Goal: Task Accomplishment & Management: Manage account settings

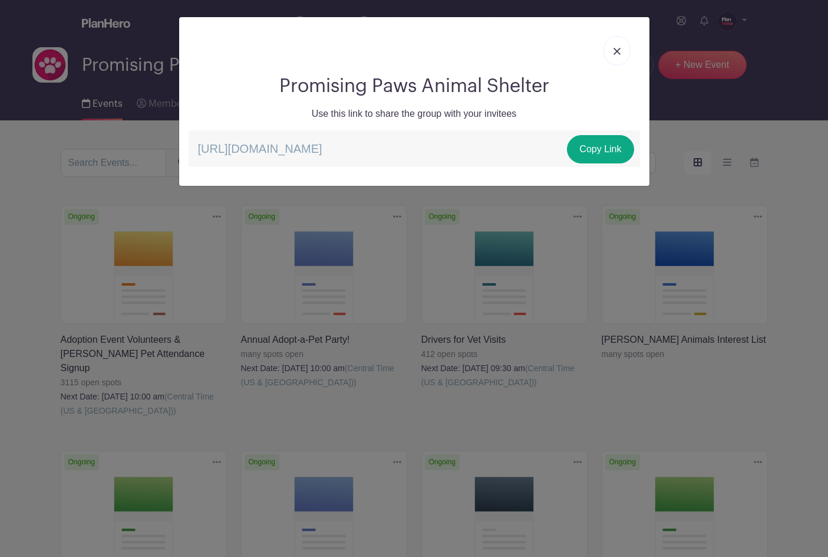
click at [614, 47] on link at bounding box center [617, 50] width 27 height 29
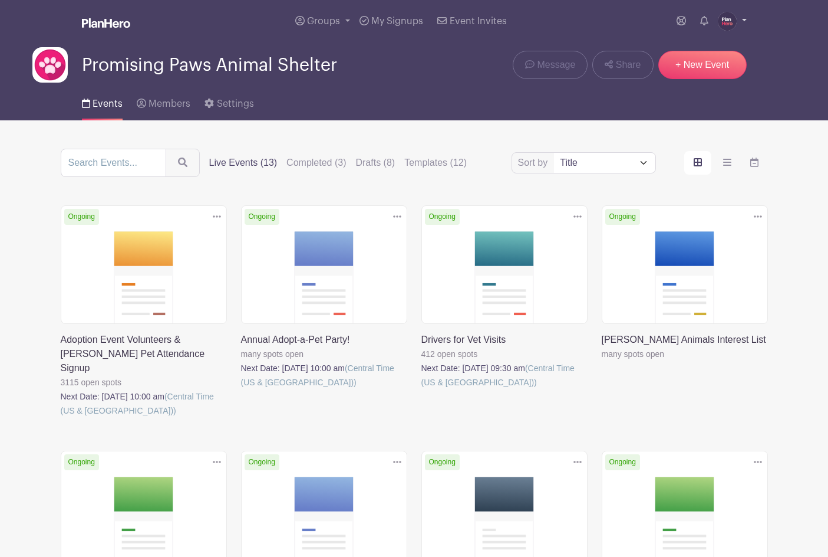
click at [726, 24] on img at bounding box center [727, 21] width 19 height 19
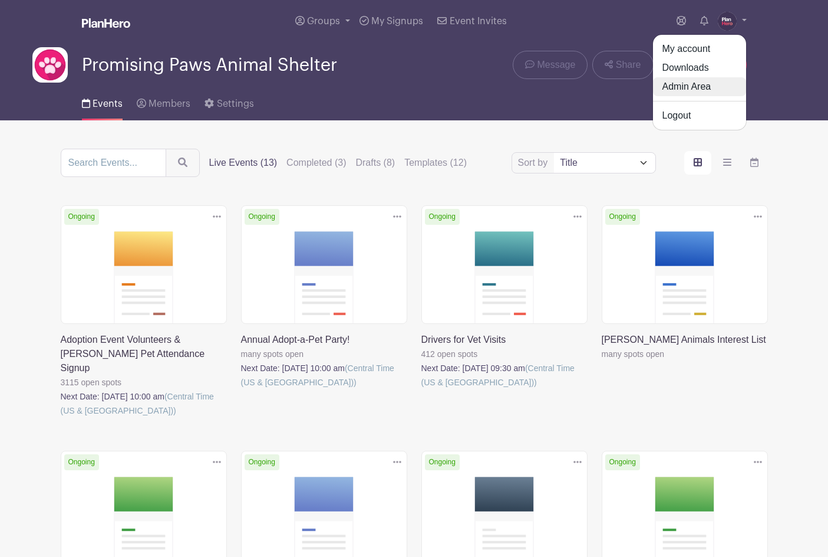
click at [693, 88] on link "Admin Area" at bounding box center [699, 86] width 93 height 19
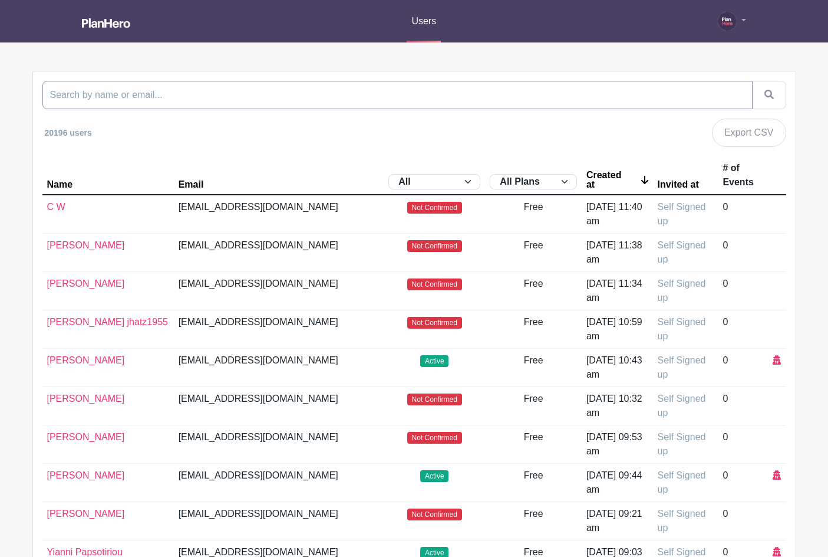
click at [337, 97] on input "search" at bounding box center [397, 95] width 710 height 28
type input "delta"
click at [752, 81] on button "submit" at bounding box center [769, 95] width 34 height 28
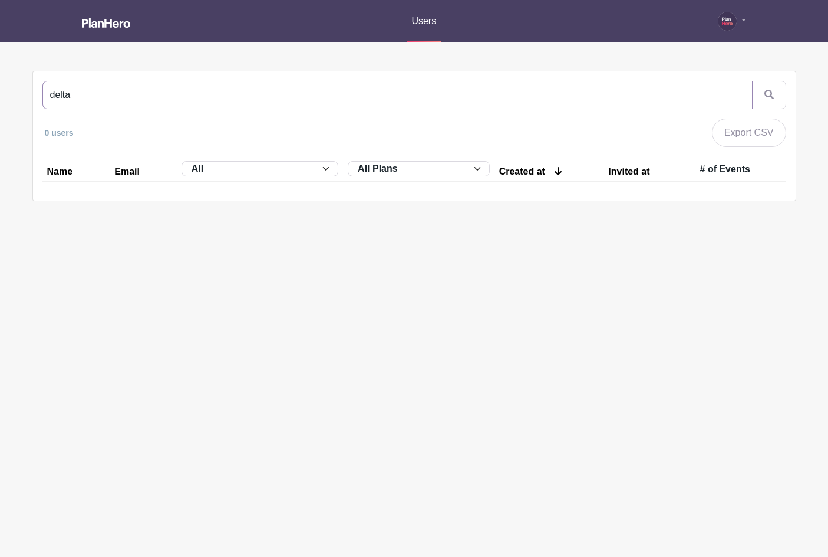
drag, startPoint x: 90, startPoint y: 96, endPoint x: 37, endPoint y: 93, distance: 53.7
click at [37, 93] on div "delta 0 users Export CSV Name Email All Active Inactive Invited to Sign Up All …" at bounding box center [414, 135] width 763 height 129
type input "technology"
click at [752, 81] on button "submit" at bounding box center [769, 95] width 34 height 28
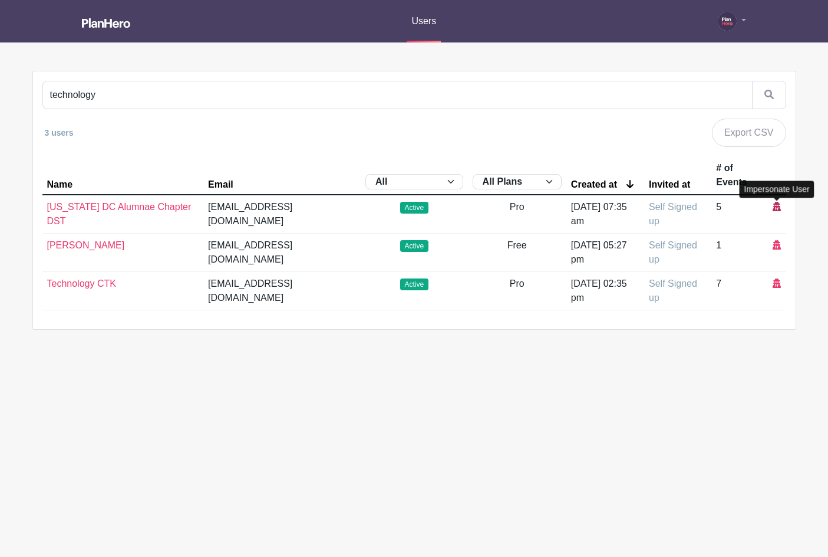
click at [775, 205] on icon at bounding box center [777, 206] width 8 height 9
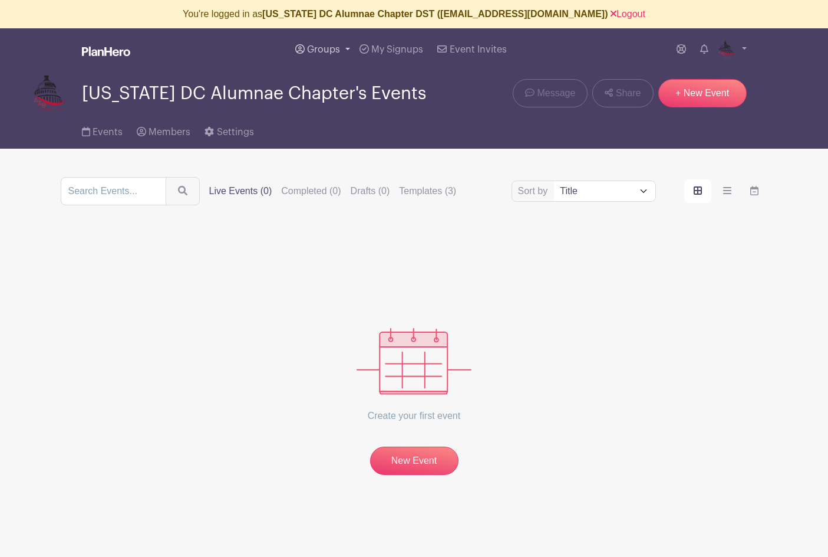
click at [323, 48] on span "Groups" at bounding box center [323, 49] width 33 height 9
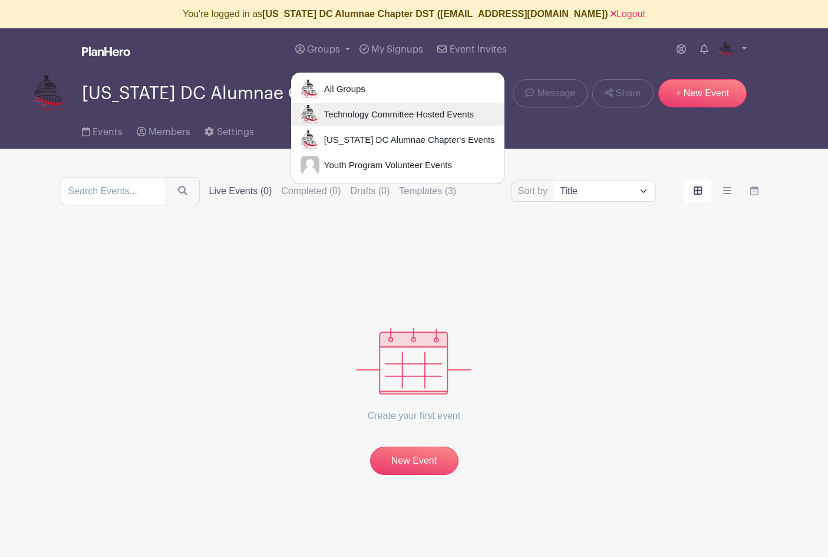
click at [347, 113] on span "Technology Committee Hosted Events" at bounding box center [397, 115] width 154 height 14
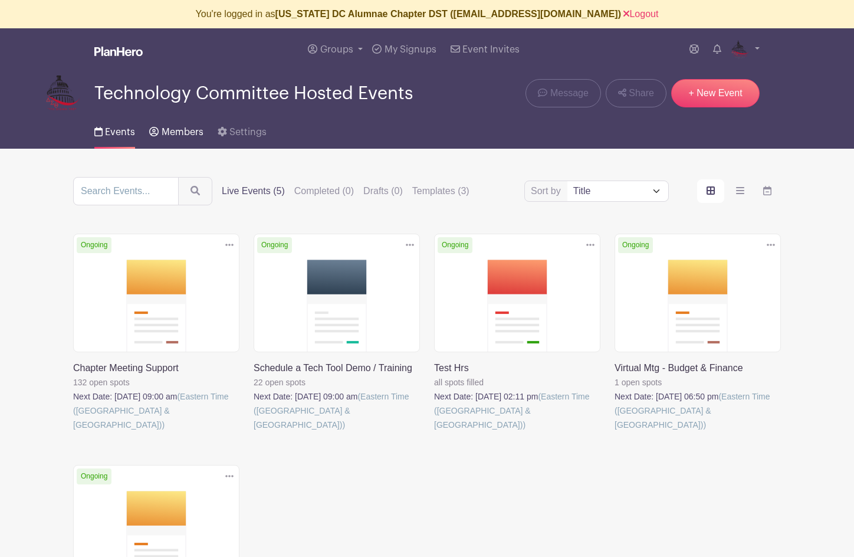
click at [176, 132] on span "Members" at bounding box center [183, 131] width 42 height 9
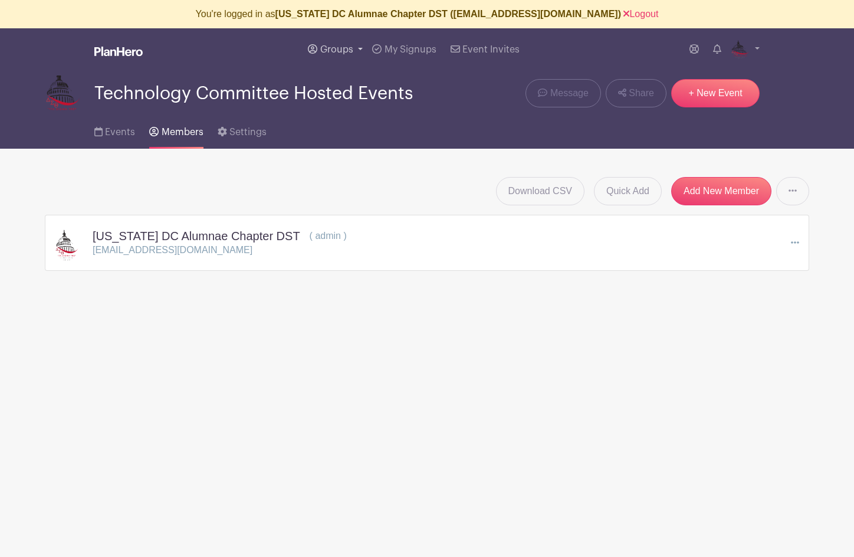
click at [340, 47] on span "Groups" at bounding box center [336, 49] width 33 height 9
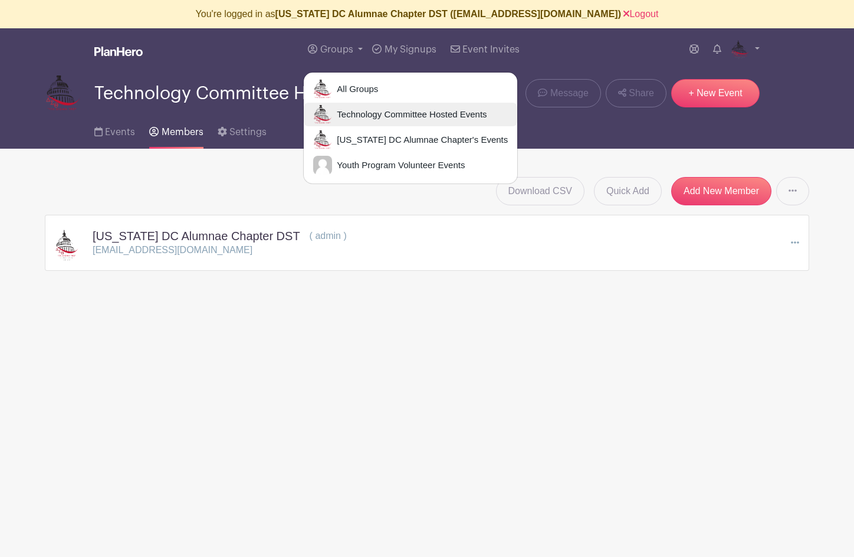
click at [355, 114] on span "Technology Committee Hosted Events" at bounding box center [409, 115] width 154 height 14
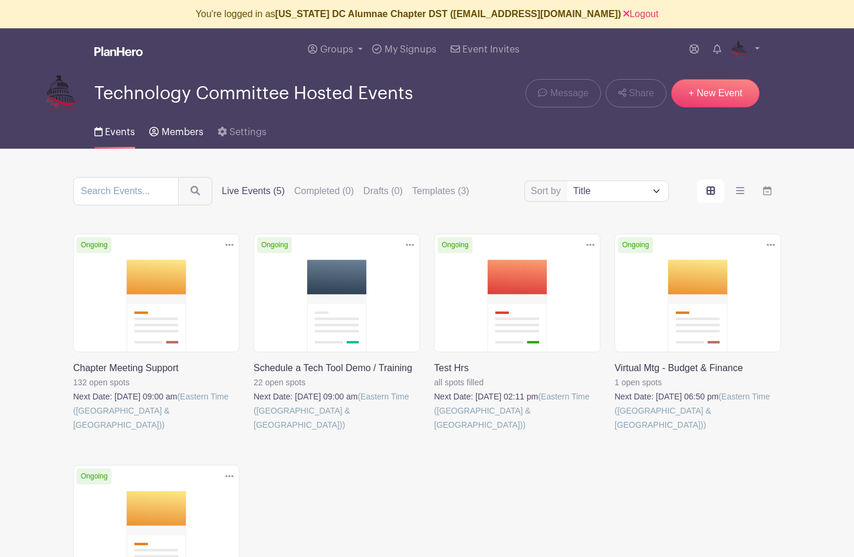
click at [176, 136] on span "Members" at bounding box center [183, 131] width 42 height 9
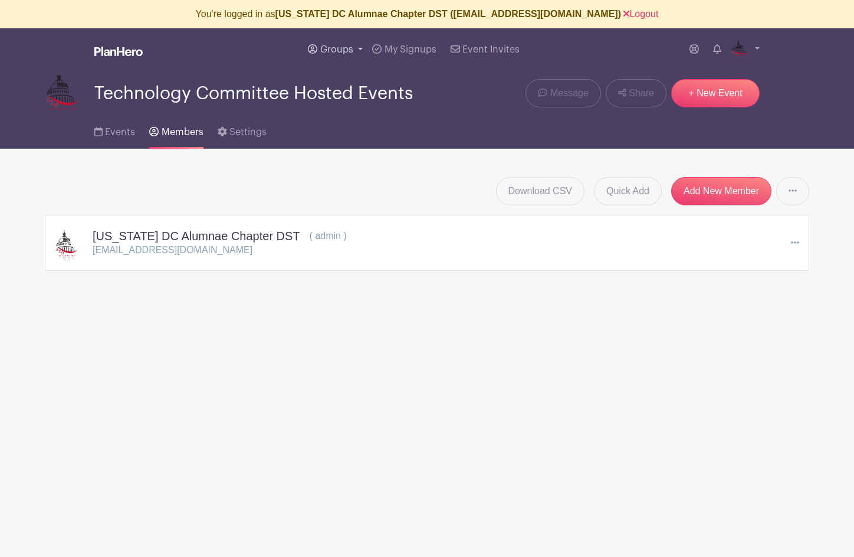
click at [338, 49] on span "Groups" at bounding box center [336, 49] width 33 height 9
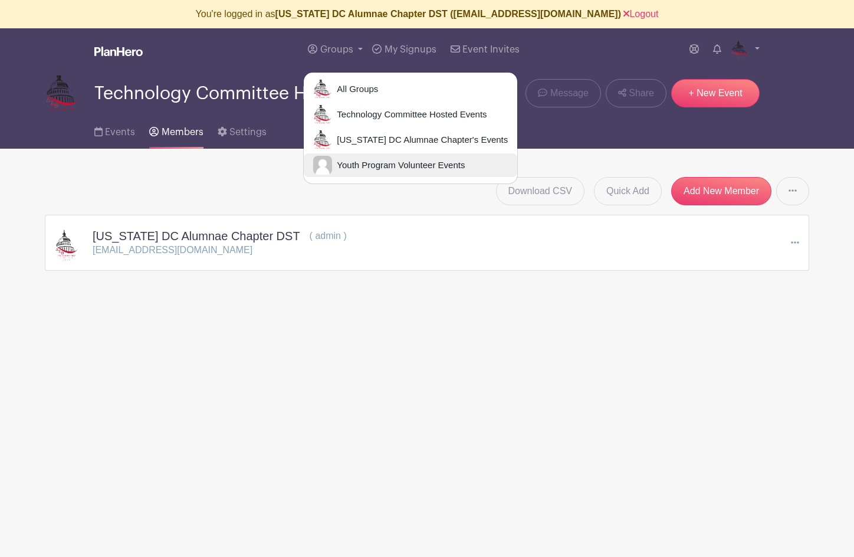
click at [361, 169] on span "Youth Program Volunteer Events" at bounding box center [398, 166] width 133 height 14
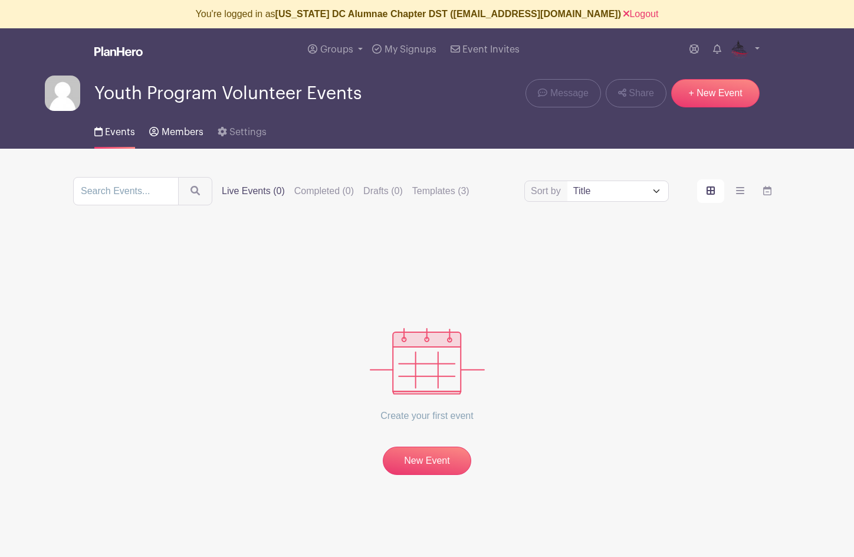
click at [175, 133] on span "Members" at bounding box center [183, 131] width 42 height 9
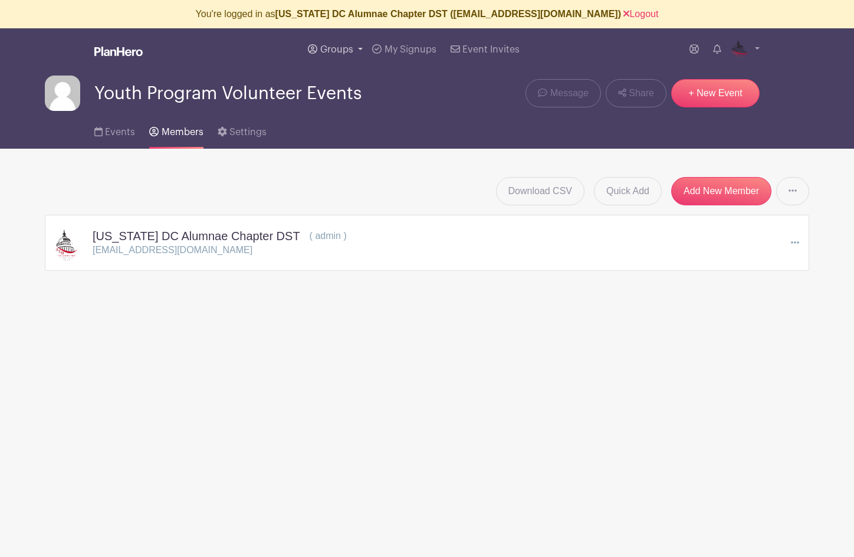
click at [331, 46] on span "Groups" at bounding box center [336, 49] width 33 height 9
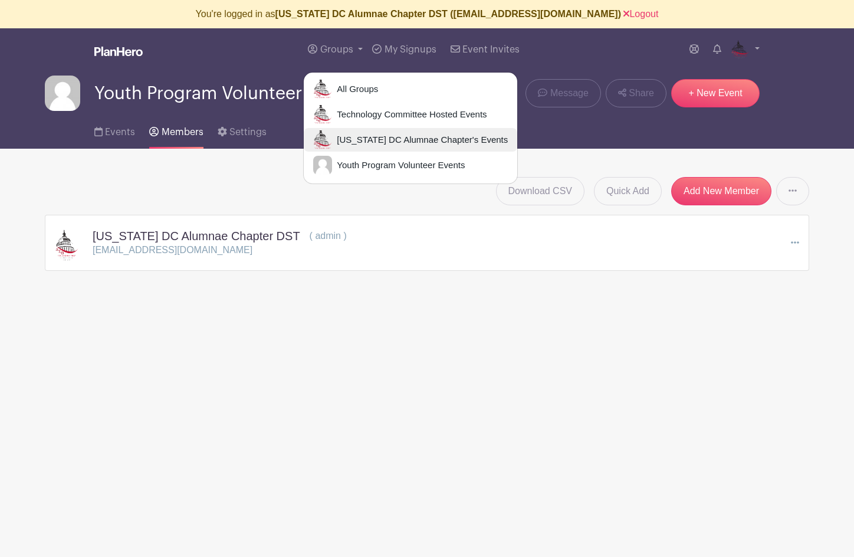
click at [376, 139] on span "Washington DC Alumnae Chapter's Events" at bounding box center [420, 140] width 176 height 14
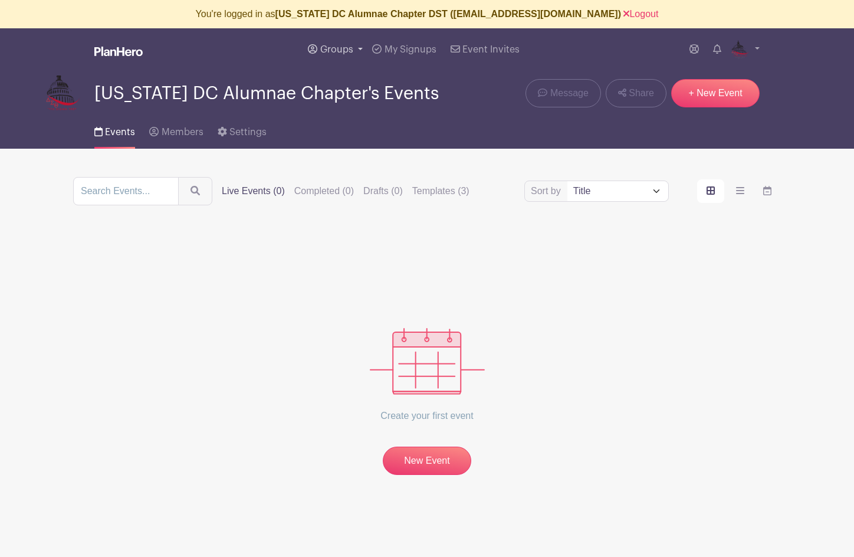
click at [328, 48] on span "Groups" at bounding box center [336, 49] width 33 height 9
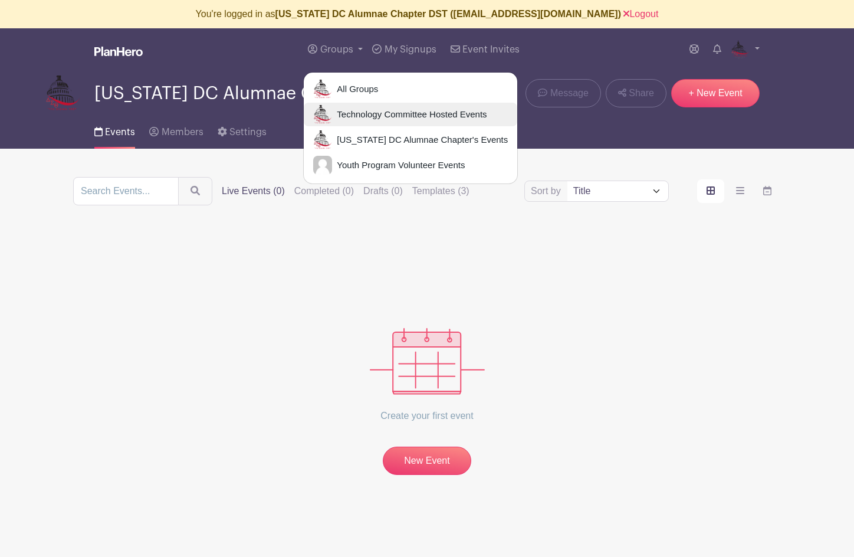
click at [350, 109] on span "Technology Committee Hosted Events" at bounding box center [409, 115] width 154 height 14
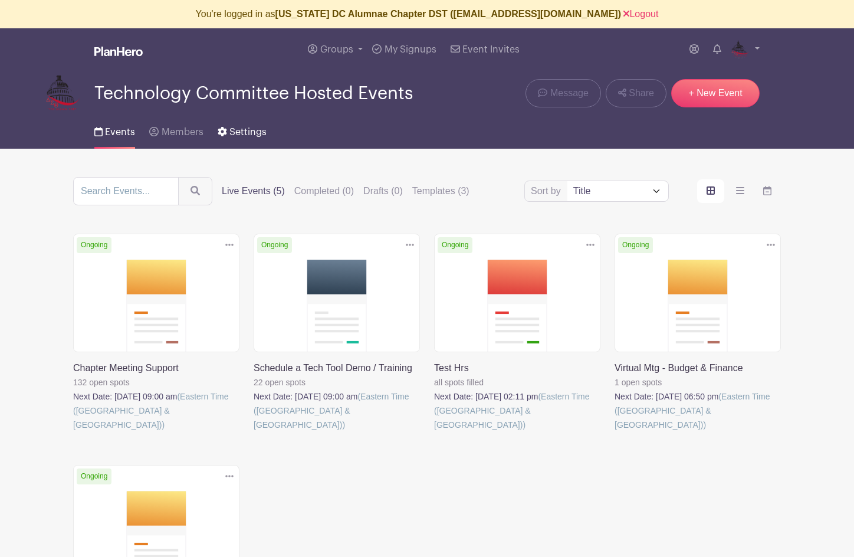
click at [241, 131] on span "Settings" at bounding box center [247, 131] width 37 height 9
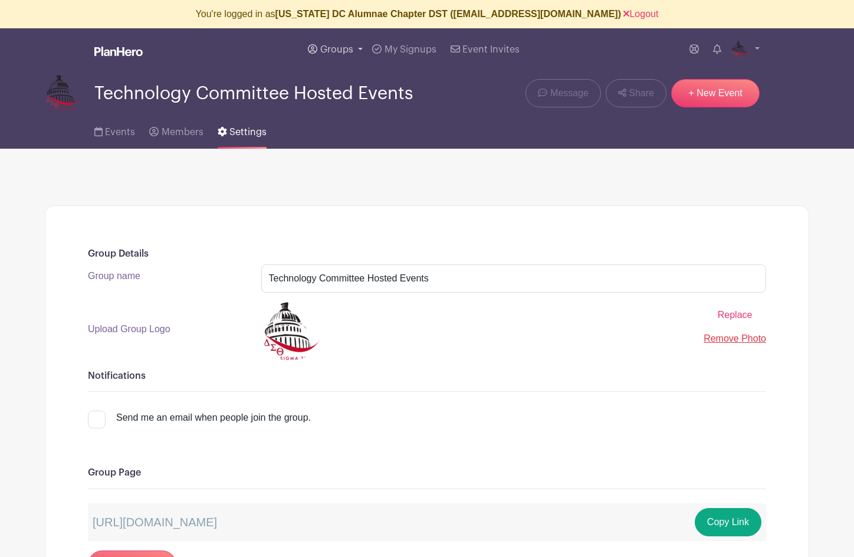
click at [330, 48] on span "Groups" at bounding box center [336, 49] width 33 height 9
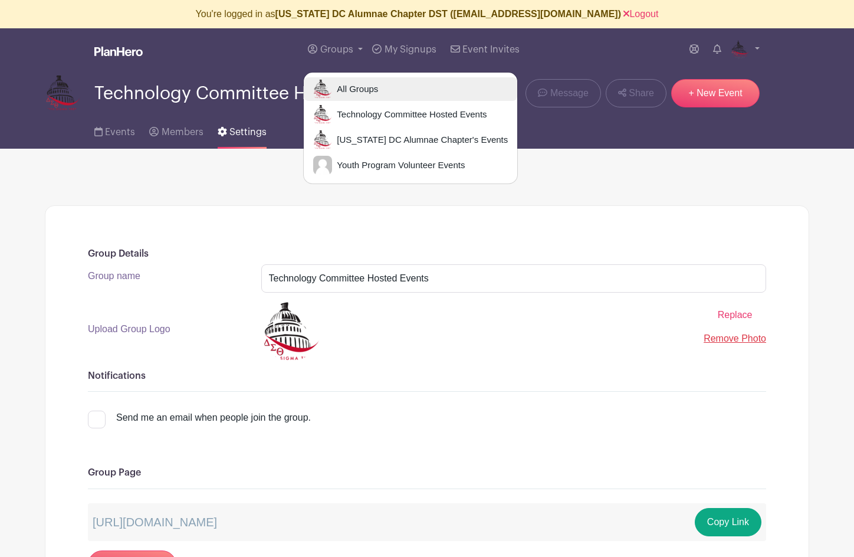
click at [340, 88] on span "All Groups" at bounding box center [355, 90] width 46 height 14
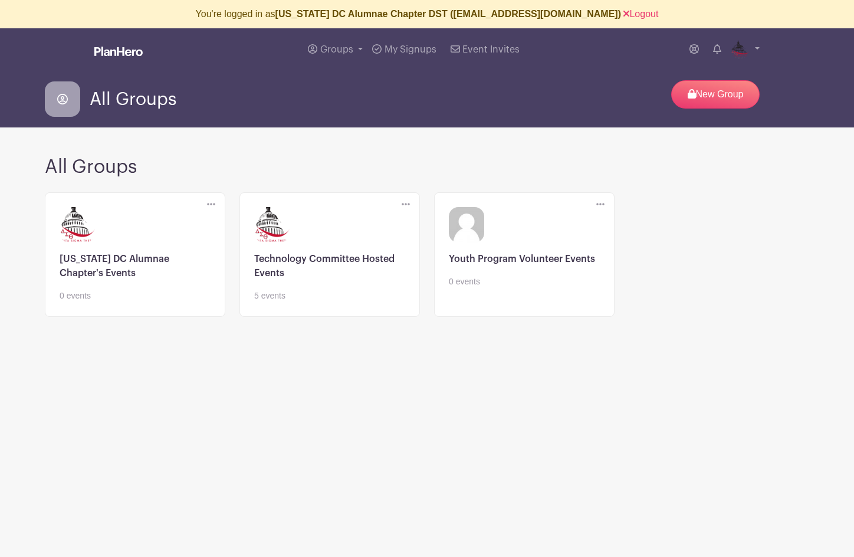
click at [305, 302] on link at bounding box center [329, 302] width 151 height 0
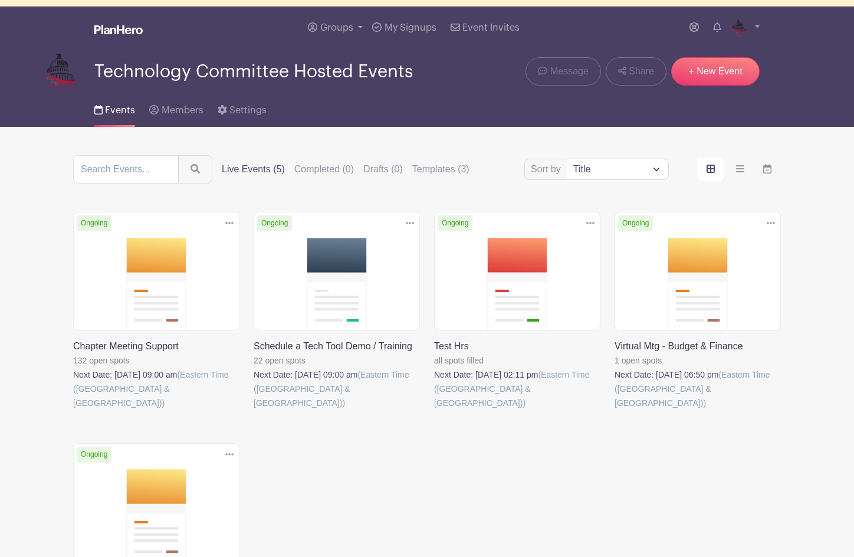
scroll to position [30, 0]
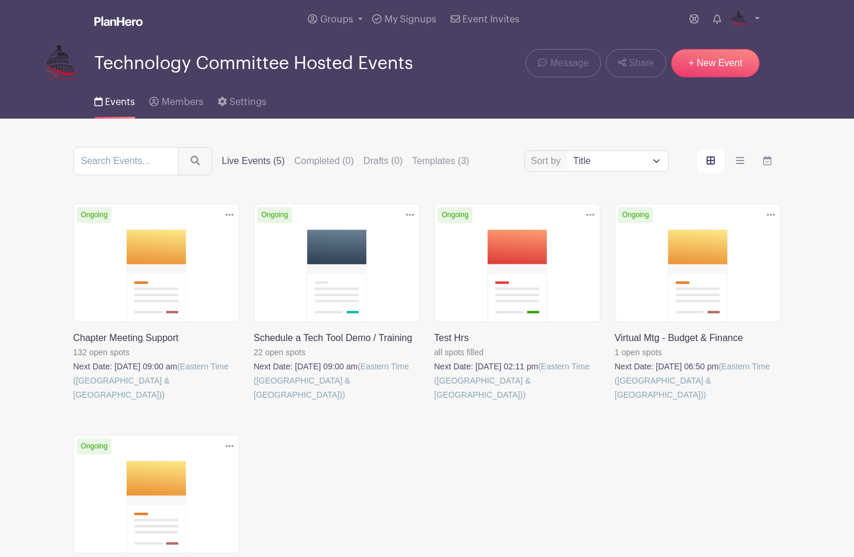
click at [73, 402] on link at bounding box center [73, 402] width 0 height 0
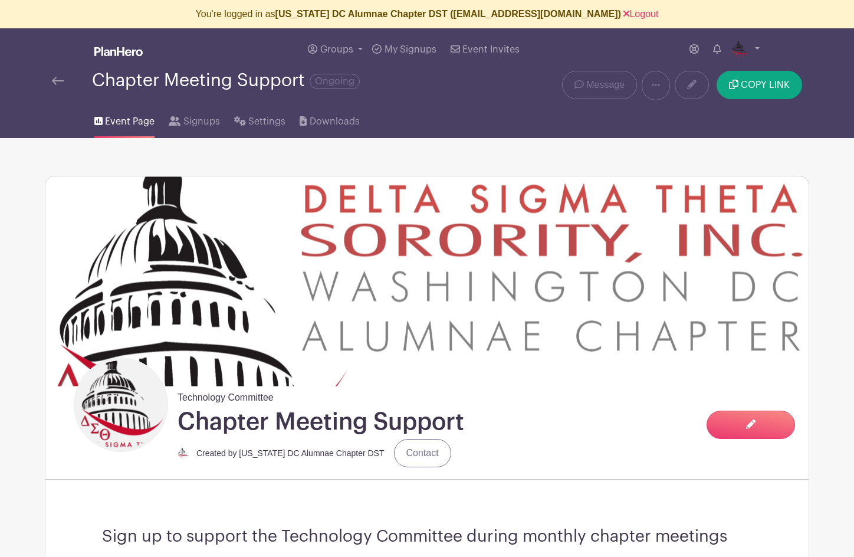
scroll to position [5, 0]
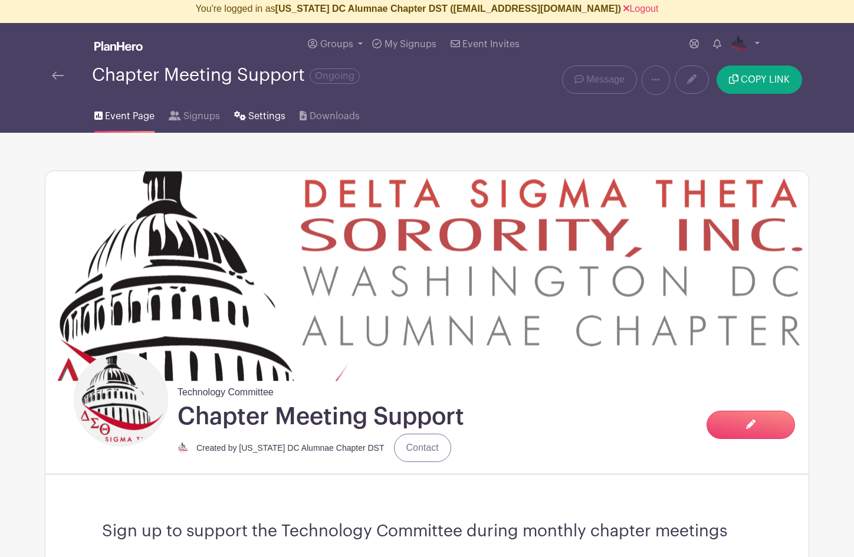
click at [258, 116] on span "Settings" at bounding box center [266, 116] width 37 height 14
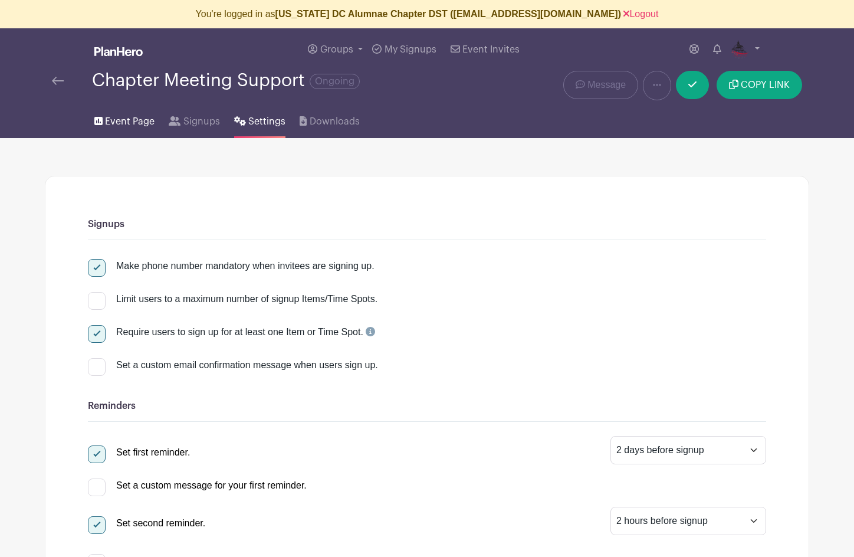
click at [129, 123] on span "Event Page" at bounding box center [130, 121] width 50 height 14
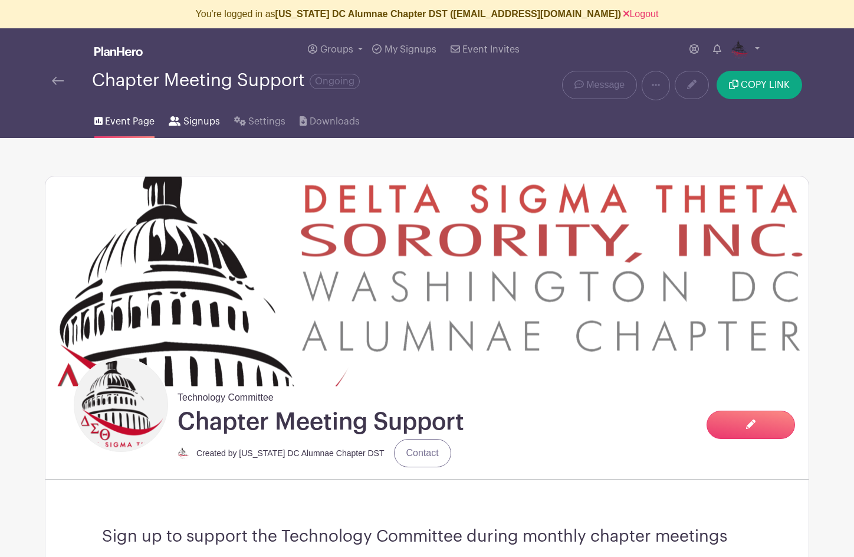
click at [198, 122] on span "Signups" at bounding box center [201, 121] width 37 height 14
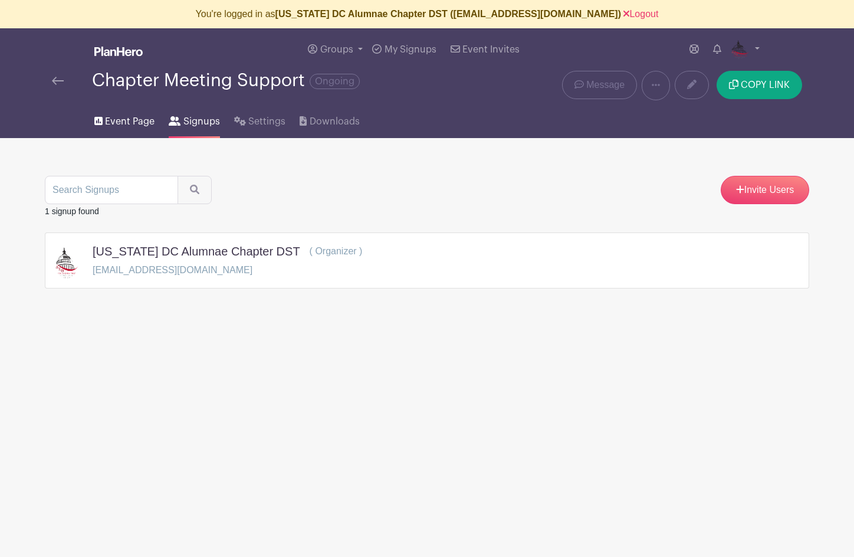
click at [120, 119] on span "Event Page" at bounding box center [130, 121] width 50 height 14
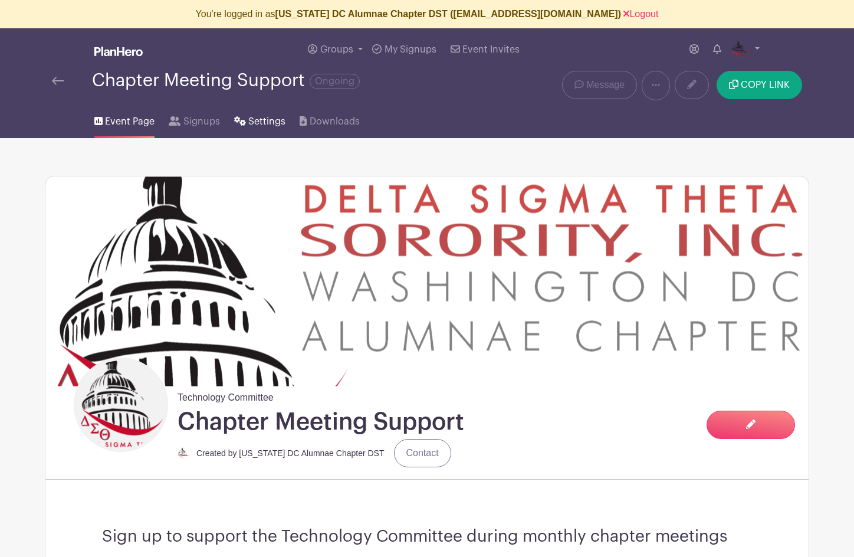
click at [255, 122] on span "Settings" at bounding box center [266, 121] width 37 height 14
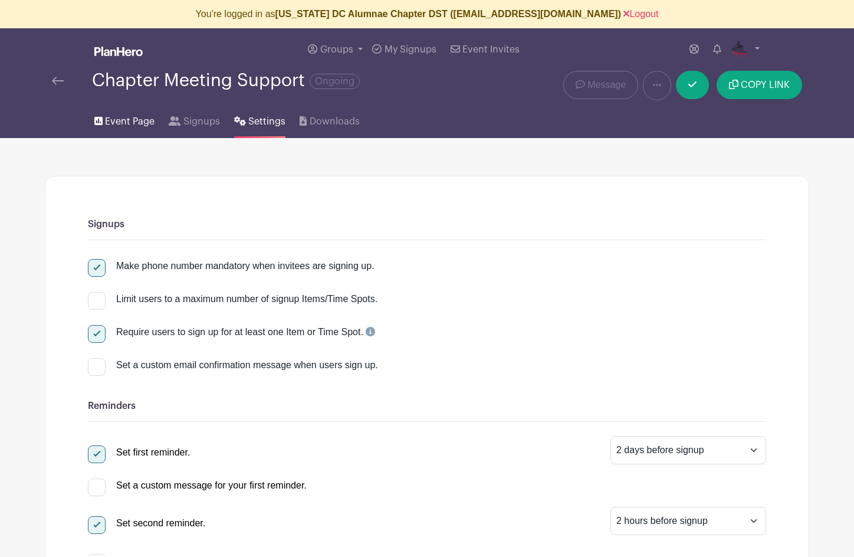
click at [124, 123] on span "Event Page" at bounding box center [130, 121] width 50 height 14
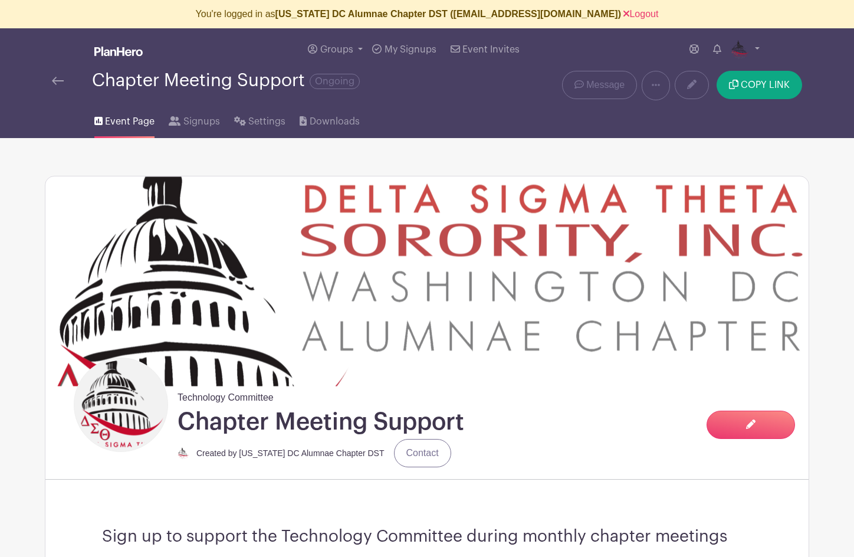
click at [54, 79] on img at bounding box center [58, 81] width 12 height 8
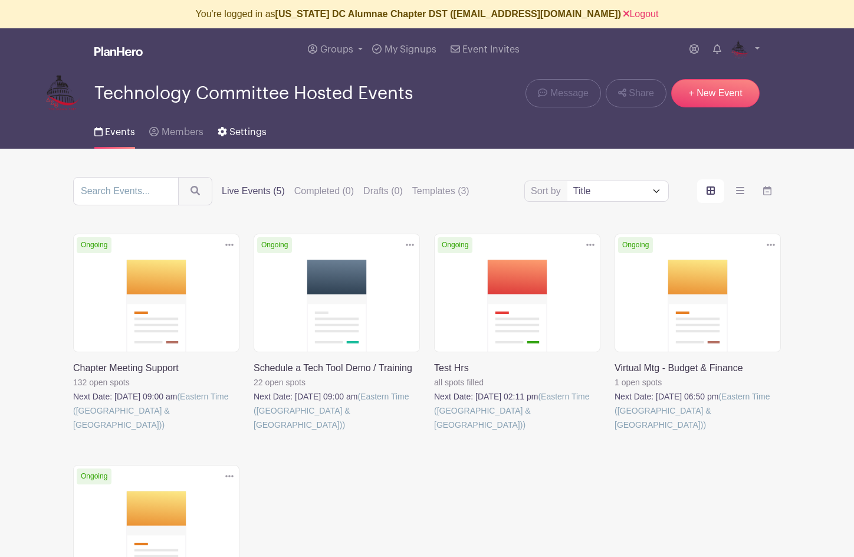
click at [249, 130] on span "Settings" at bounding box center [247, 131] width 37 height 9
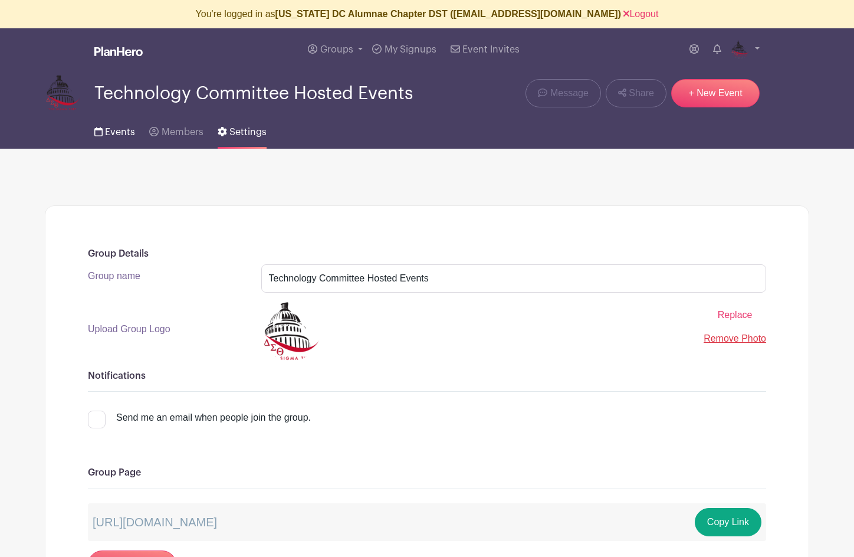
click at [115, 133] on span "Events" at bounding box center [120, 131] width 30 height 9
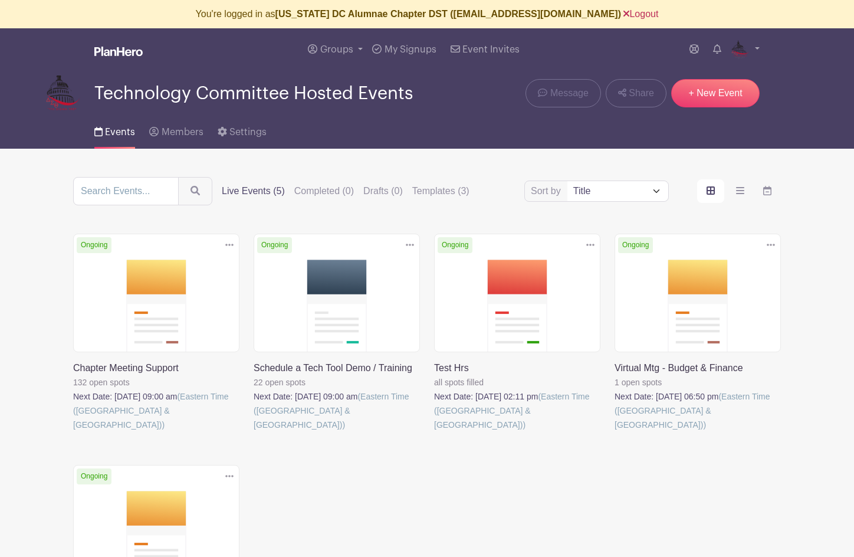
click at [627, 15] on link "Logout" at bounding box center [640, 14] width 35 height 10
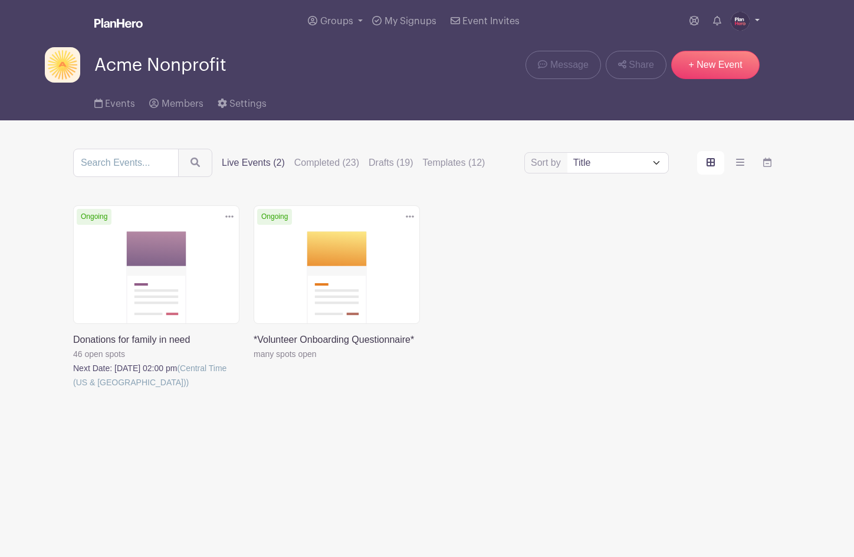
click at [737, 24] on img at bounding box center [740, 21] width 19 height 19
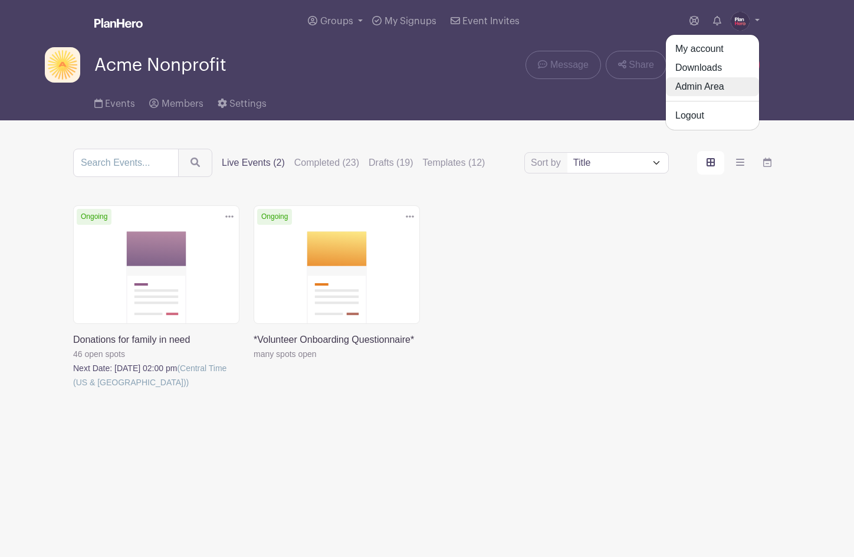
click at [718, 84] on link "Admin Area" at bounding box center [712, 86] width 93 height 19
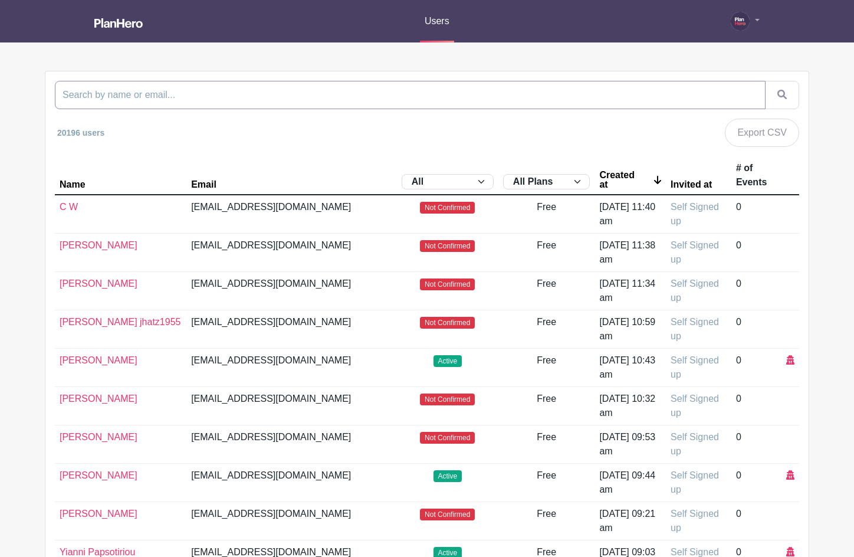
click at [146, 96] on input "search" at bounding box center [410, 95] width 710 height 28
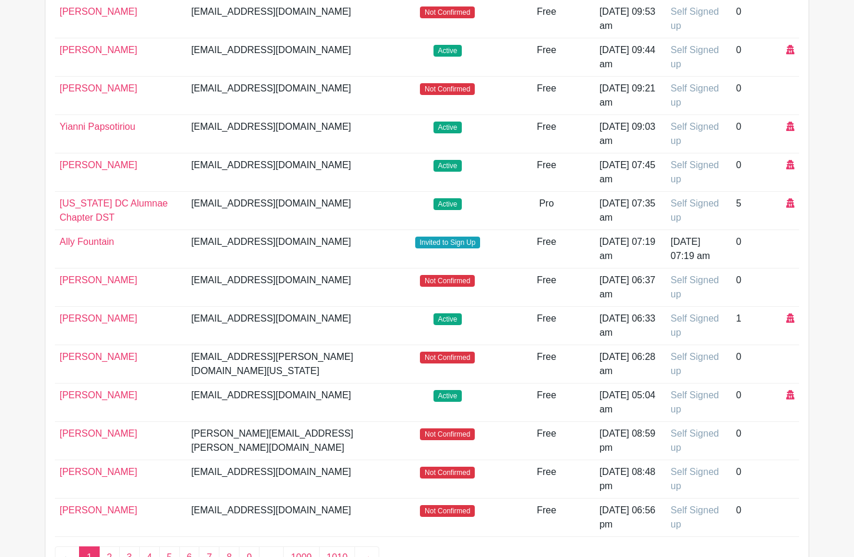
scroll to position [431, 0]
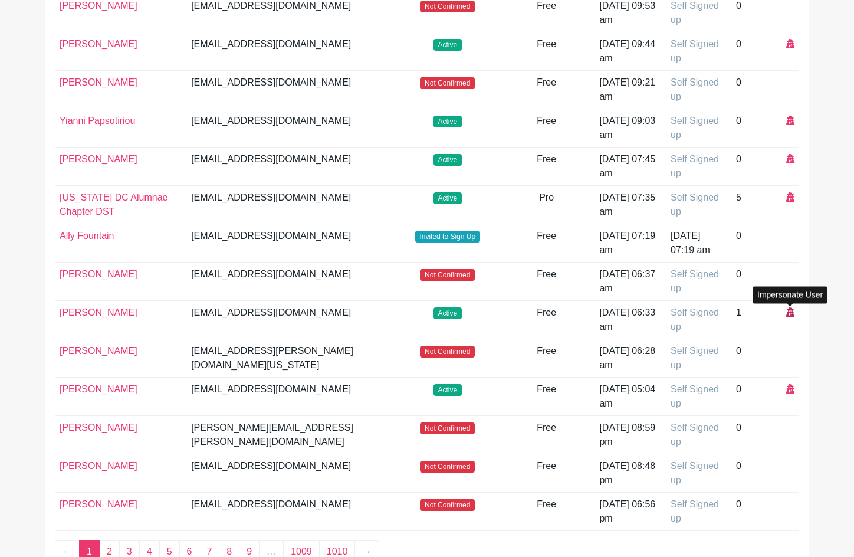
click at [789, 312] on icon at bounding box center [790, 311] width 8 height 9
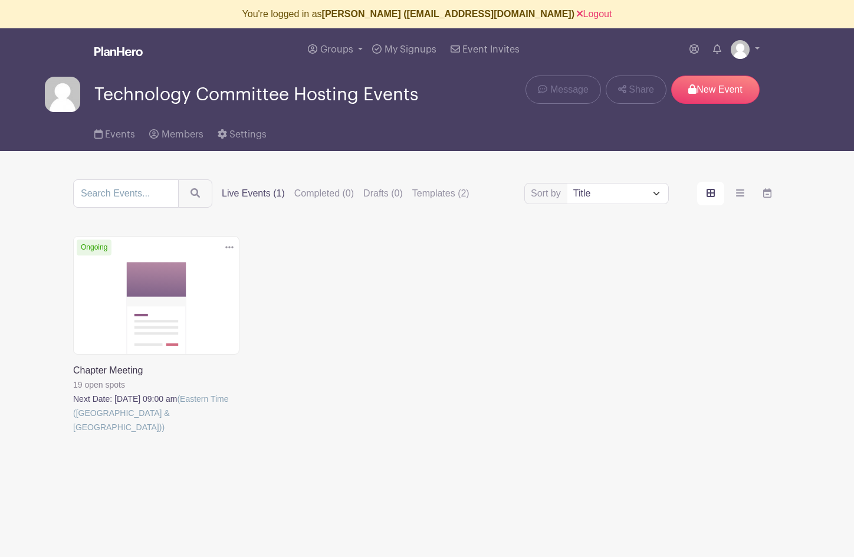
click at [73, 434] on link at bounding box center [73, 434] width 0 height 0
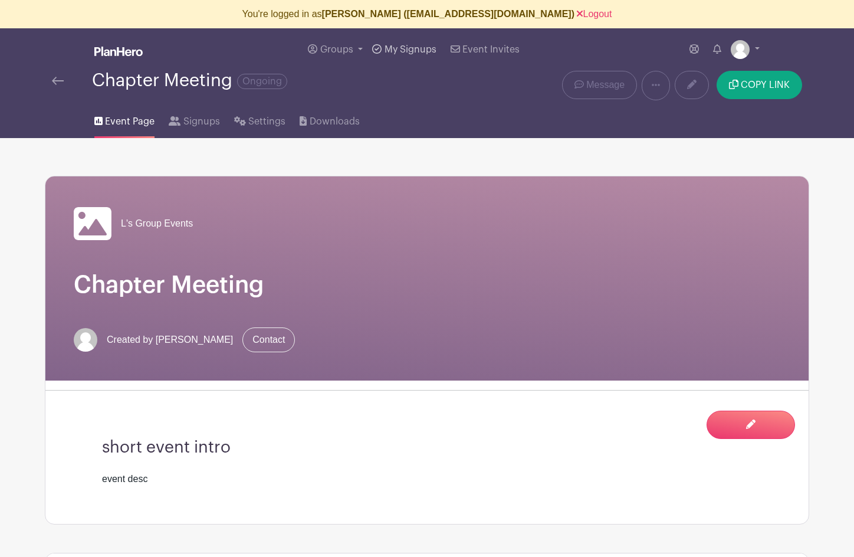
click at [402, 50] on span "My Signups" at bounding box center [410, 49] width 52 height 9
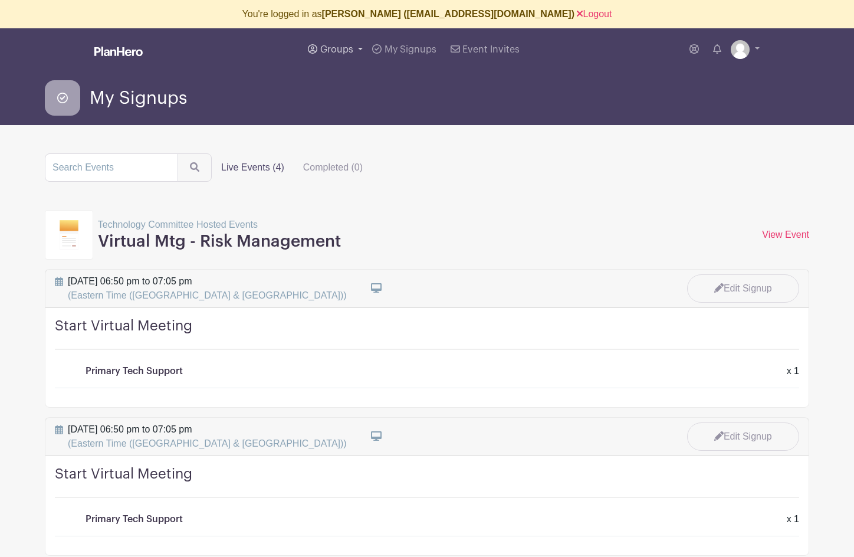
click at [334, 50] on span "Groups" at bounding box center [336, 49] width 33 height 9
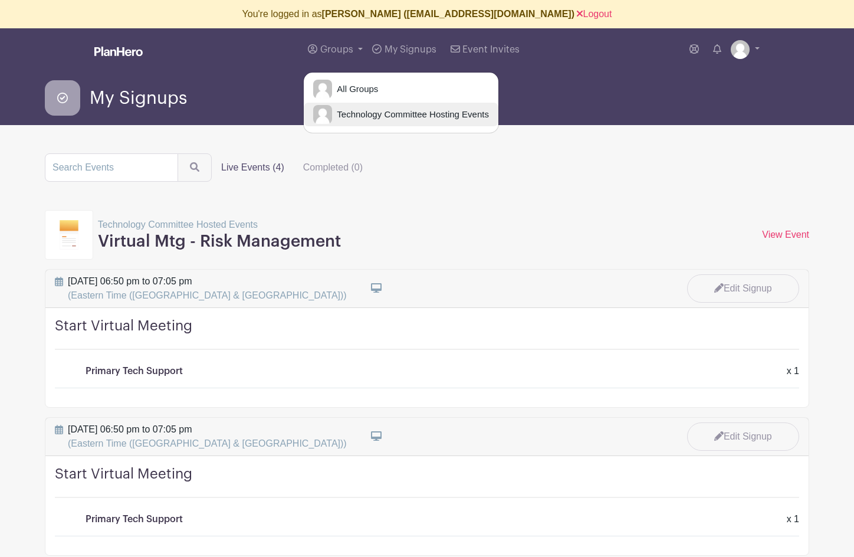
click at [345, 116] on span "Technology Committee Hosting Events" at bounding box center [410, 115] width 157 height 14
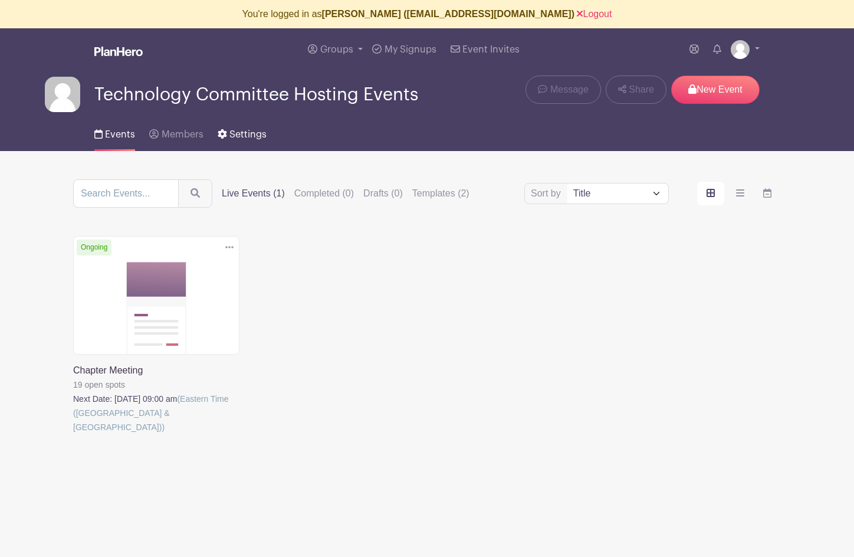
click at [244, 136] on span "Settings" at bounding box center [247, 134] width 37 height 9
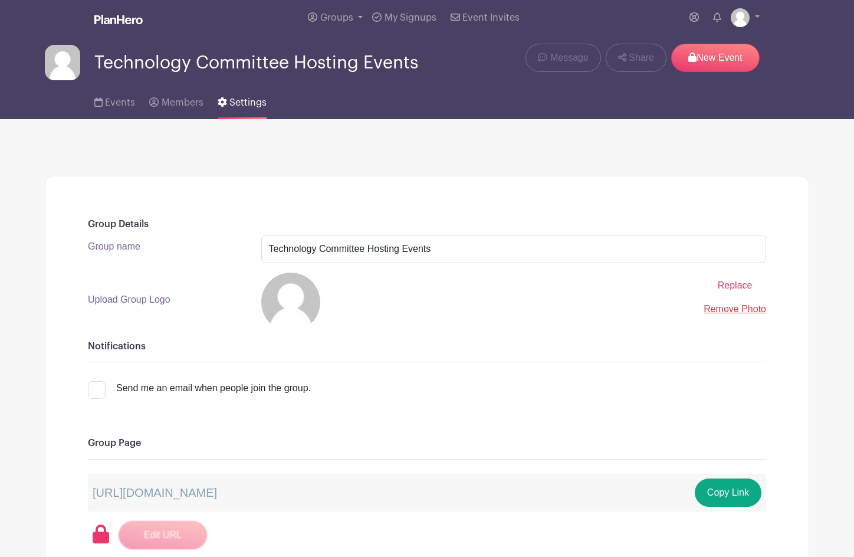
scroll to position [31, 0]
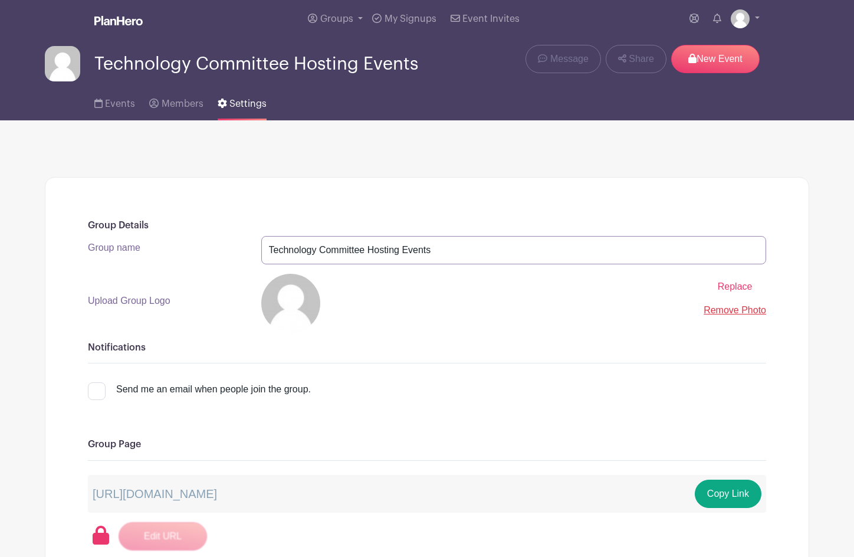
click at [466, 254] on input "Technology Committee Hosting Events" at bounding box center [513, 250] width 505 height 28
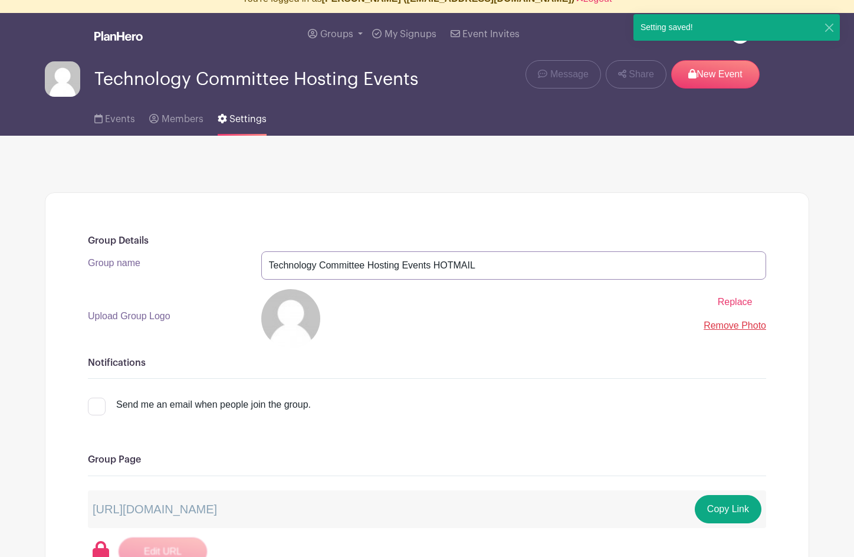
scroll to position [0, 0]
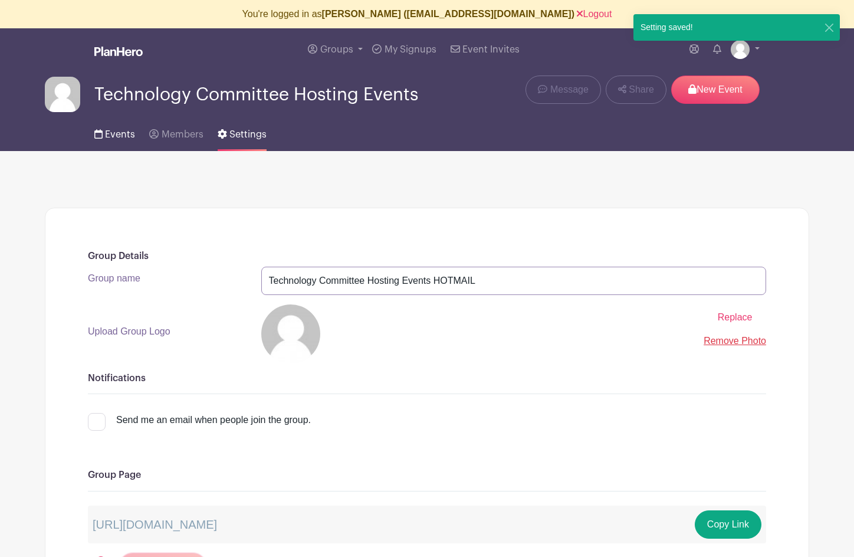
type input "Technology Committee Hosting Events HOTMAIL"
click at [111, 137] on span "Events" at bounding box center [120, 134] width 30 height 9
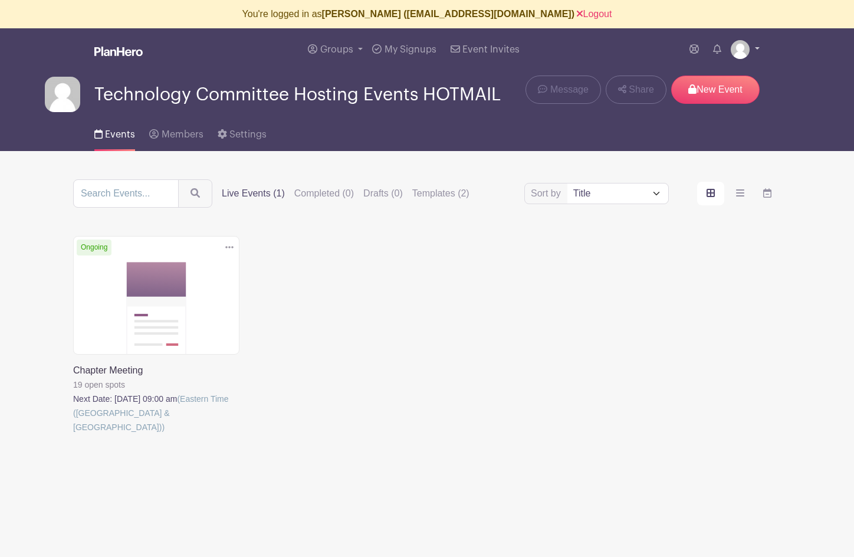
click at [731, 47] on link at bounding box center [745, 49] width 29 height 19
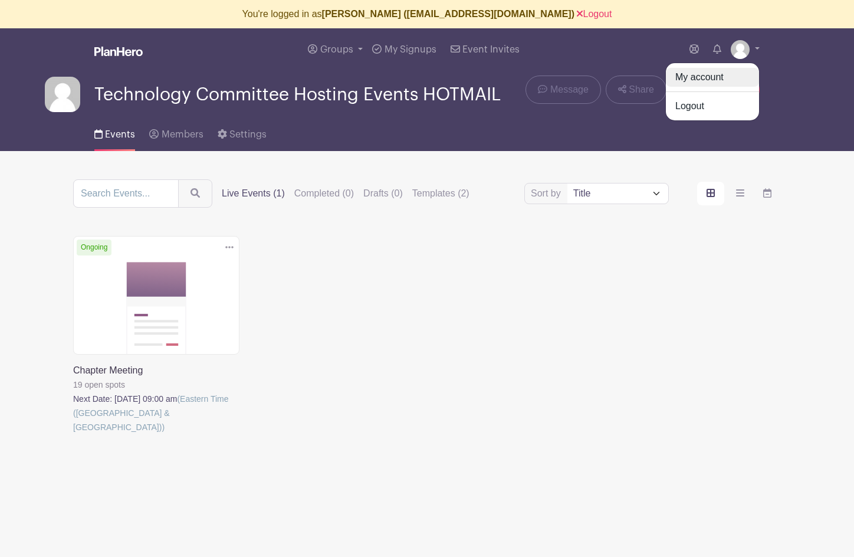
click at [709, 75] on link "My account" at bounding box center [712, 77] width 93 height 19
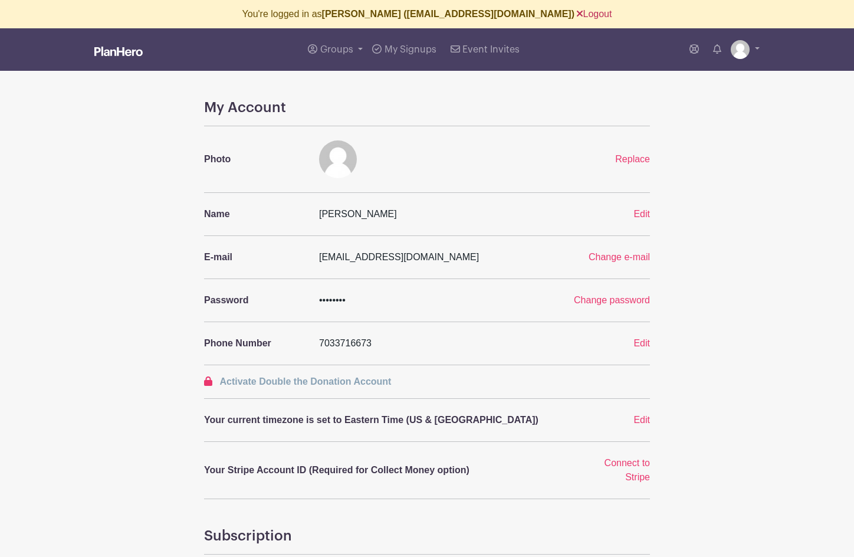
click at [577, 12] on link "Logout" at bounding box center [594, 14] width 35 height 10
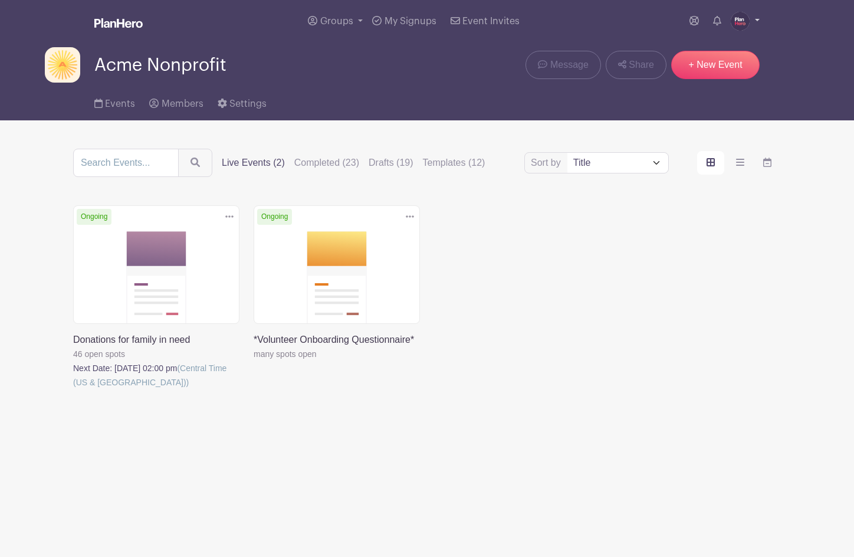
click at [739, 23] on img at bounding box center [740, 21] width 19 height 19
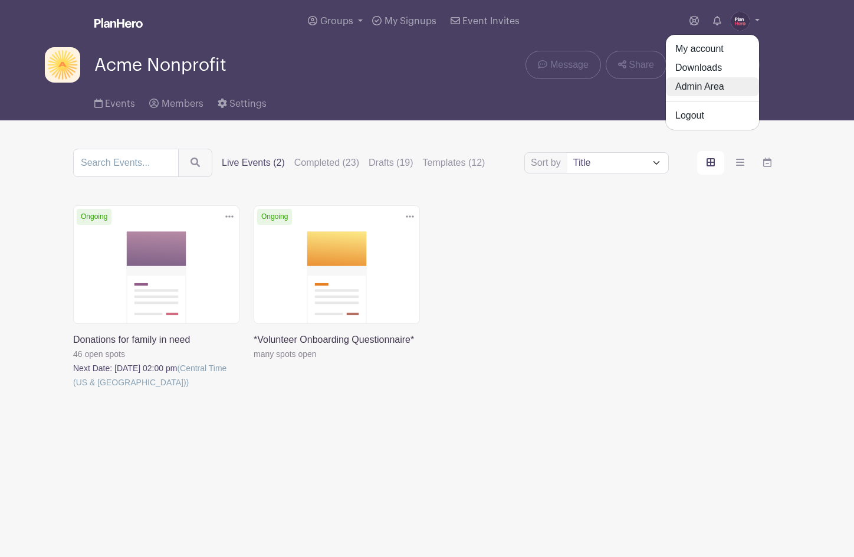
click at [723, 88] on link "Admin Area" at bounding box center [712, 86] width 93 height 19
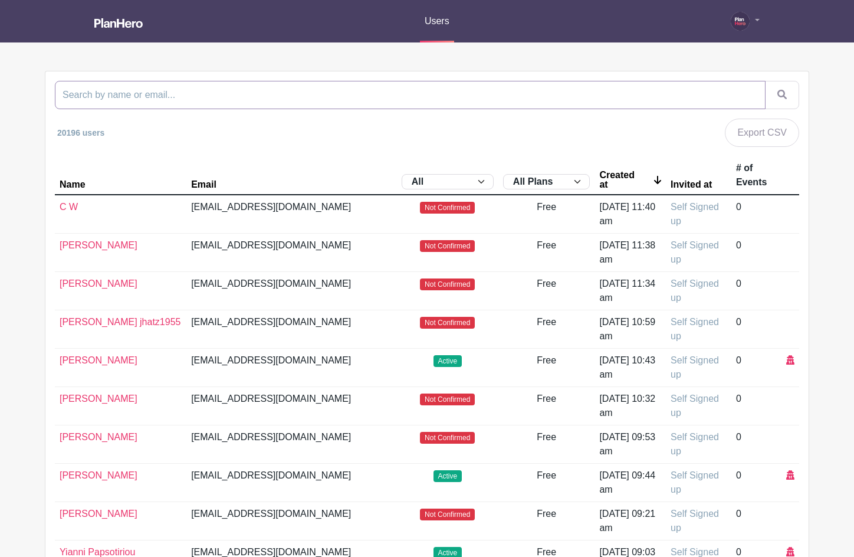
click at [221, 91] on input "search" at bounding box center [410, 95] width 710 height 28
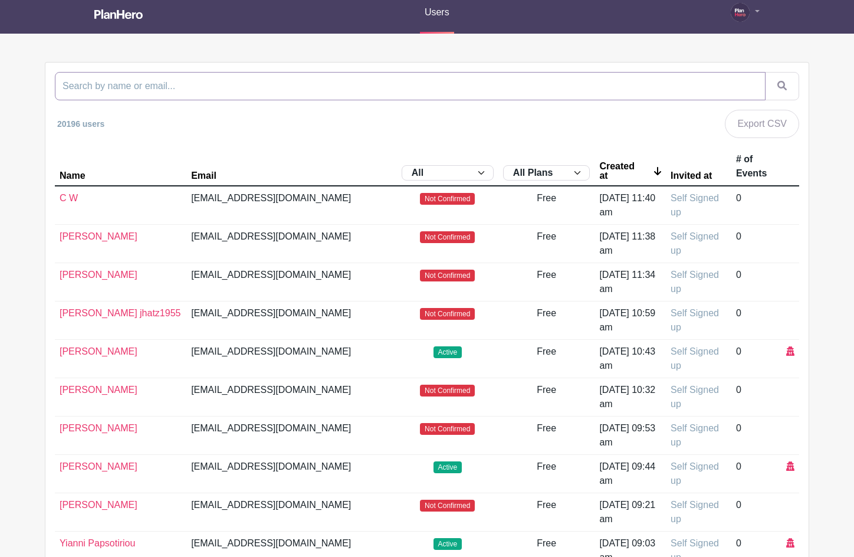
scroll to position [10, 0]
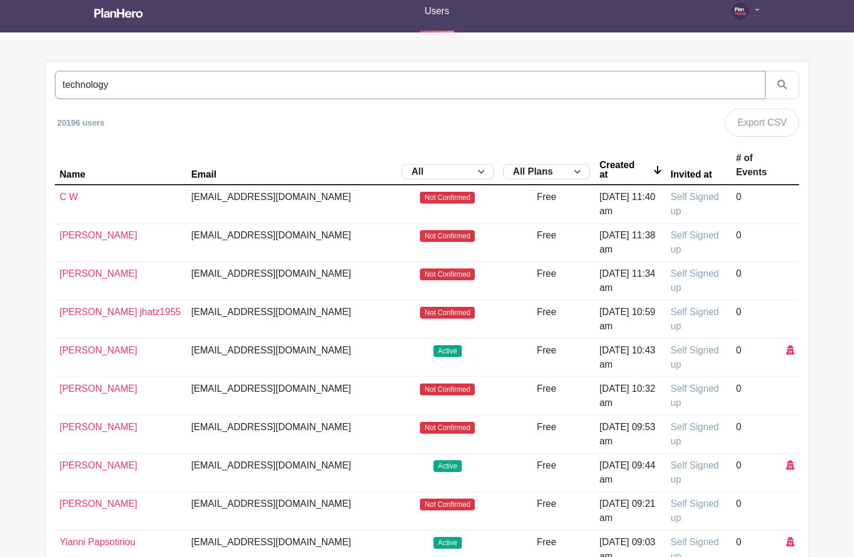
type input "technology"
click at [765, 71] on button "submit" at bounding box center [782, 85] width 34 height 28
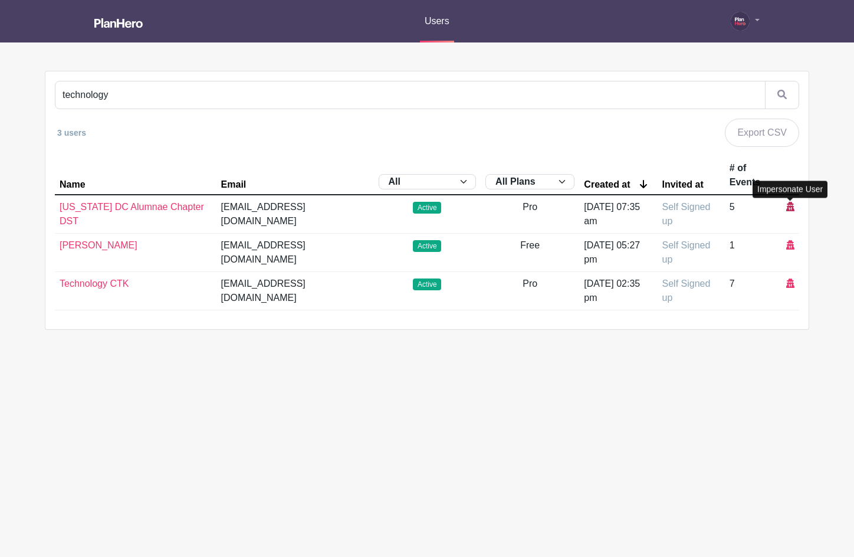
click at [790, 207] on icon at bounding box center [790, 206] width 8 height 9
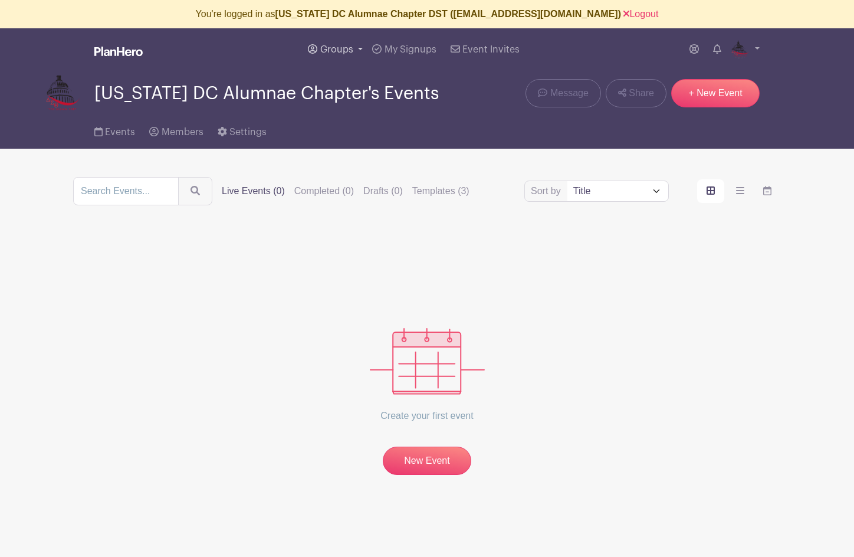
click at [337, 51] on span "Groups" at bounding box center [336, 49] width 33 height 9
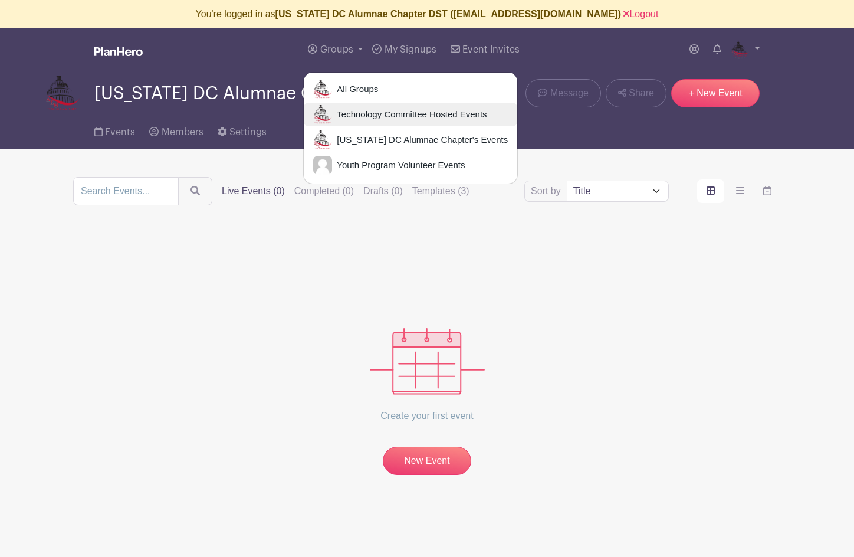
click at [367, 115] on span "Technology Committee Hosted Events" at bounding box center [409, 115] width 154 height 14
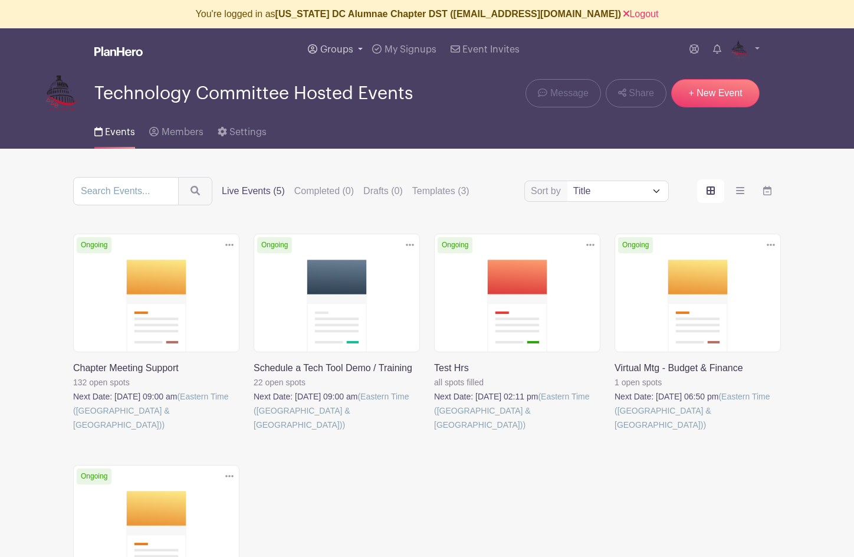
click at [331, 45] on link "Groups" at bounding box center [335, 49] width 64 height 42
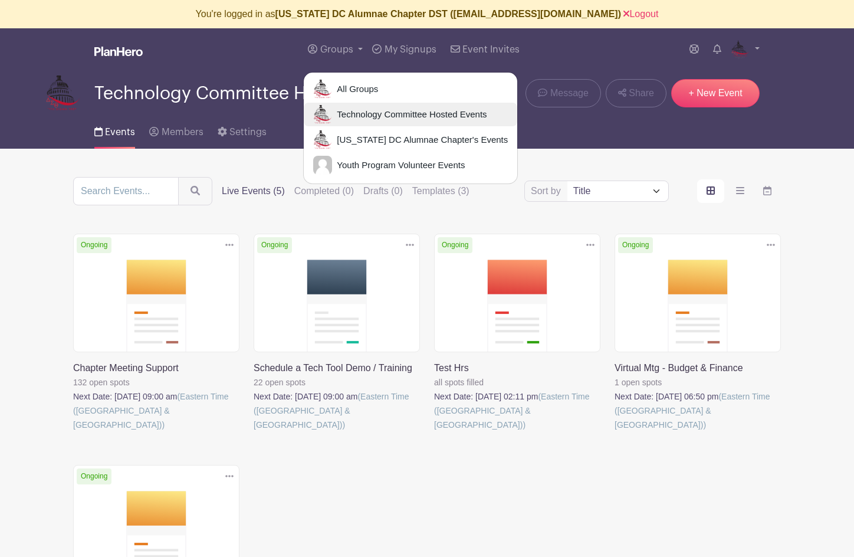
click at [370, 116] on span "Technology Committee Hosted Events" at bounding box center [409, 115] width 154 height 14
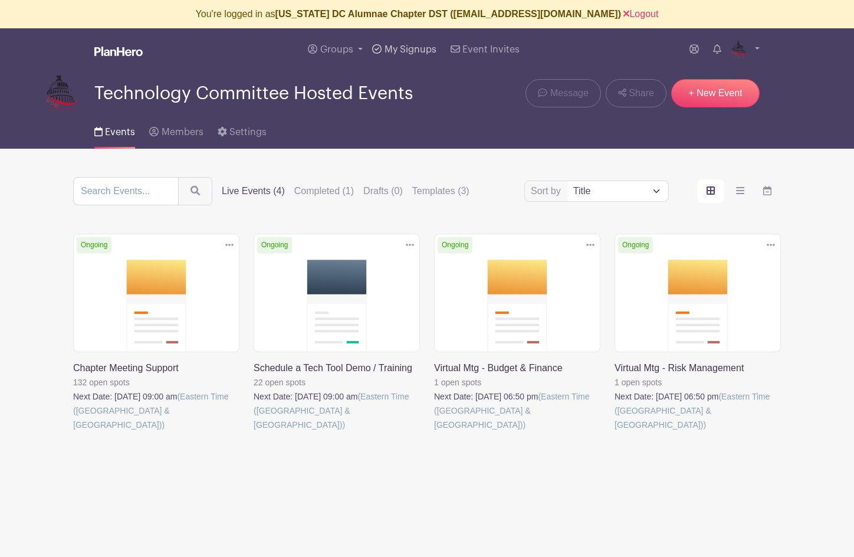
click at [398, 48] on span "My Signups" at bounding box center [410, 49] width 52 height 9
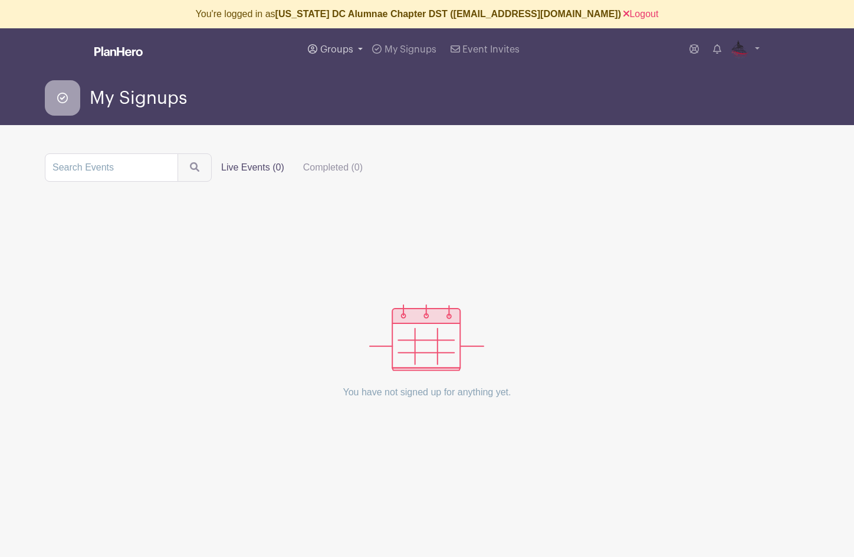
click at [327, 50] on span "Groups" at bounding box center [336, 49] width 33 height 9
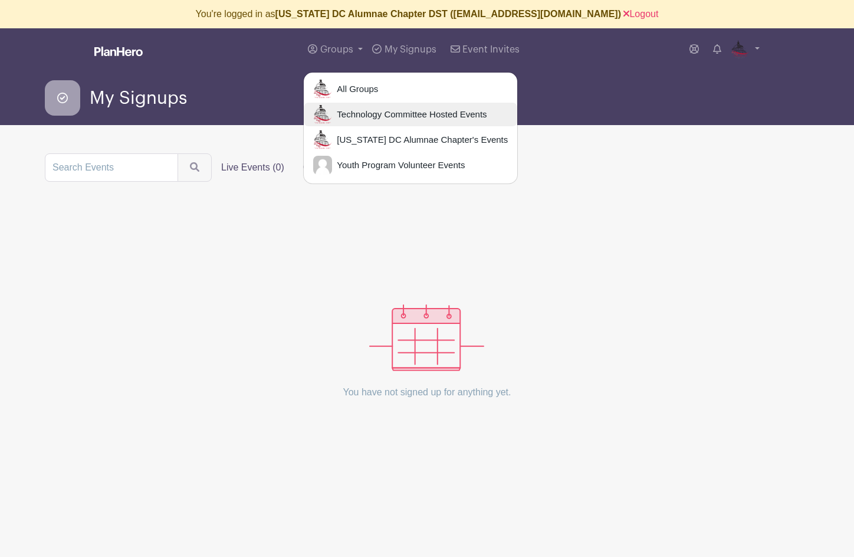
click at [360, 120] on span "Technology Committee Hosted Events" at bounding box center [409, 115] width 154 height 14
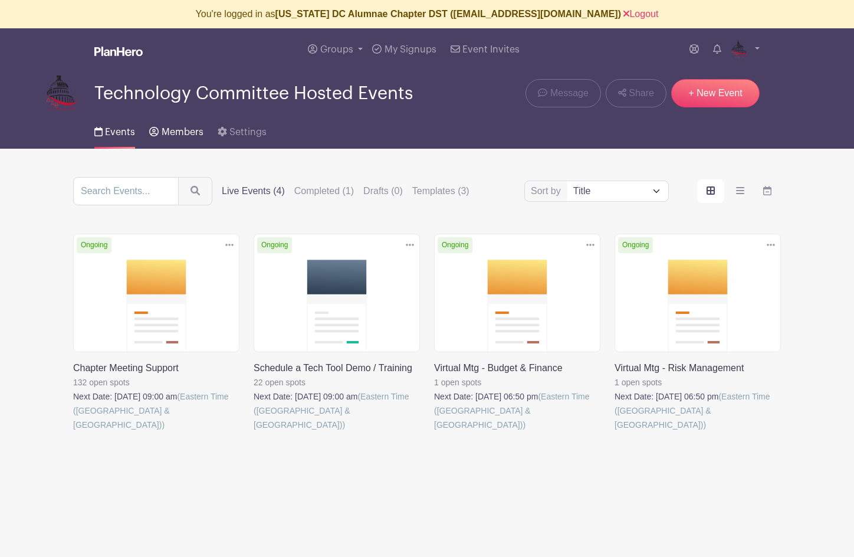
click at [172, 132] on span "Members" at bounding box center [183, 131] width 42 height 9
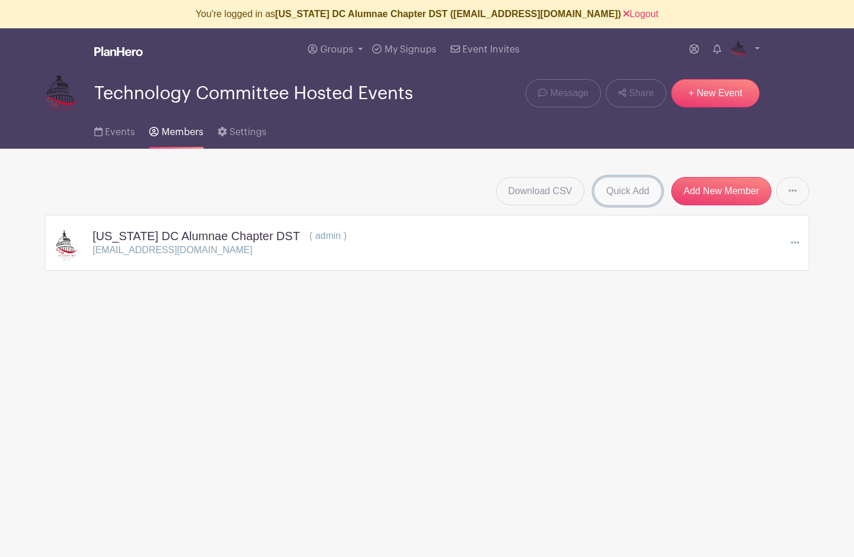
click at [623, 201] on link "Quick Add" at bounding box center [628, 191] width 68 height 28
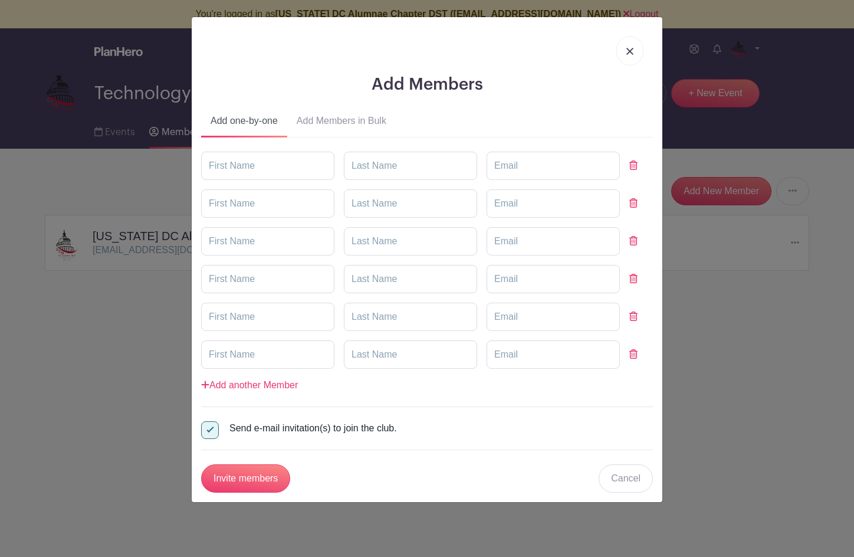
click at [334, 115] on button "Add Members in Bulk" at bounding box center [341, 123] width 108 height 28
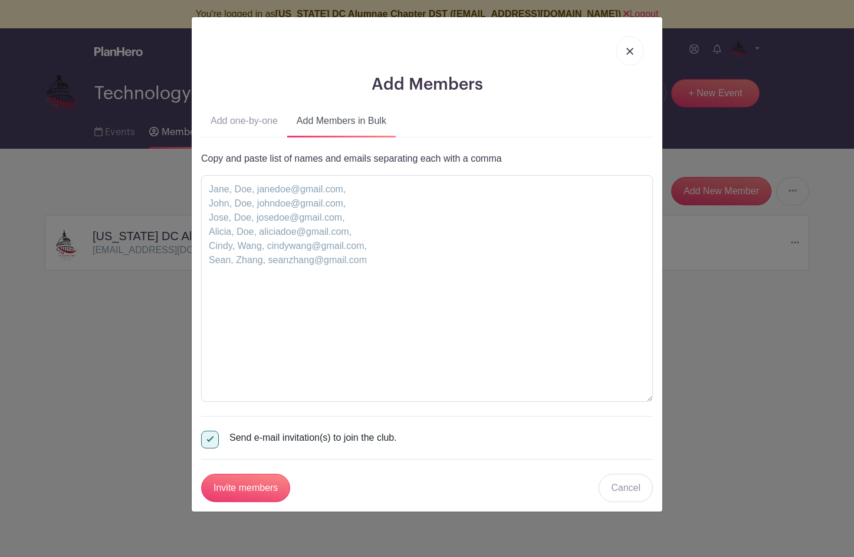
click at [630, 51] on img at bounding box center [629, 51] width 7 height 7
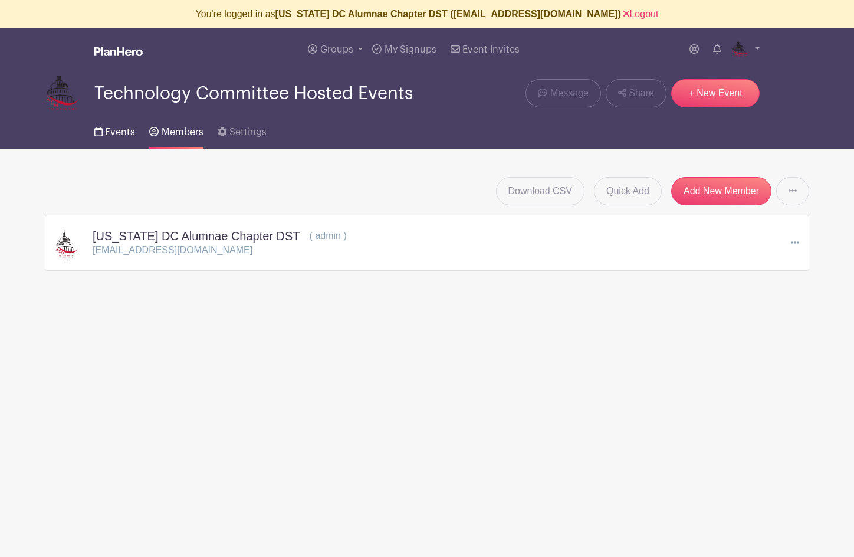
click at [108, 129] on span "Events" at bounding box center [120, 131] width 30 height 9
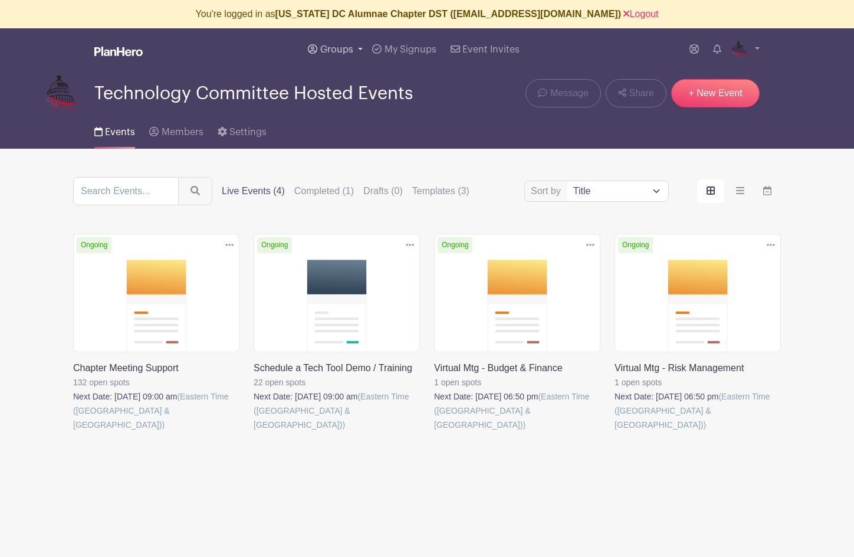
click at [335, 47] on span "Groups" at bounding box center [336, 49] width 33 height 9
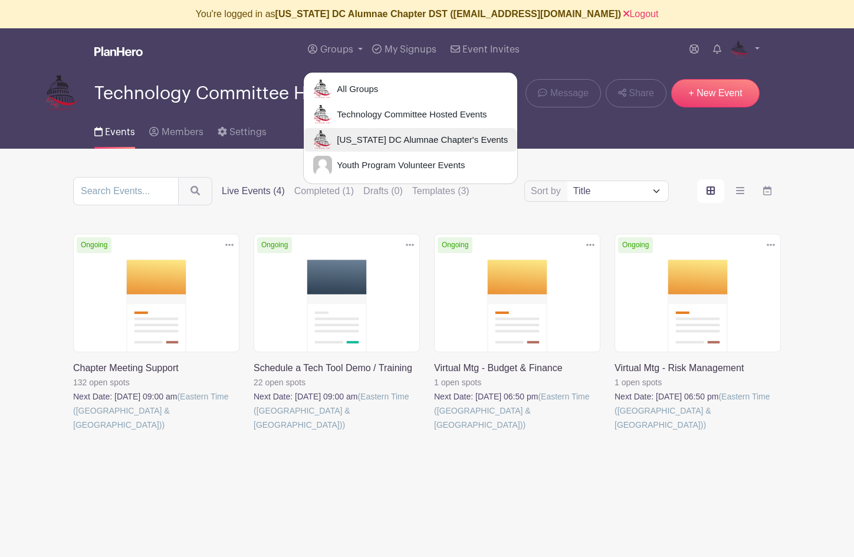
click at [434, 141] on span "Washington DC Alumnae Chapter's Events" at bounding box center [420, 140] width 176 height 14
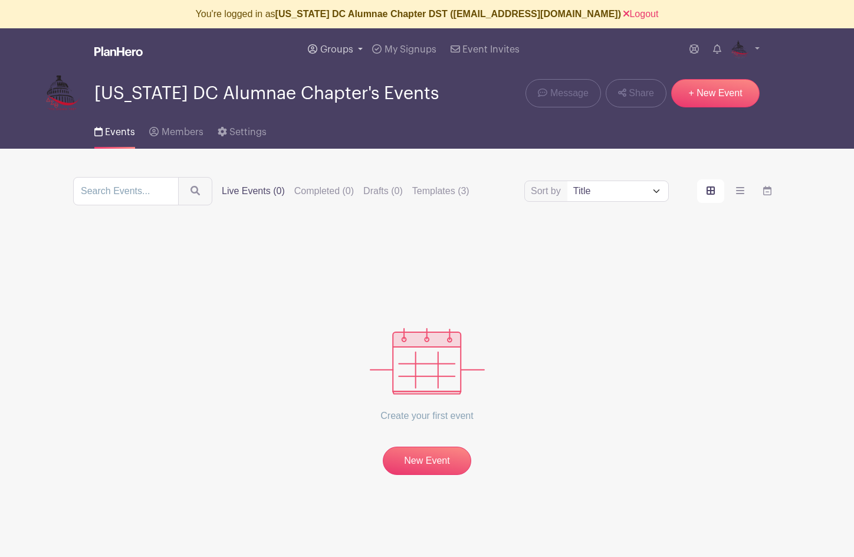
click at [330, 49] on span "Groups" at bounding box center [336, 49] width 33 height 9
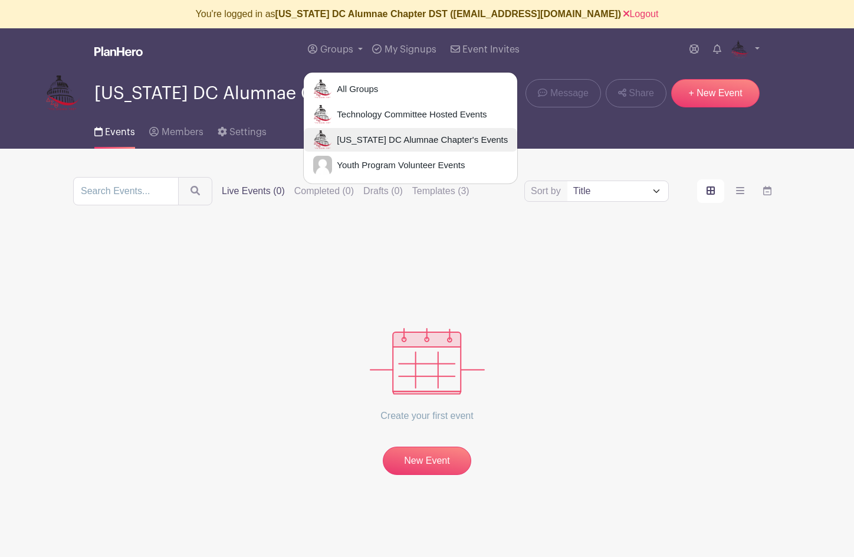
click at [366, 142] on span "Washington DC Alumnae Chapter's Events" at bounding box center [420, 140] width 176 height 14
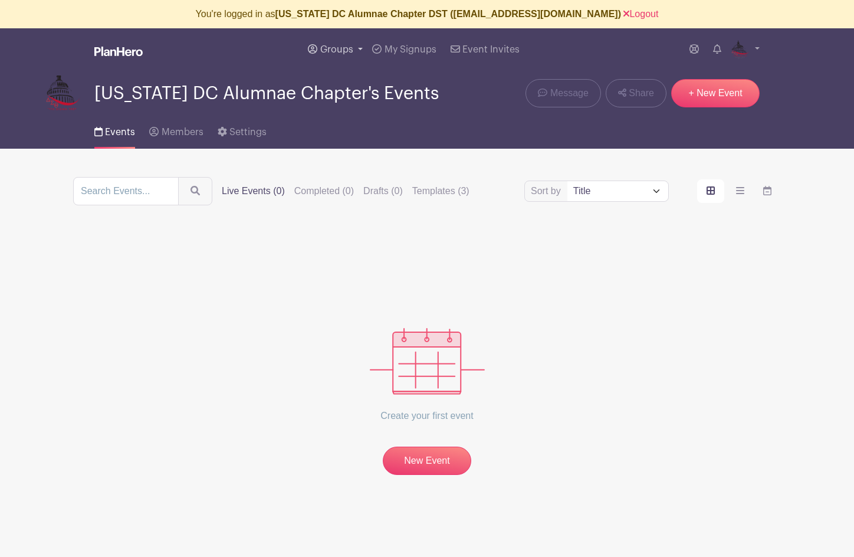
click at [334, 50] on span "Groups" at bounding box center [336, 49] width 33 height 9
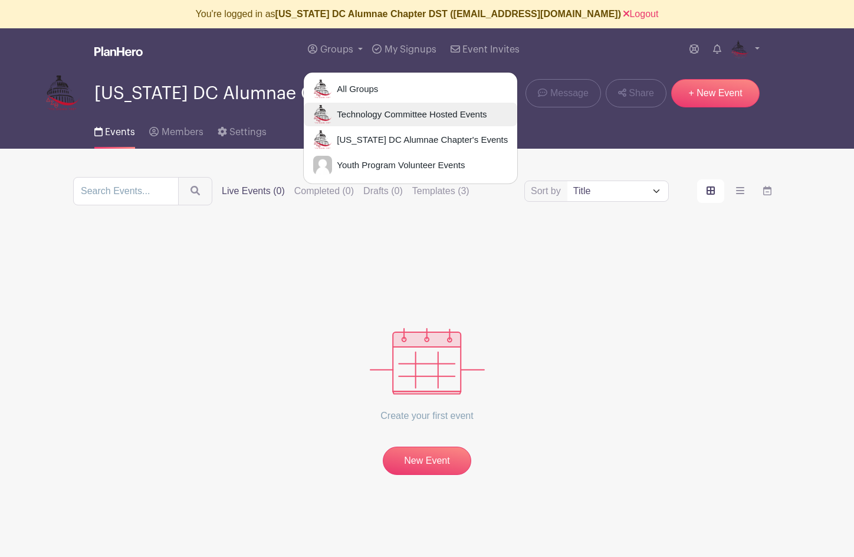
click at [346, 108] on span "Technology Committee Hosted Events" at bounding box center [409, 115] width 154 height 14
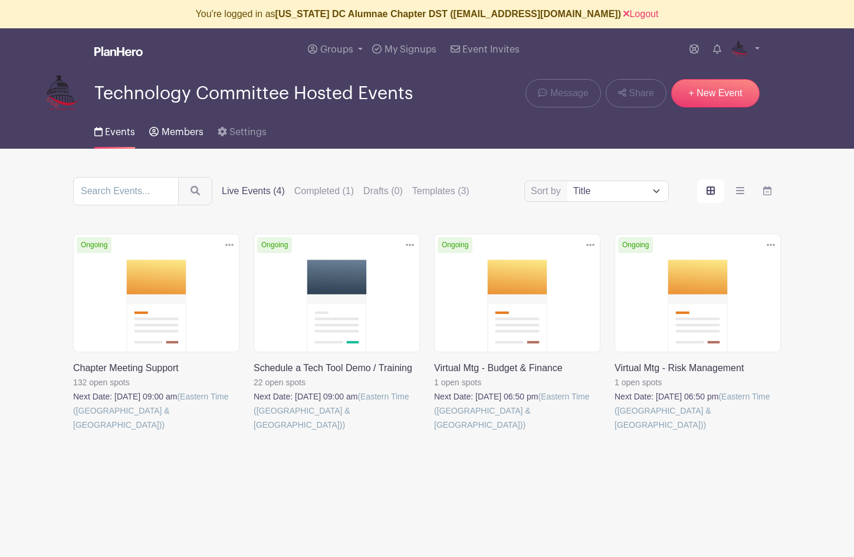
click at [176, 129] on span "Members" at bounding box center [183, 131] width 42 height 9
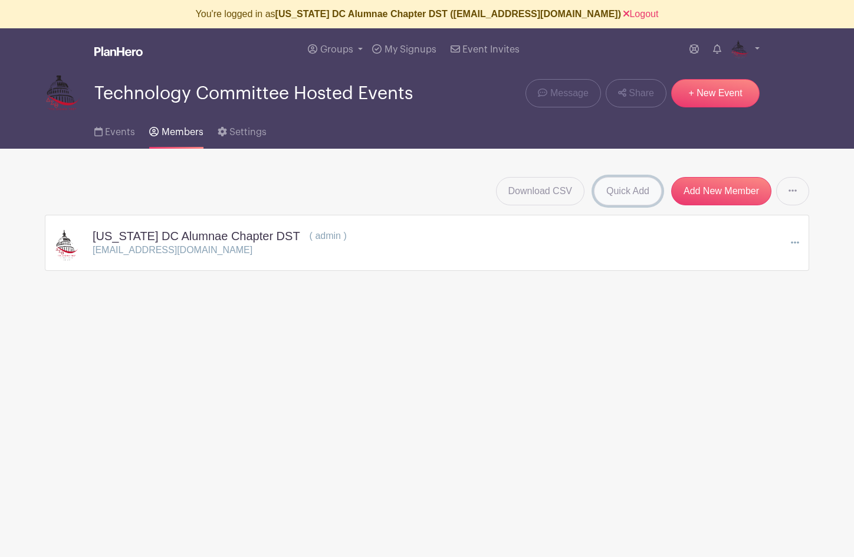
click at [617, 192] on link "Quick Add" at bounding box center [628, 191] width 68 height 28
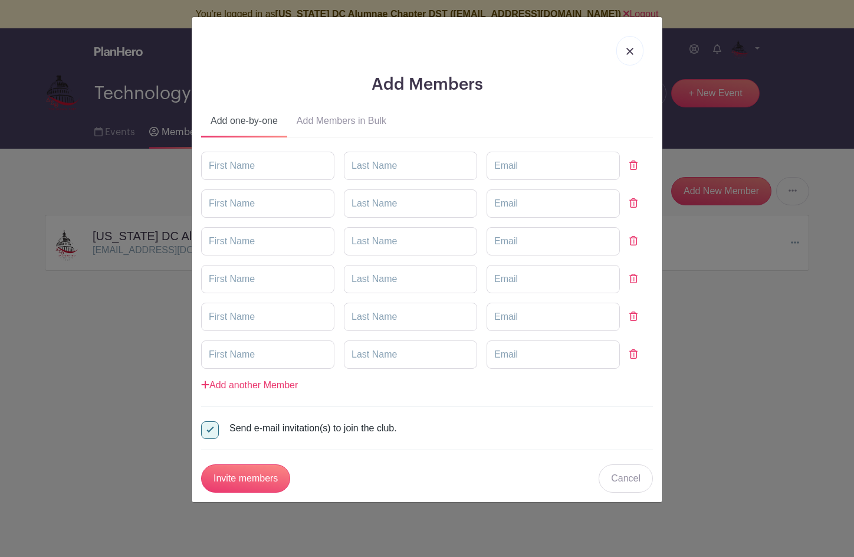
click at [323, 119] on button "Add Members in Bulk" at bounding box center [341, 123] width 108 height 28
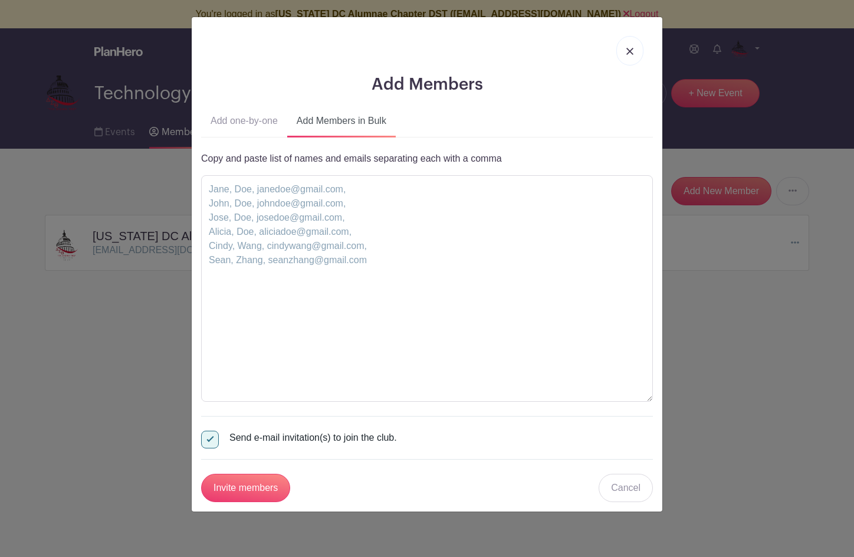
click at [630, 53] on img at bounding box center [629, 51] width 7 height 7
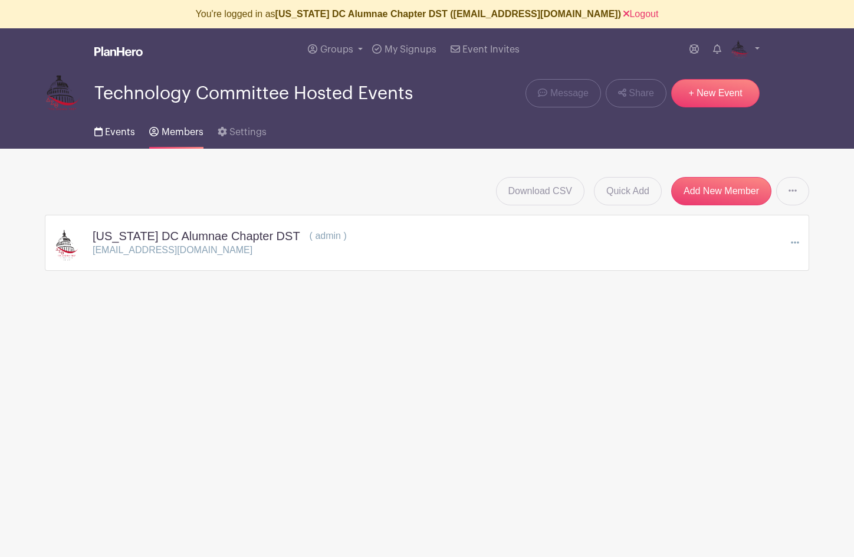
click at [119, 131] on span "Events" at bounding box center [120, 131] width 30 height 9
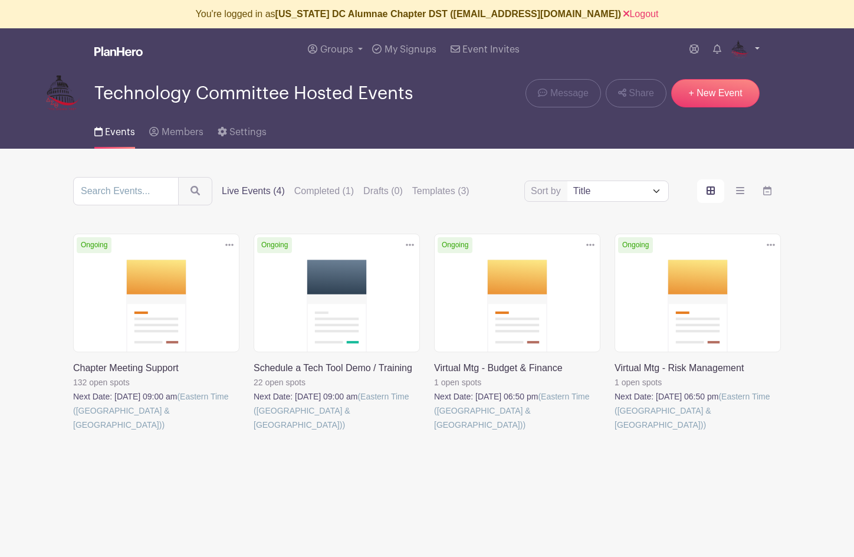
click at [743, 48] on img at bounding box center [740, 49] width 19 height 19
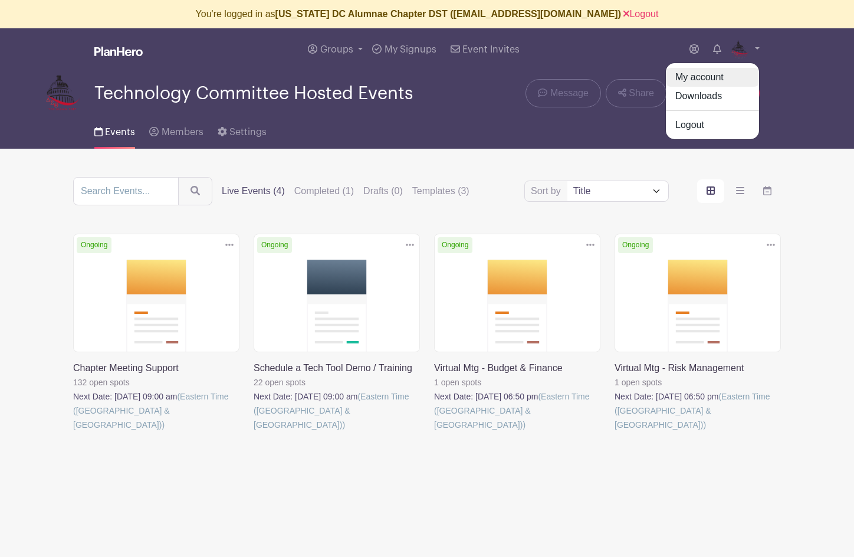
click at [701, 80] on link "My account" at bounding box center [712, 77] width 93 height 19
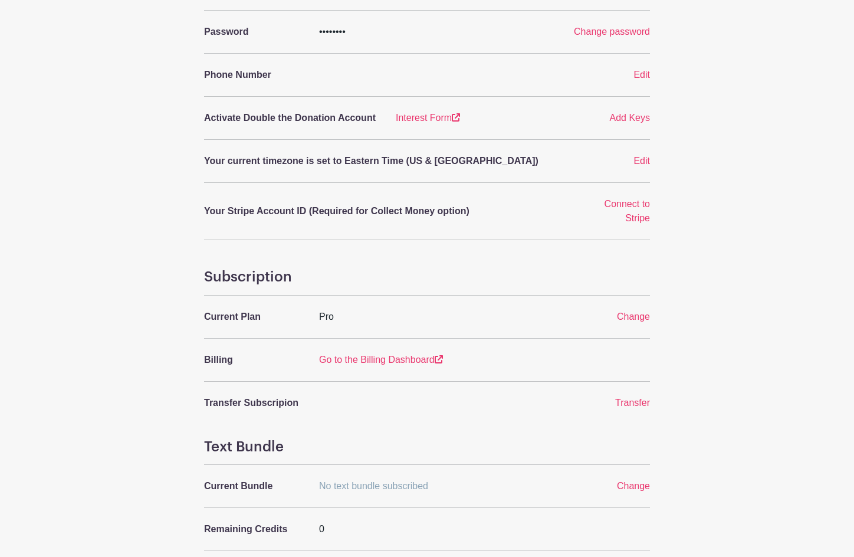
scroll to position [379, 0]
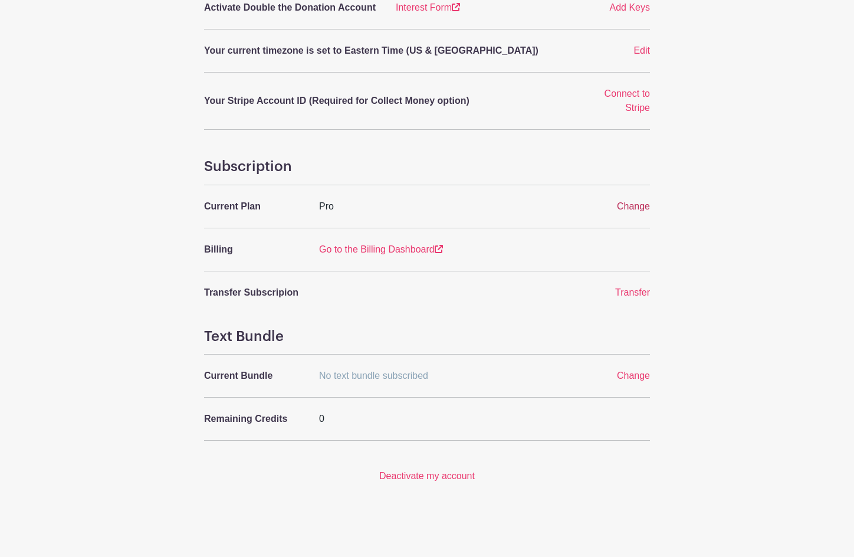
click at [627, 205] on span "Change" at bounding box center [633, 206] width 33 height 10
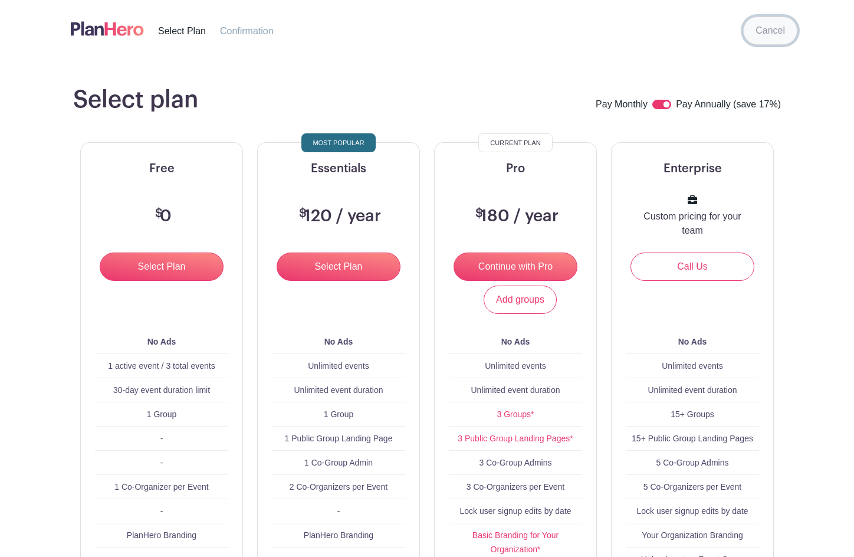
click at [768, 32] on link "Cancel" at bounding box center [770, 31] width 54 height 28
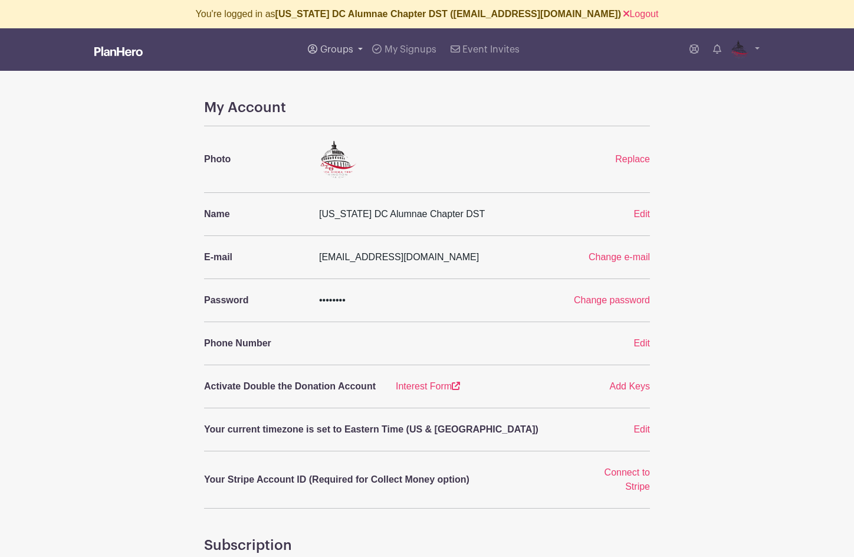
click at [327, 50] on span "Groups" at bounding box center [336, 49] width 33 height 9
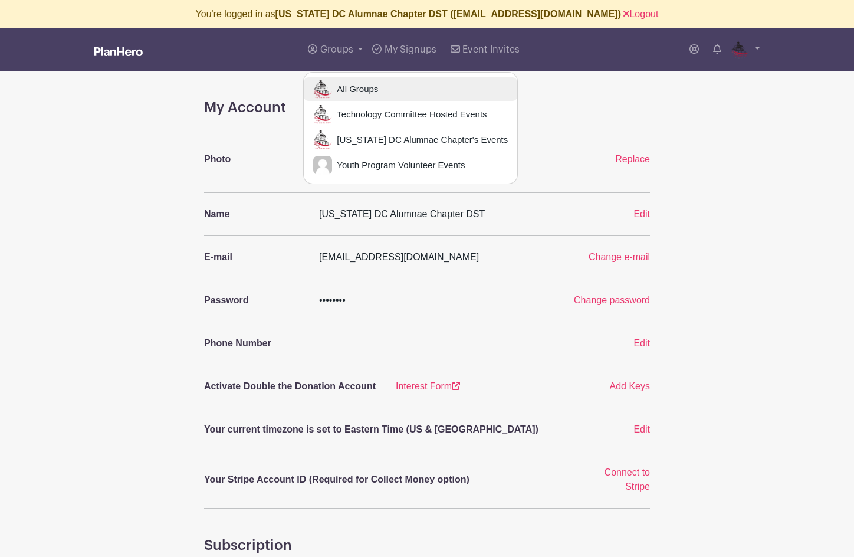
click at [340, 90] on span "All Groups" at bounding box center [355, 90] width 46 height 14
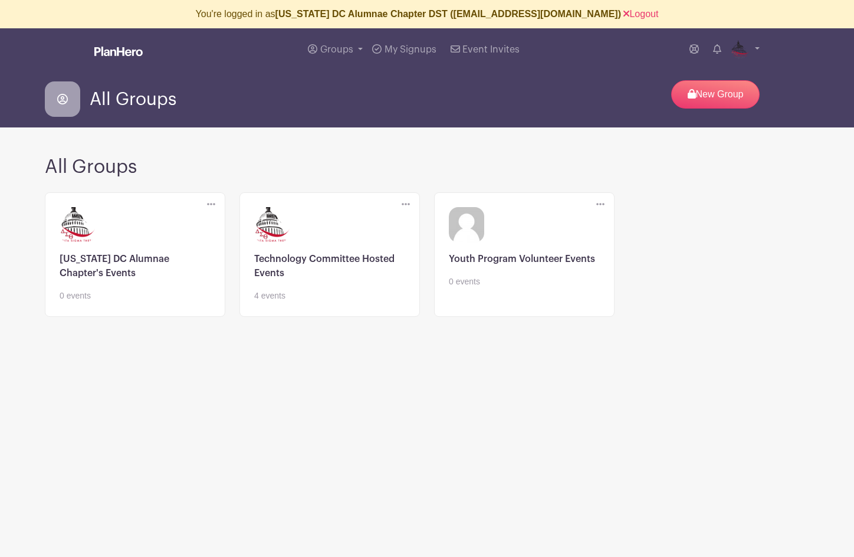
click at [121, 302] on link at bounding box center [135, 302] width 151 height 0
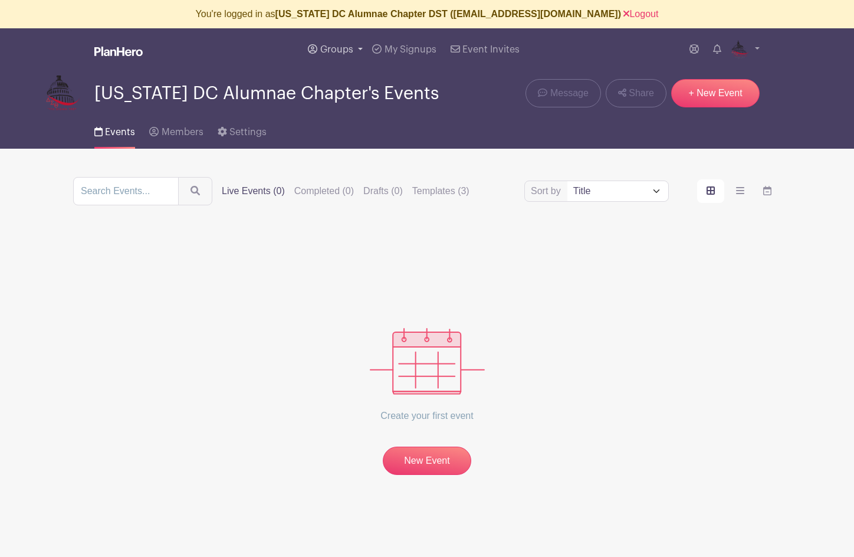
click at [340, 48] on span "Groups" at bounding box center [336, 49] width 33 height 9
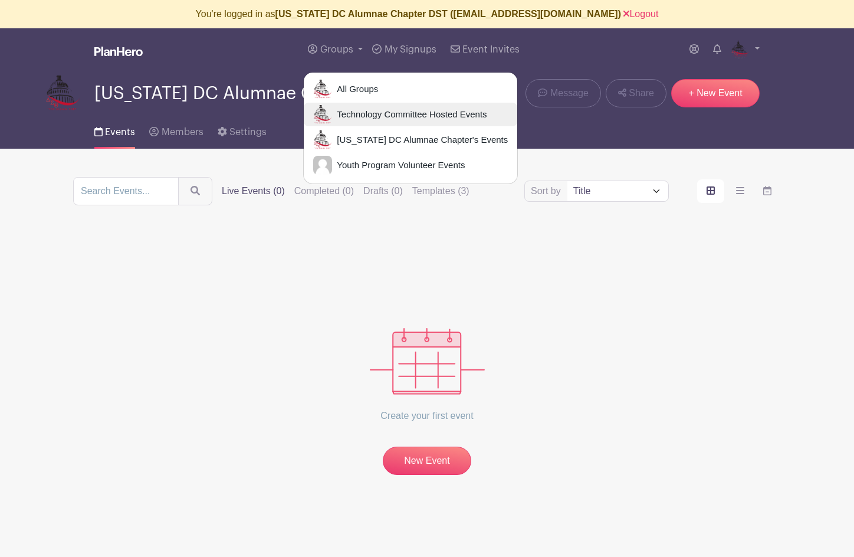
click at [347, 114] on span "Technology Committee Hosted Events" at bounding box center [409, 115] width 154 height 14
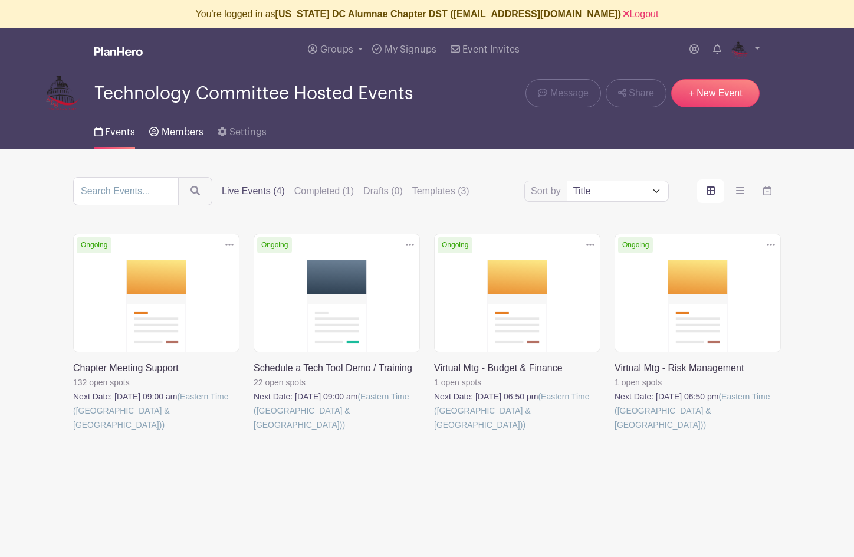
click at [166, 136] on span "Members" at bounding box center [183, 131] width 42 height 9
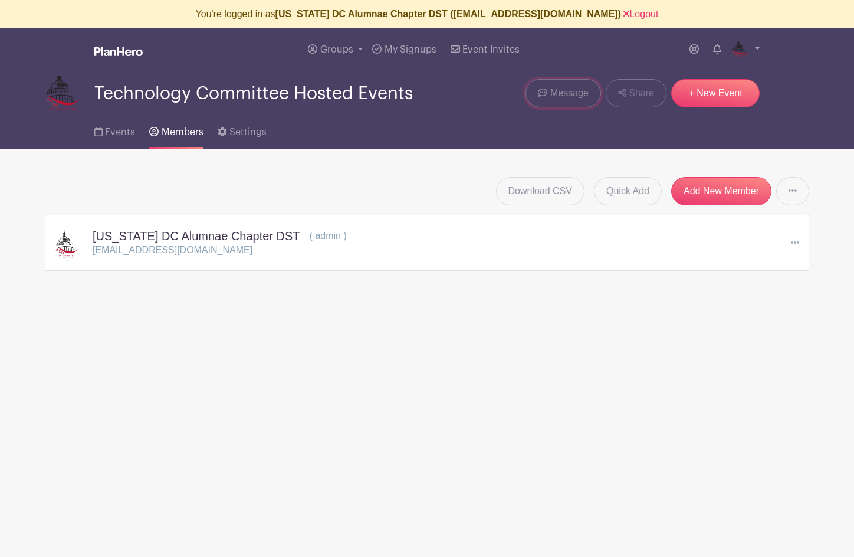
click at [558, 97] on span "Message" at bounding box center [569, 93] width 38 height 14
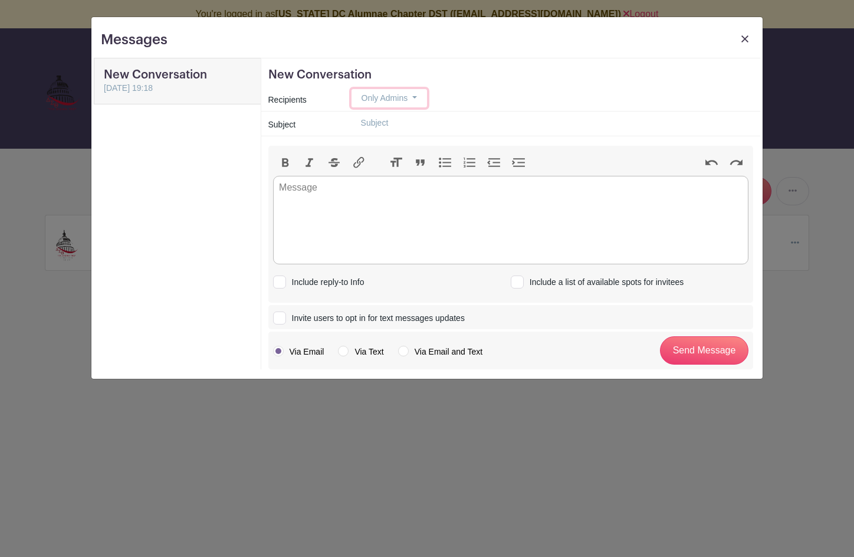
click at [412, 98] on button "Only Admins" at bounding box center [388, 98] width 75 height 18
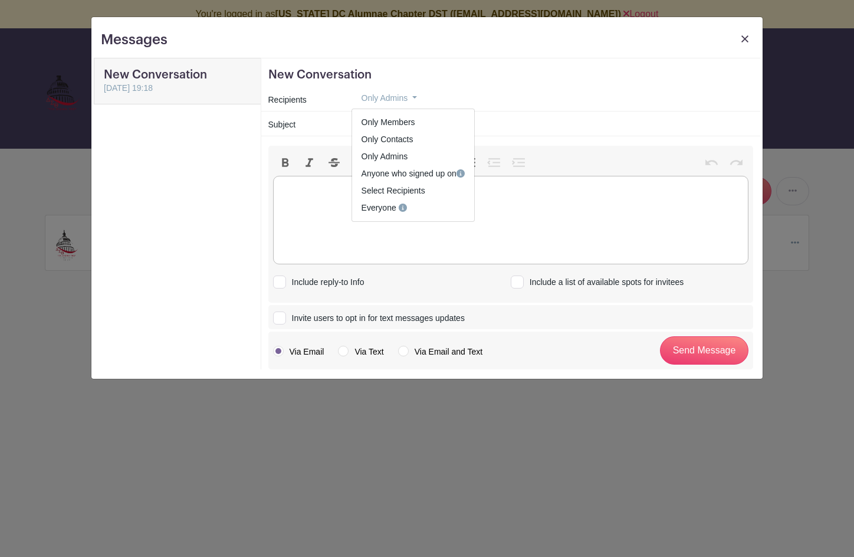
click at [301, 212] on trix-editor at bounding box center [511, 220] width 476 height 88
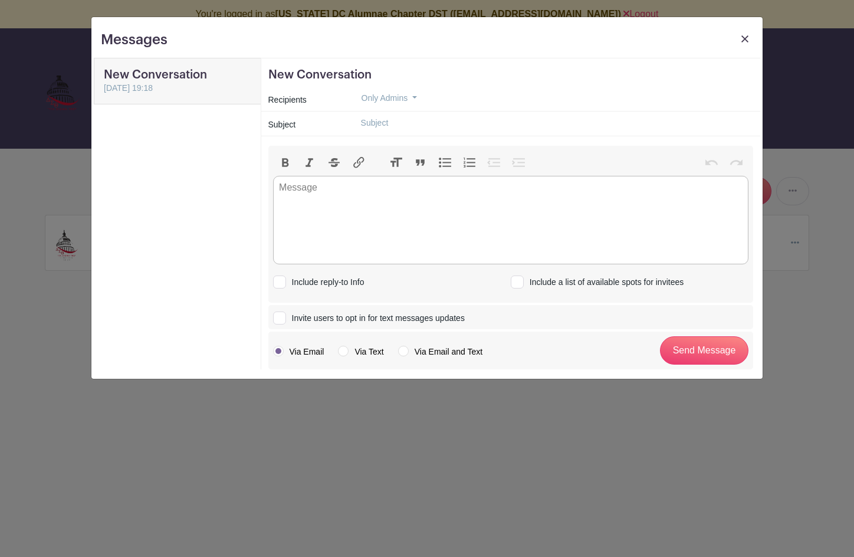
click at [745, 40] on img at bounding box center [744, 38] width 7 height 7
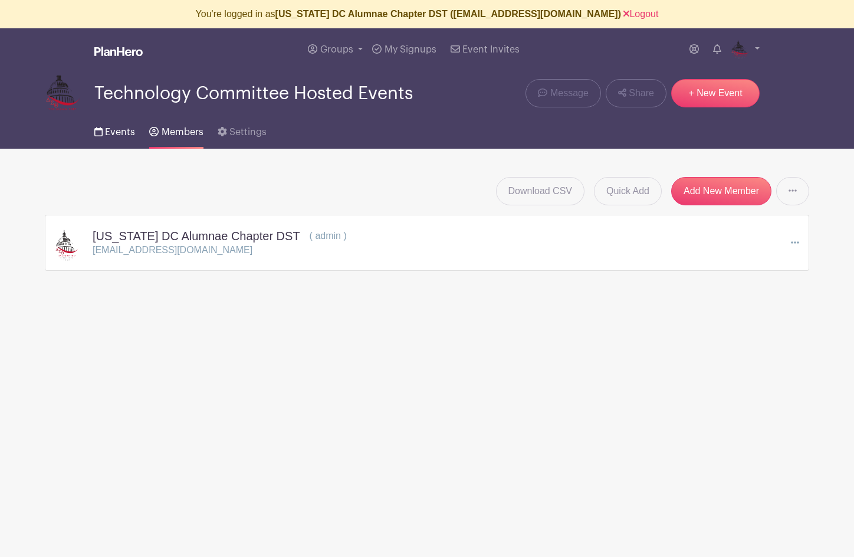
click at [111, 130] on span "Events" at bounding box center [120, 131] width 30 height 9
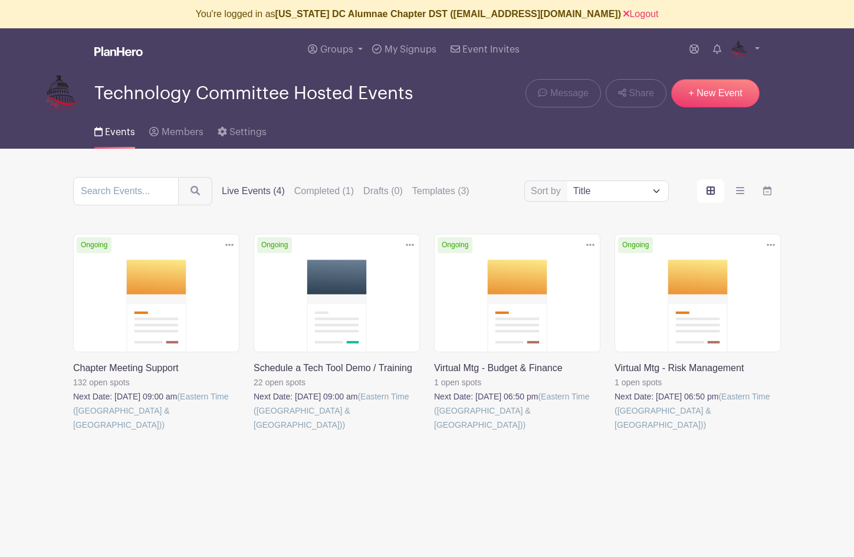
click at [73, 432] on link at bounding box center [73, 432] width 0 height 0
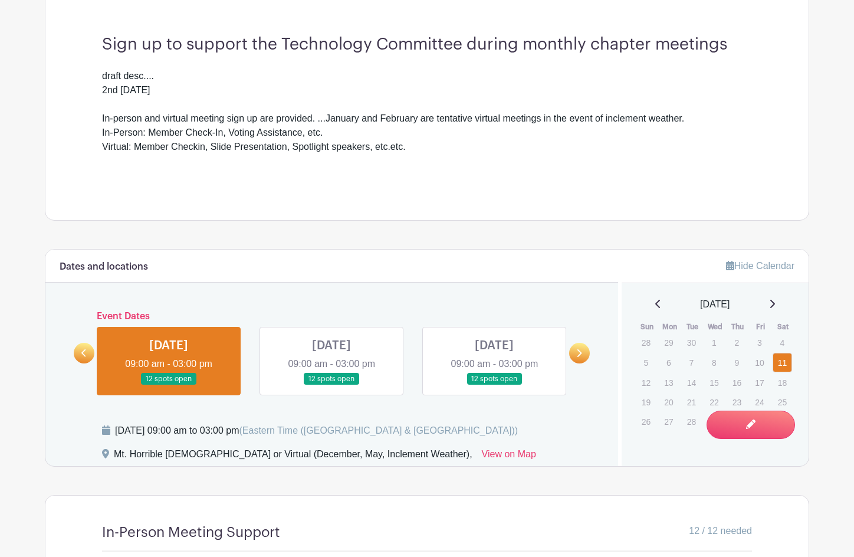
scroll to position [504, 0]
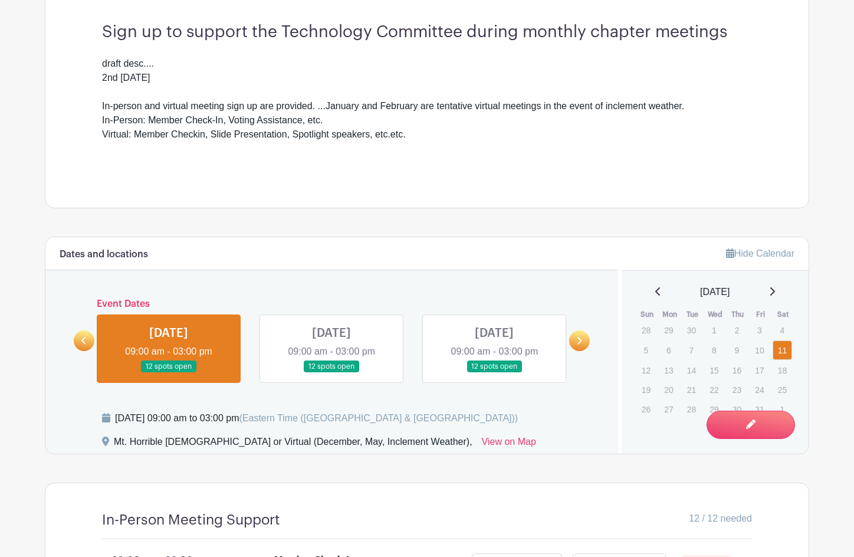
click at [775, 291] on icon at bounding box center [772, 291] width 5 height 8
click at [775, 291] on icon at bounding box center [772, 291] width 6 height 9
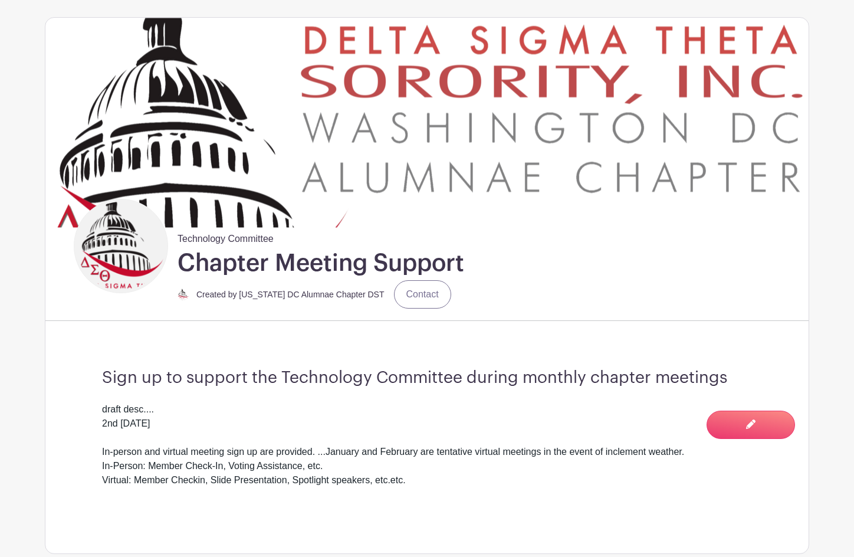
scroll to position [0, 0]
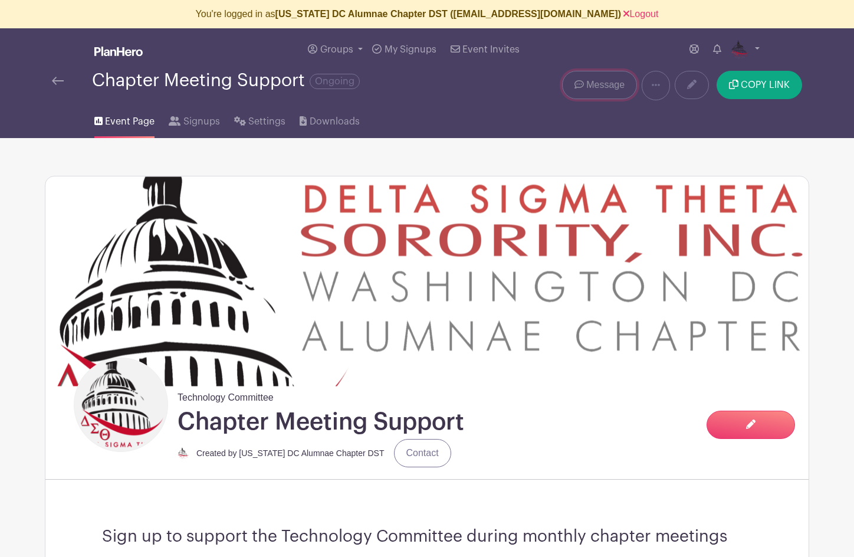
click at [600, 85] on span "Message" at bounding box center [605, 85] width 38 height 14
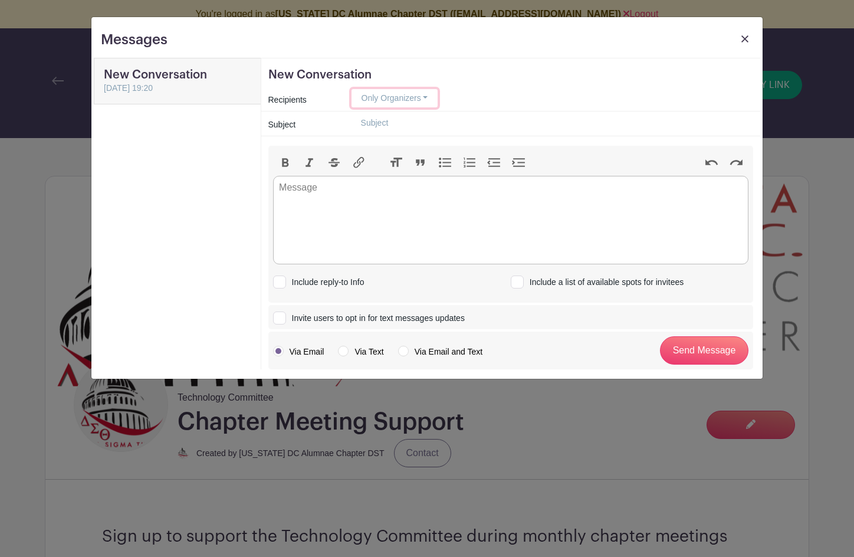
click at [376, 97] on button "Only Organizers" at bounding box center [394, 98] width 87 height 18
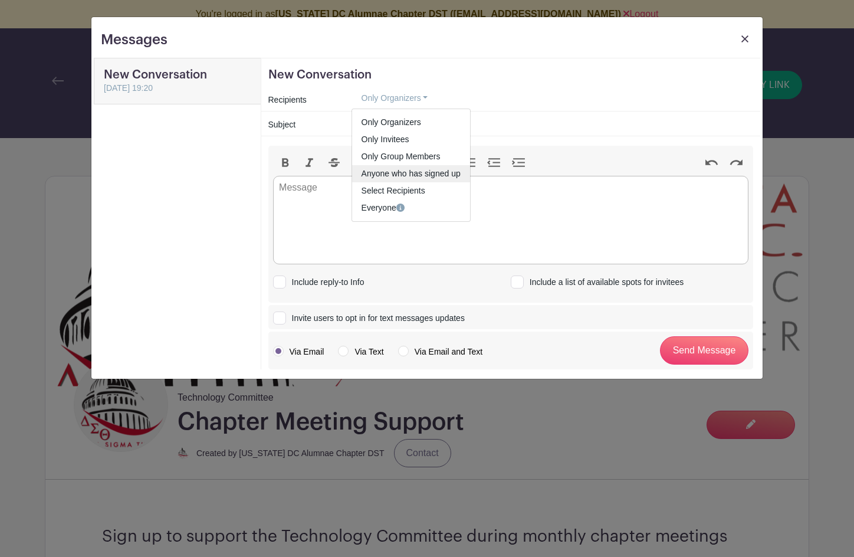
click at [391, 170] on link "Anyone who has signed up" at bounding box center [411, 173] width 118 height 17
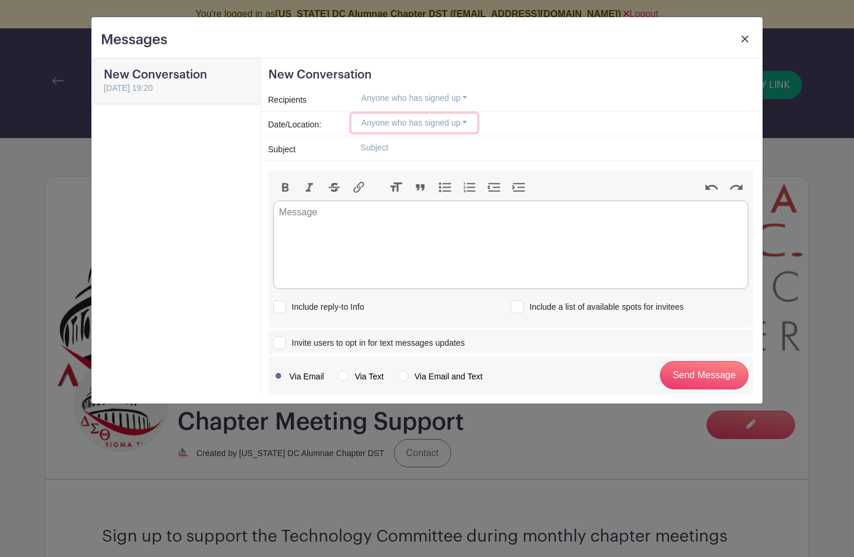
click at [407, 122] on button "Anyone who has signed up" at bounding box center [414, 123] width 126 height 18
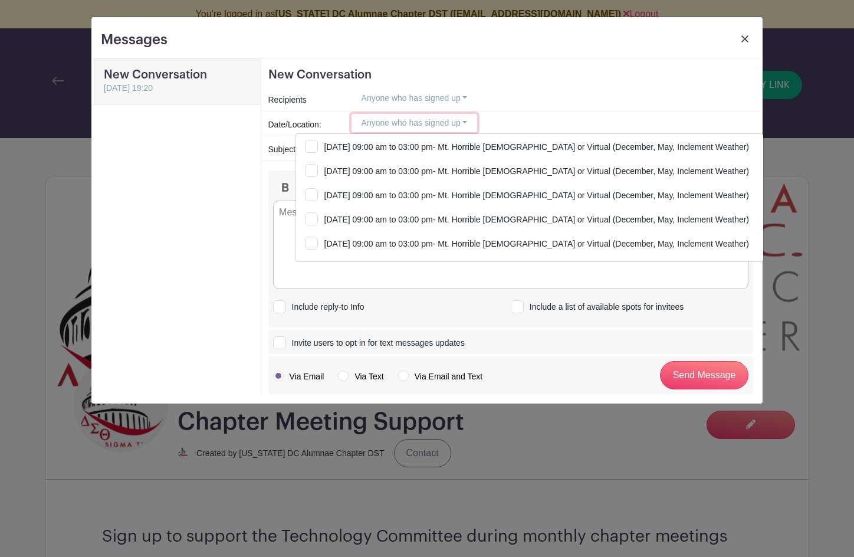
scroll to position [74, 0]
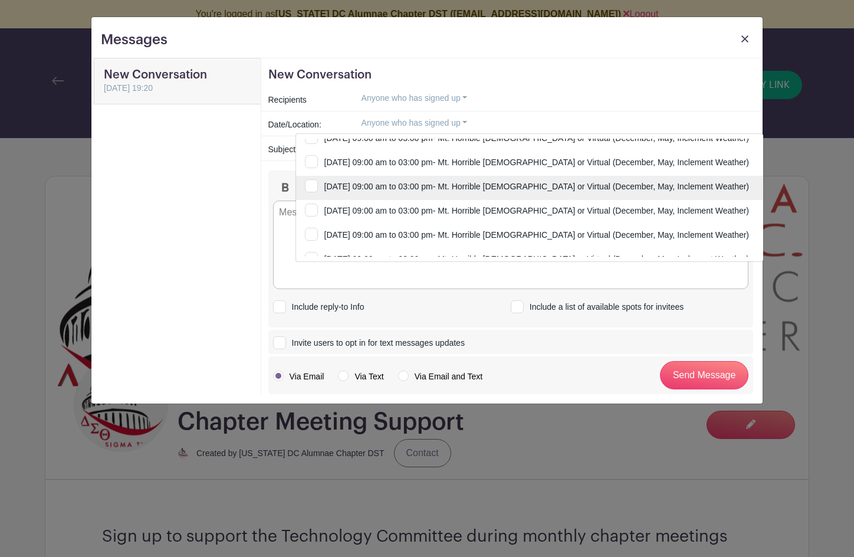
click at [309, 186] on input "Saturday, January 10, 2026 at 09:00 am to 03:00 pm- Mt. Horrible Defunct Missio…" at bounding box center [529, 189] width 467 height 26
checkbox input "true"
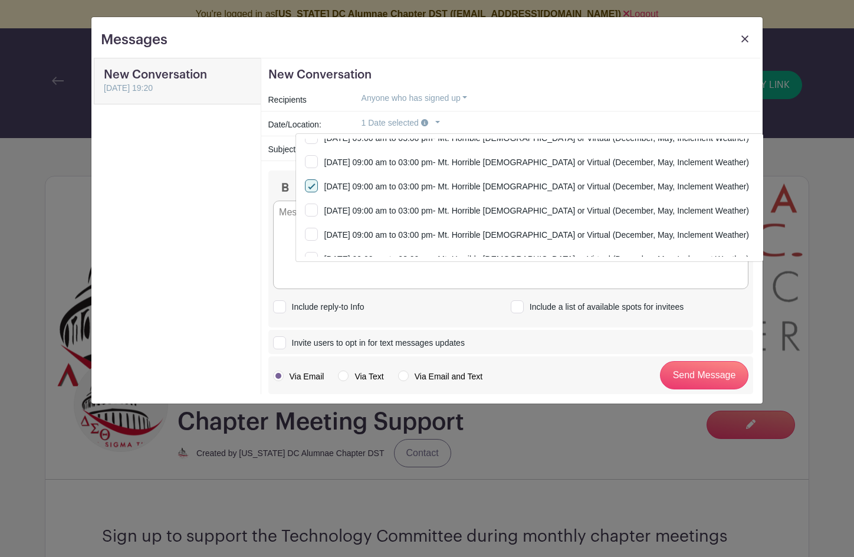
click at [246, 162] on div "New Conversation 3 October 2025, 19:20" at bounding box center [177, 226] width 167 height 337
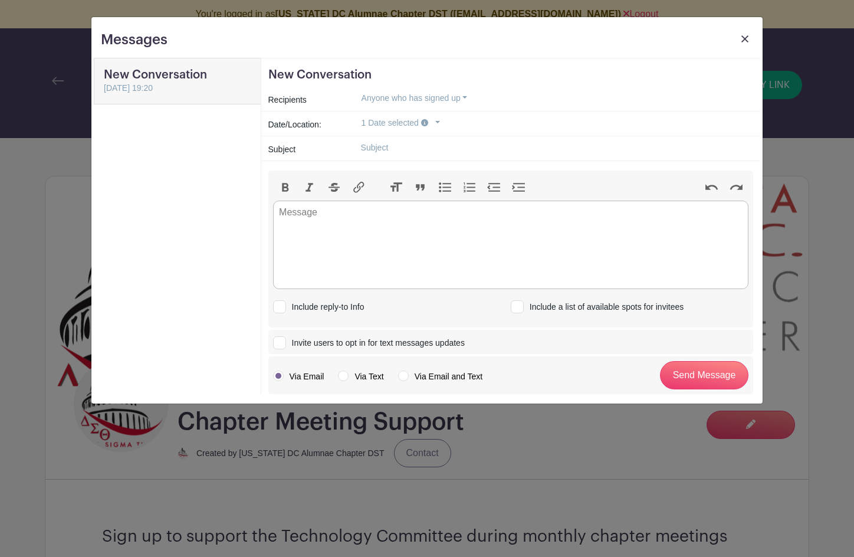
click at [380, 149] on input "text" at bounding box center [552, 148] width 402 height 18
click at [745, 37] on img at bounding box center [744, 38] width 7 height 7
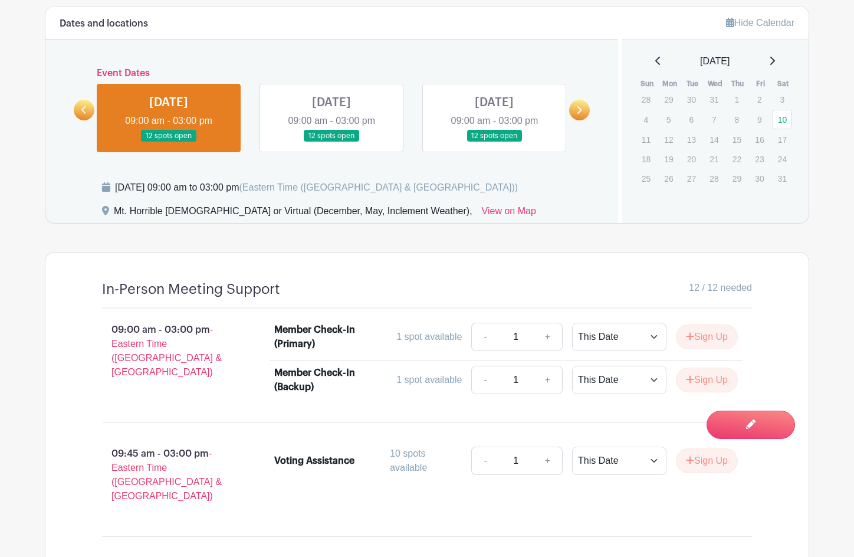
scroll to position [717, 0]
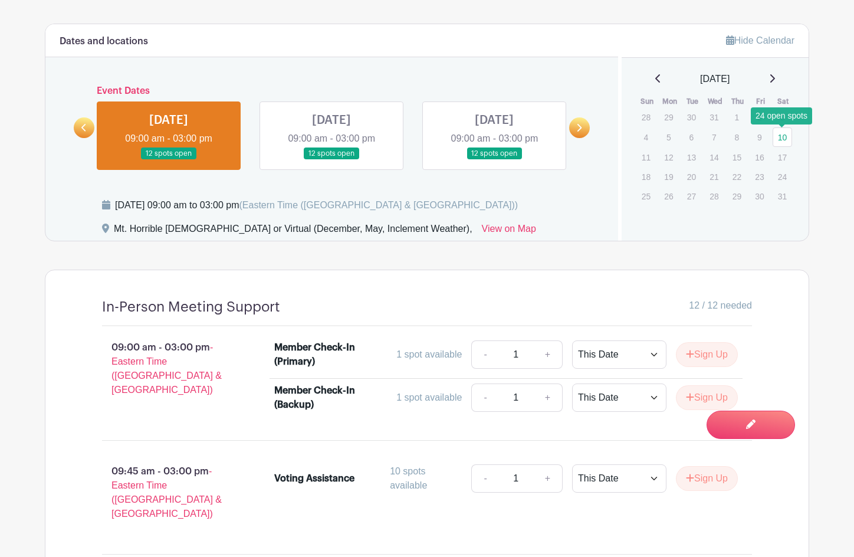
click at [782, 142] on link "10" at bounding box center [781, 136] width 19 height 19
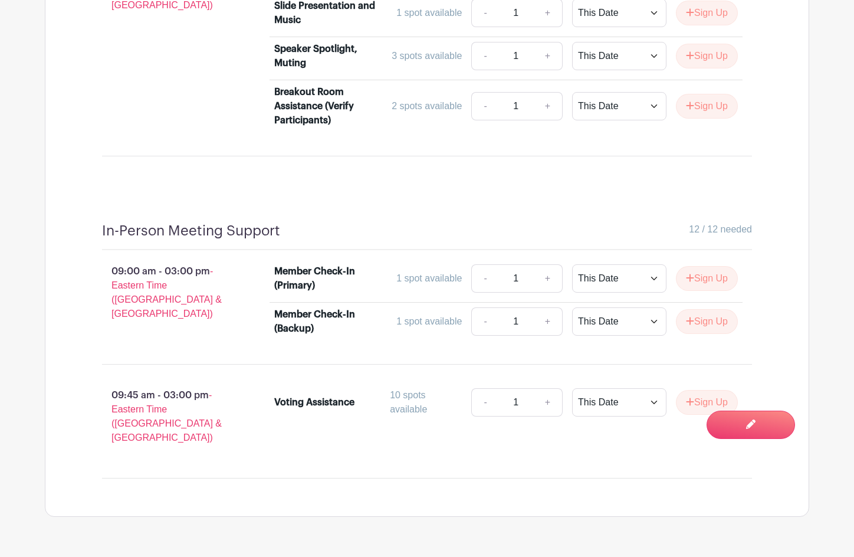
scroll to position [1111, 0]
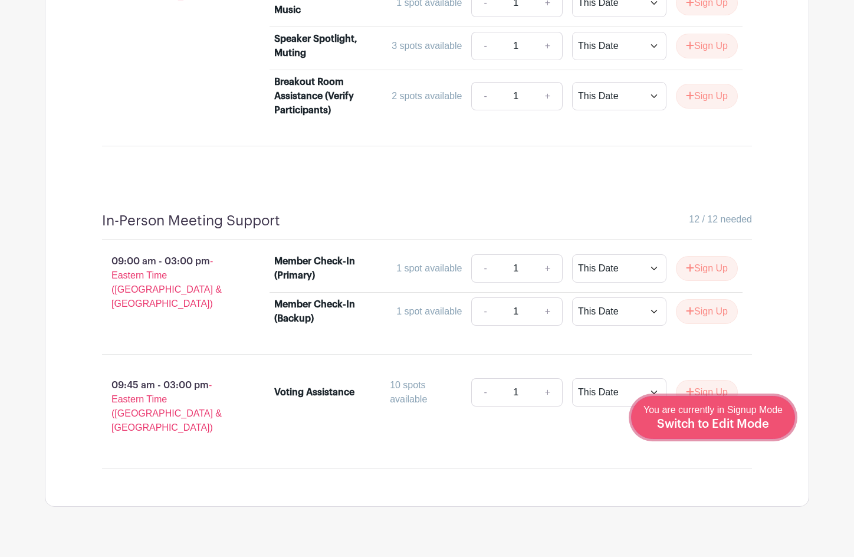
click at [725, 414] on span "You are currently in Signup Mode Switch to Edit Mode" at bounding box center [712, 416] width 139 height 25
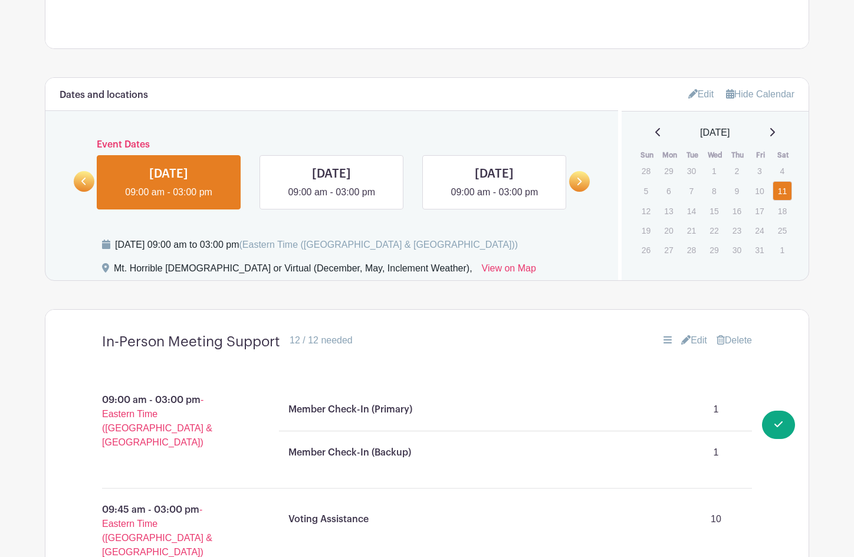
scroll to position [756, 0]
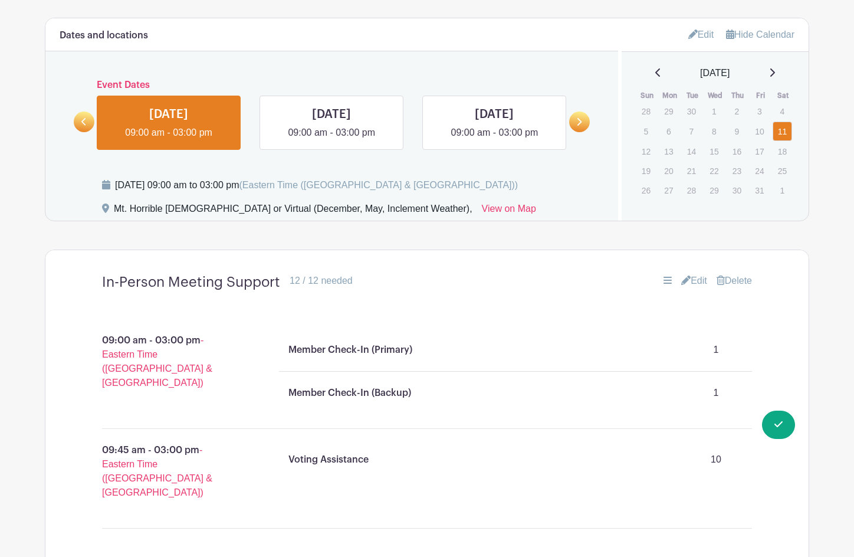
click at [775, 73] on icon at bounding box center [772, 72] width 5 height 8
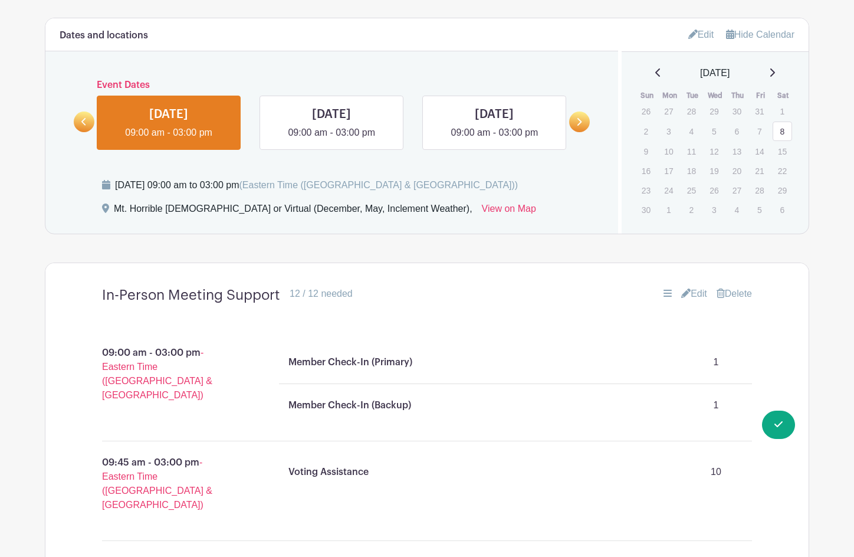
click at [775, 73] on icon at bounding box center [772, 72] width 6 height 9
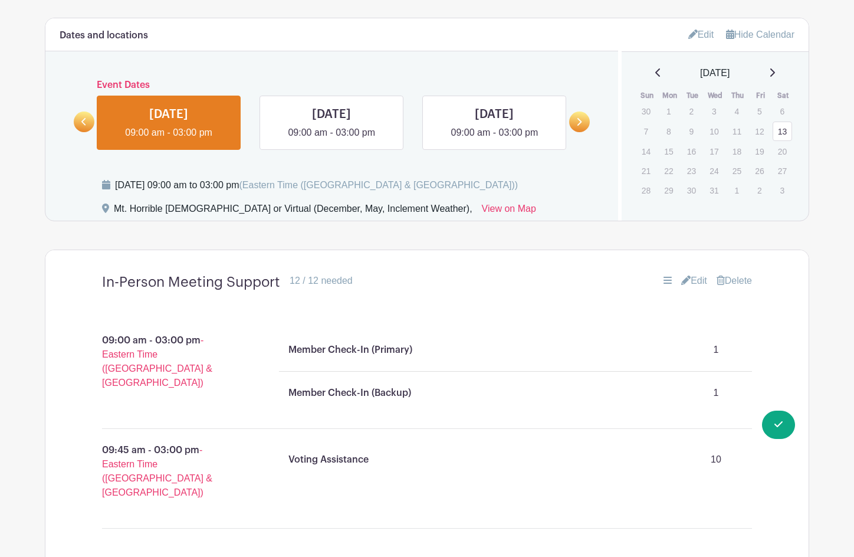
click at [775, 73] on icon at bounding box center [772, 72] width 6 height 9
click at [779, 128] on link "10" at bounding box center [781, 130] width 19 height 19
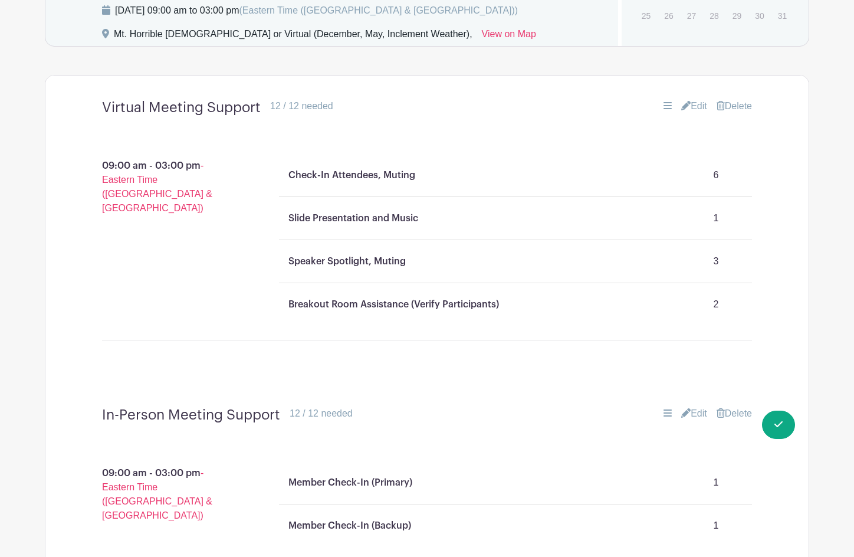
scroll to position [919, 0]
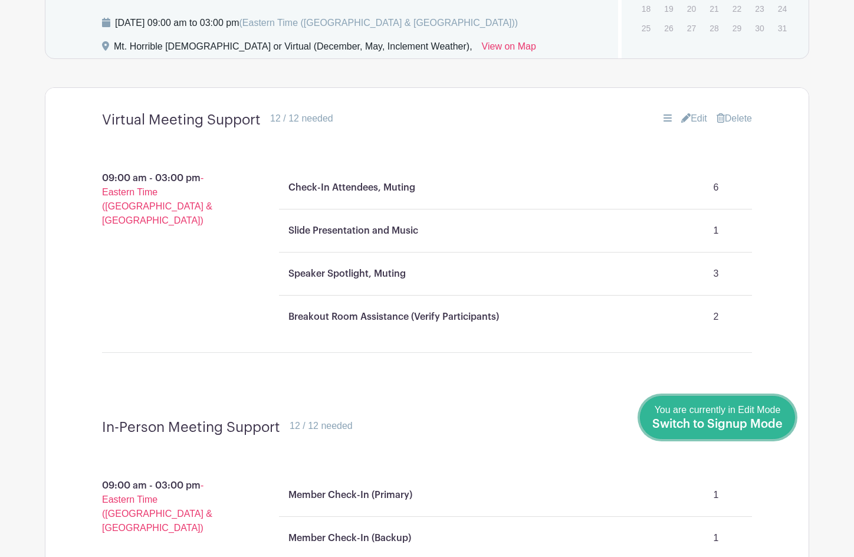
click at [772, 422] on span "Switch to Signup Mode" at bounding box center [717, 424] width 130 height 12
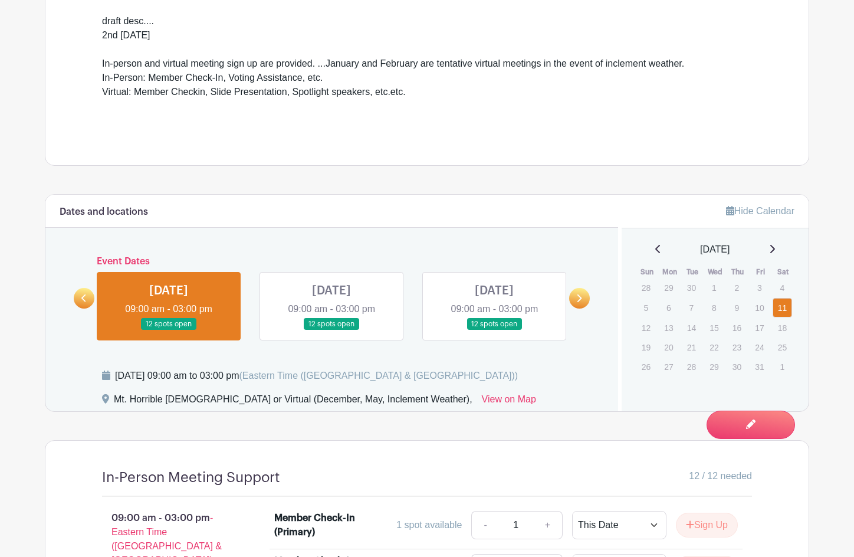
scroll to position [545, 0]
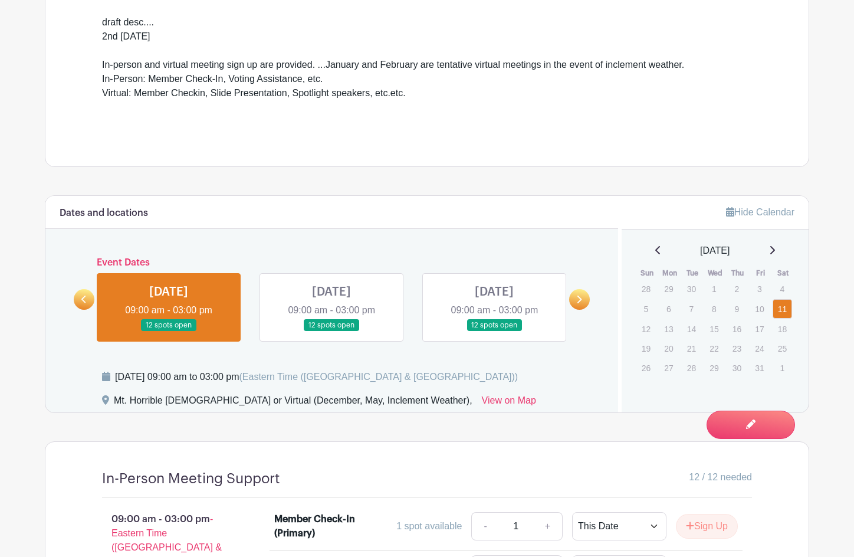
click at [169, 331] on link at bounding box center [169, 331] width 0 height 0
click at [331, 331] on link at bounding box center [331, 331] width 0 height 0
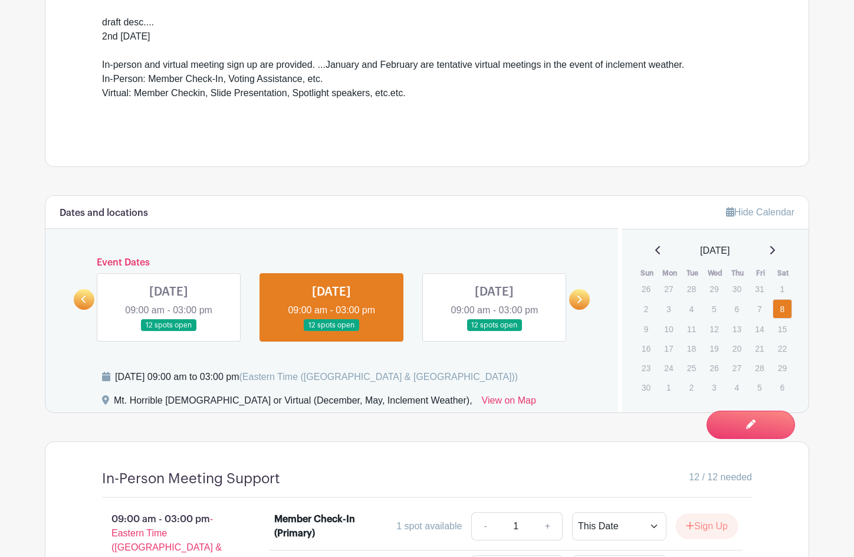
click at [494, 331] on link at bounding box center [494, 331] width 0 height 0
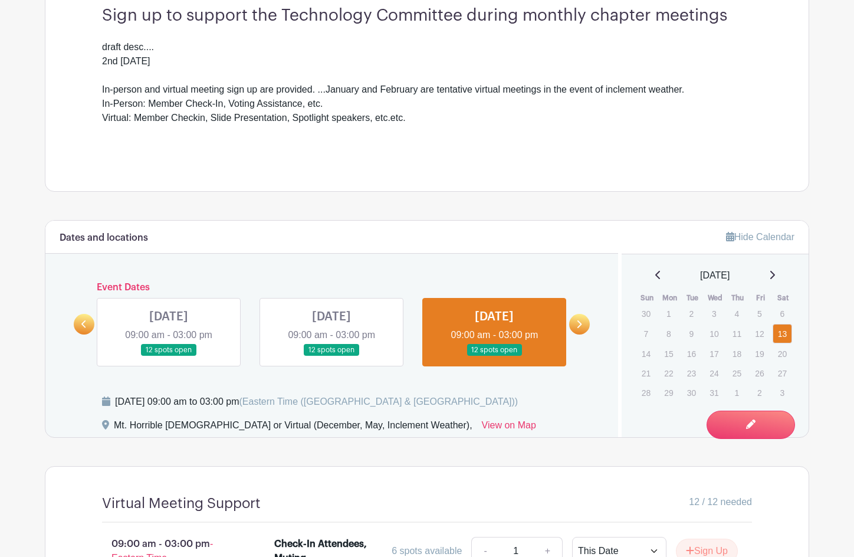
scroll to position [572, 0]
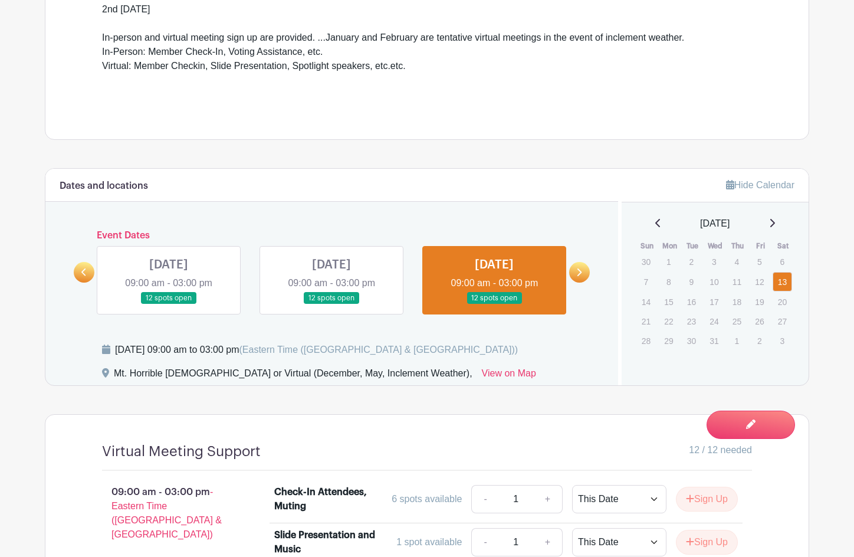
click at [169, 304] on link at bounding box center [169, 304] width 0 height 0
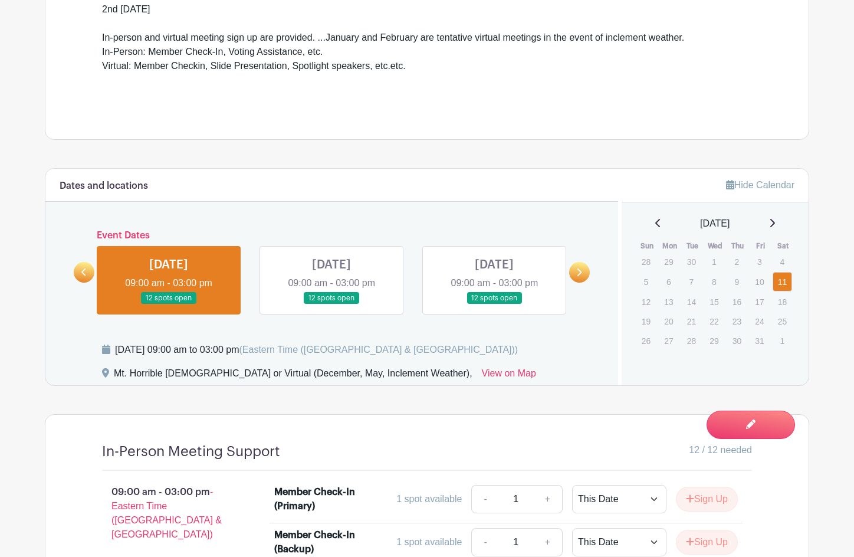
click at [494, 304] on link at bounding box center [494, 304] width 0 height 0
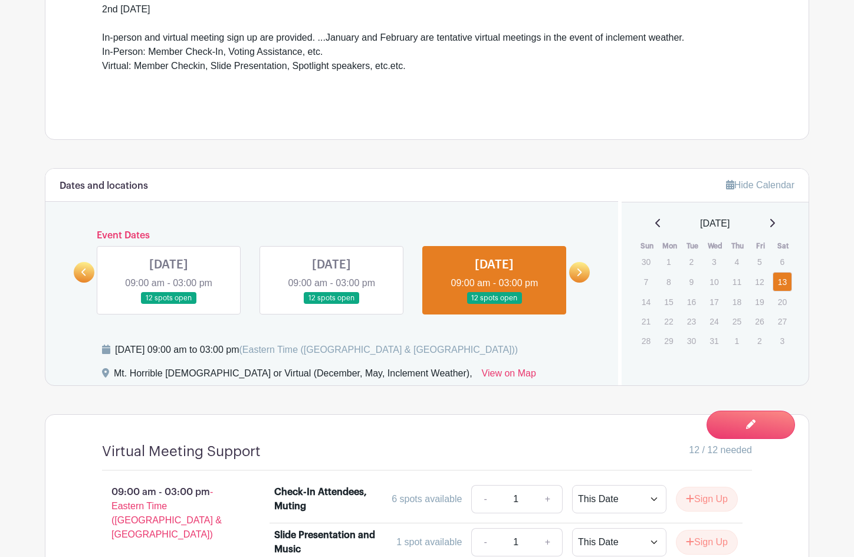
click at [582, 268] on link at bounding box center [579, 272] width 21 height 21
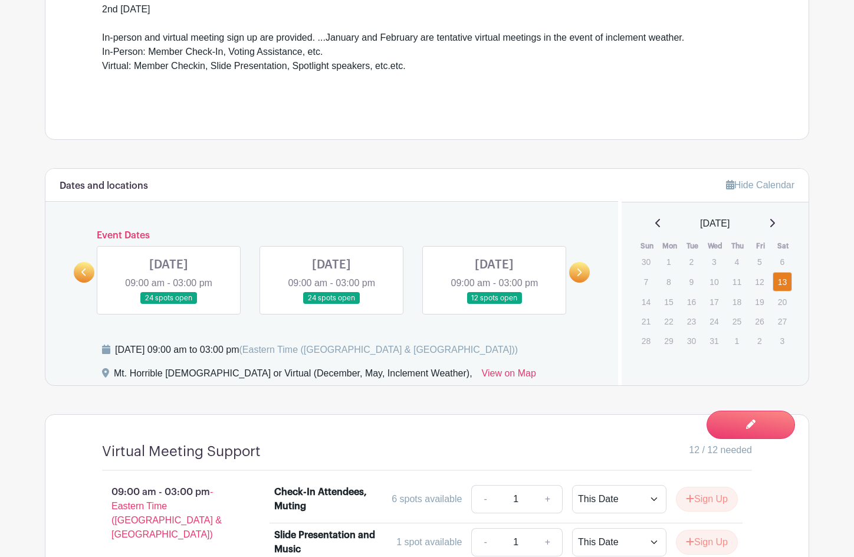
click at [331, 304] on link at bounding box center [331, 304] width 0 height 0
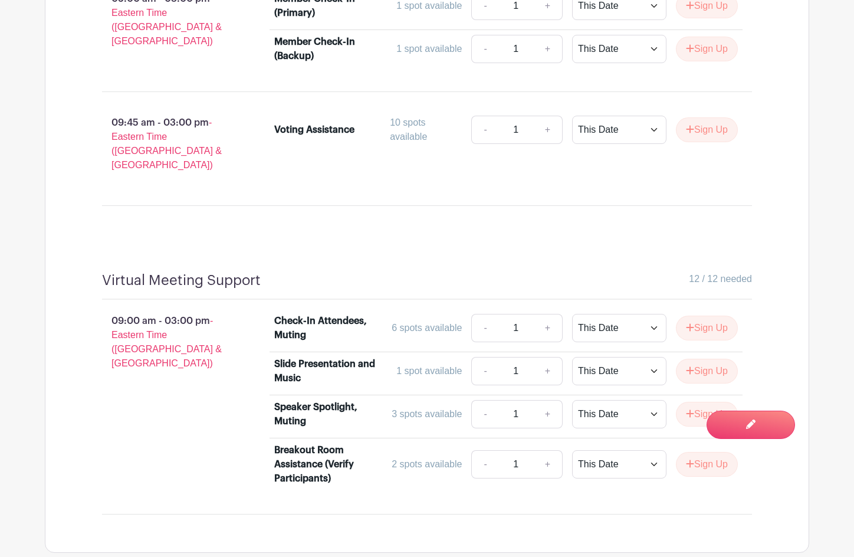
scroll to position [1077, 0]
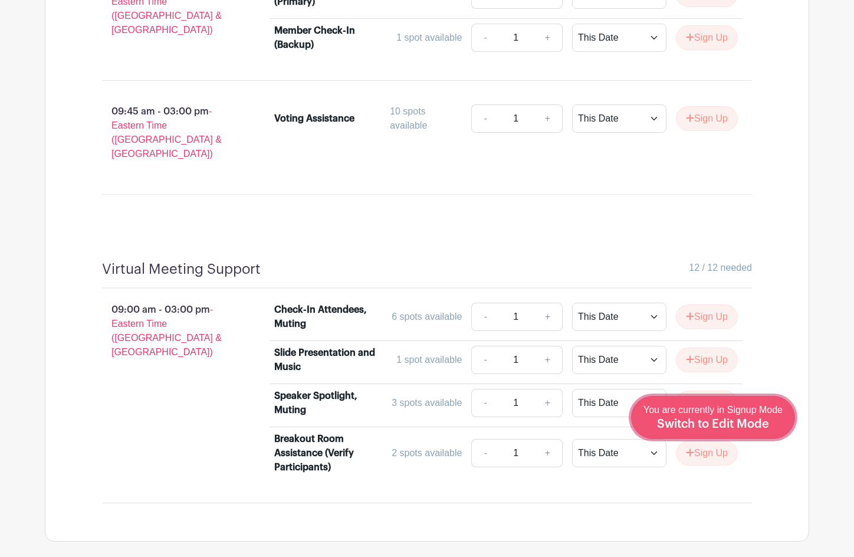
click at [747, 432] on link "Edit Event You are currently in Signup Mode Switch to Edit Mode" at bounding box center [713, 417] width 164 height 43
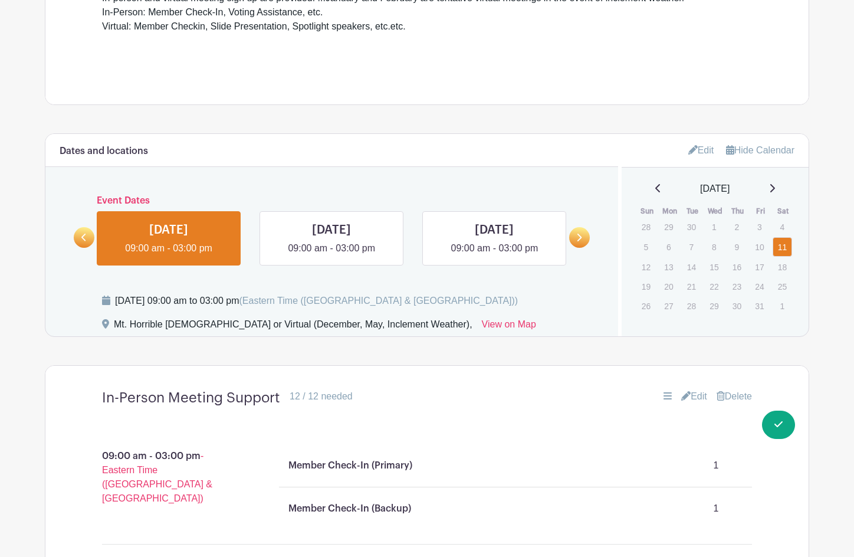
scroll to position [663, 0]
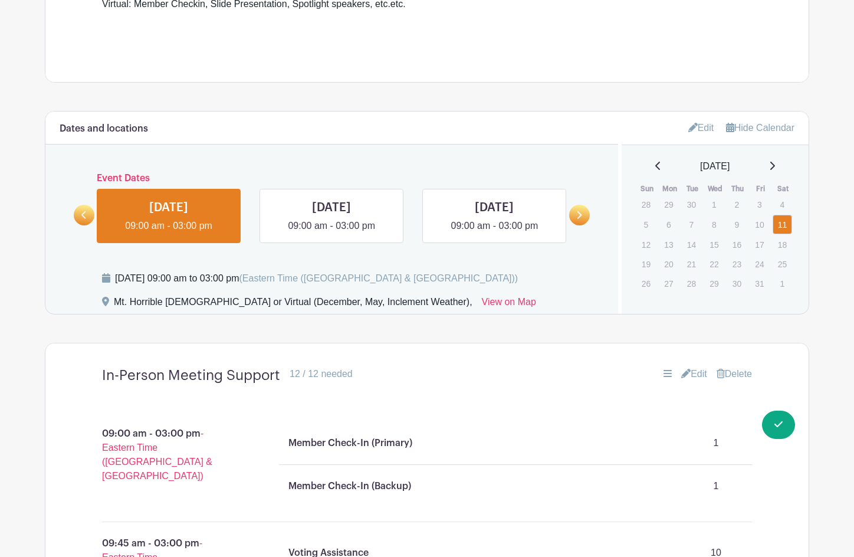
click at [581, 221] on link at bounding box center [579, 215] width 21 height 21
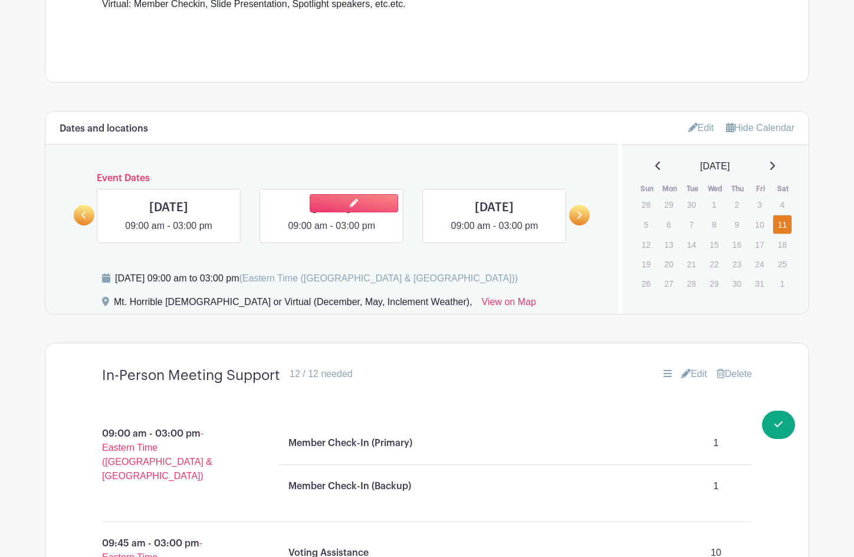
click at [331, 233] on link at bounding box center [331, 233] width 0 height 0
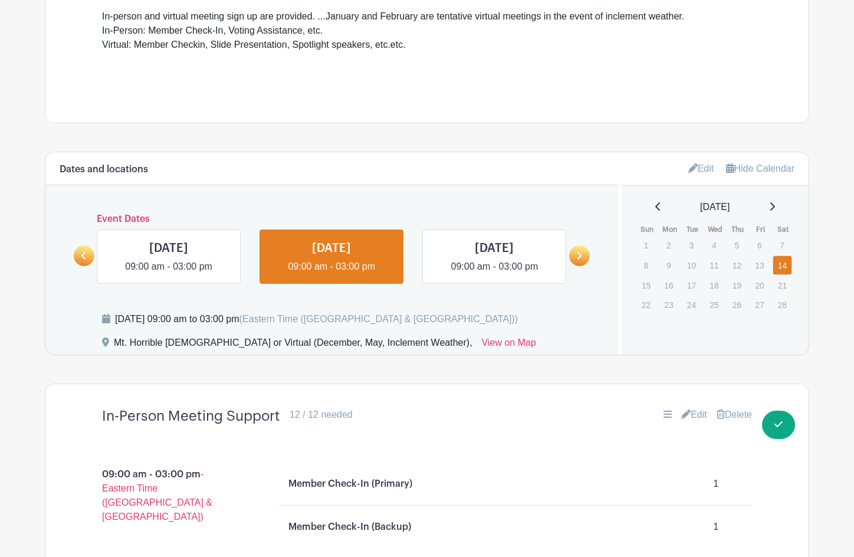
scroll to position [693, 0]
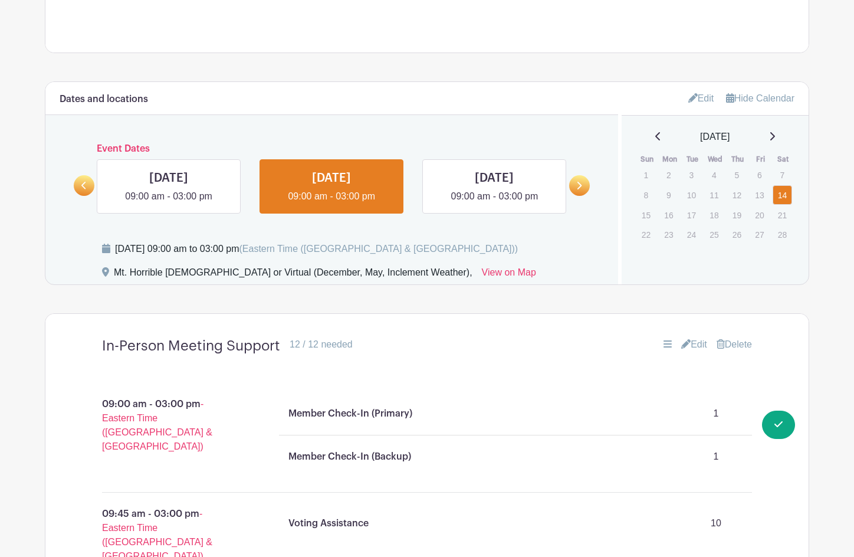
click at [689, 345] on link "Edit" at bounding box center [694, 344] width 26 height 14
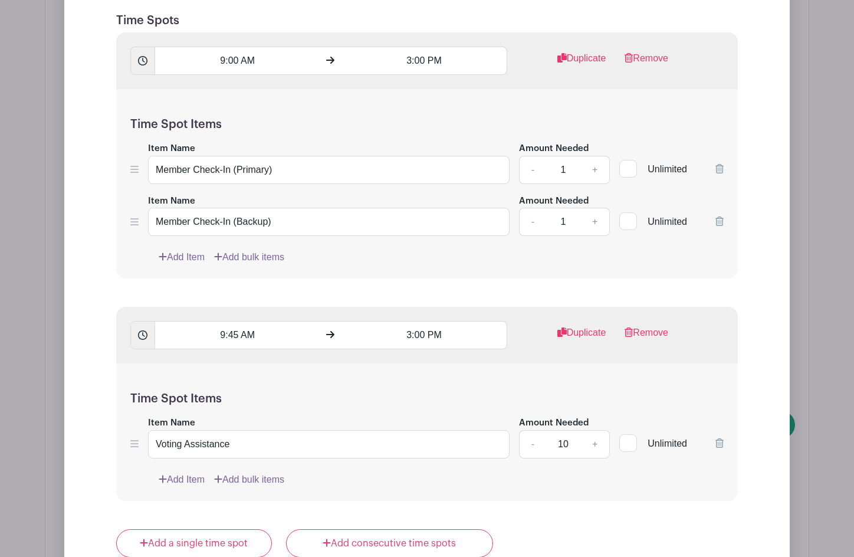
scroll to position [1170, 0]
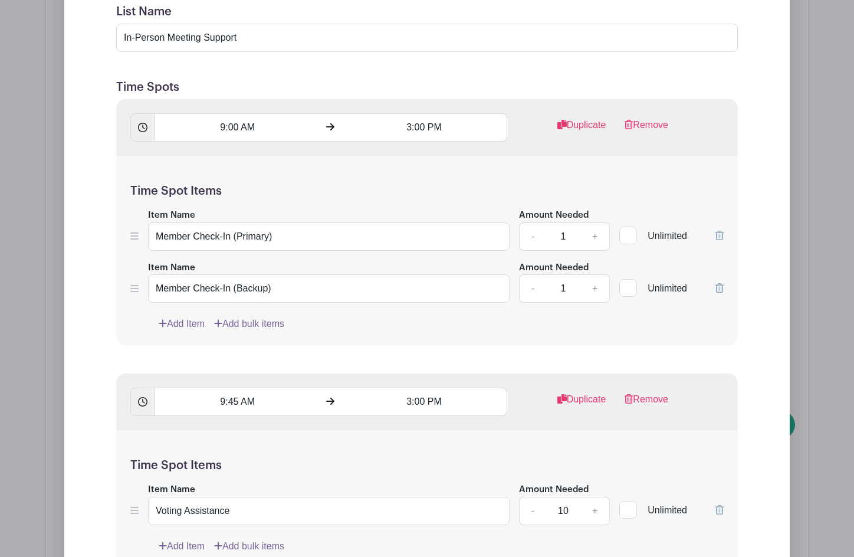
click at [134, 288] on icon at bounding box center [134, 288] width 8 height 7
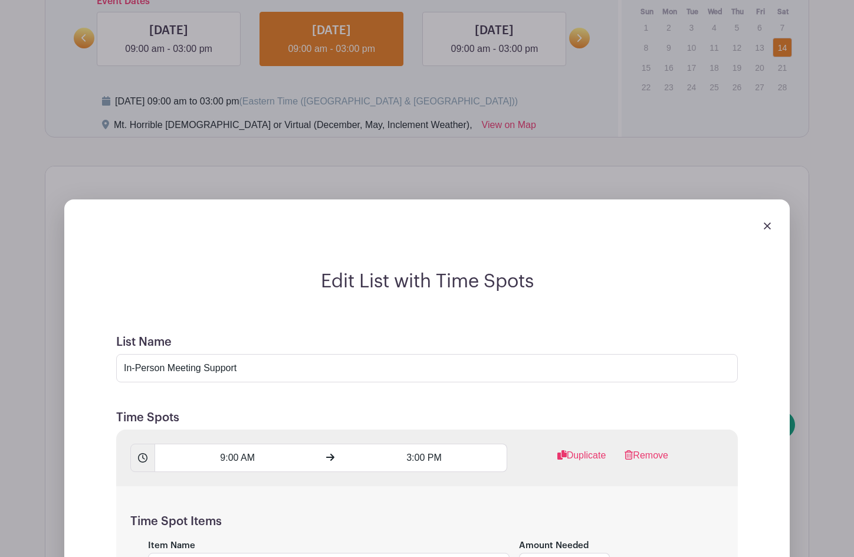
scroll to position [782, 0]
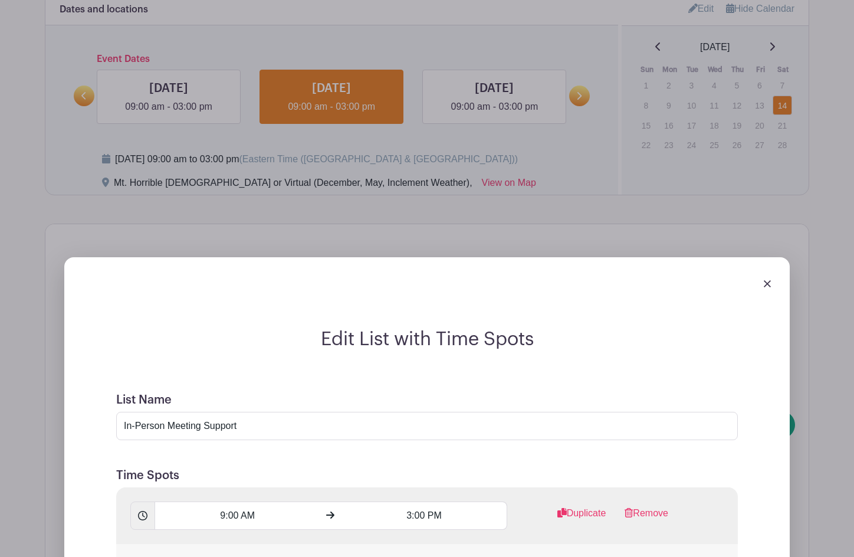
click at [767, 282] on img at bounding box center [767, 283] width 7 height 7
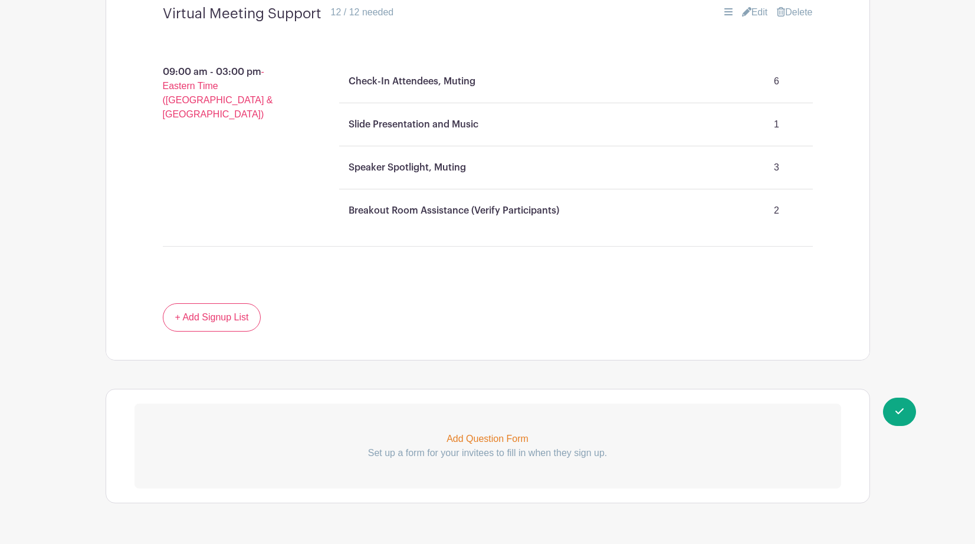
scroll to position [1351, 0]
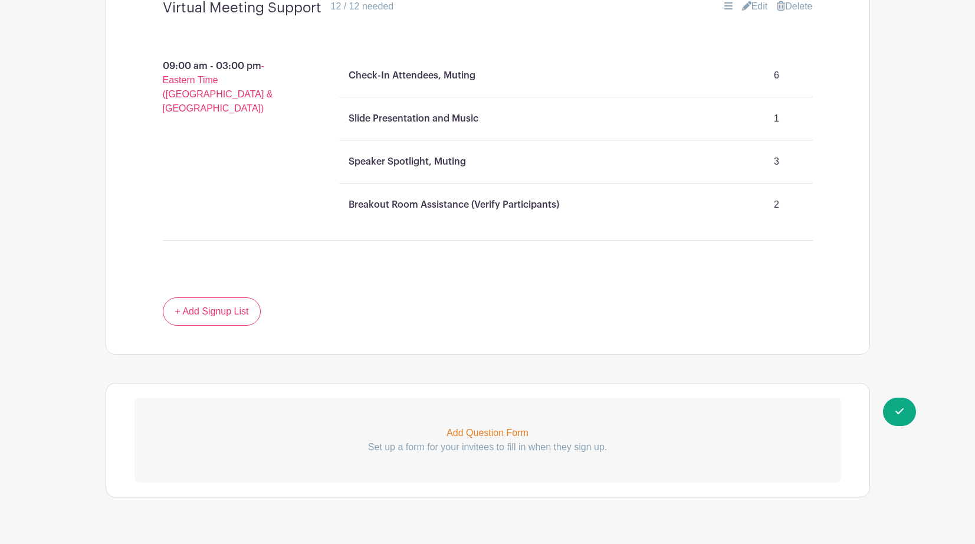
click at [483, 426] on p "Add Question Form" at bounding box center [487, 433] width 706 height 14
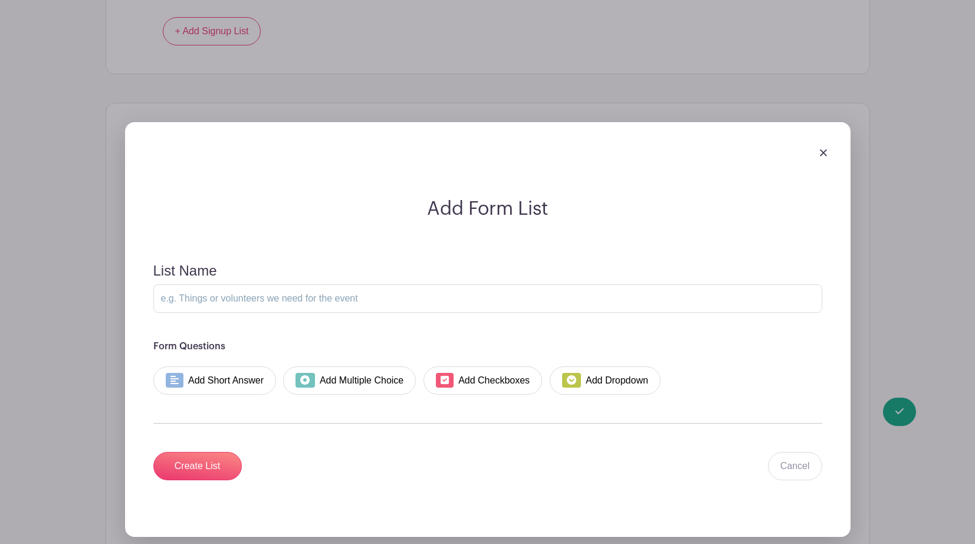
scroll to position [1690, 0]
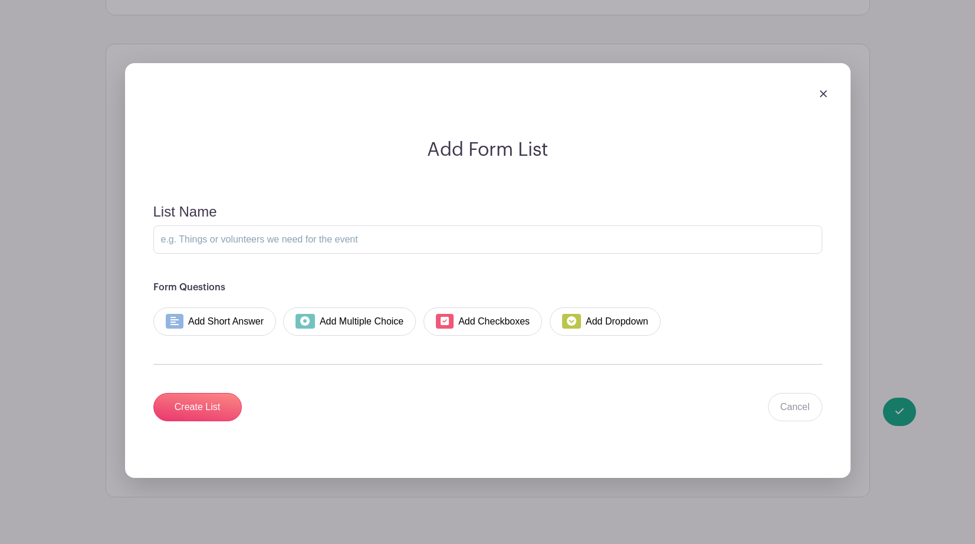
click at [821, 90] on img at bounding box center [823, 93] width 7 height 7
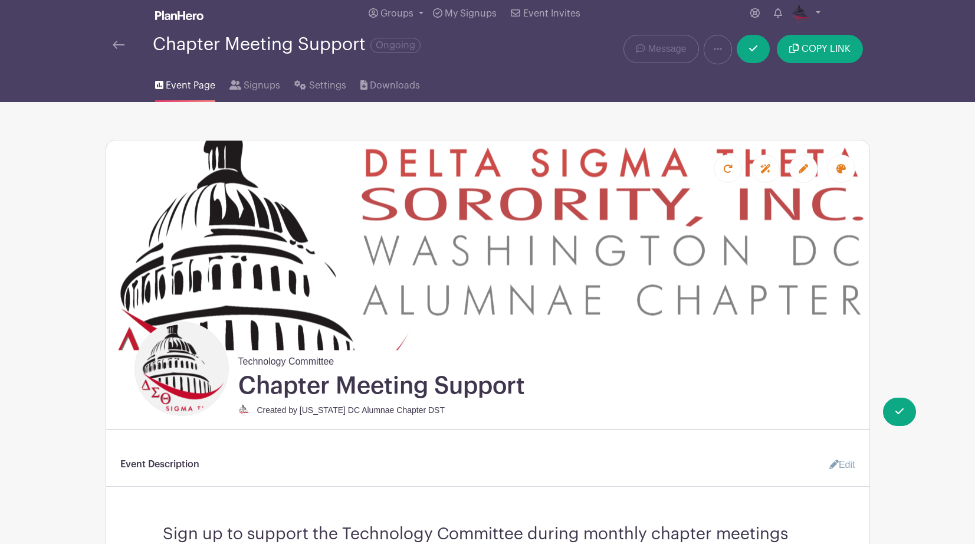
scroll to position [0, 0]
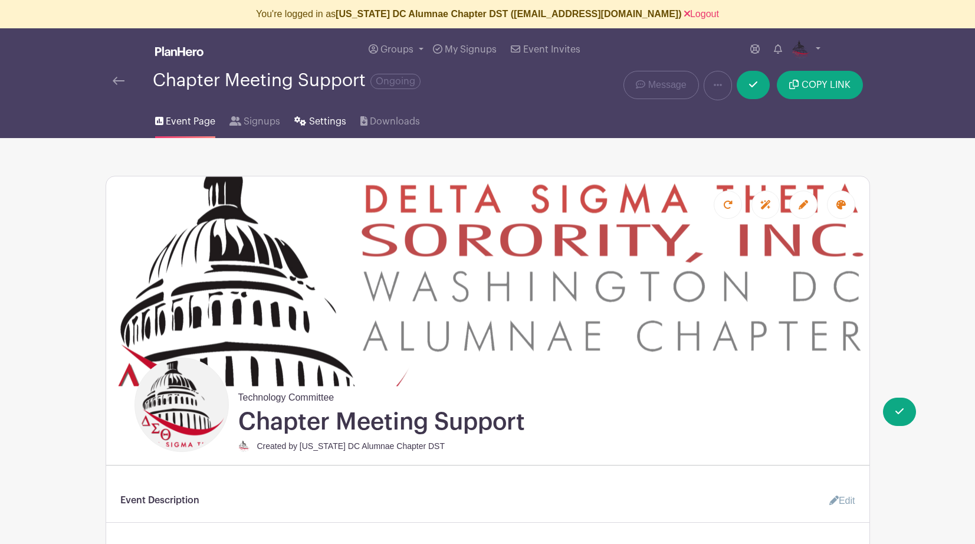
click at [320, 123] on span "Settings" at bounding box center [327, 121] width 37 height 14
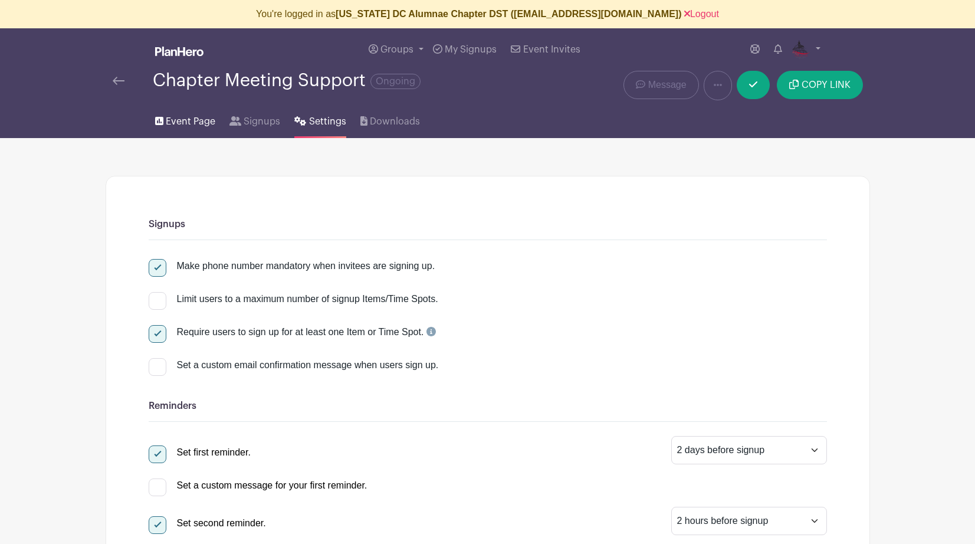
click at [194, 123] on span "Event Page" at bounding box center [191, 121] width 50 height 14
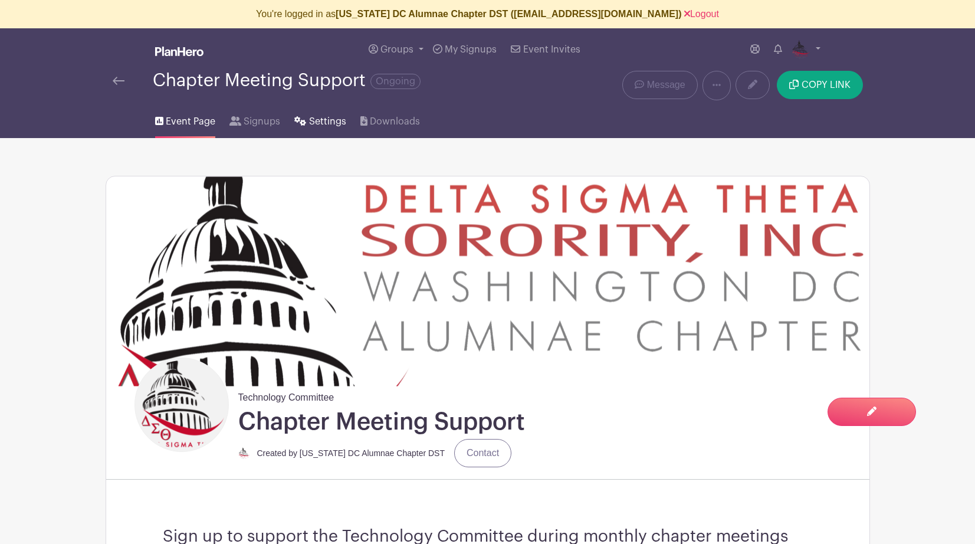
click at [312, 120] on span "Settings" at bounding box center [327, 121] width 37 height 14
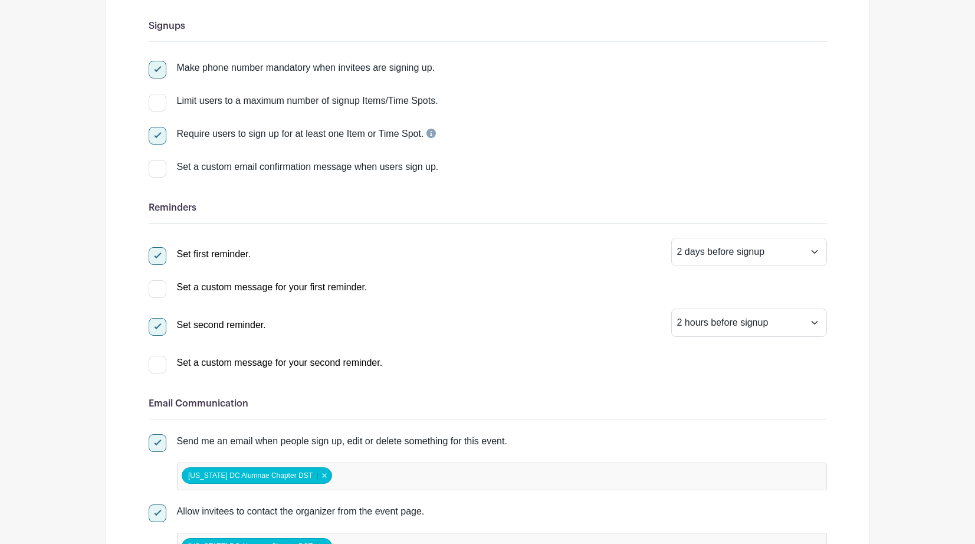
scroll to position [199, 0]
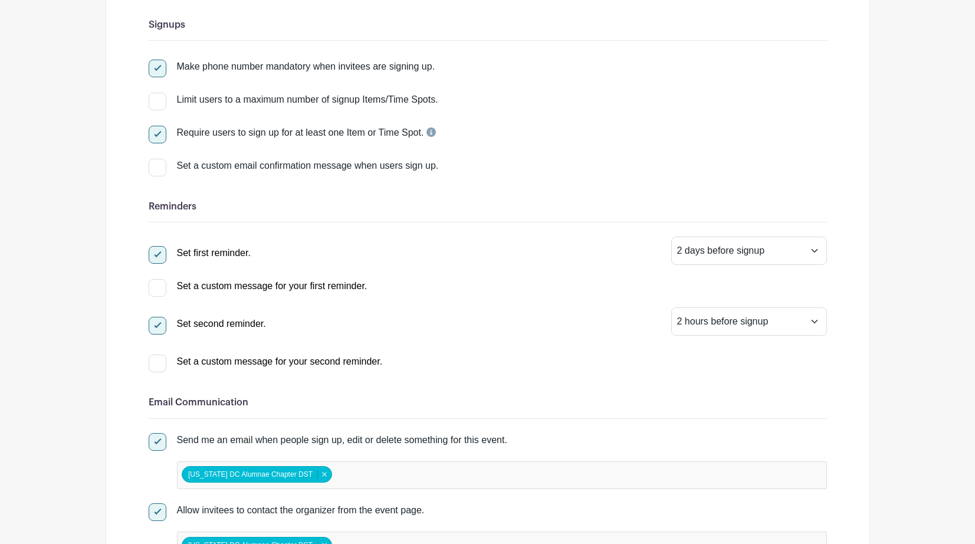
click at [156, 170] on div at bounding box center [158, 168] width 18 height 18
click at [156, 166] on input "Set a custom email confirmation message when users sign up." at bounding box center [153, 163] width 8 height 8
checkbox input "true"
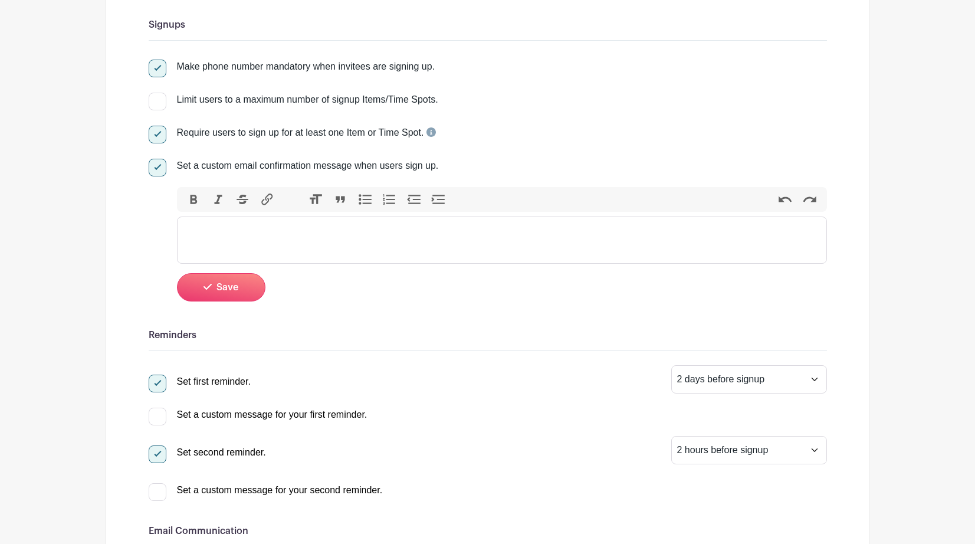
click at [157, 169] on div at bounding box center [158, 168] width 18 height 18
click at [156, 166] on input "Set a custom email confirmation message when users sign up." at bounding box center [153, 163] width 8 height 8
checkbox input "false"
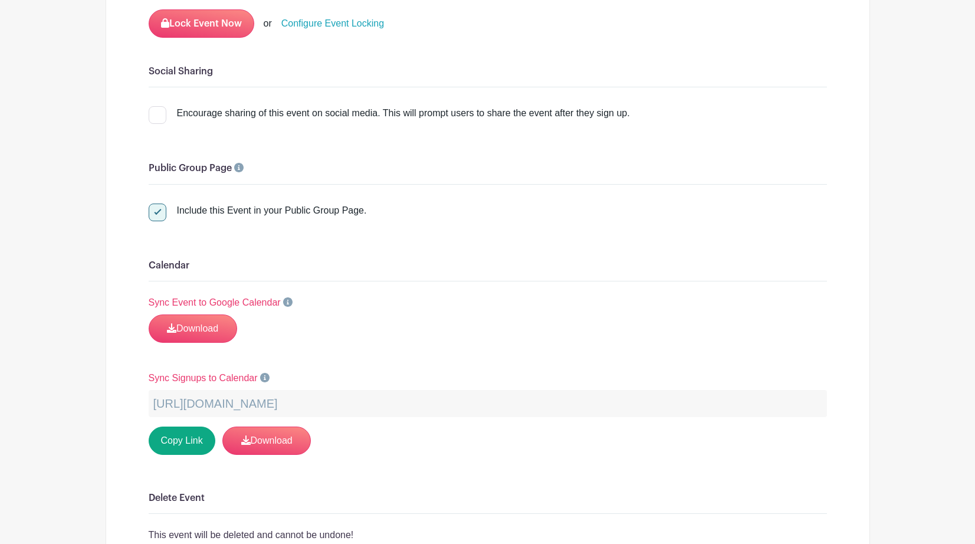
scroll to position [1600, 0]
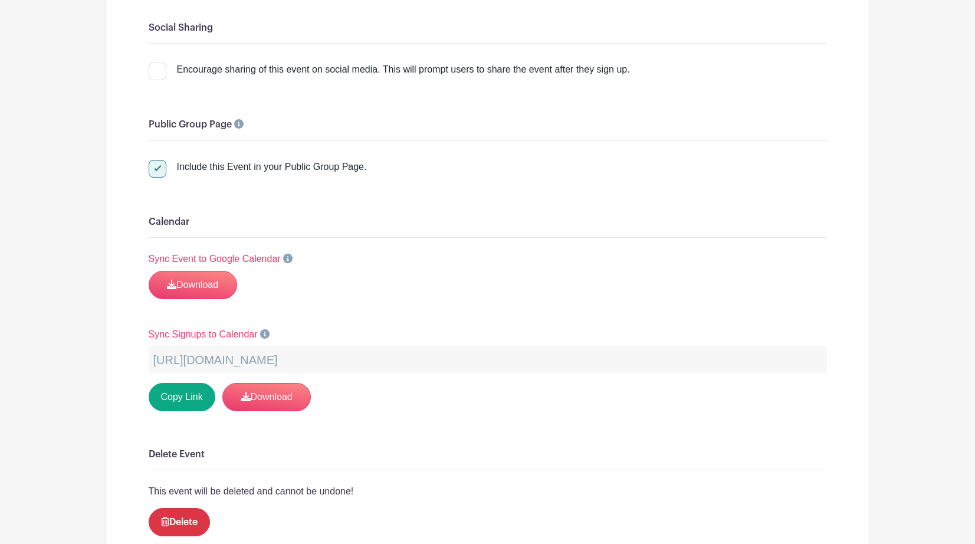
click at [155, 167] on div at bounding box center [158, 169] width 18 height 18
click at [155, 167] on input "Include this Event in your Public Group Page." at bounding box center [153, 164] width 8 height 8
click at [155, 167] on div at bounding box center [158, 169] width 18 height 18
click at [155, 167] on input "Include this Event in your Public Group Page." at bounding box center [153, 164] width 8 height 8
click at [156, 167] on div at bounding box center [158, 169] width 18 height 18
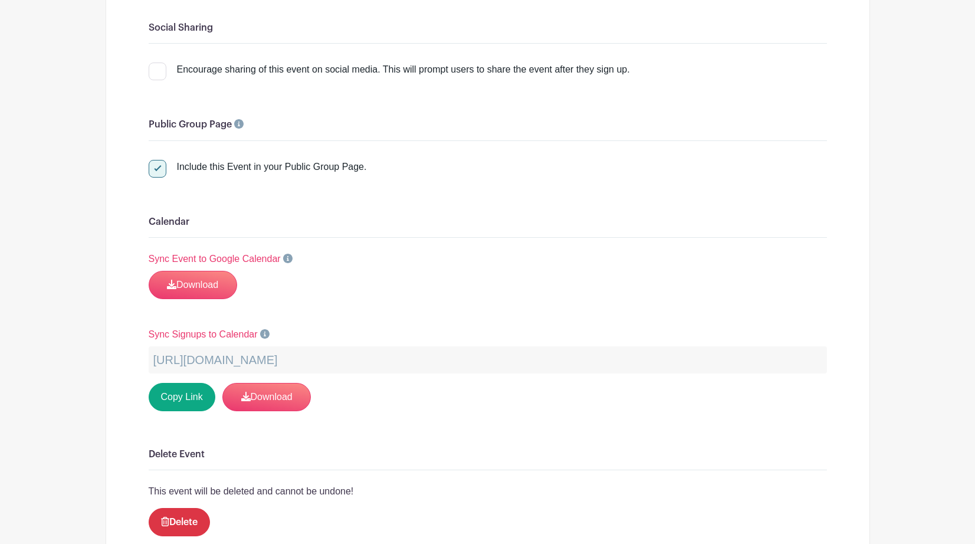
click at [156, 167] on input "Include this Event in your Public Group Page." at bounding box center [153, 164] width 8 height 8
checkbox input "false"
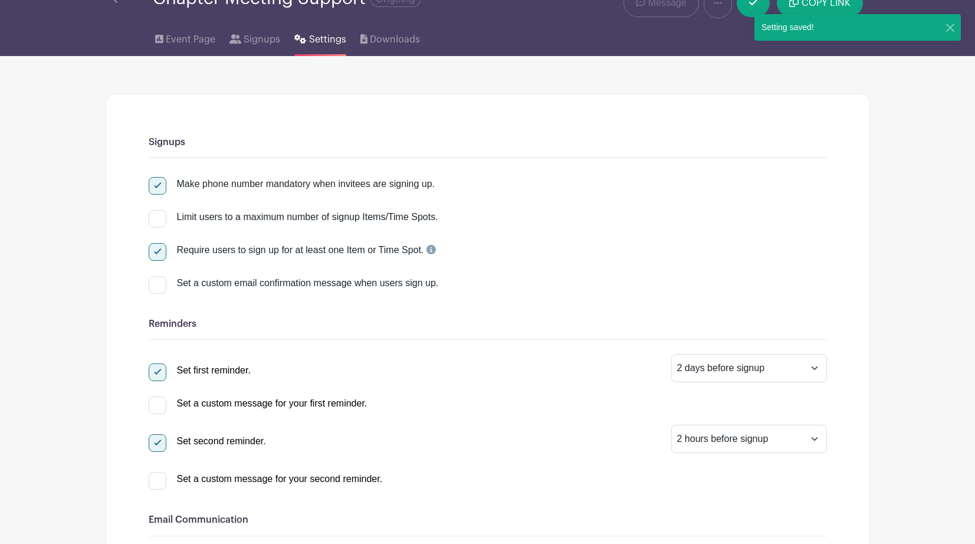
scroll to position [0, 0]
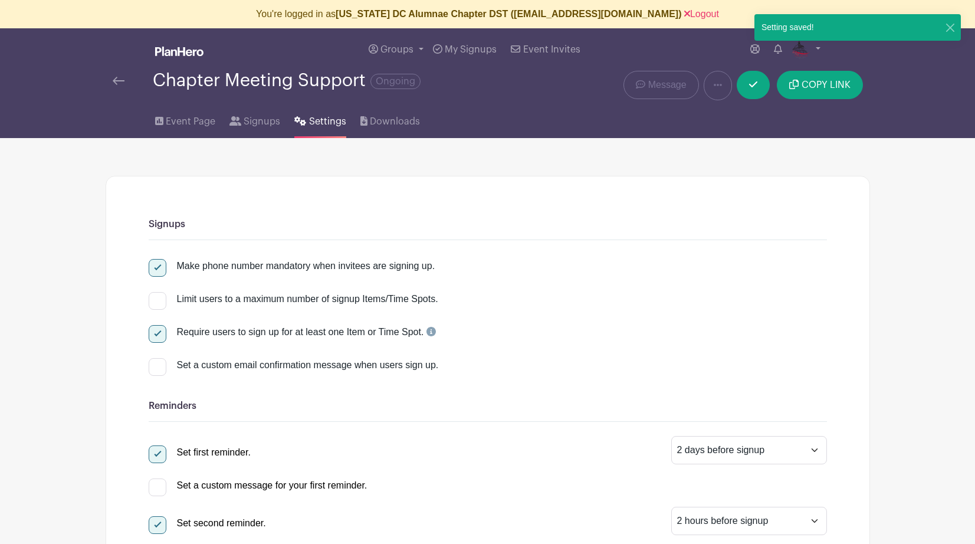
click at [118, 83] on img at bounding box center [119, 81] width 12 height 8
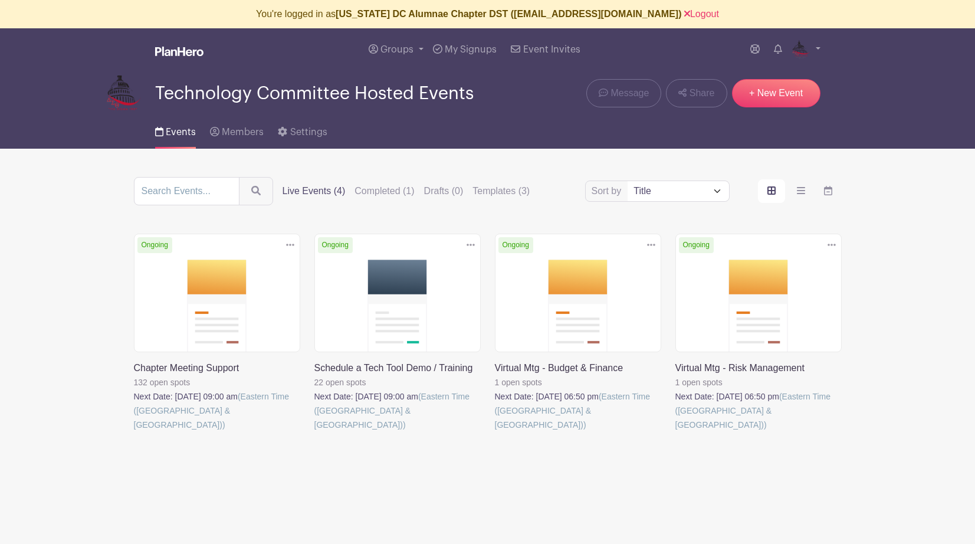
click at [134, 432] on link at bounding box center [134, 432] width 0 height 0
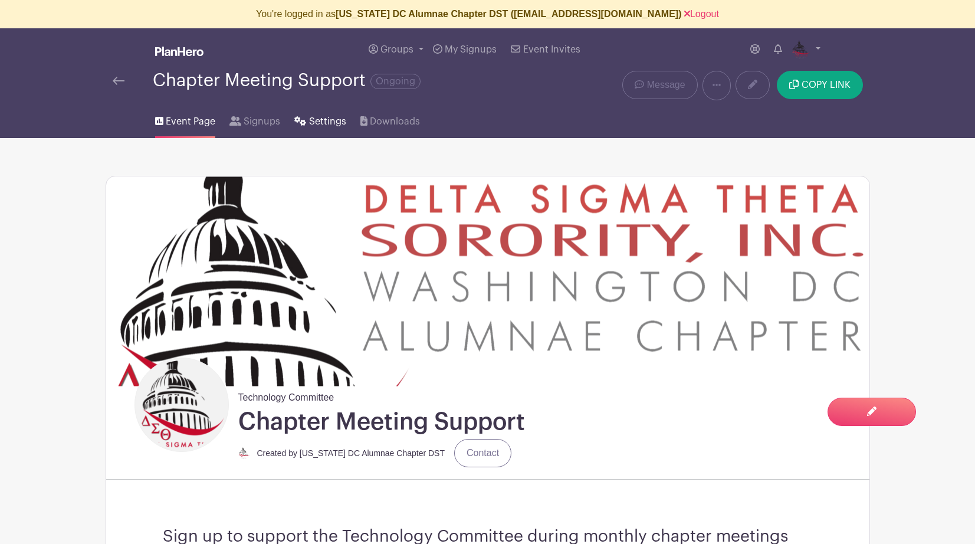
click at [320, 121] on span "Settings" at bounding box center [327, 121] width 37 height 14
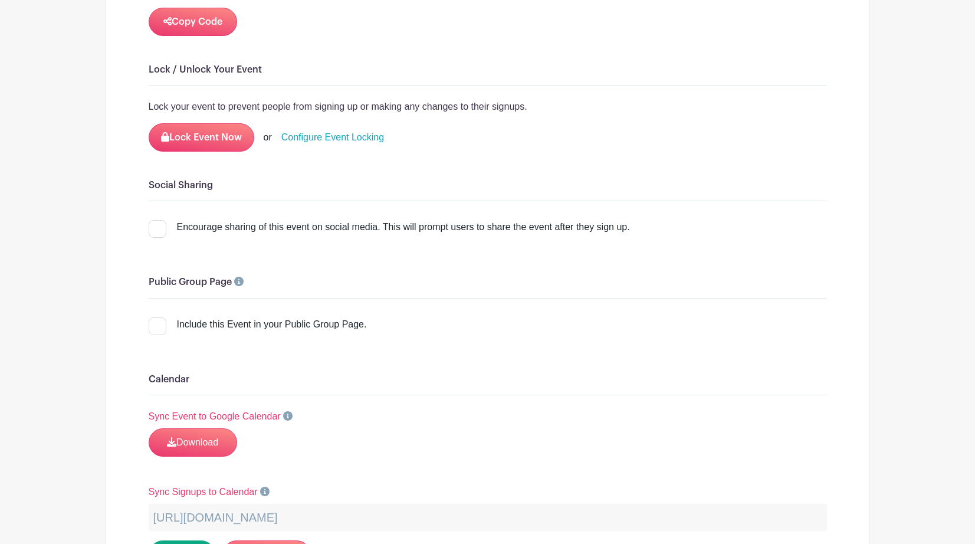
scroll to position [1447, 0]
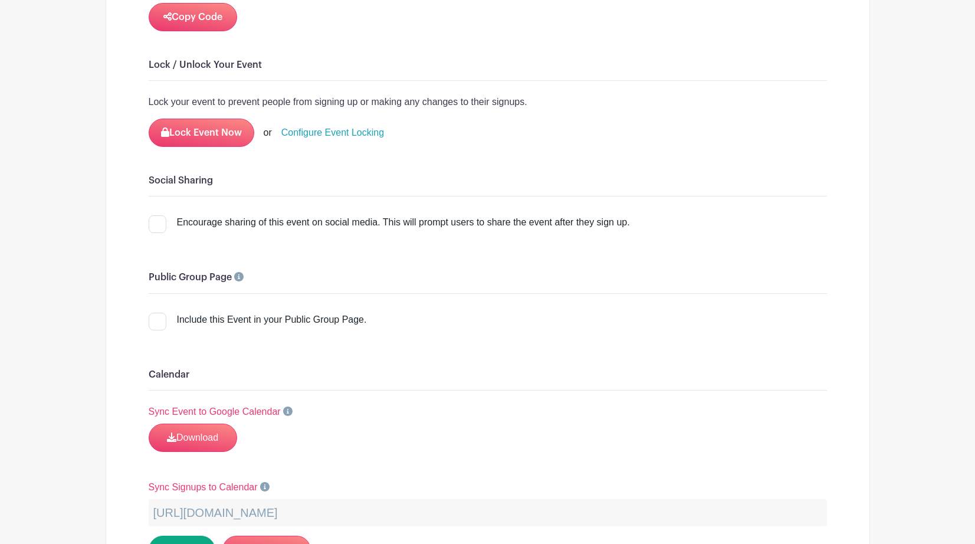
click at [154, 325] on div at bounding box center [158, 321] width 18 height 18
click at [154, 320] on input "Include this Event in your Public Group Page." at bounding box center [153, 316] width 8 height 8
checkbox input "true"
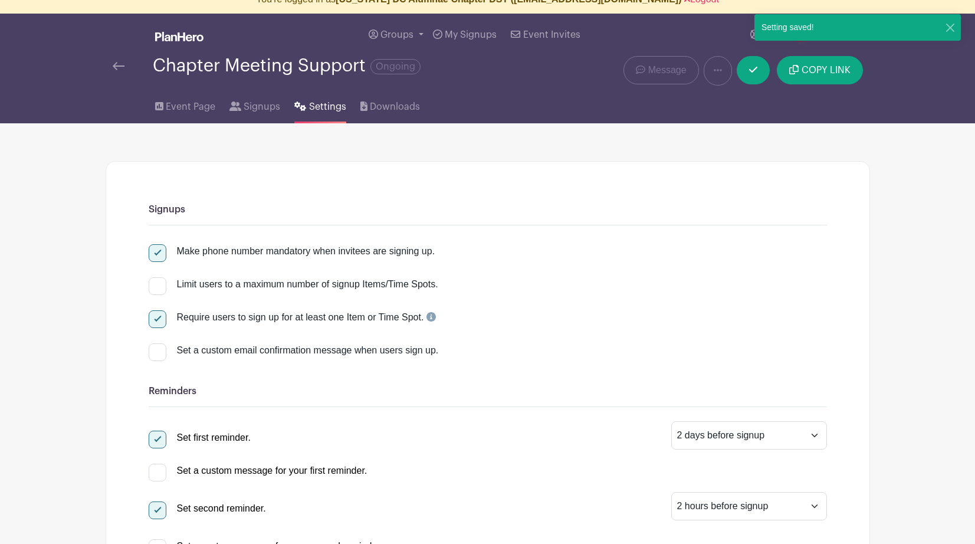
scroll to position [0, 0]
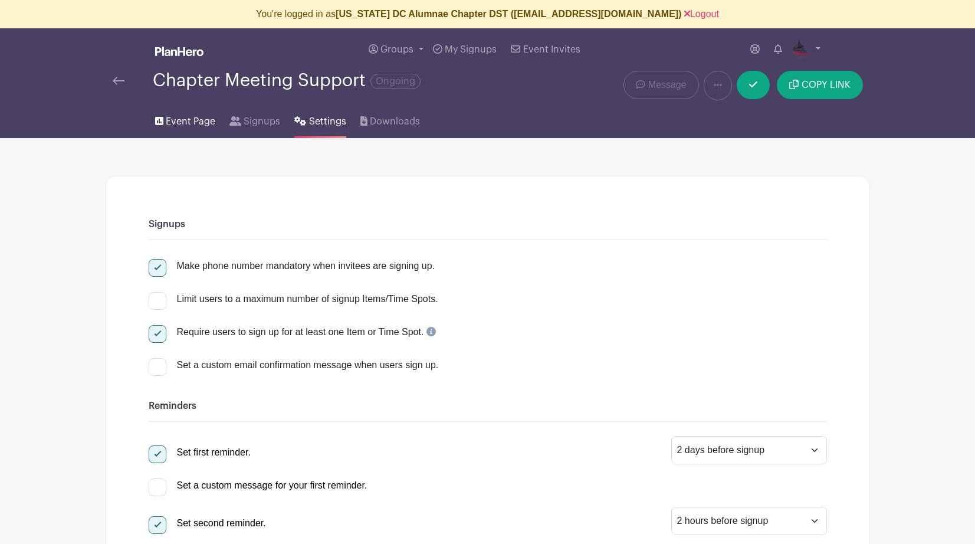
click at [173, 121] on span "Event Page" at bounding box center [191, 121] width 50 height 14
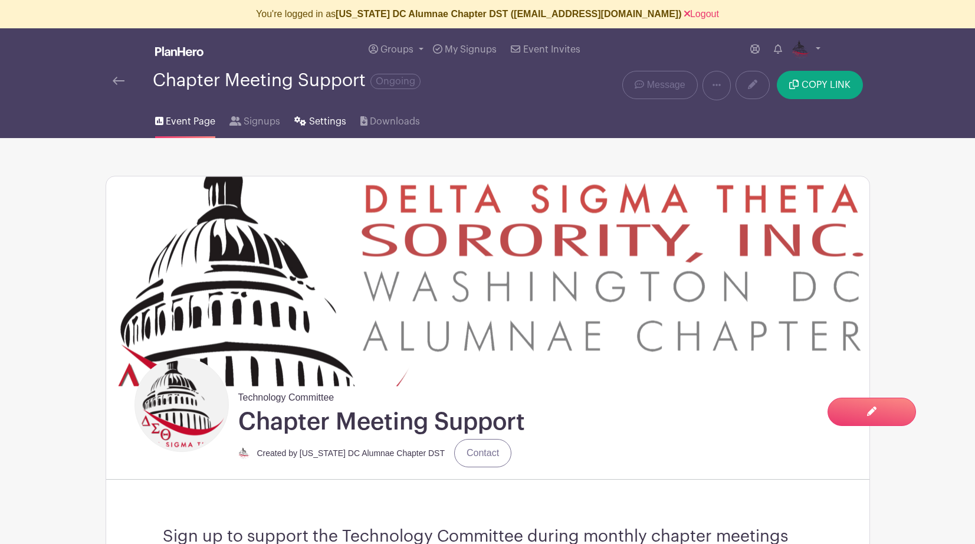
click at [325, 123] on span "Settings" at bounding box center [327, 121] width 37 height 14
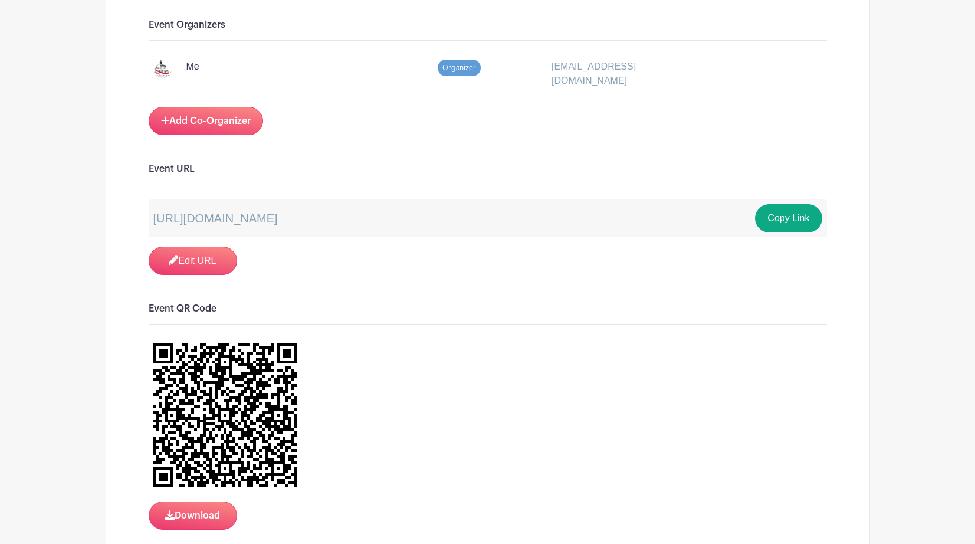
scroll to position [775, 0]
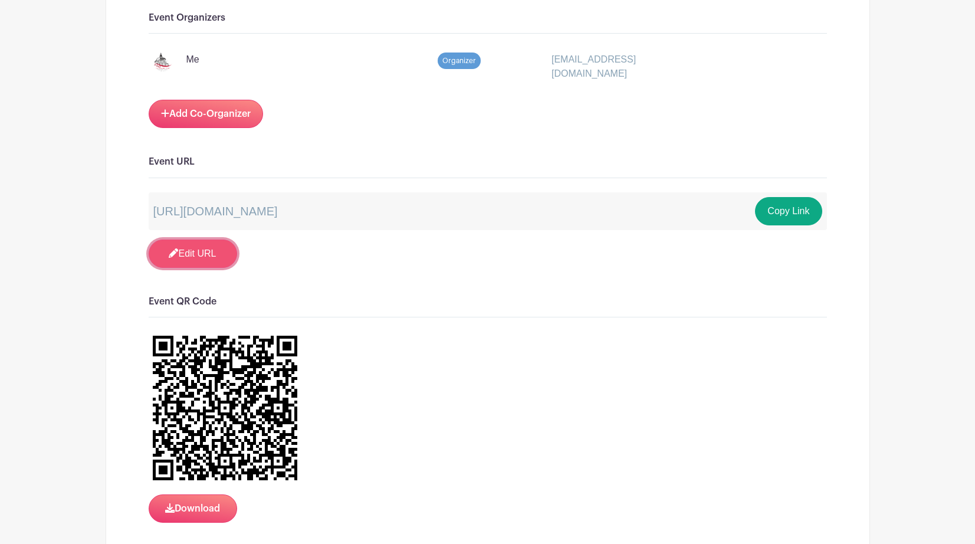
click at [207, 254] on link "Edit URL" at bounding box center [193, 253] width 88 height 28
click at [349, 259] on div "https://schedule.planhero.com/events/7edc87637/chapter-meeting-support Copy Lin…" at bounding box center [488, 229] width 678 height 75
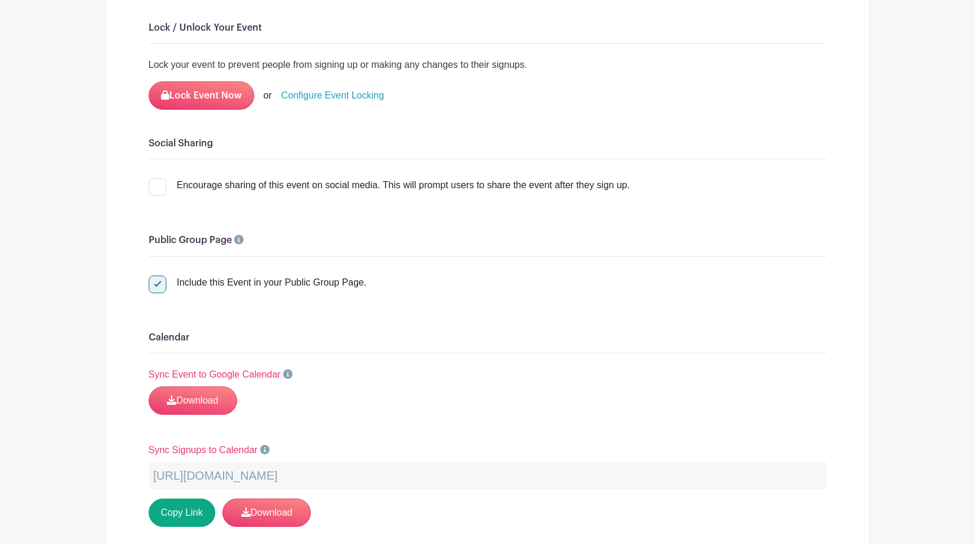
scroll to position [1495, 0]
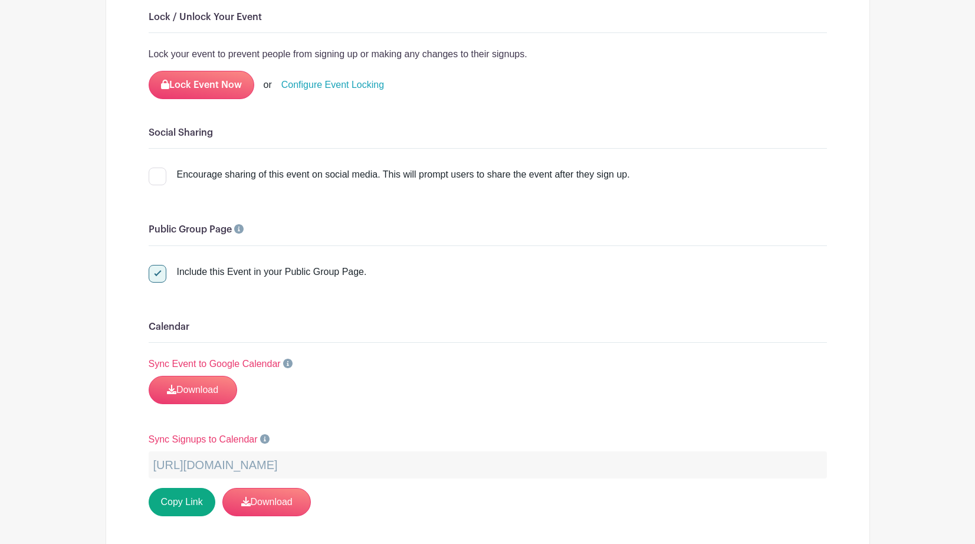
click at [345, 81] on link "Configure Event Locking" at bounding box center [332, 85] width 103 height 14
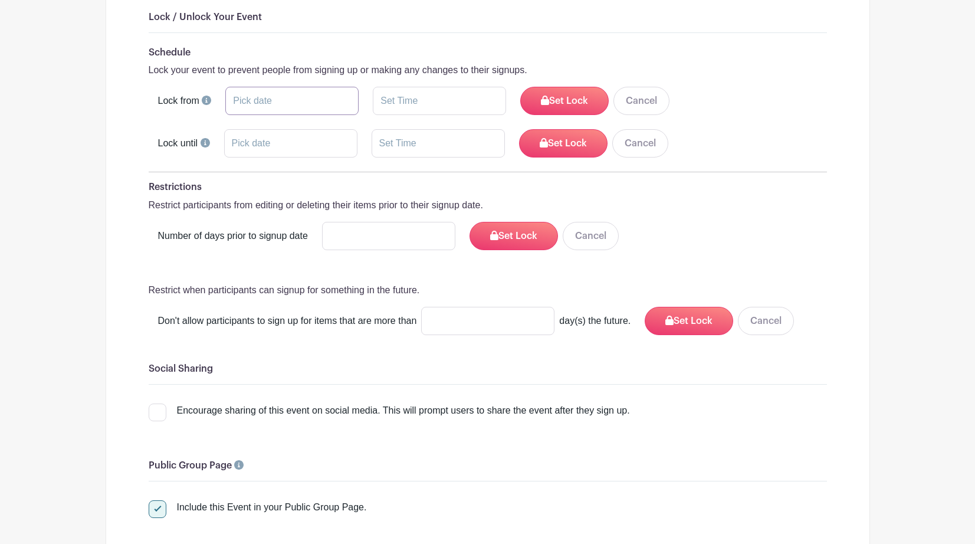
click at [241, 98] on input "text" at bounding box center [291, 101] width 133 height 28
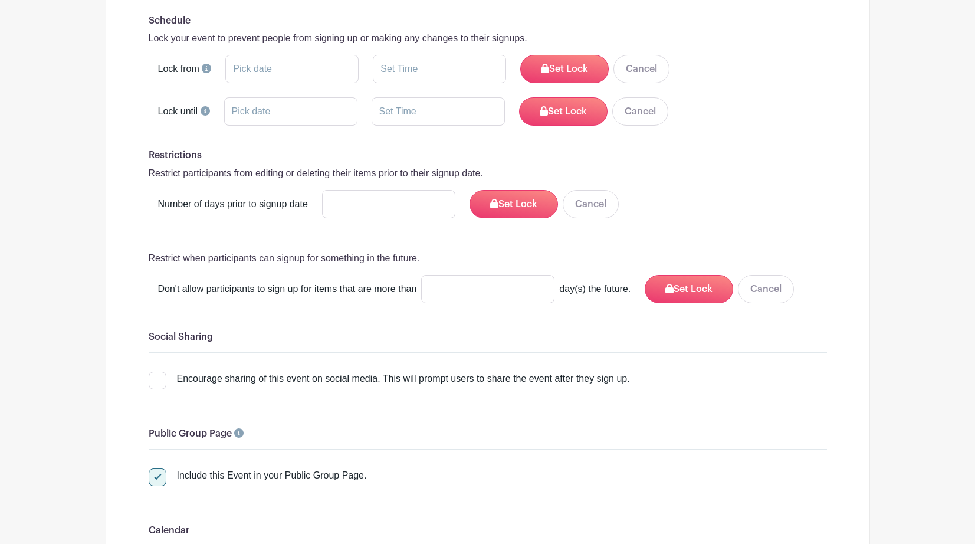
scroll to position [1528, 0]
click at [508, 285] on input "number" at bounding box center [487, 288] width 133 height 28
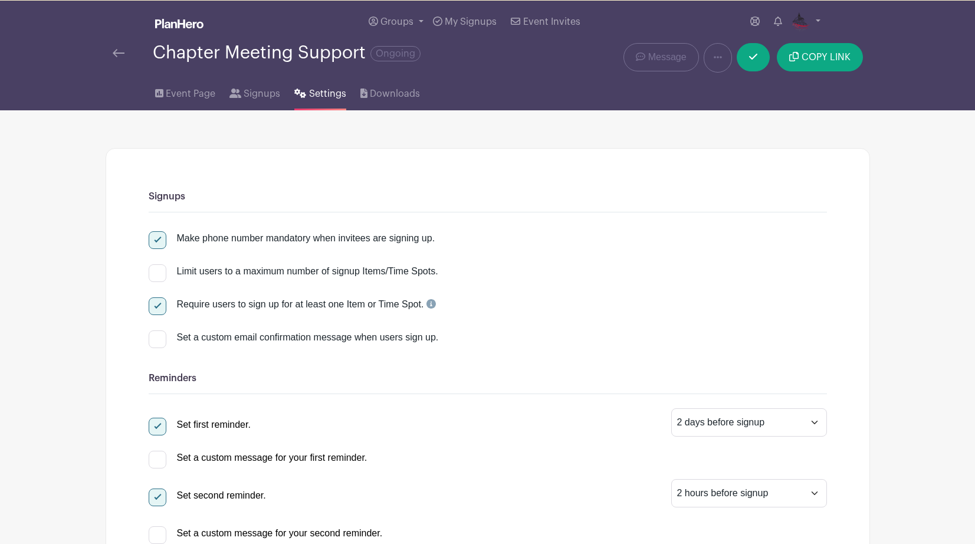
scroll to position [0, 0]
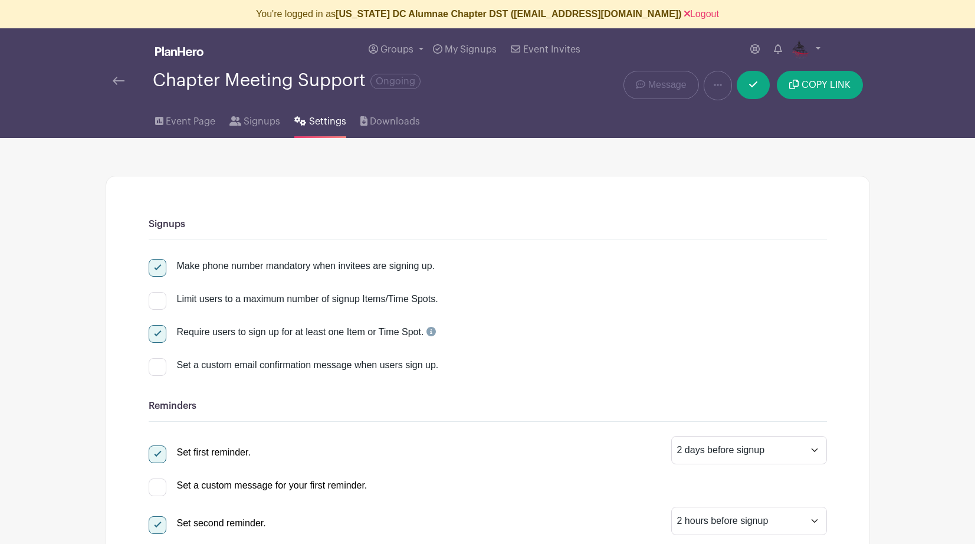
click at [119, 82] on img at bounding box center [119, 81] width 12 height 8
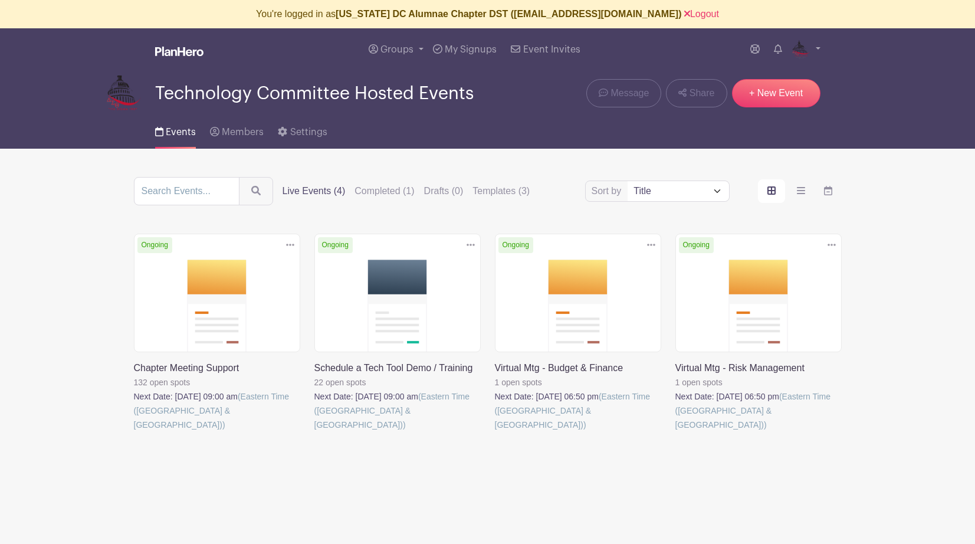
click at [675, 432] on link at bounding box center [675, 432] width 0 height 0
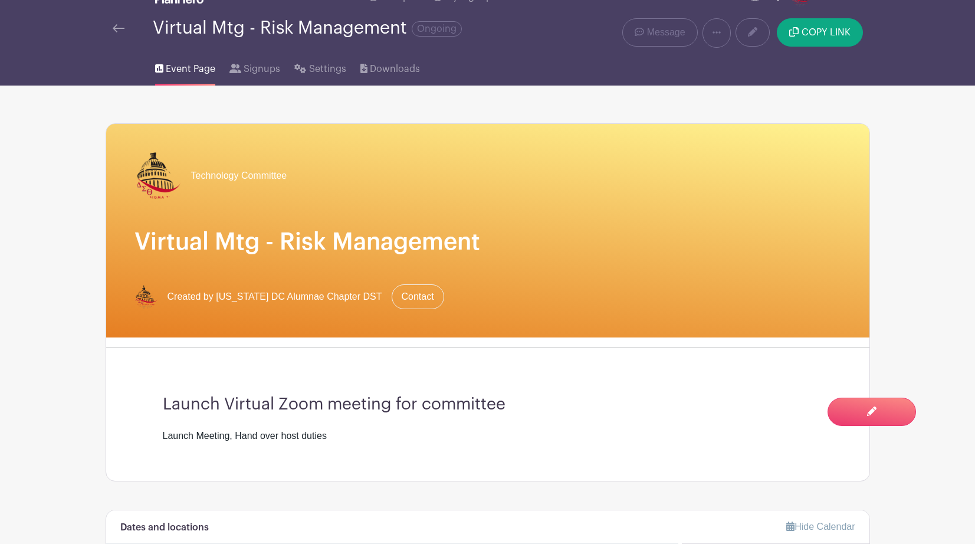
scroll to position [19, 0]
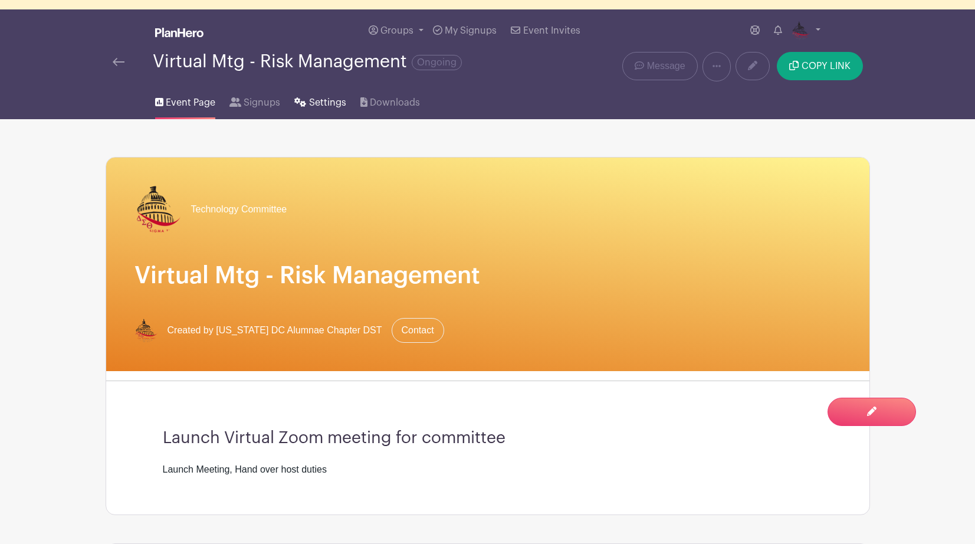
click at [322, 102] on span "Settings" at bounding box center [327, 103] width 37 height 14
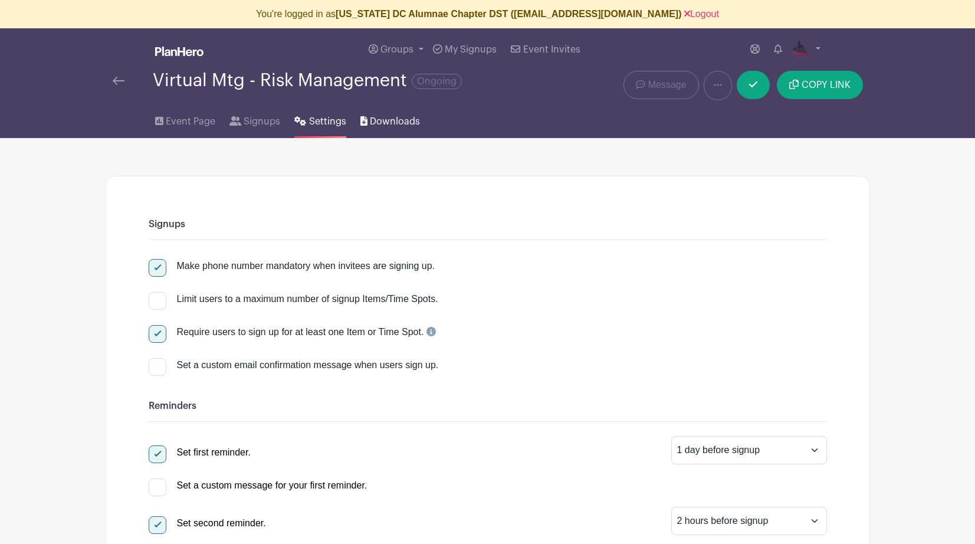
click at [390, 120] on span "Downloads" at bounding box center [395, 121] width 50 height 14
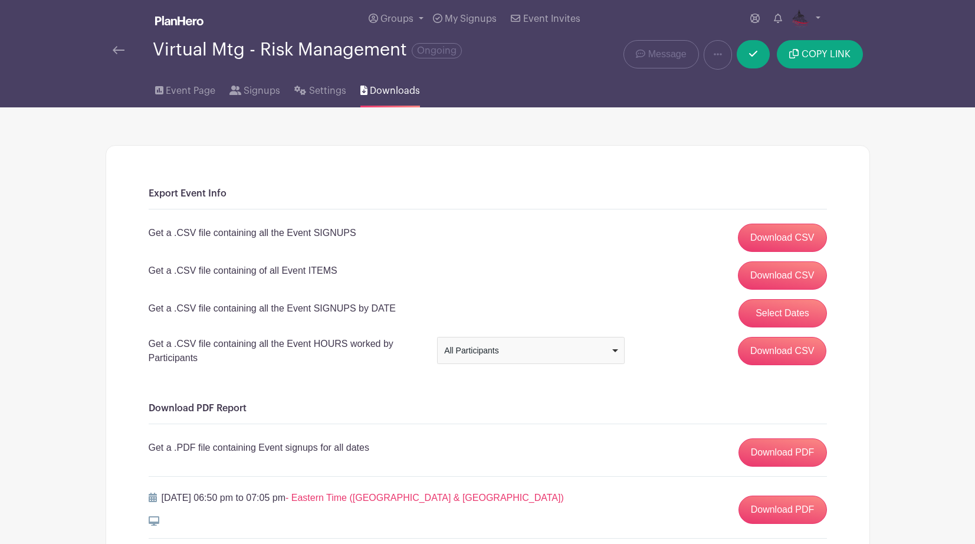
scroll to position [27, 0]
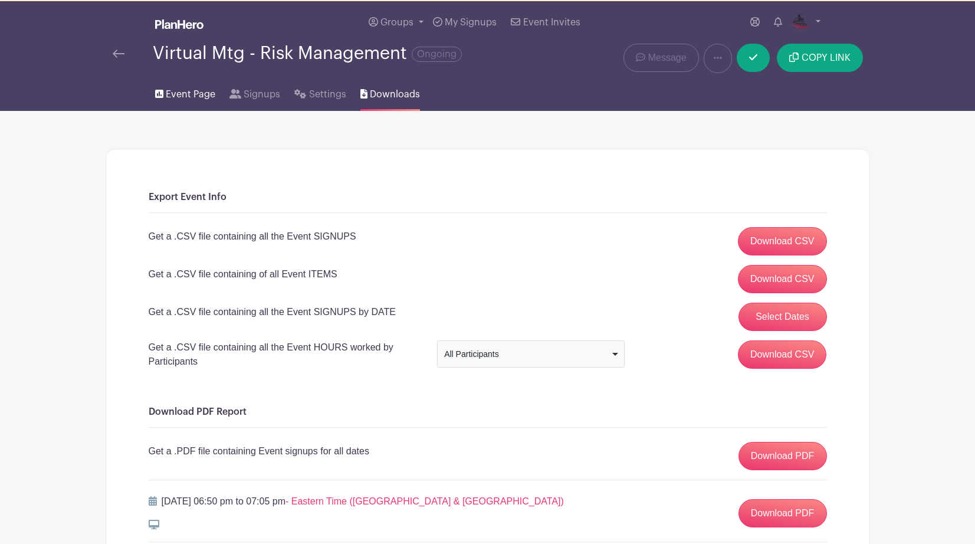
click at [177, 97] on span "Event Page" at bounding box center [191, 94] width 50 height 14
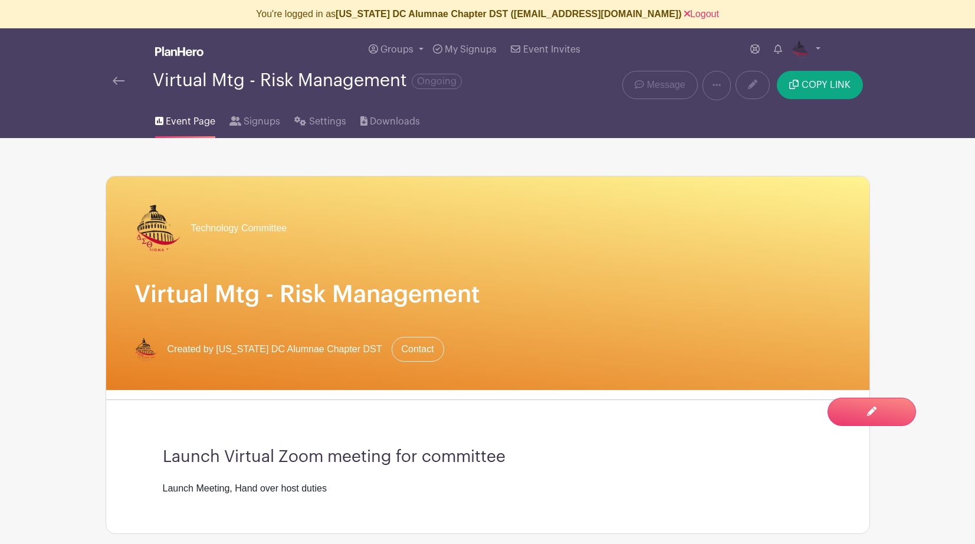
click at [113, 82] on img at bounding box center [119, 81] width 12 height 8
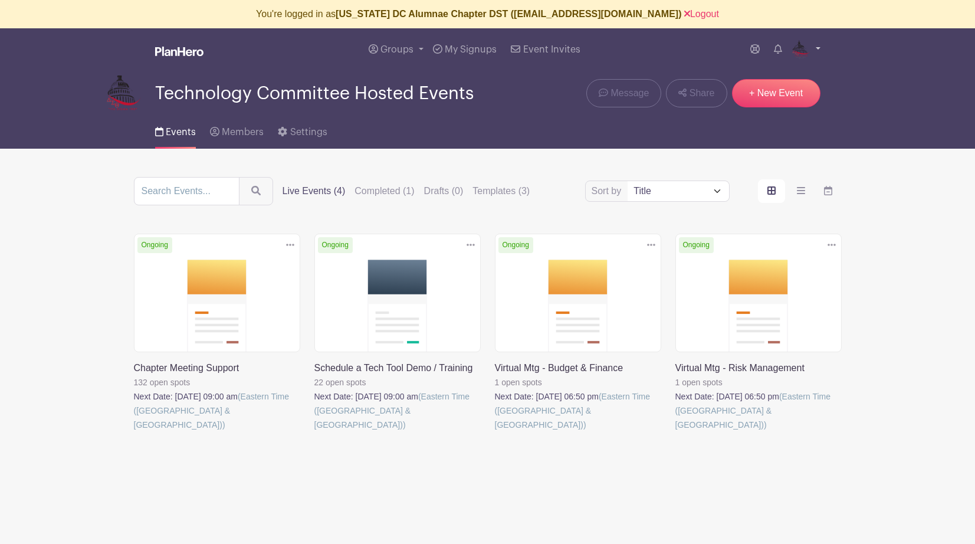
click at [807, 50] on img at bounding box center [800, 49] width 19 height 19
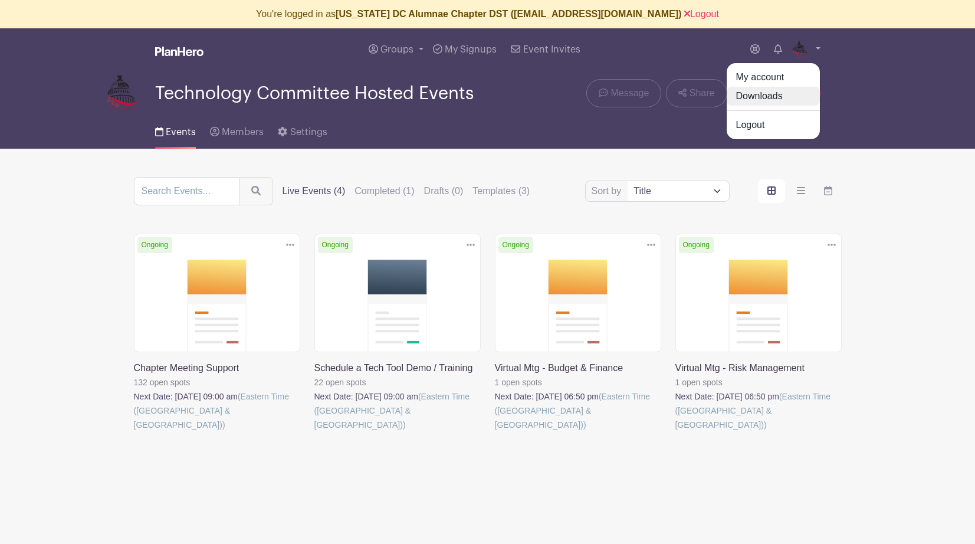
click at [752, 96] on link "Downloads" at bounding box center [772, 96] width 93 height 19
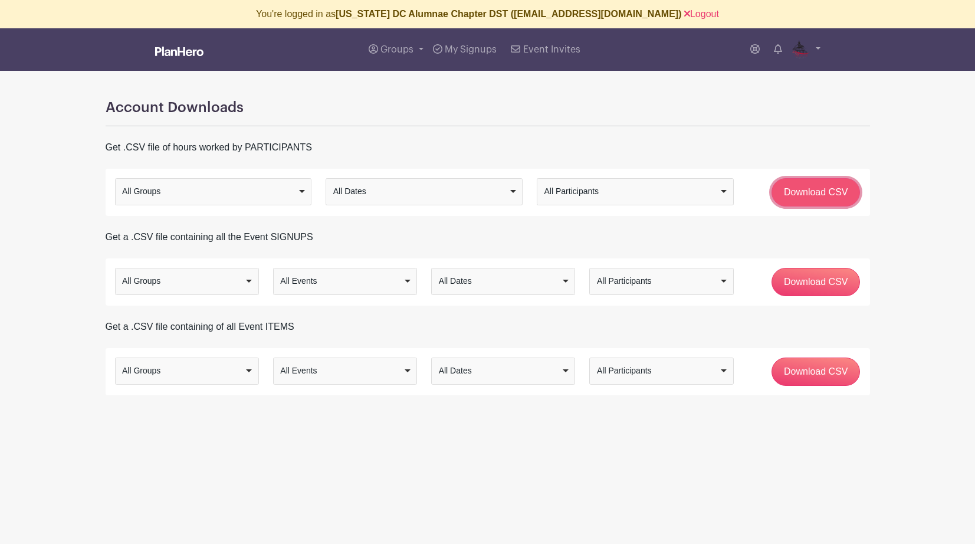
click at [797, 194] on input "Download CSV" at bounding box center [815, 192] width 89 height 28
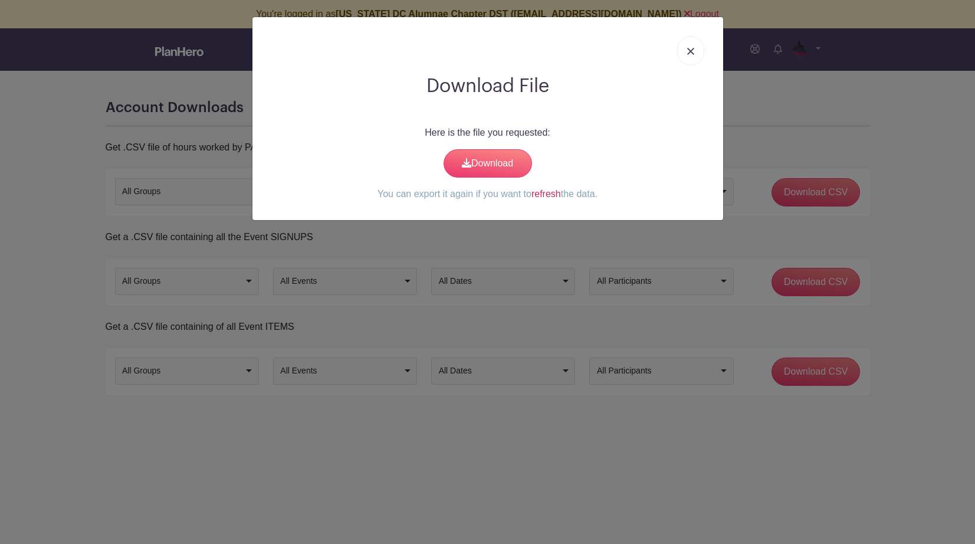
click at [549, 193] on link "refresh" at bounding box center [545, 194] width 29 height 10
click at [478, 160] on link "Download" at bounding box center [487, 163] width 88 height 28
click at [722, 6] on div "Download File Here is the file you requested: Download You can export it again …" at bounding box center [487, 272] width 975 height 544
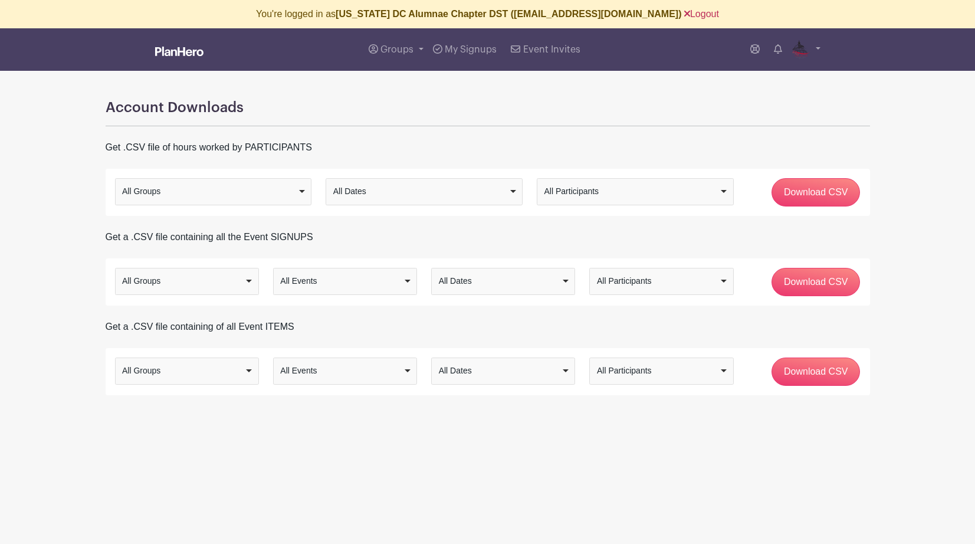
click at [685, 13] on link "Logout" at bounding box center [701, 14] width 35 height 10
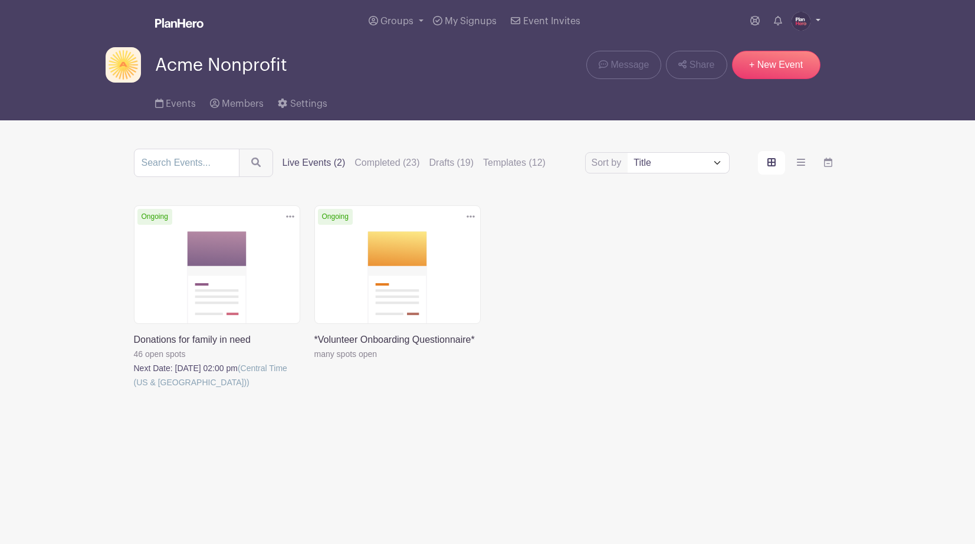
click at [795, 21] on img at bounding box center [800, 21] width 19 height 19
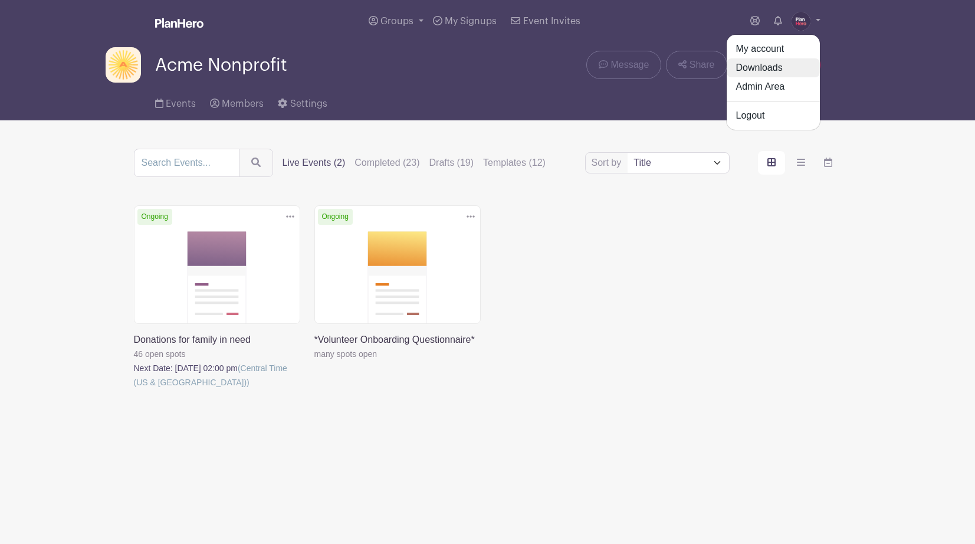
click at [767, 72] on link "Downloads" at bounding box center [772, 67] width 93 height 19
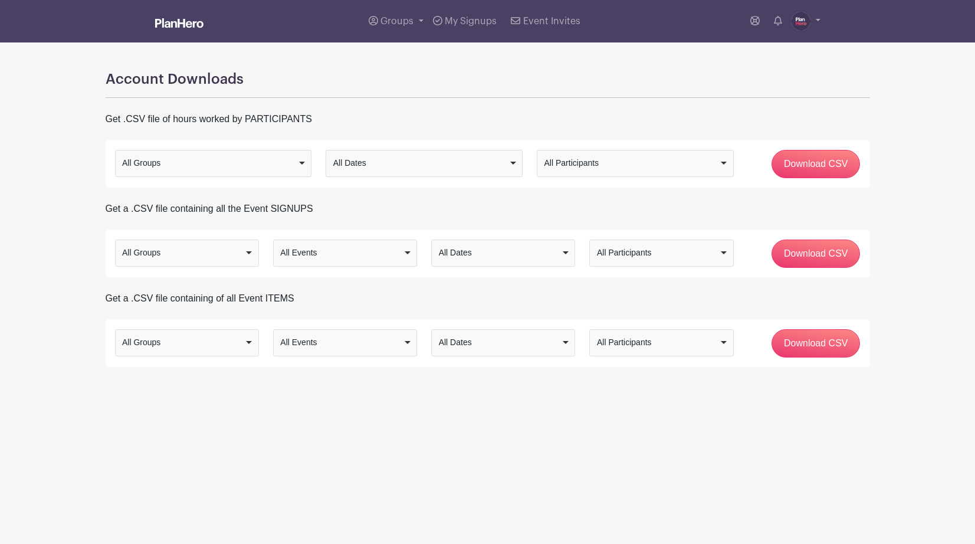
click at [298, 160] on div "All Groups" at bounding box center [213, 162] width 187 height 17
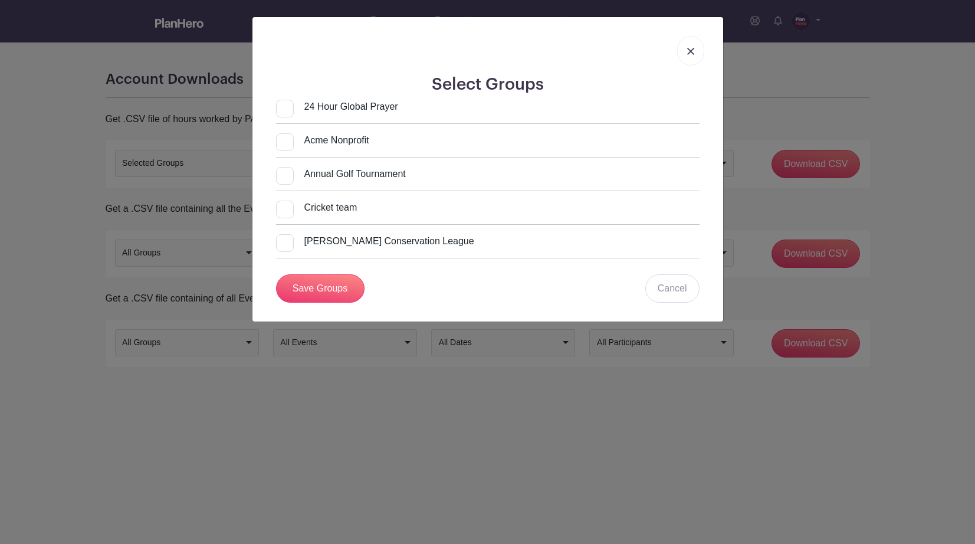
click at [278, 137] on input "Acme Nonprofit" at bounding box center [322, 140] width 93 height 14
checkbox input "true"
click at [311, 289] on link "Save Groups" at bounding box center [320, 288] width 88 height 28
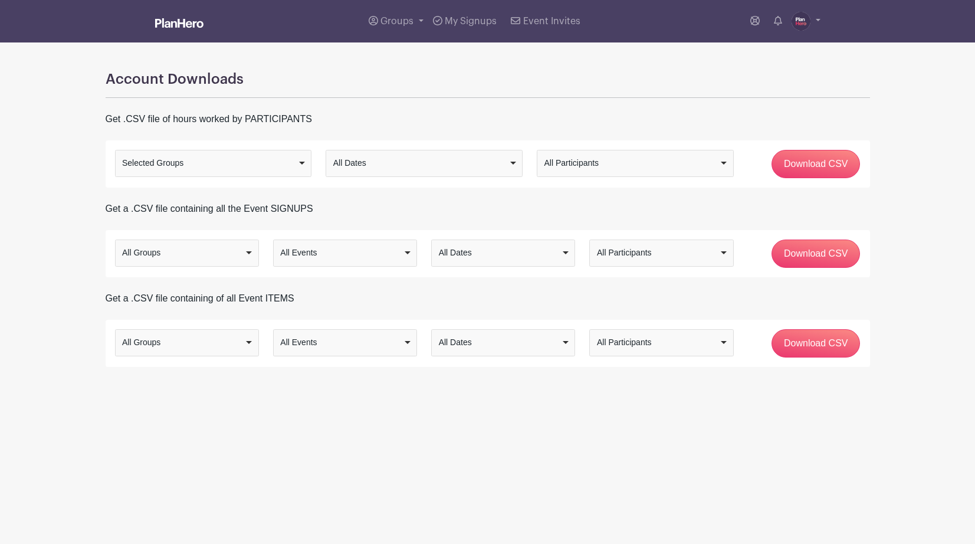
click at [402, 159] on div "All Dates" at bounding box center [420, 163] width 175 height 12
click at [799, 165] on input "Download CSV" at bounding box center [815, 164] width 89 height 28
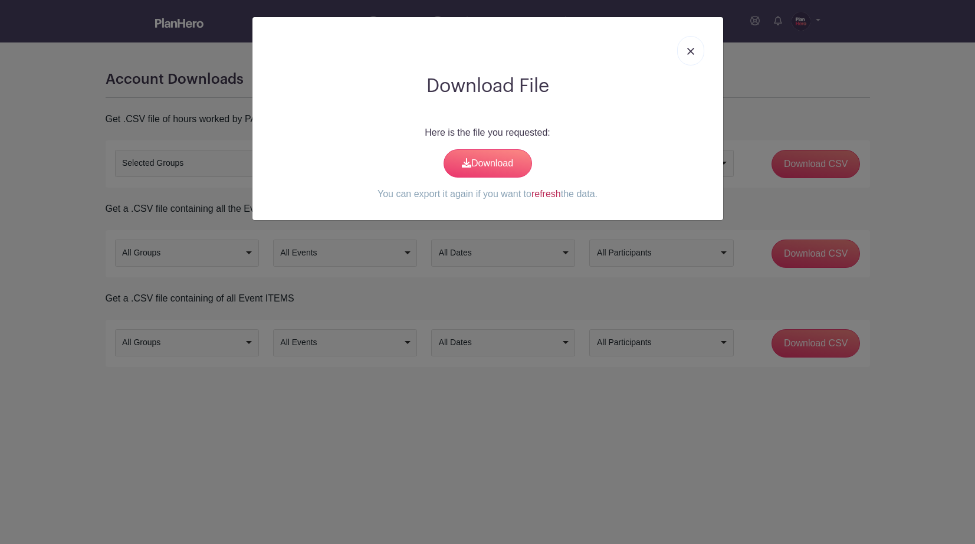
click at [544, 190] on link "refresh" at bounding box center [545, 194] width 29 height 10
click at [470, 157] on link "Download" at bounding box center [487, 163] width 88 height 28
click at [691, 52] on img at bounding box center [690, 51] width 7 height 7
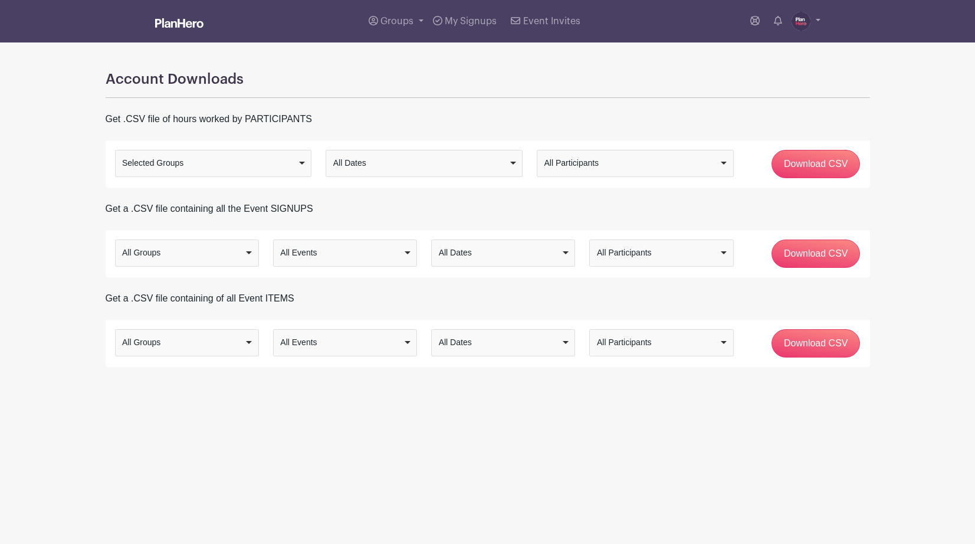
click at [374, 163] on div "All Dates" at bounding box center [420, 163] width 175 height 12
click at [279, 173] on div "Selected Groups Selected Groups" at bounding box center [213, 163] width 197 height 27
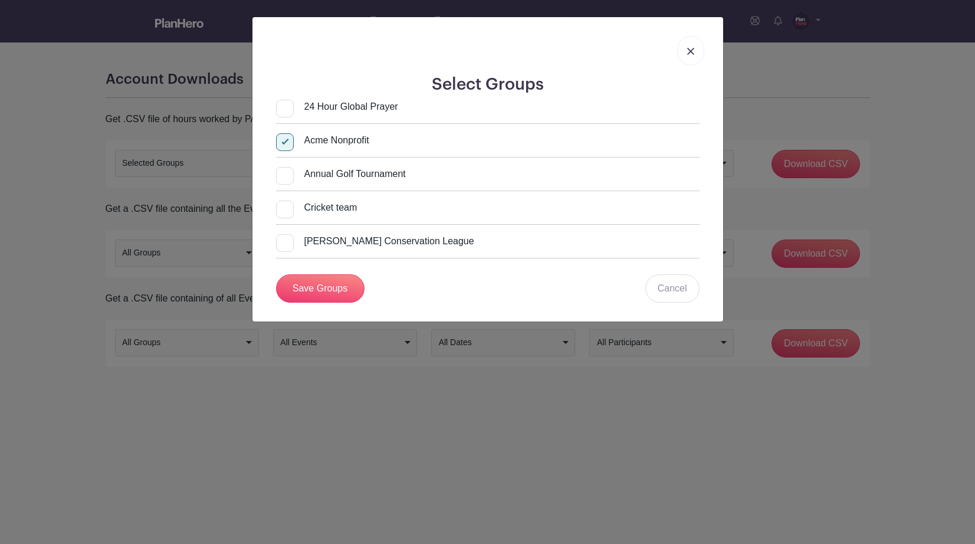
click at [233, 178] on div "All Groups Selected Groups Selected Groups Selected Groups All Groups Selected …" at bounding box center [487, 164] width 759 height 28
click at [290, 111] on input "24 Hour Global Prayer" at bounding box center [337, 107] width 122 height 14
checkbox input "true"
click at [289, 176] on input "Annual Golf Tournament" at bounding box center [341, 174] width 130 height 14
checkbox input "true"
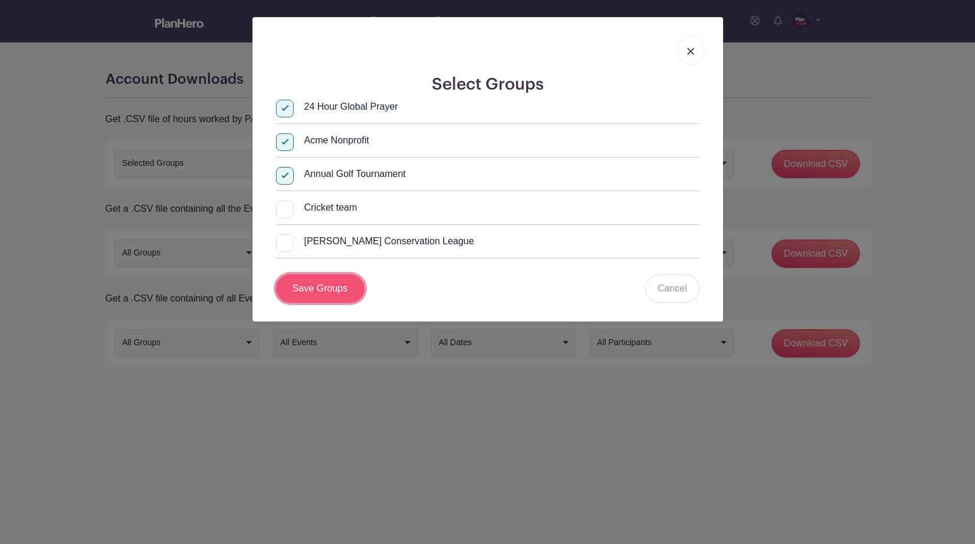
click at [301, 285] on link "Save Groups" at bounding box center [320, 288] width 88 height 28
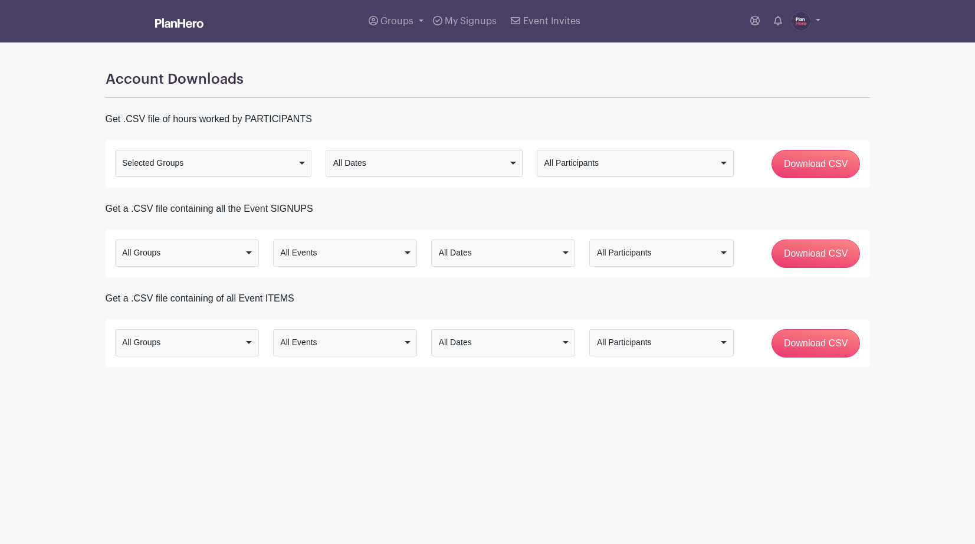
click at [363, 162] on div "All Dates" at bounding box center [420, 163] width 175 height 12
click at [552, 167] on div "All Participants" at bounding box center [631, 163] width 175 height 12
click at [799, 169] on input "Download CSV" at bounding box center [815, 164] width 89 height 28
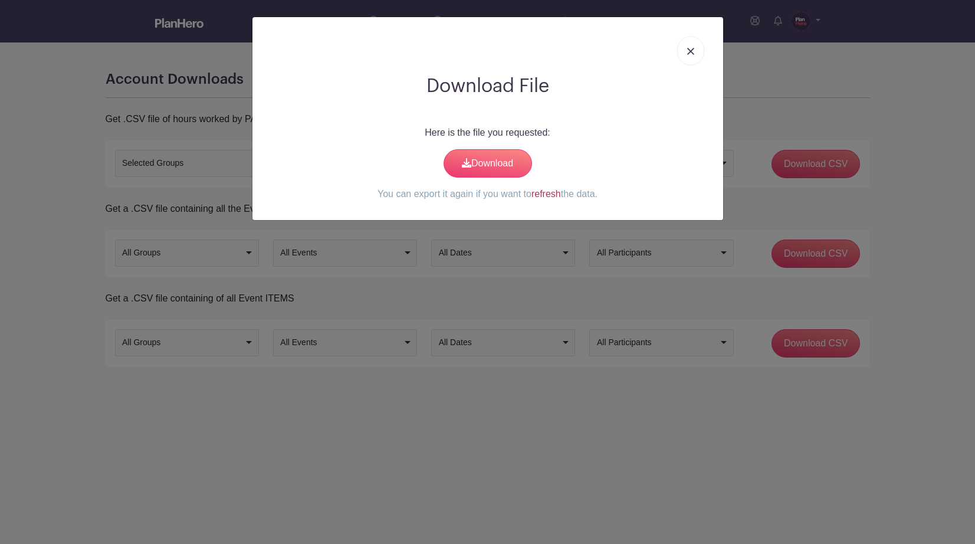
click at [555, 196] on link "refresh" at bounding box center [545, 194] width 29 height 10
click at [483, 165] on link "Download" at bounding box center [487, 163] width 88 height 28
click at [689, 51] on img at bounding box center [690, 51] width 7 height 7
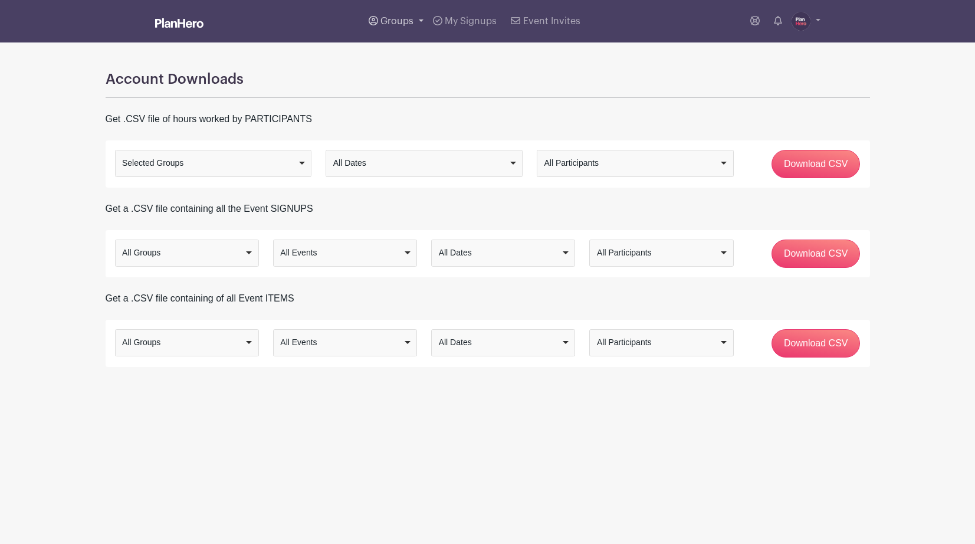
click at [398, 20] on span "Groups" at bounding box center [396, 21] width 33 height 9
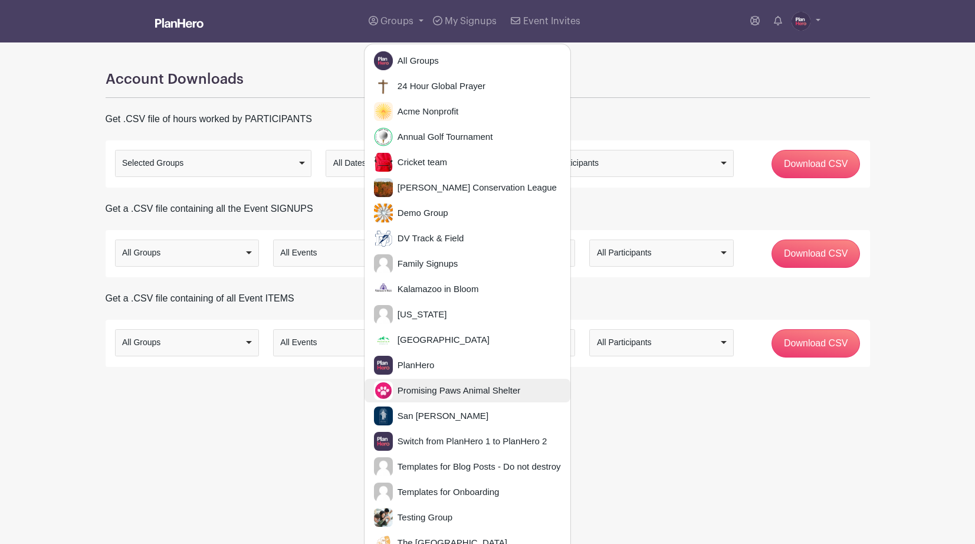
click at [421, 392] on span "Promising Paws Animal Shelter" at bounding box center [456, 391] width 127 height 14
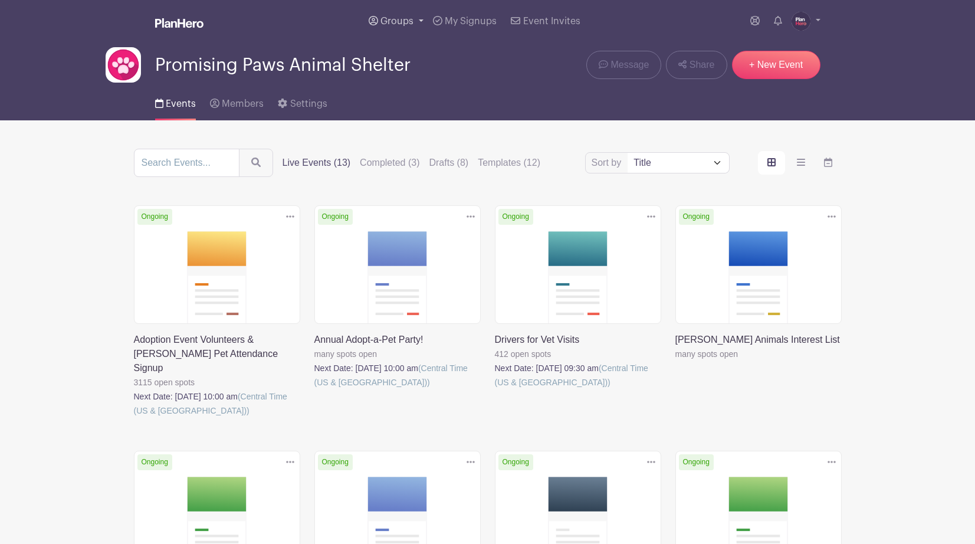
click at [391, 21] on span "Groups" at bounding box center [396, 21] width 33 height 9
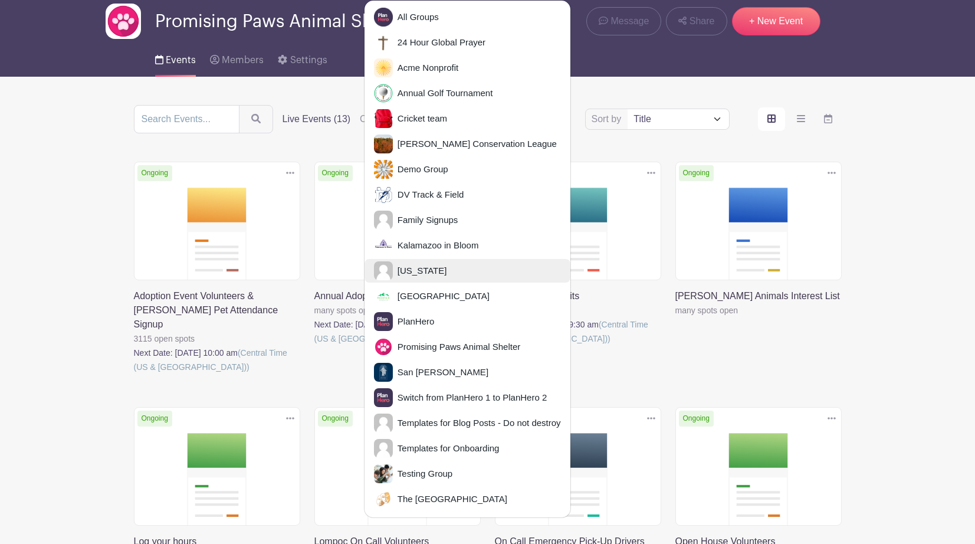
scroll to position [77, 0]
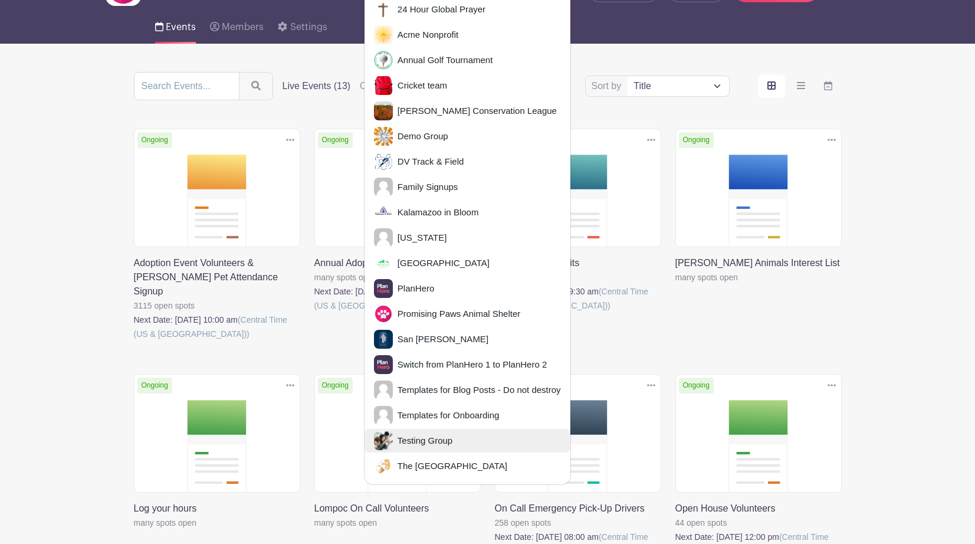
click at [419, 434] on span "Testing Group" at bounding box center [423, 441] width 60 height 14
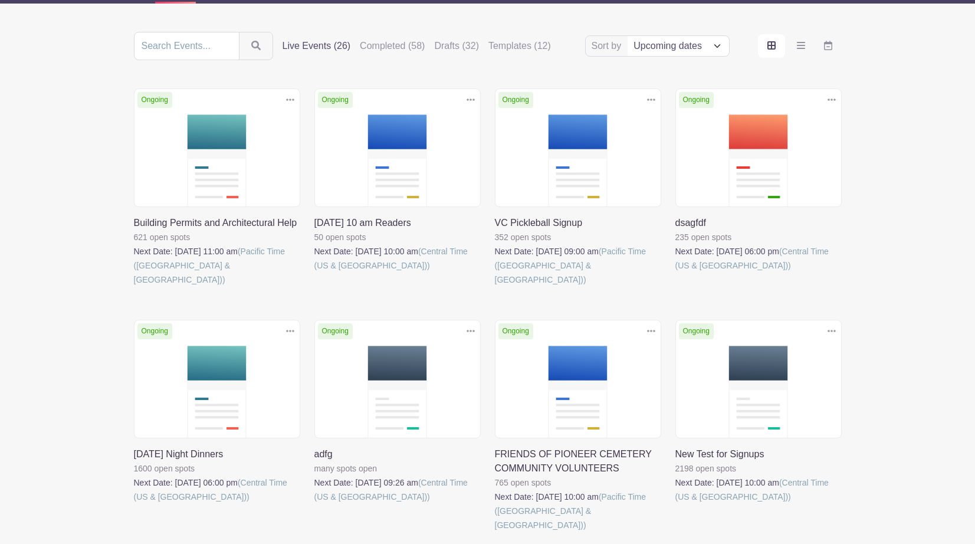
scroll to position [114, 0]
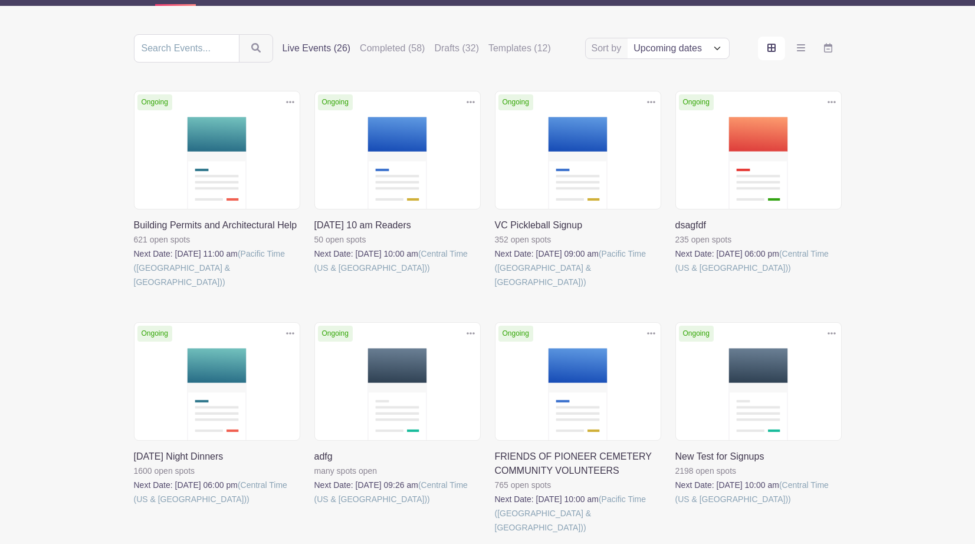
click at [675, 275] on link at bounding box center [675, 275] width 0 height 0
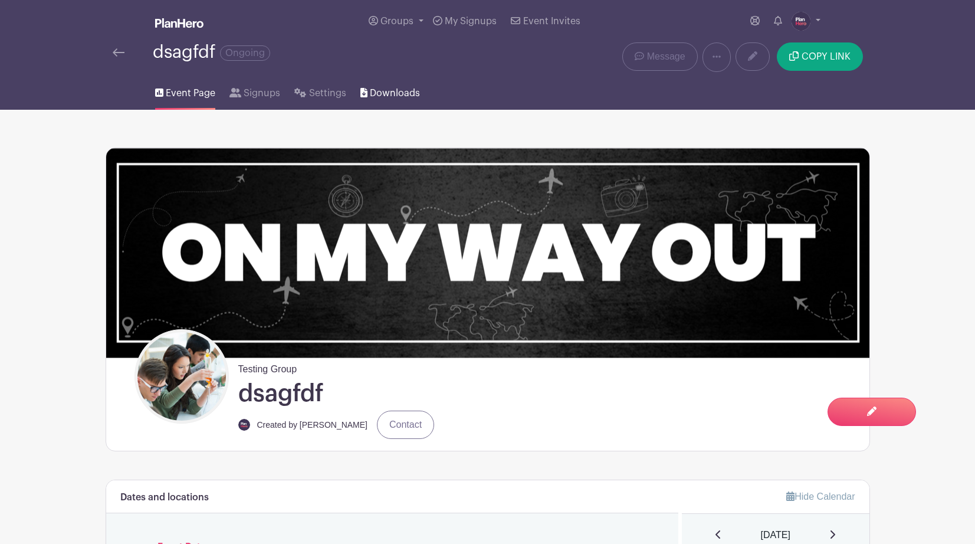
click at [384, 93] on span "Downloads" at bounding box center [395, 93] width 50 height 14
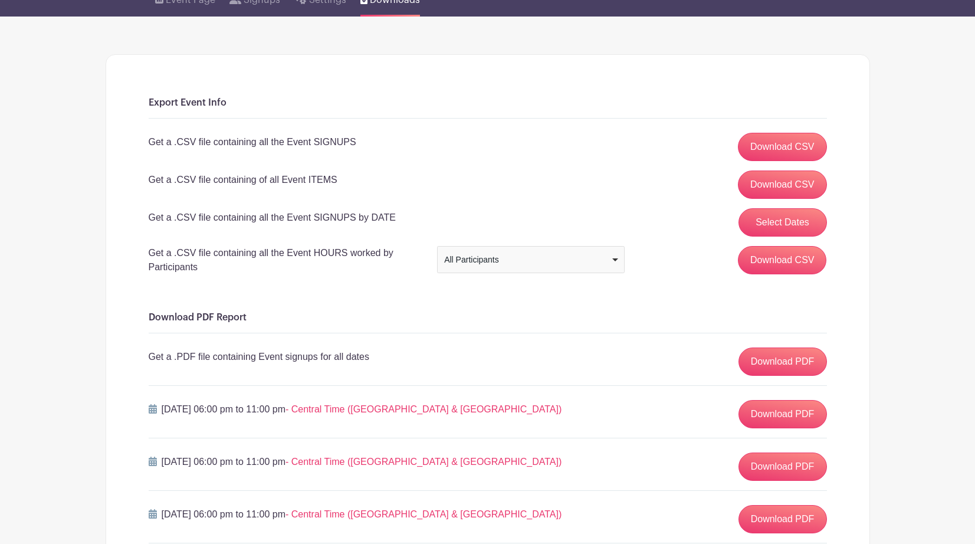
scroll to position [96, 0]
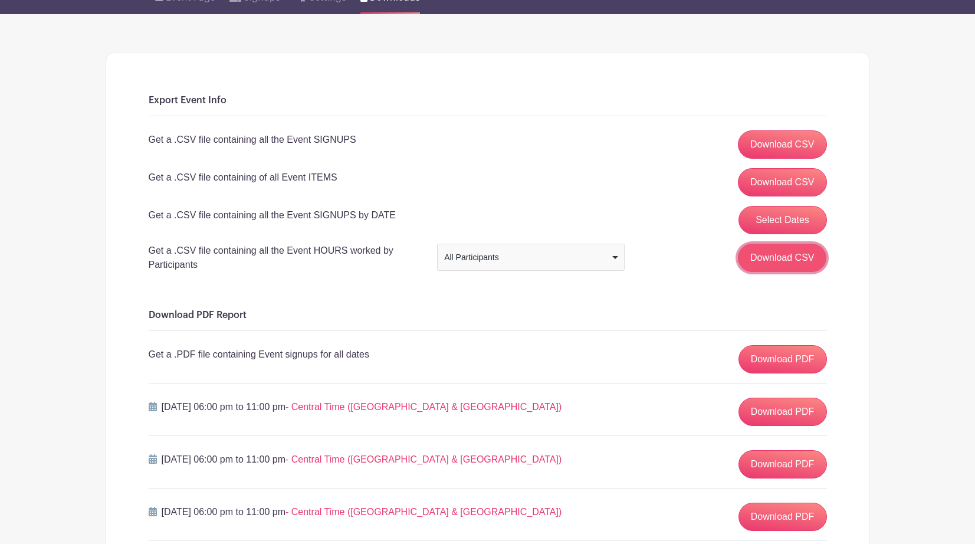
click at [766, 258] on input "Download CSV" at bounding box center [782, 258] width 89 height 28
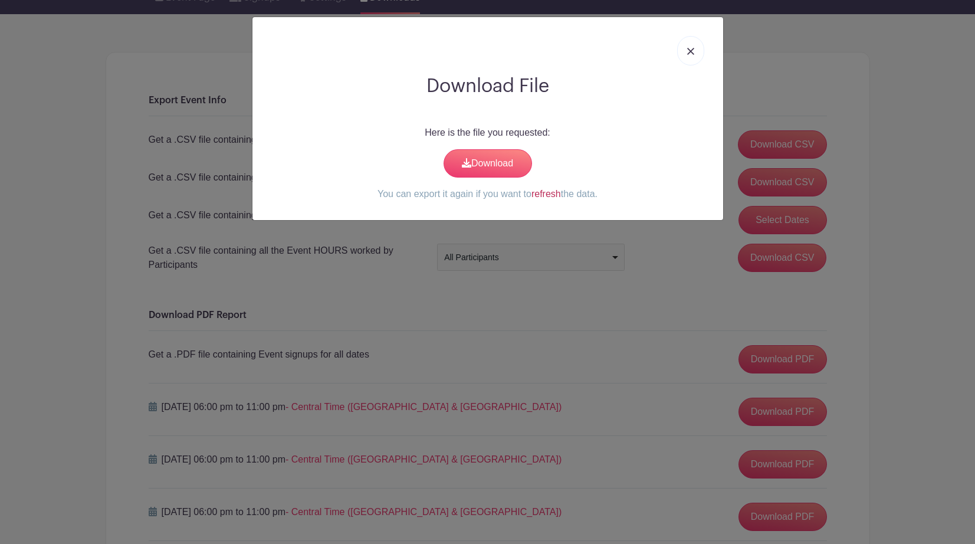
click at [544, 193] on link "refresh" at bounding box center [545, 194] width 29 height 10
click at [480, 160] on link "Download" at bounding box center [487, 163] width 88 height 28
click at [690, 55] on link at bounding box center [690, 50] width 27 height 29
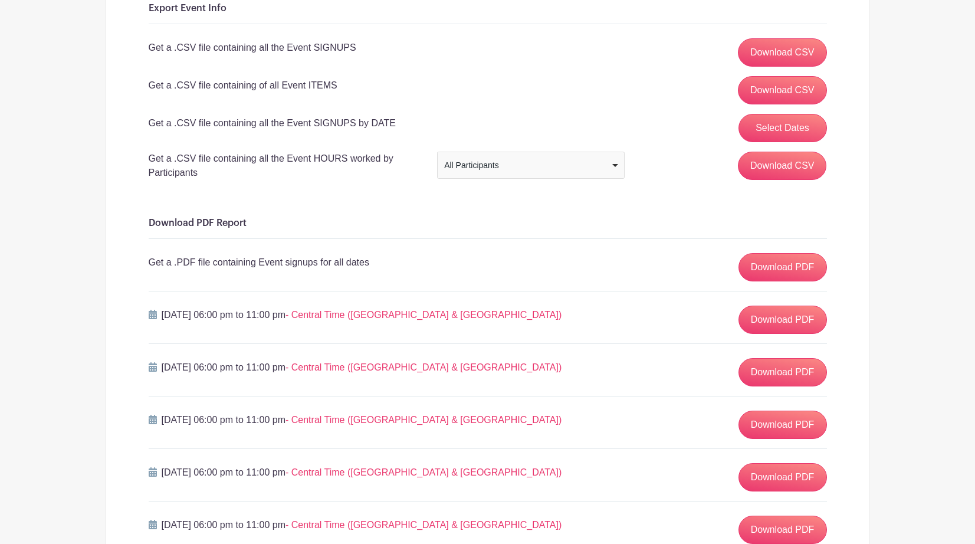
scroll to position [0, 0]
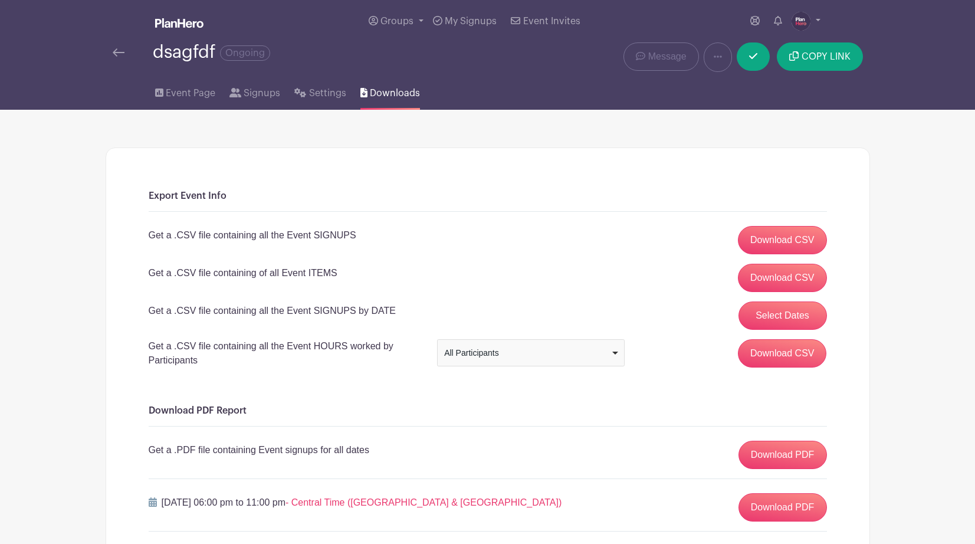
click at [116, 51] on img at bounding box center [119, 52] width 12 height 8
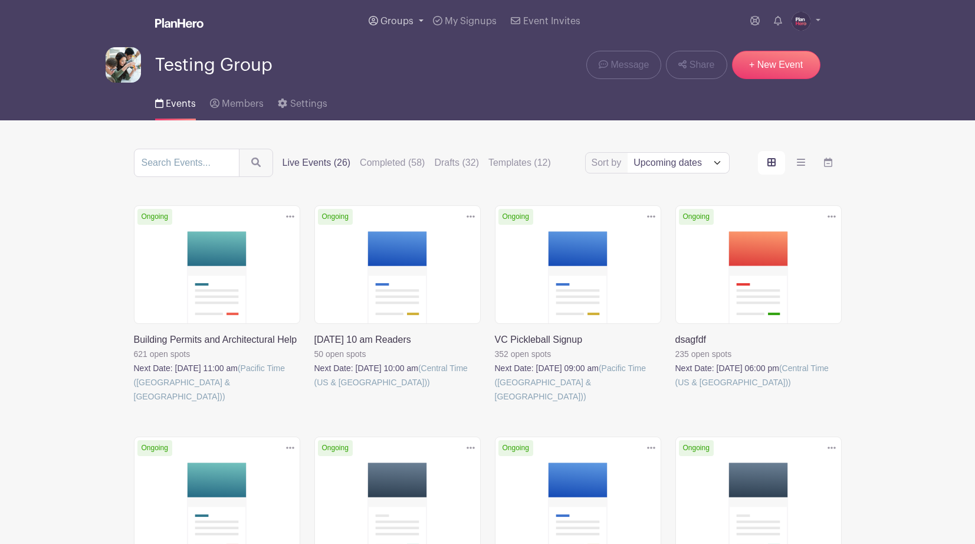
click at [403, 17] on span "Groups" at bounding box center [396, 21] width 33 height 9
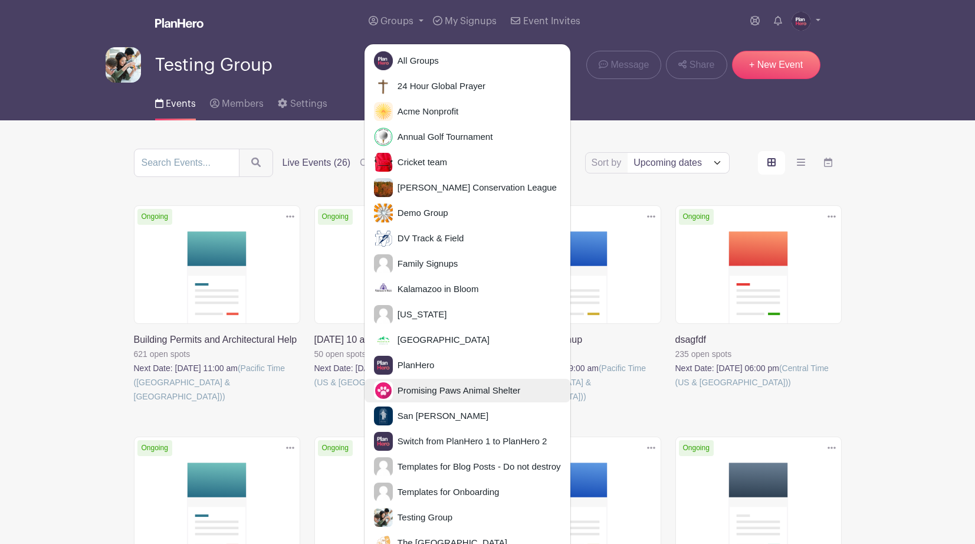
click at [435, 390] on span "Promising Paws Animal Shelter" at bounding box center [456, 391] width 127 height 14
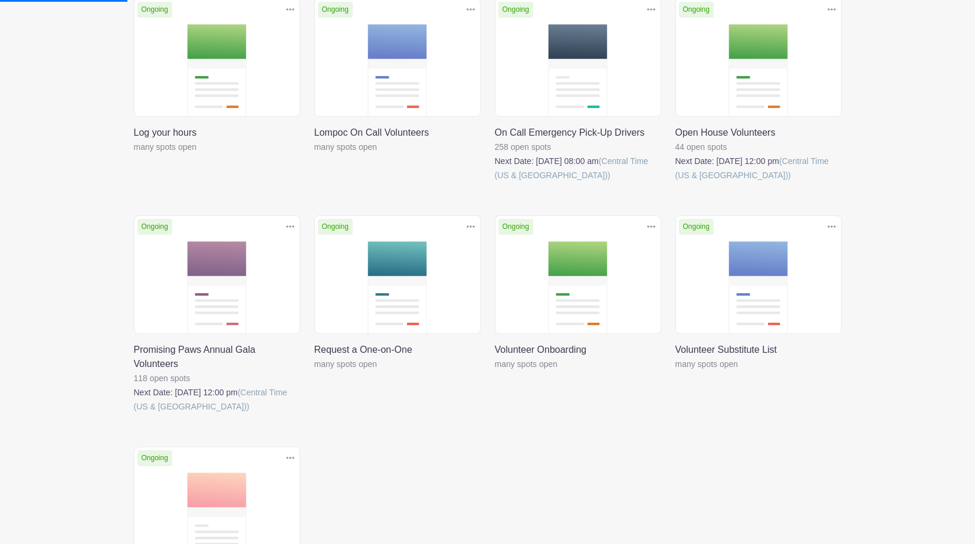
scroll to position [466, 0]
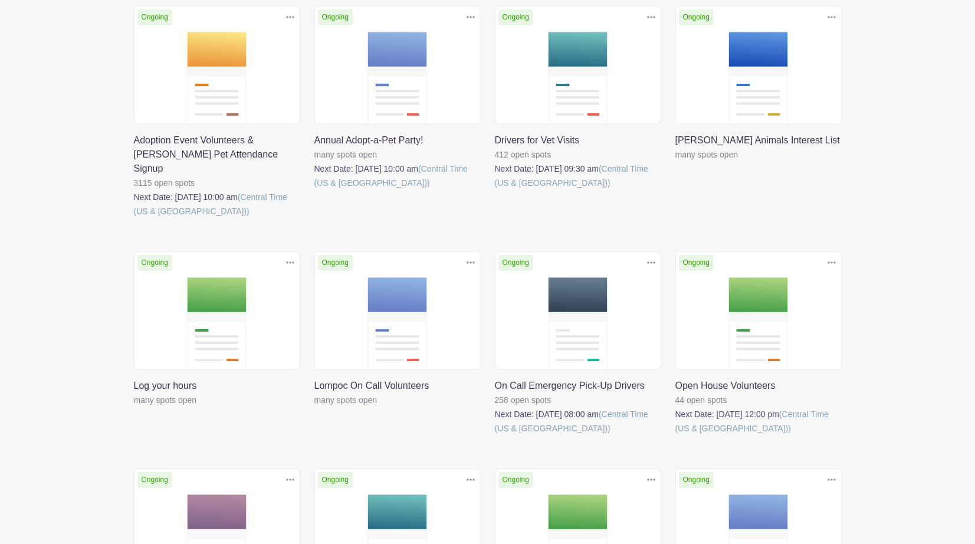
scroll to position [201, 0]
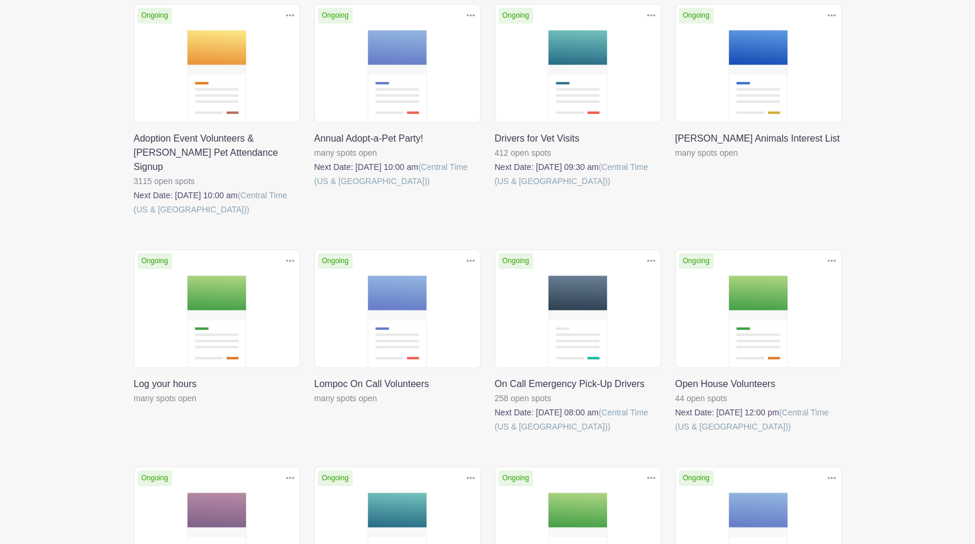
click at [134, 405] on link at bounding box center [134, 405] width 0 height 0
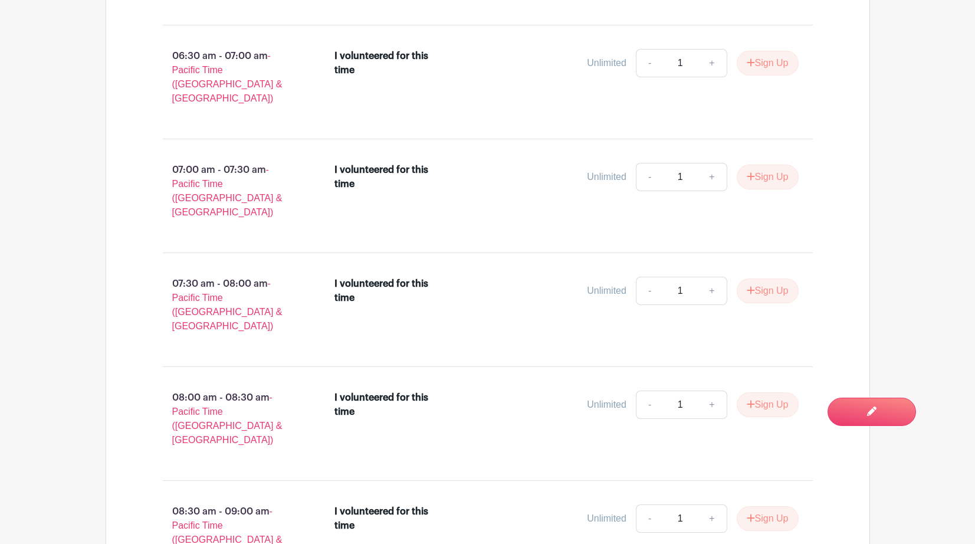
scroll to position [1072, 0]
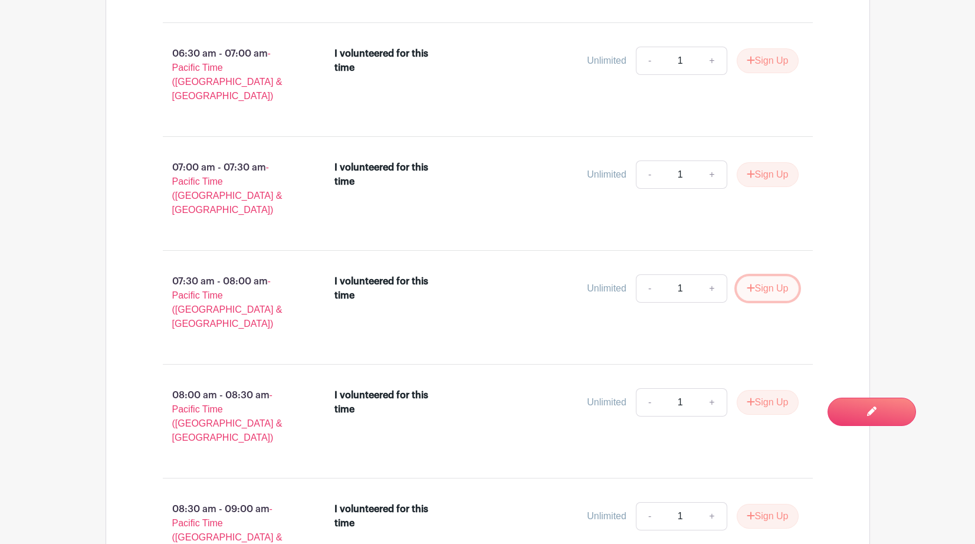
click at [755, 276] on button "Sign Up" at bounding box center [767, 288] width 62 height 25
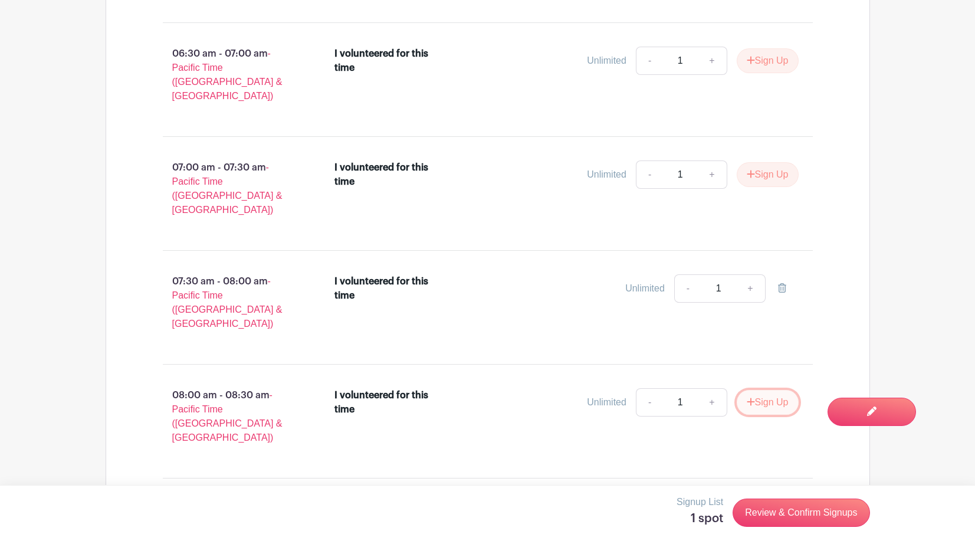
click at [761, 390] on button "Sign Up" at bounding box center [767, 402] width 62 height 25
click at [758, 504] on button "Sign Up" at bounding box center [767, 516] width 62 height 25
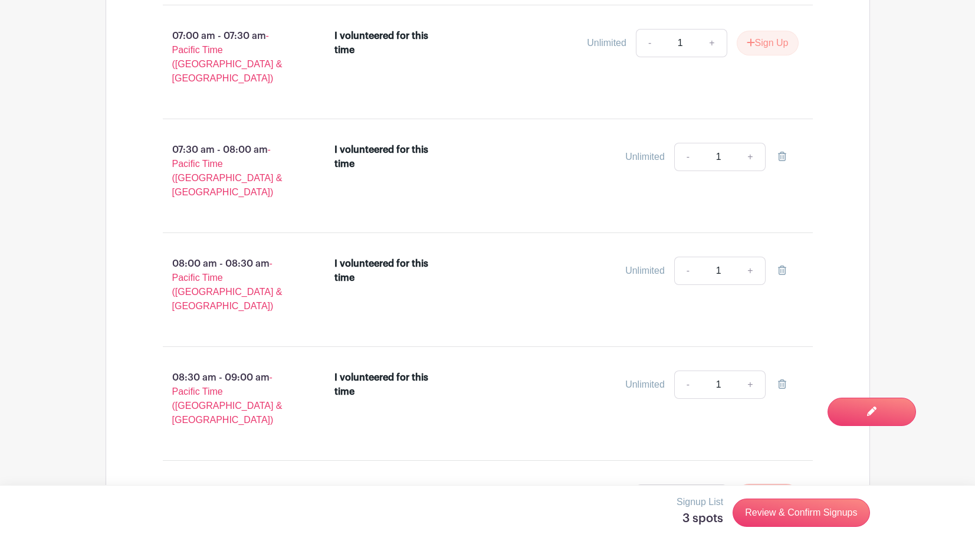
click at [757, 486] on button "Sign Up" at bounding box center [767, 498] width 62 height 25
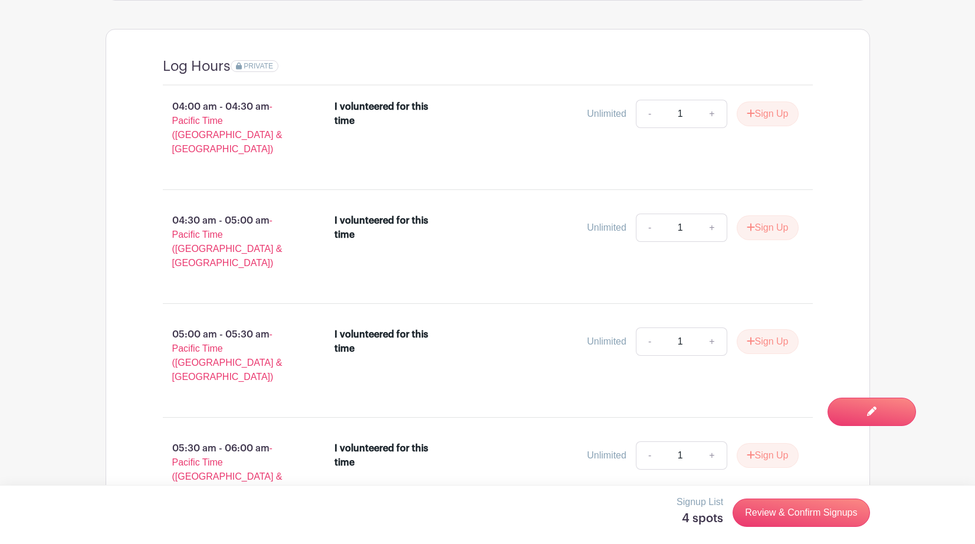
scroll to position [470, 0]
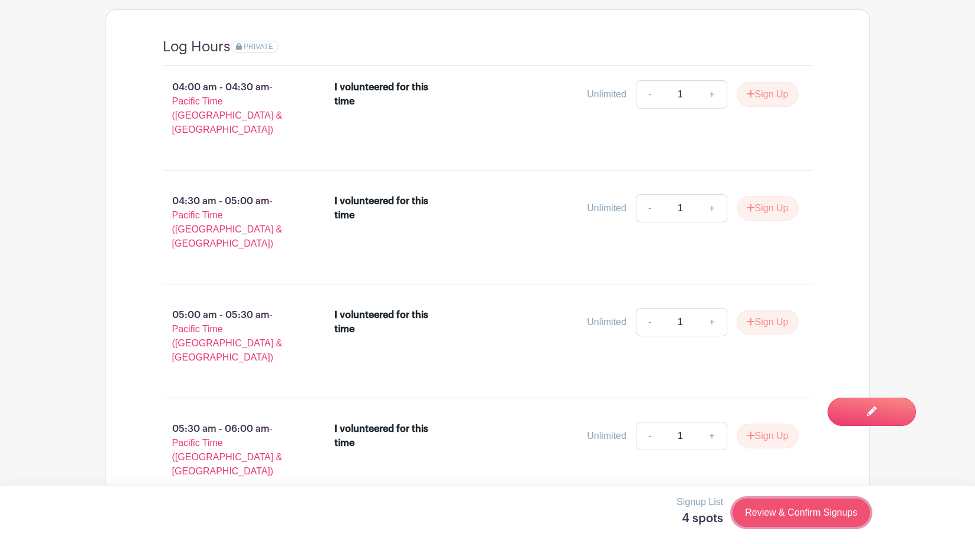
click at [775, 514] on link "Review & Confirm Signups" at bounding box center [800, 512] width 137 height 28
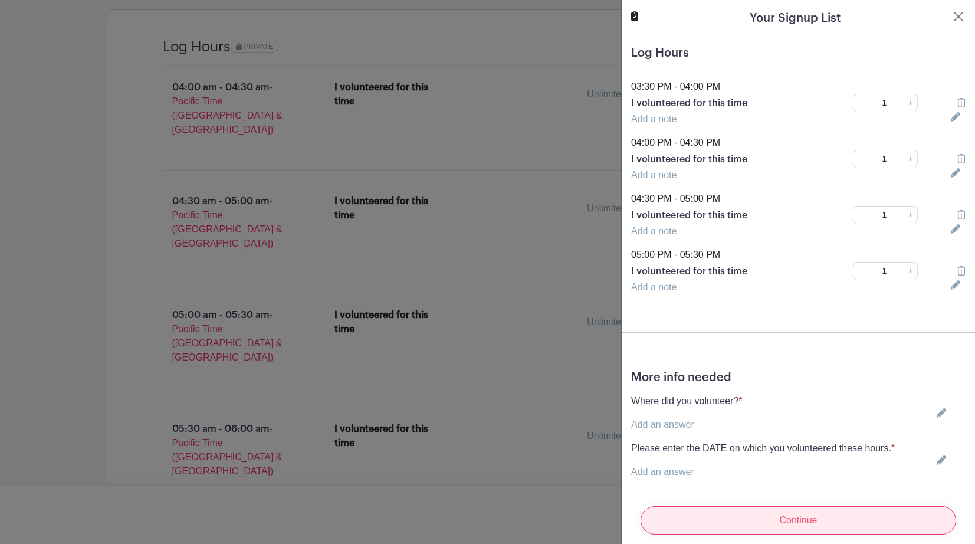
click at [777, 522] on input "Continue" at bounding box center [797, 520] width 315 height 28
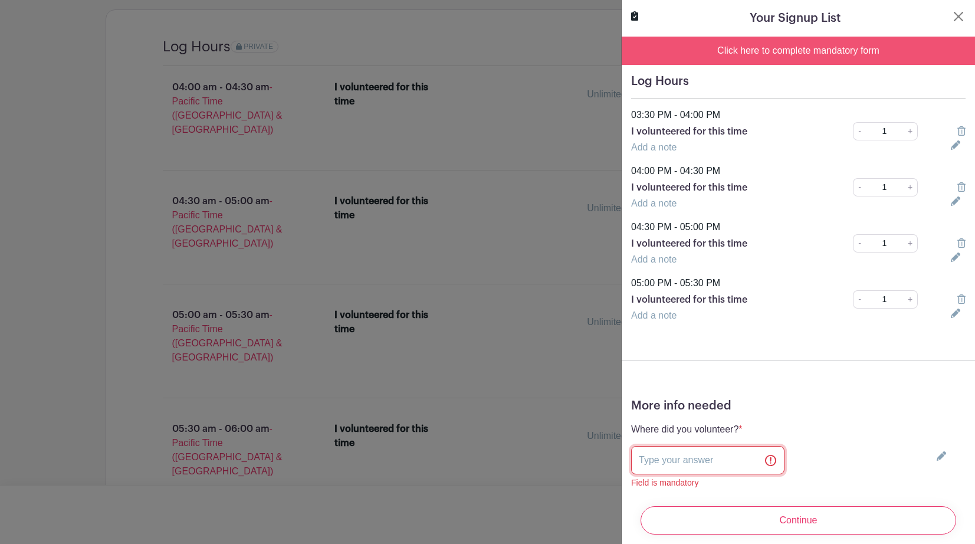
click at [660, 466] on input "text" at bounding box center [707, 460] width 153 height 28
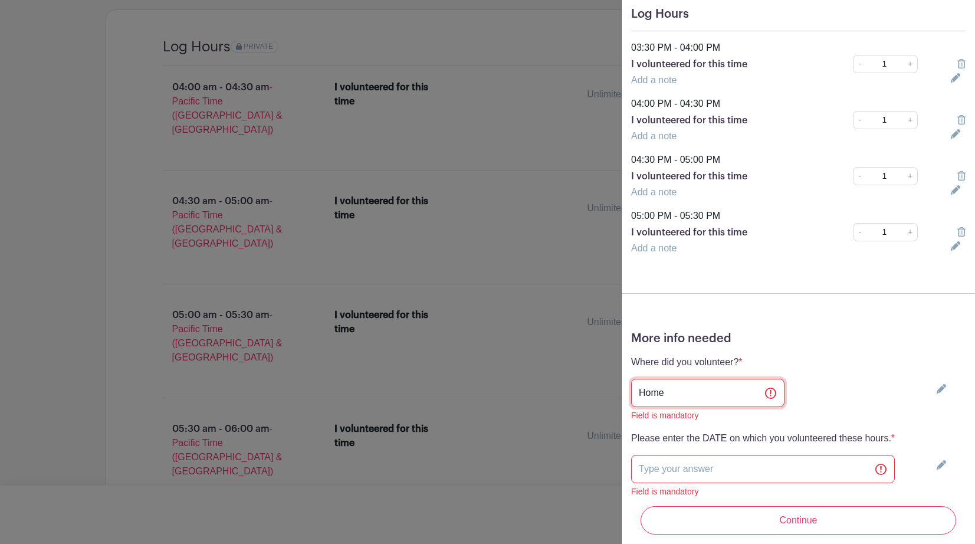
scroll to position [106, 0]
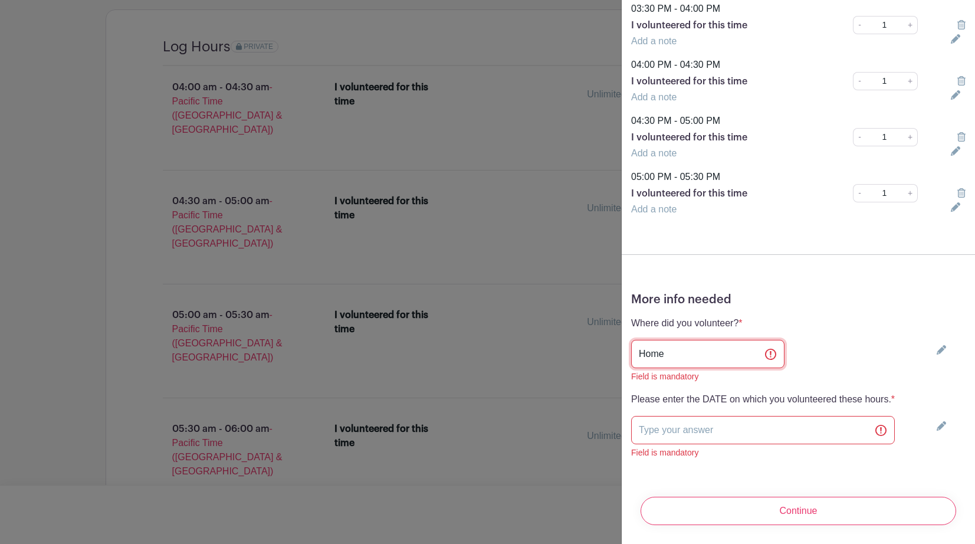
type input "Home"
click at [698, 433] on input "text" at bounding box center [763, 430] width 264 height 28
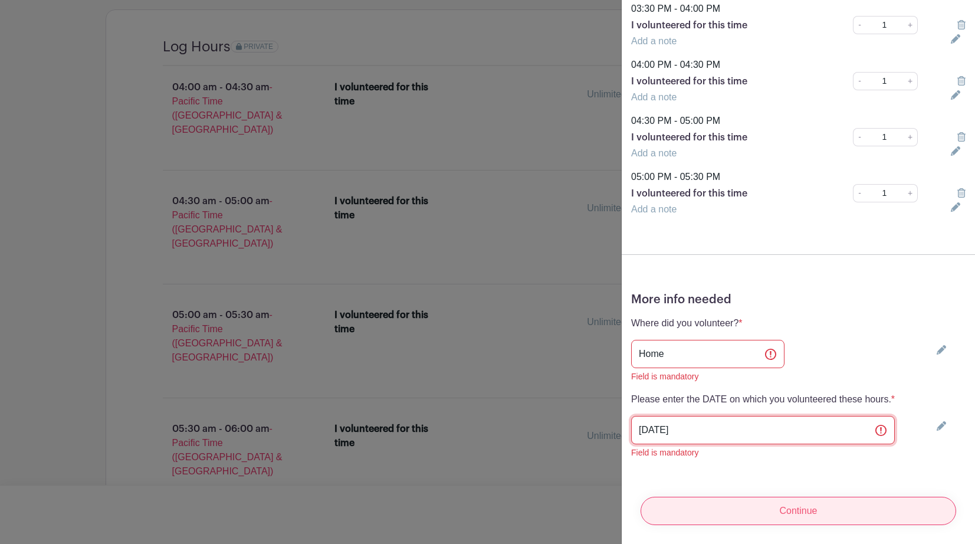
type input "10/3/25"
click at [758, 512] on input "Continue" at bounding box center [797, 510] width 315 height 28
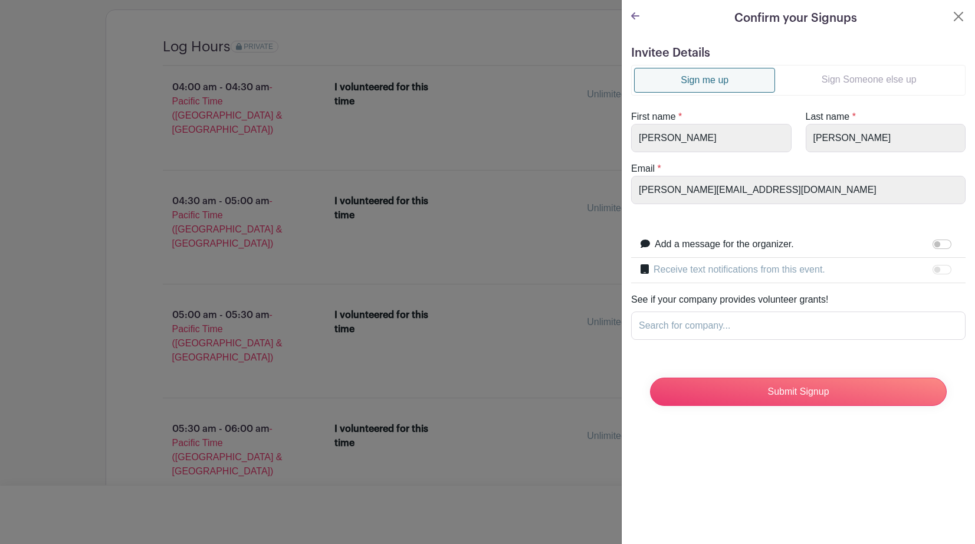
scroll to position [0, 0]
click at [743, 403] on input "Submit Signup" at bounding box center [798, 391] width 297 height 28
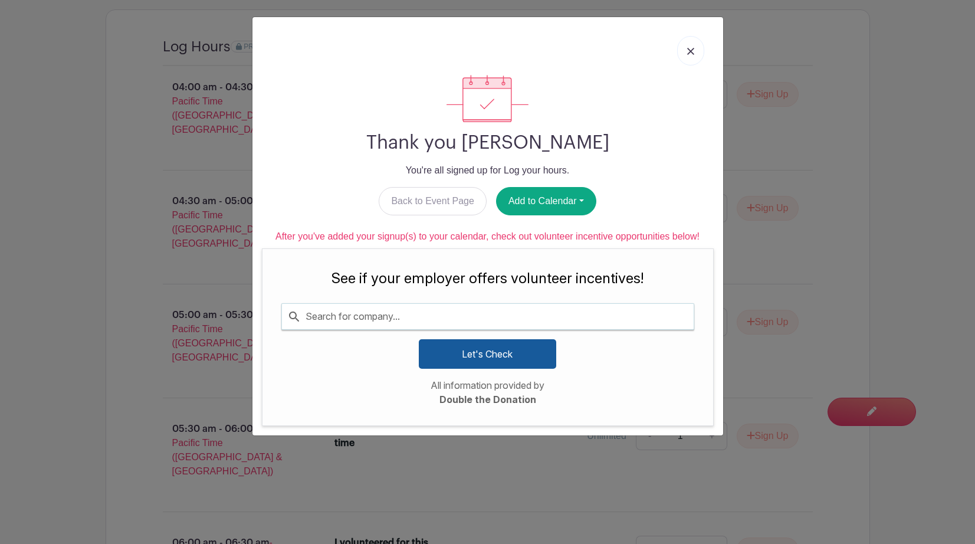
click at [376, 320] on input "Search for company..." at bounding box center [488, 316] width 412 height 25
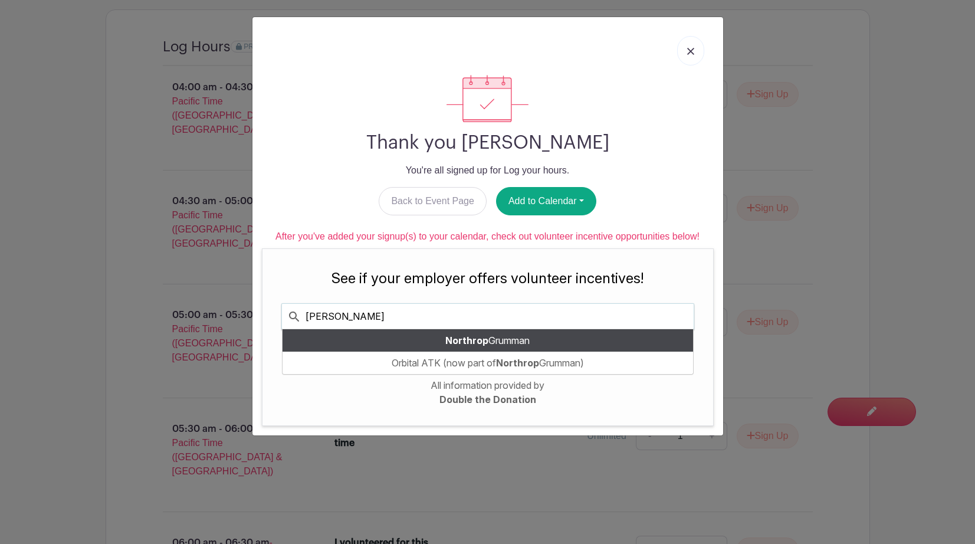
type input "Northrup"
click at [505, 341] on span "Northrop Grumman" at bounding box center [487, 340] width 84 height 12
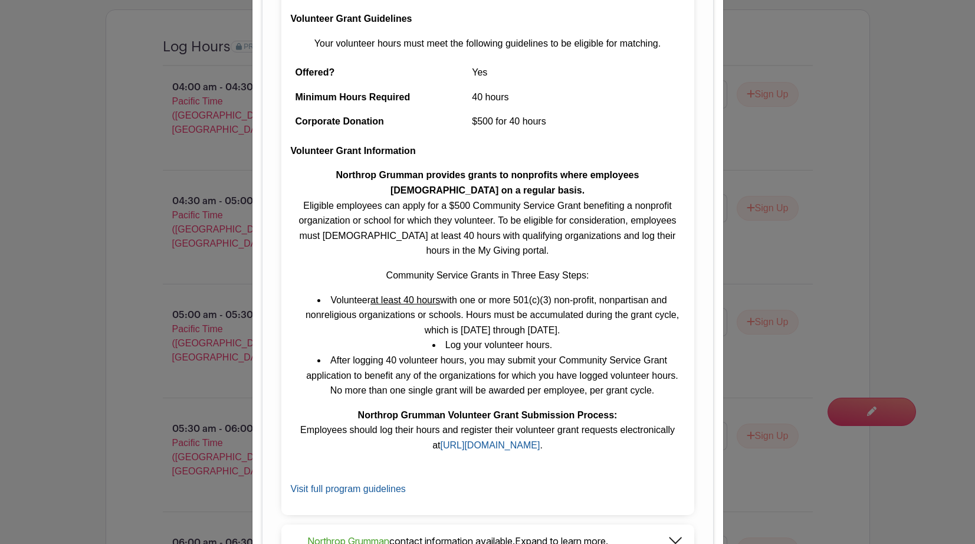
scroll to position [825, 0]
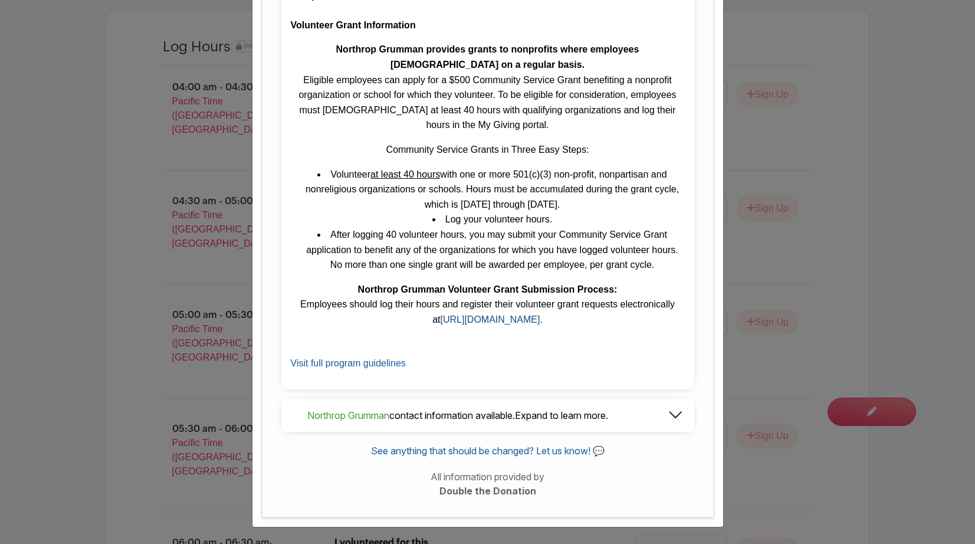
click at [440, 319] on link "https://www.cybergrants.com/pls/cybergrants/eg_login.login?x_gm_id=2416&x_pt_id=" at bounding box center [490, 319] width 100 height 10
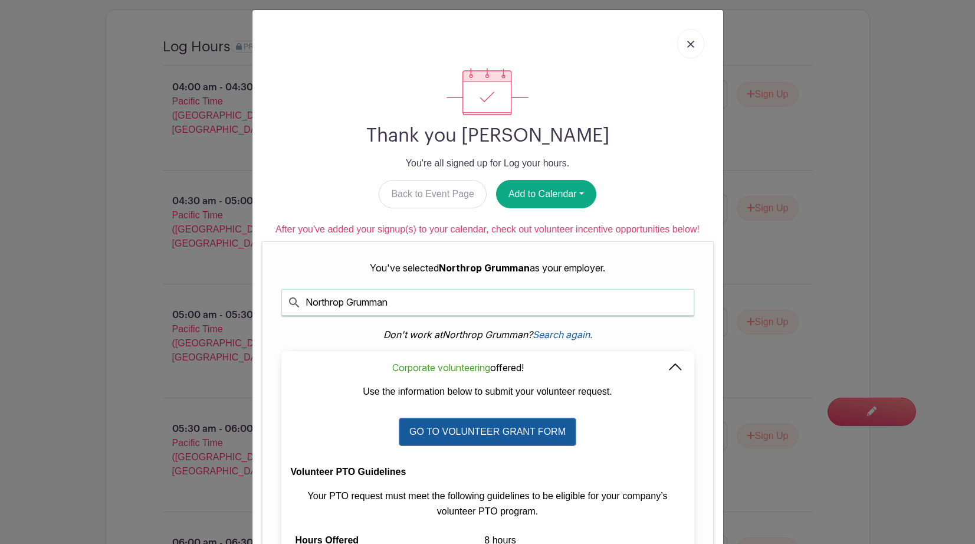
scroll to position [0, 0]
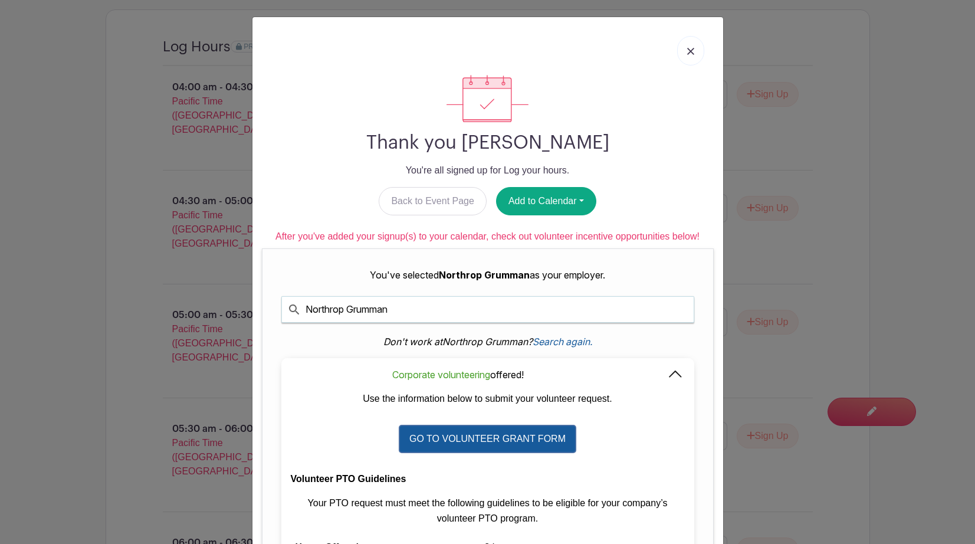
click at [687, 50] on img at bounding box center [690, 51] width 7 height 7
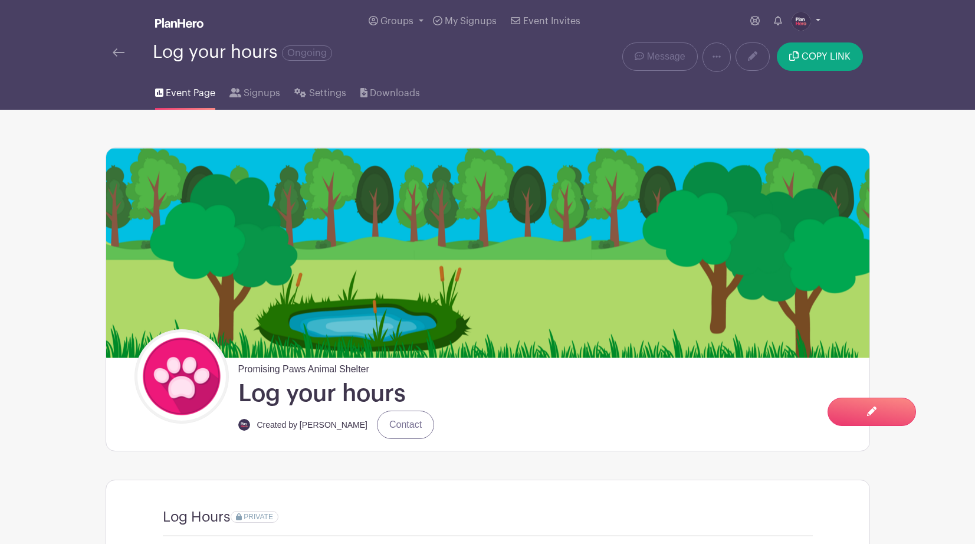
click at [799, 19] on img at bounding box center [800, 21] width 19 height 19
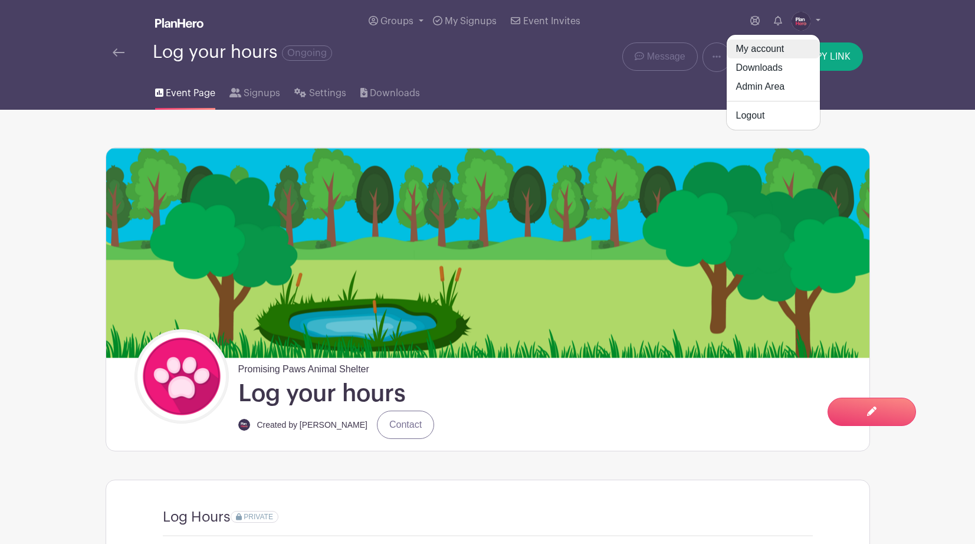
click at [756, 50] on link "My account" at bounding box center [772, 49] width 93 height 19
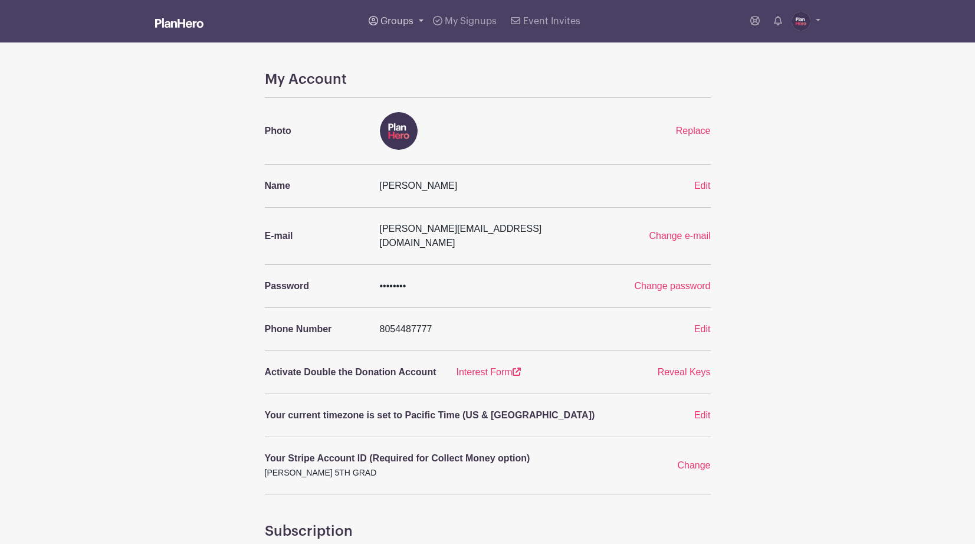
click at [389, 18] on span "Groups" at bounding box center [396, 21] width 33 height 9
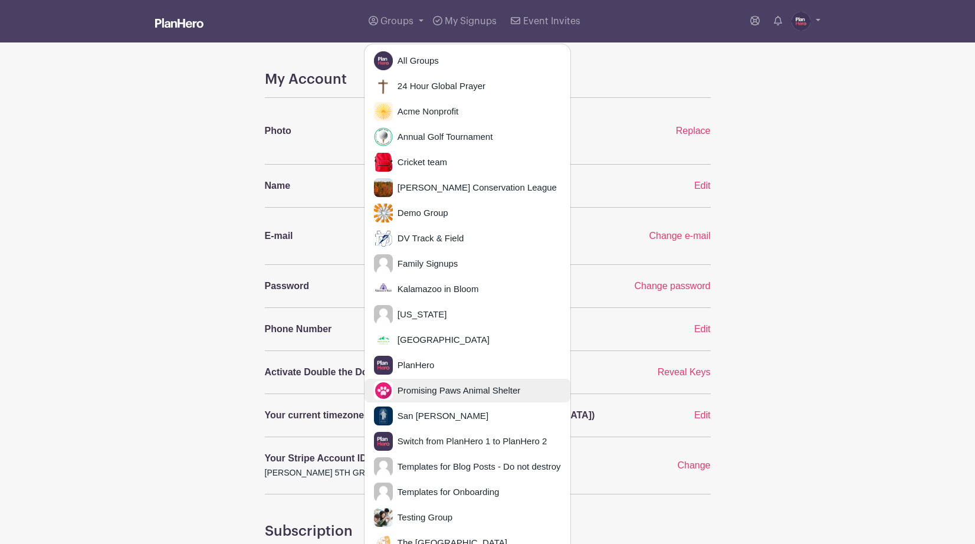
click at [417, 385] on span "Promising Paws Animal Shelter" at bounding box center [456, 391] width 127 height 14
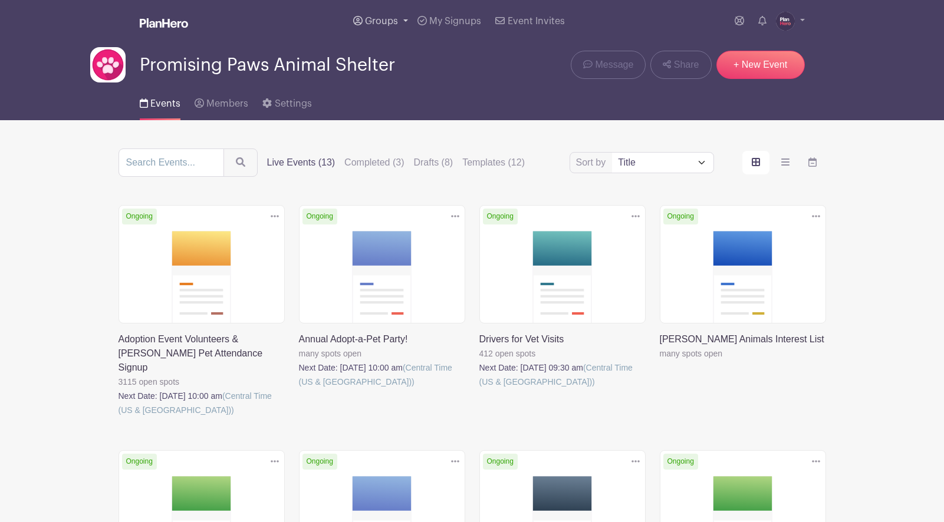
click at [378, 24] on span "Groups" at bounding box center [381, 21] width 33 height 9
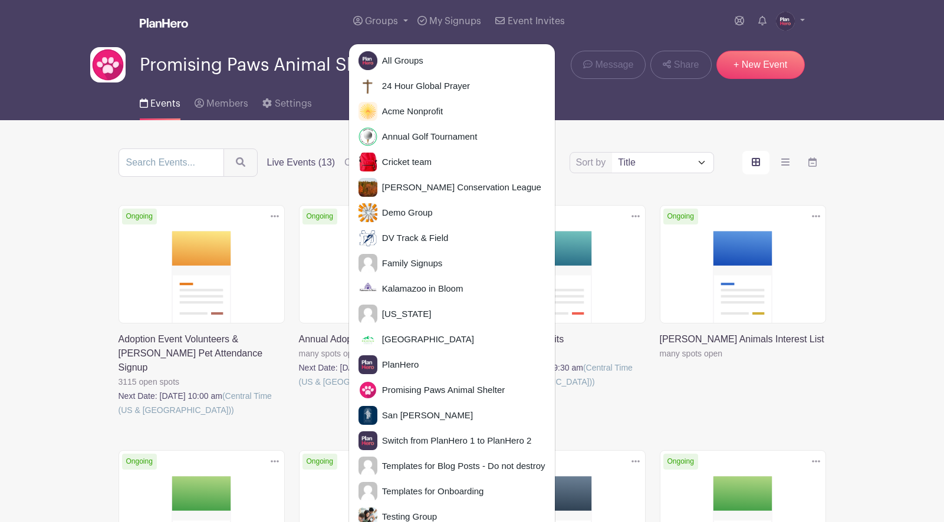
click at [256, 37] on div "Groups All Groups 24 Hour Global Prayer Acme Nonprofit Annual Golf Tournament C…" at bounding box center [496, 21] width 617 height 42
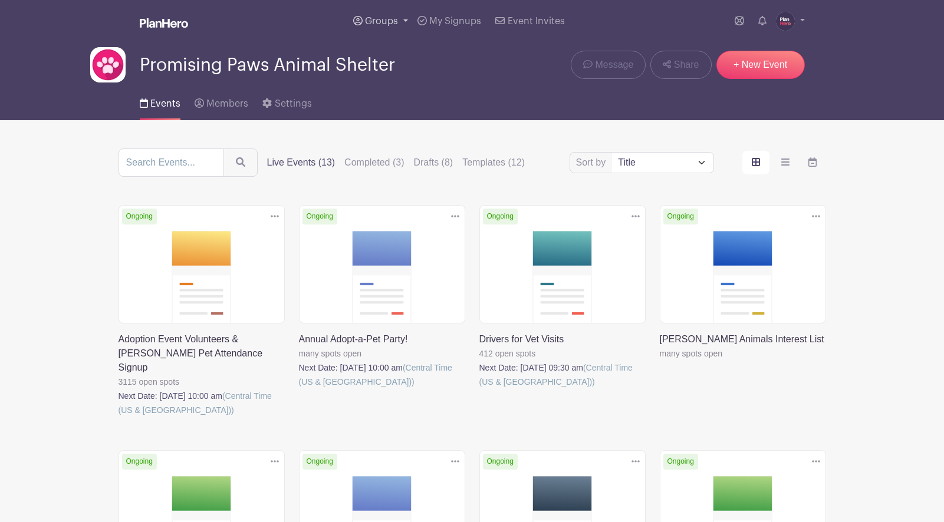
click at [379, 21] on span "Groups" at bounding box center [381, 21] width 33 height 9
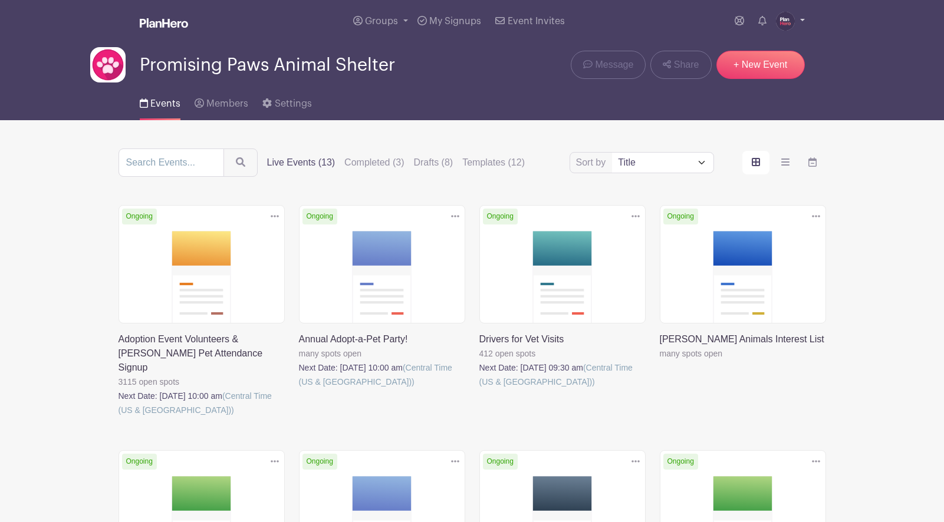
click at [785, 17] on img at bounding box center [785, 21] width 19 height 19
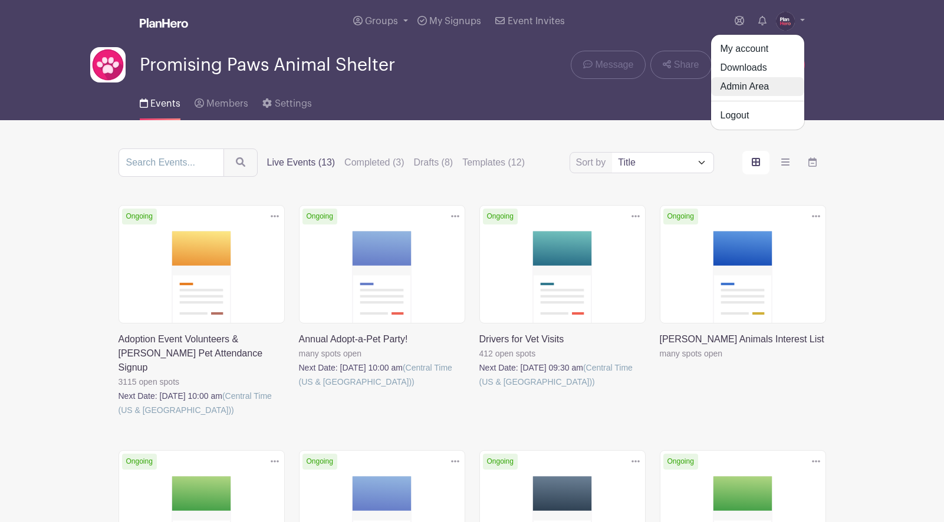
click at [755, 90] on link "Admin Area" at bounding box center [757, 86] width 93 height 19
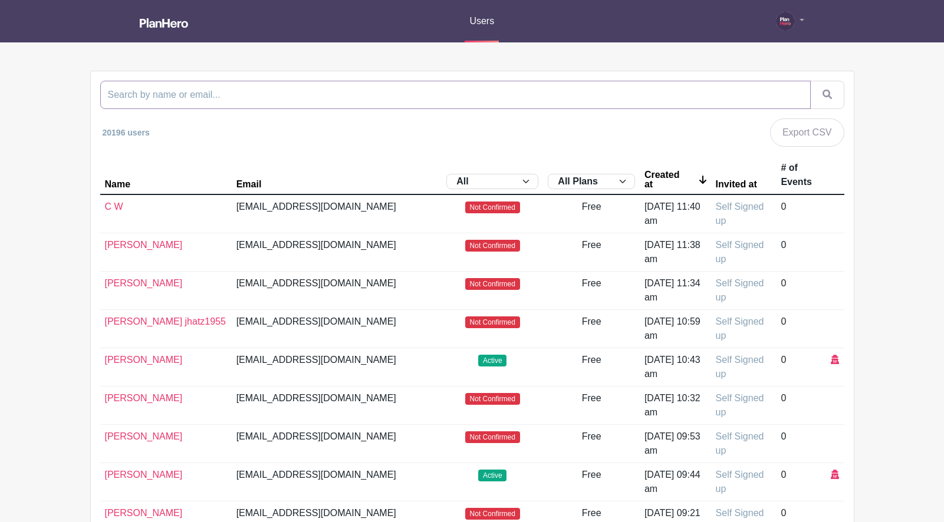
click at [236, 103] on input "search" at bounding box center [455, 95] width 710 height 28
type input "grateful"
click at [810, 81] on button "submit" at bounding box center [827, 95] width 34 height 28
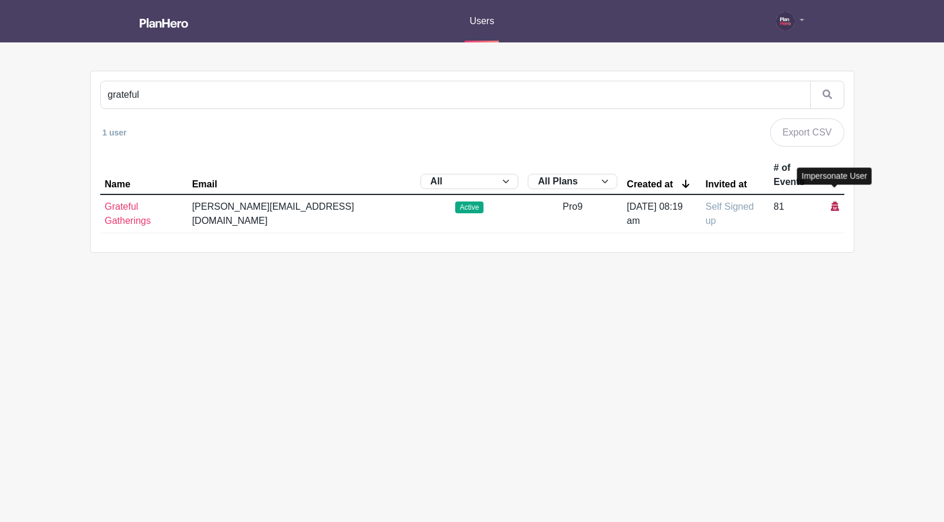
click at [828, 202] on icon at bounding box center [835, 206] width 8 height 9
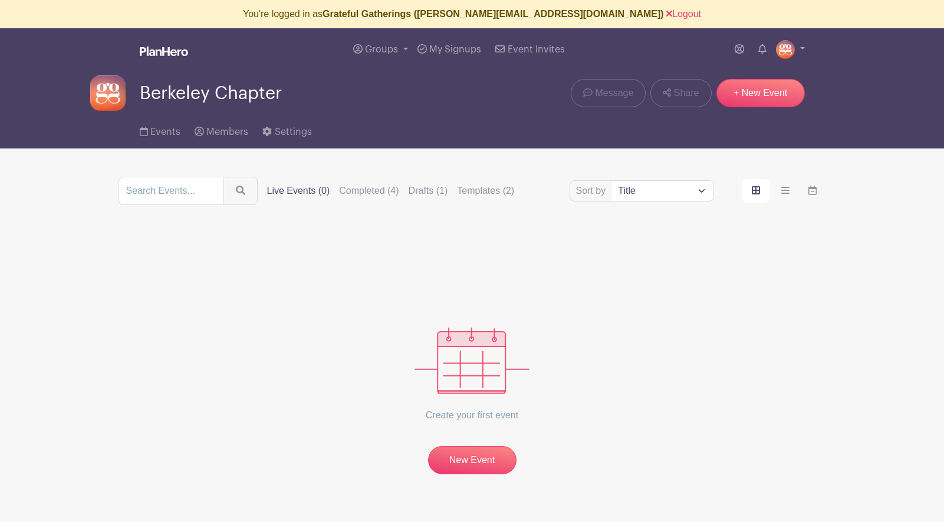
click at [282, 238] on div "Create your first event New Event" at bounding box center [473, 353] width 708 height 241
click at [377, 46] on span "Groups" at bounding box center [381, 49] width 33 height 9
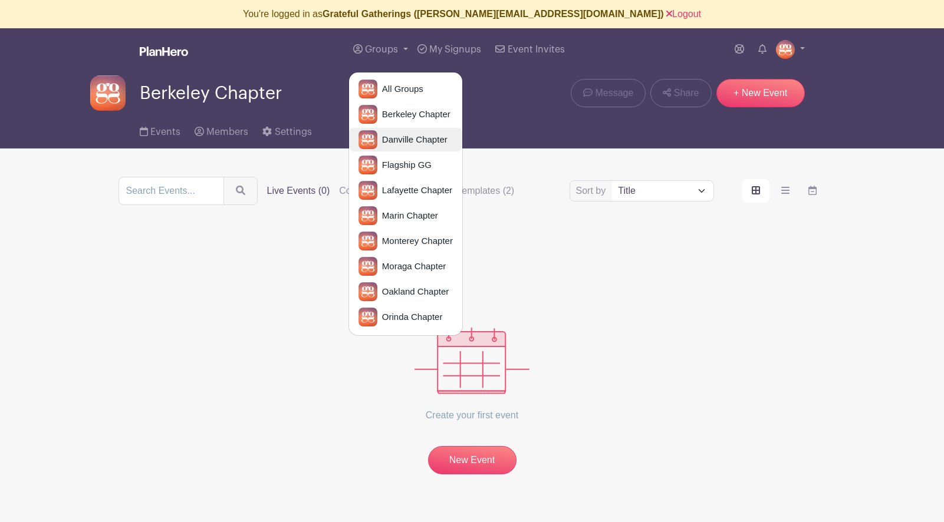
click at [392, 140] on span "Danville Chapter" at bounding box center [412, 140] width 70 height 14
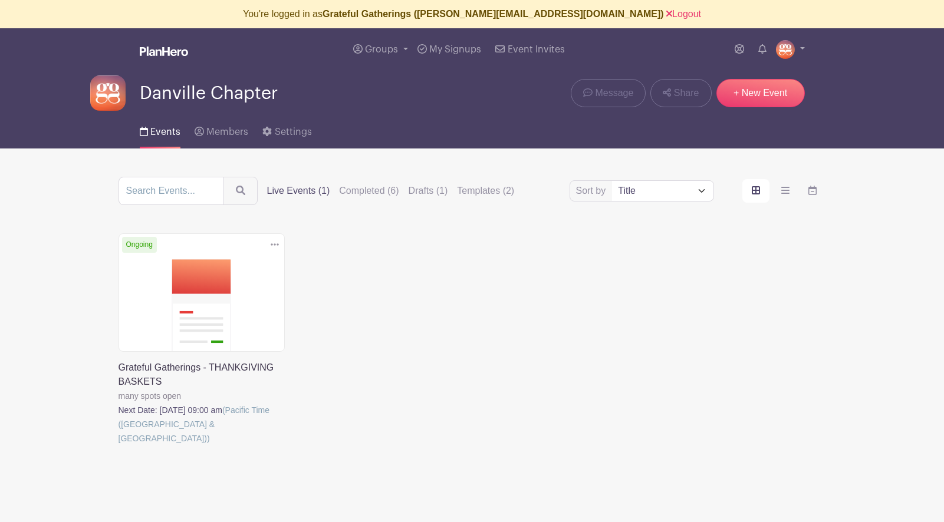
click at [119, 446] on link at bounding box center [119, 446] width 0 height 0
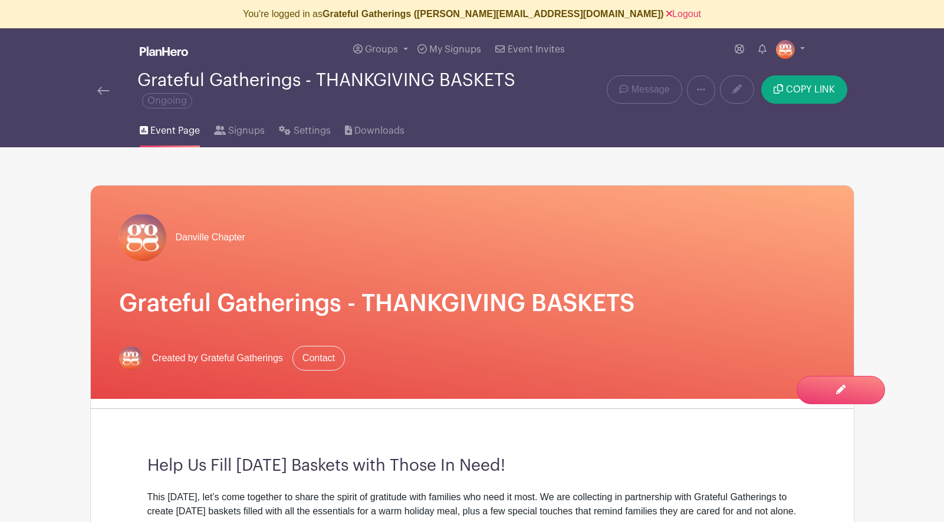
click at [101, 91] on img at bounding box center [103, 91] width 12 height 8
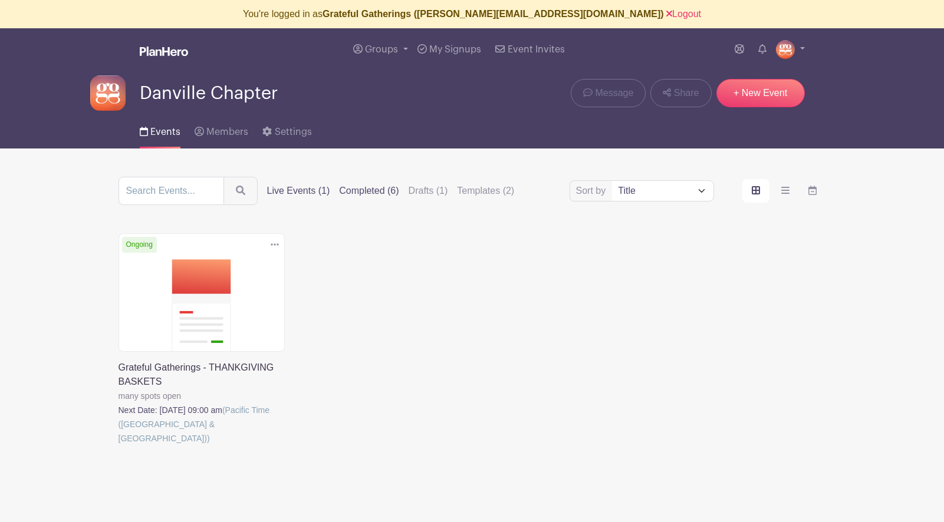
click at [354, 196] on label "Completed (6)" at bounding box center [369, 191] width 60 height 14
click at [0, 0] on input "Completed (6)" at bounding box center [0, 0] width 0 height 0
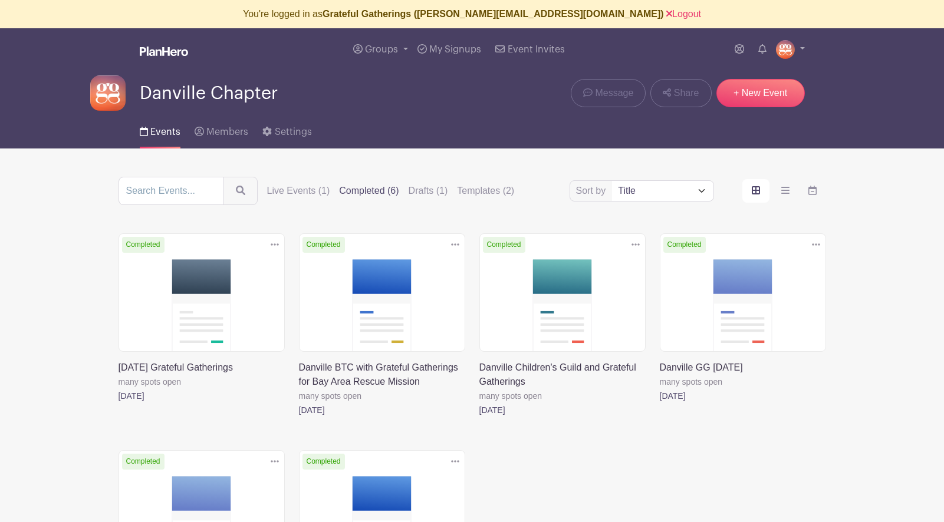
click at [299, 417] on link at bounding box center [299, 417] width 0 height 0
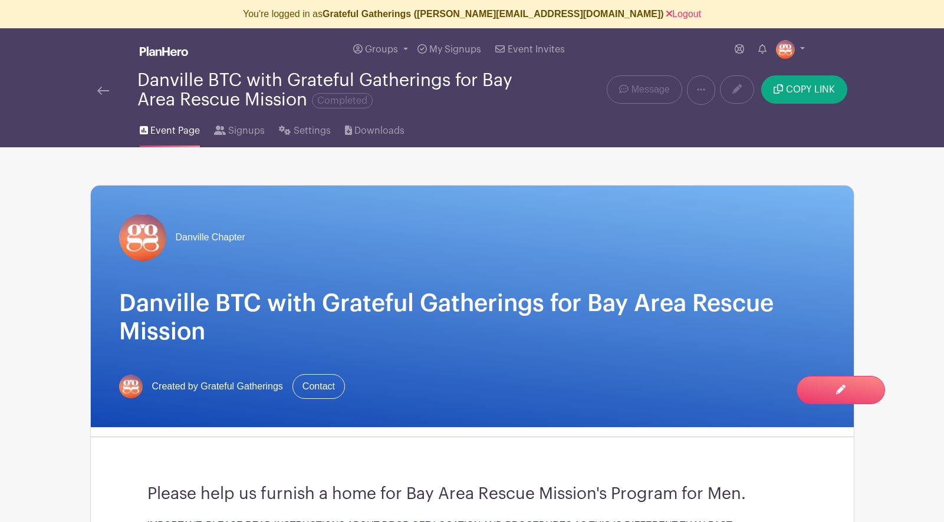
click at [101, 90] on img at bounding box center [103, 91] width 12 height 8
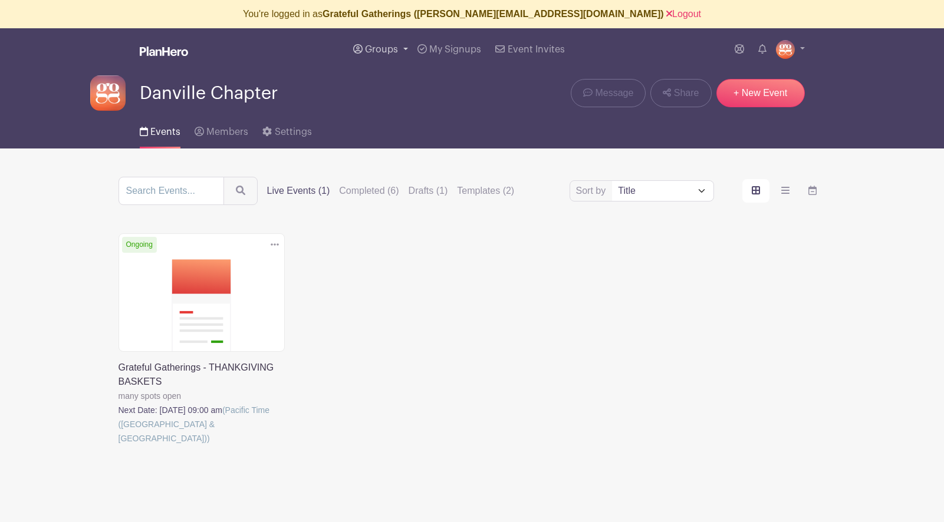
click at [384, 54] on span "Groups" at bounding box center [381, 49] width 33 height 9
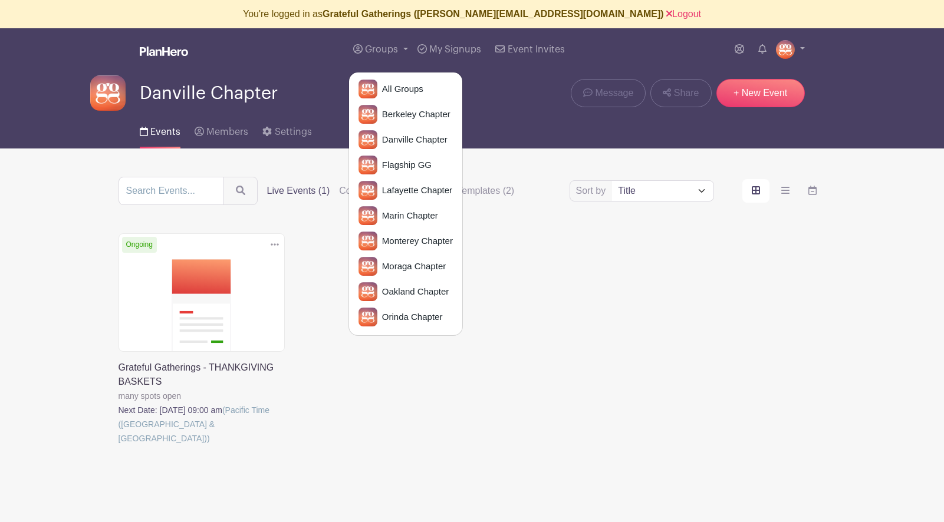
click at [488, 394] on div "Delete Event Are you sure you want to delete this Event? Yes, Delete No, Cancel…" at bounding box center [472, 355] width 722 height 245
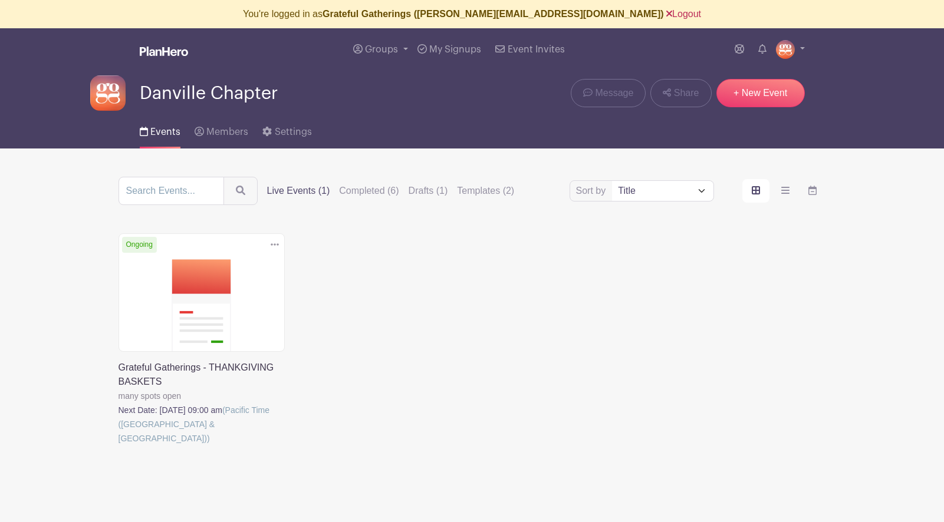
click at [666, 13] on link "Logout" at bounding box center [683, 14] width 35 height 10
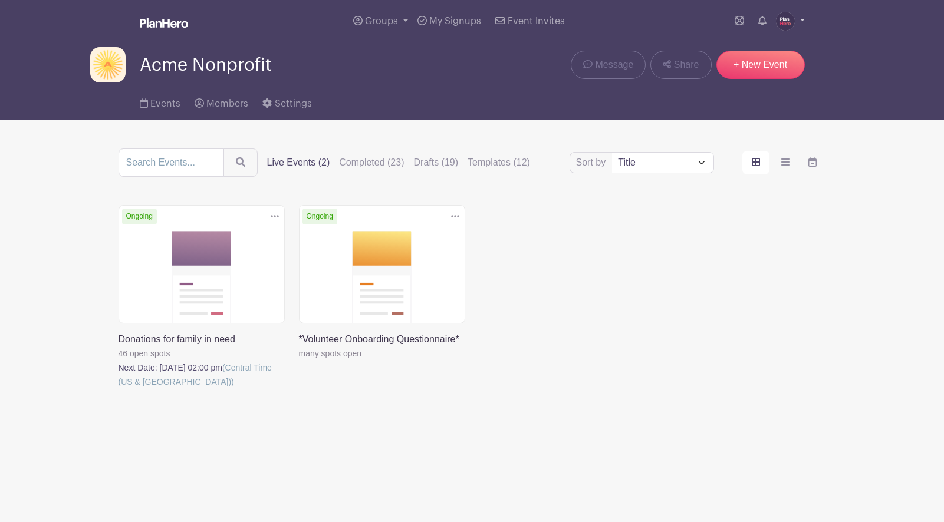
click at [784, 22] on img at bounding box center [785, 21] width 19 height 19
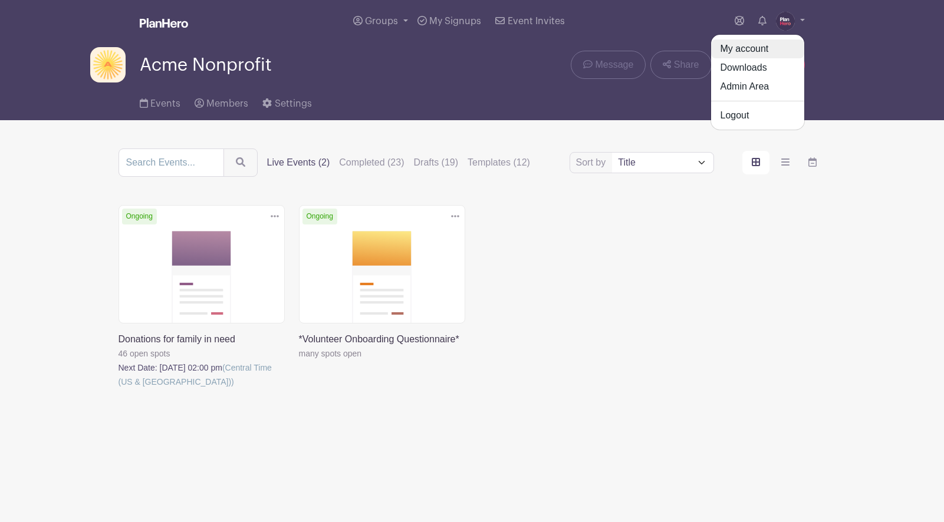
click at [760, 45] on link "My account" at bounding box center [757, 49] width 93 height 19
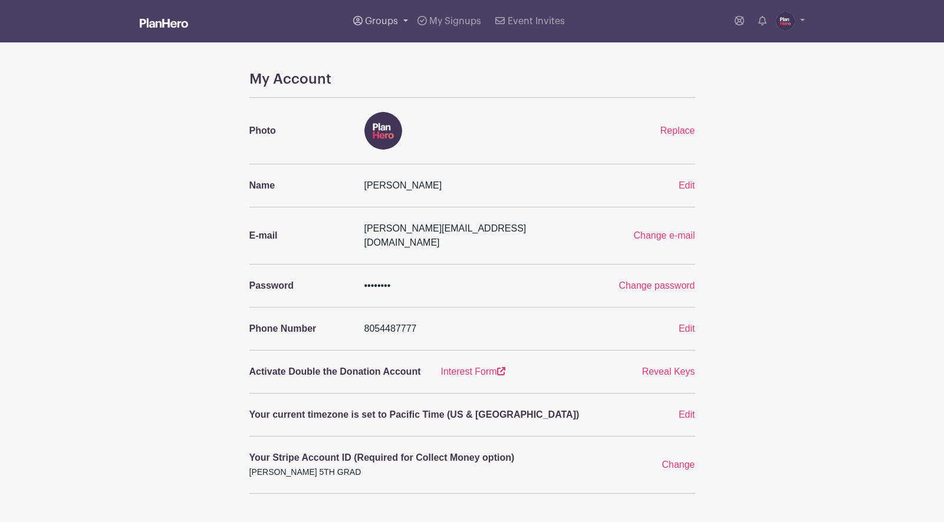
click at [376, 19] on span "Groups" at bounding box center [381, 21] width 33 height 9
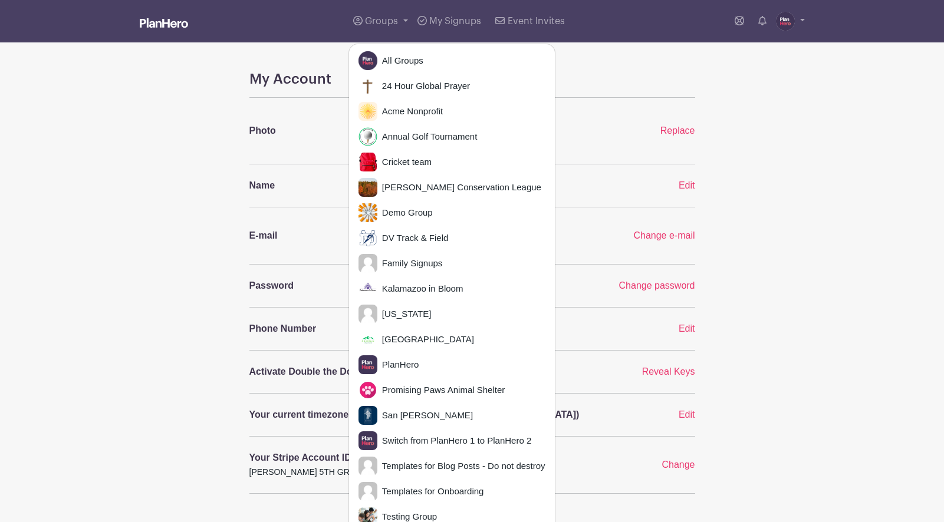
click at [173, 143] on div "My Account Photo Replace Name Julie Farrell Edit E-mail julie@planhero.com Chan…" at bounding box center [472, 459] width 778 height 776
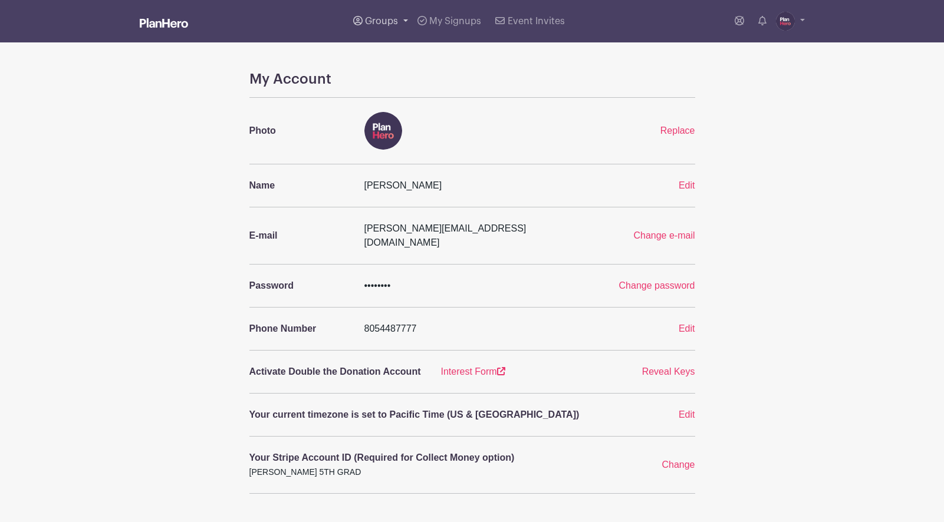
click at [371, 19] on span "Groups" at bounding box center [381, 21] width 33 height 9
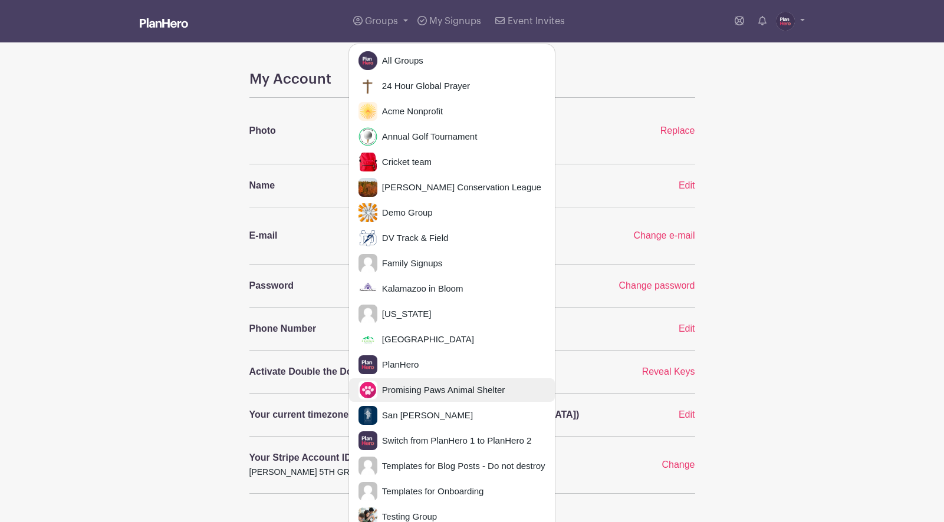
click at [389, 389] on span "Promising Paws Animal Shelter" at bounding box center [440, 391] width 127 height 14
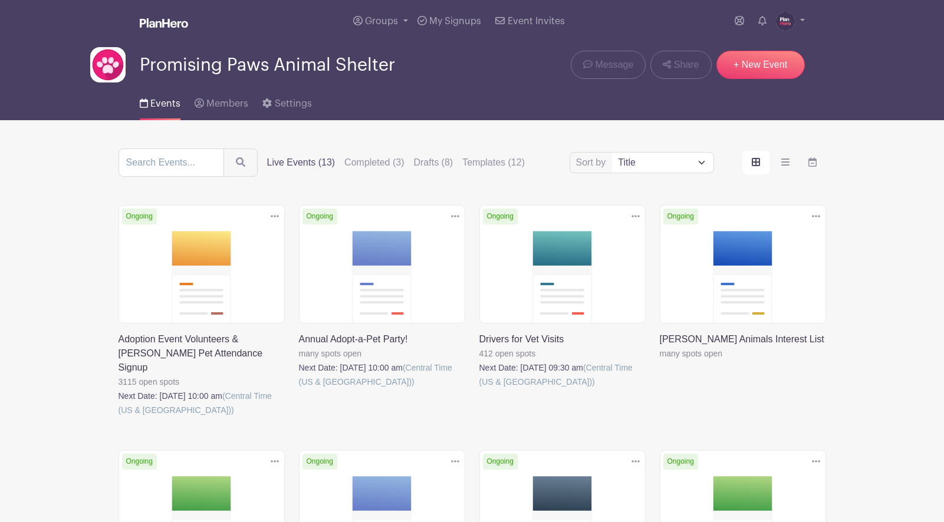
click at [299, 389] on link at bounding box center [299, 389] width 0 height 0
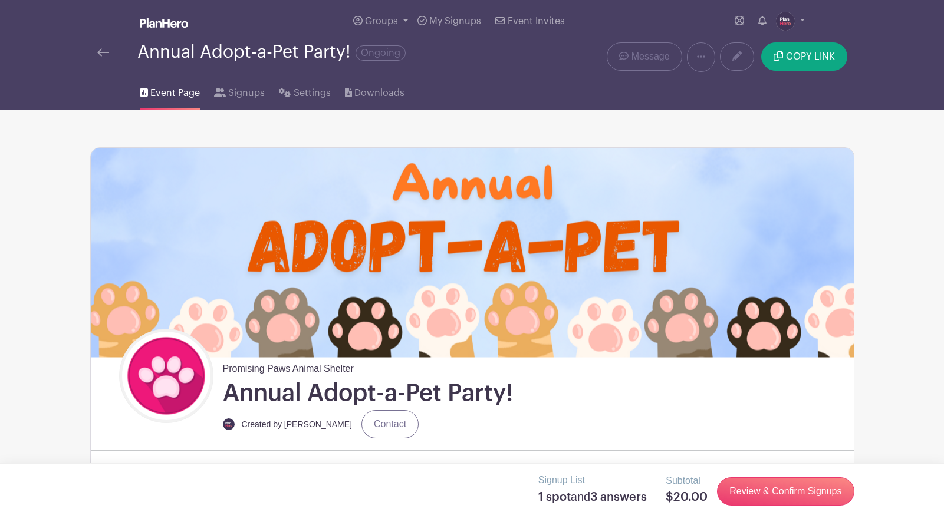
click at [97, 52] on img at bounding box center [103, 52] width 12 height 8
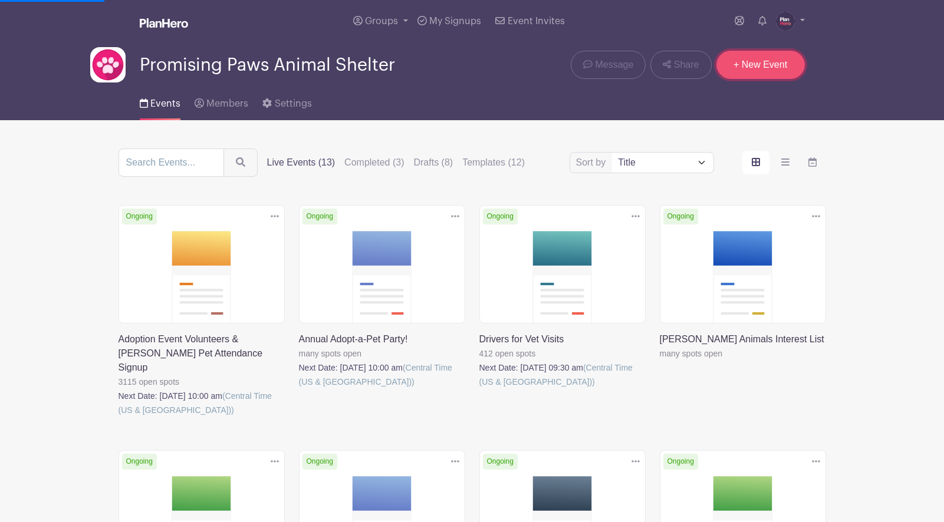
click at [748, 70] on link "+ New Event" at bounding box center [760, 65] width 88 height 28
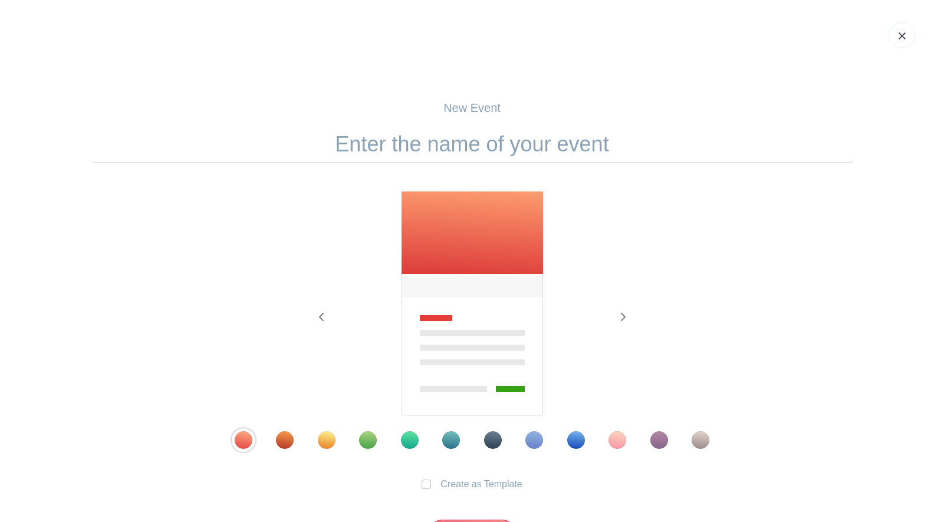
click at [433, 137] on input "text" at bounding box center [472, 144] width 764 height 37
type input "[PERSON_NAME]"
click at [532, 445] on div "Template 8" at bounding box center [534, 441] width 18 height 18
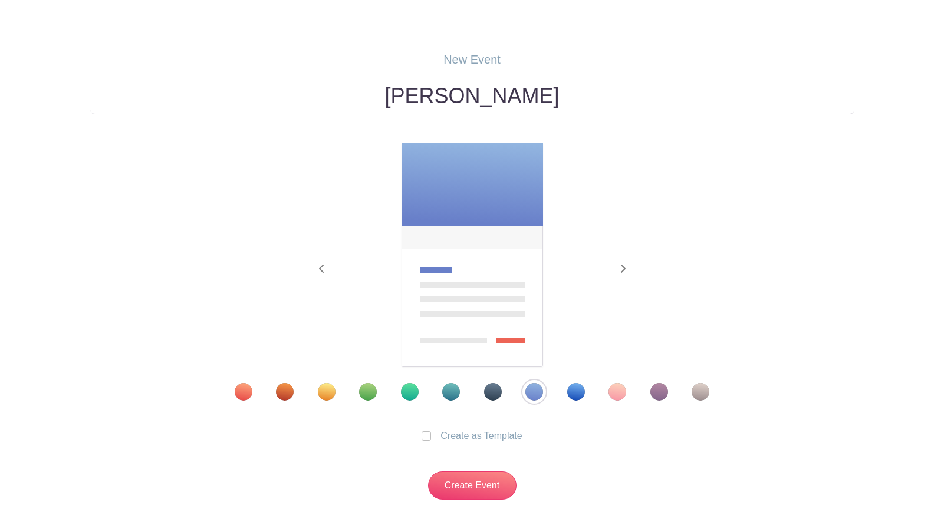
scroll to position [87, 0]
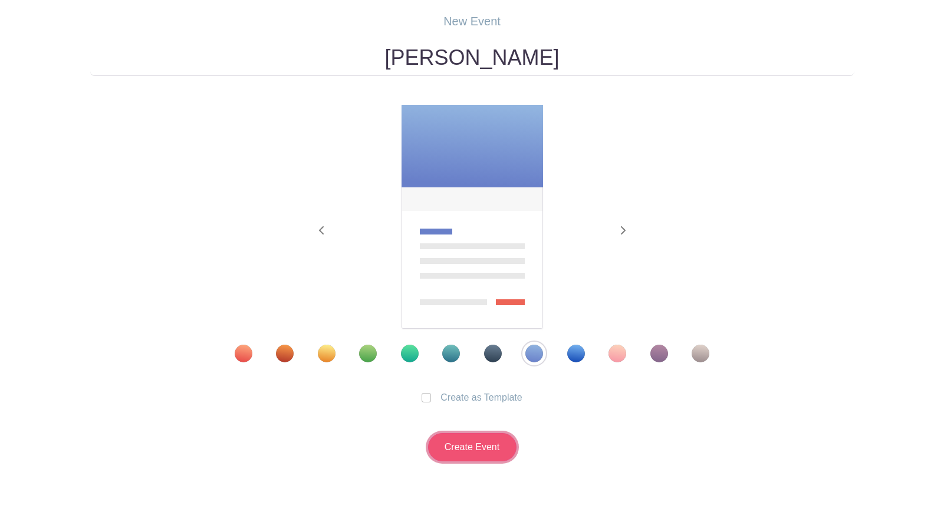
click at [482, 446] on input "Create Event" at bounding box center [472, 447] width 88 height 28
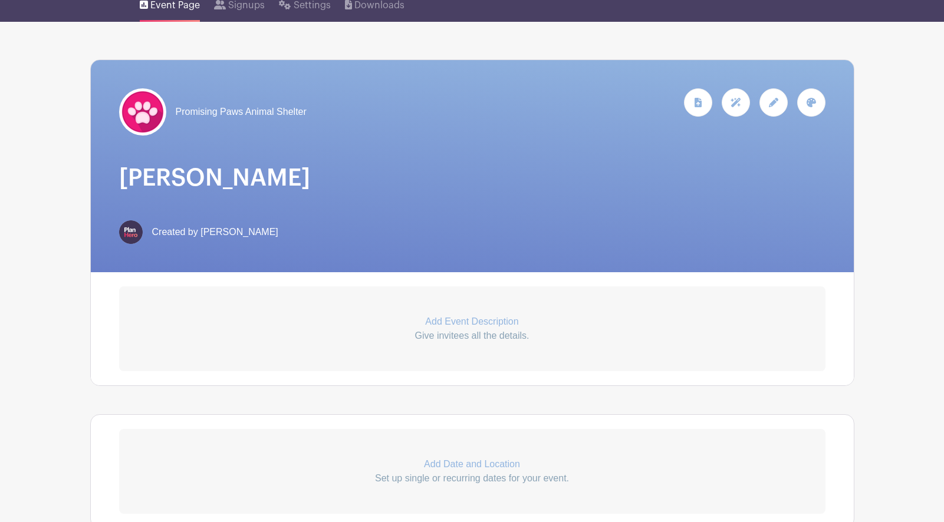
scroll to position [121, 0]
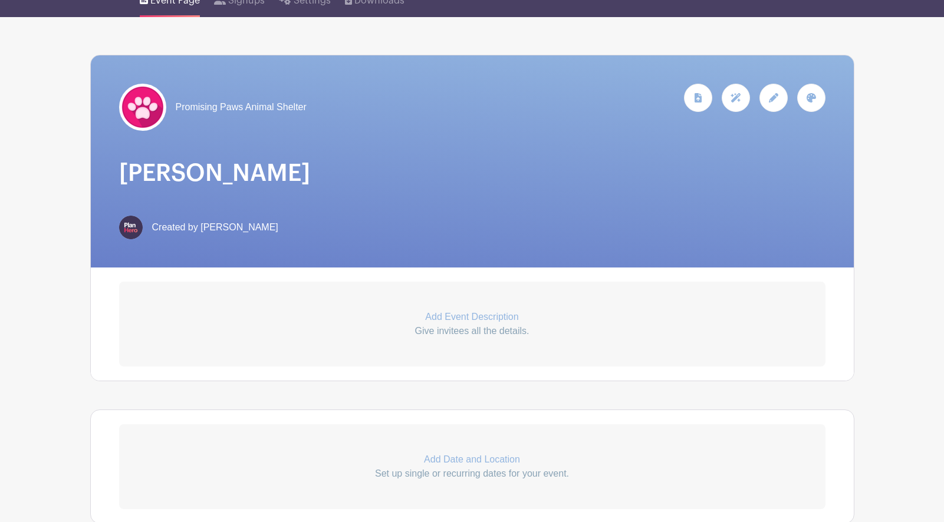
click at [461, 317] on p "Add Event Description" at bounding box center [472, 317] width 706 height 14
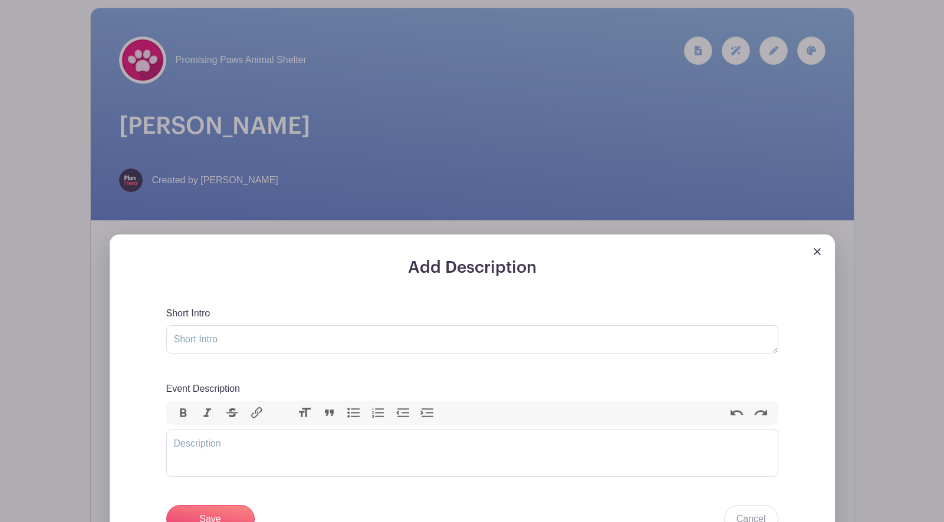
scroll to position [170, 0]
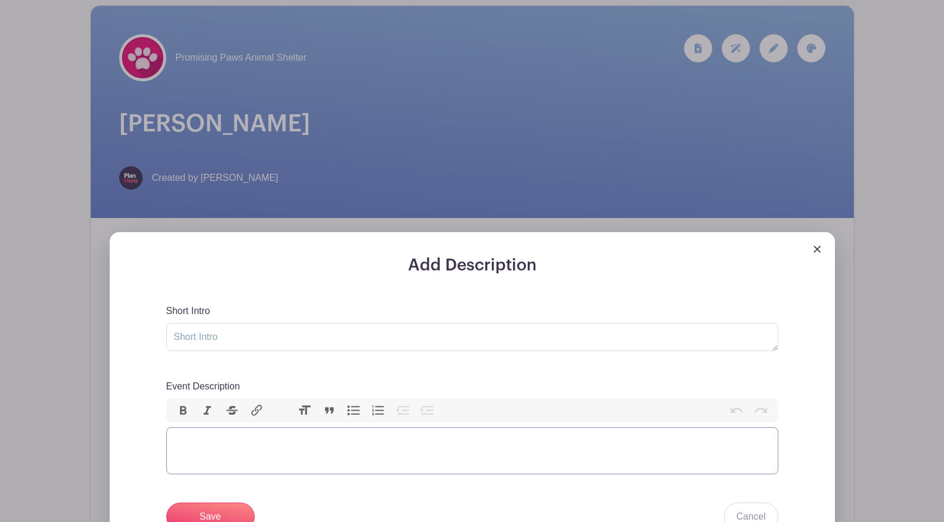
click at [385, 445] on trix-editor "Event Description" at bounding box center [472, 450] width 612 height 47
type trix-editor "<div>dfhfsghfgdh</div>"
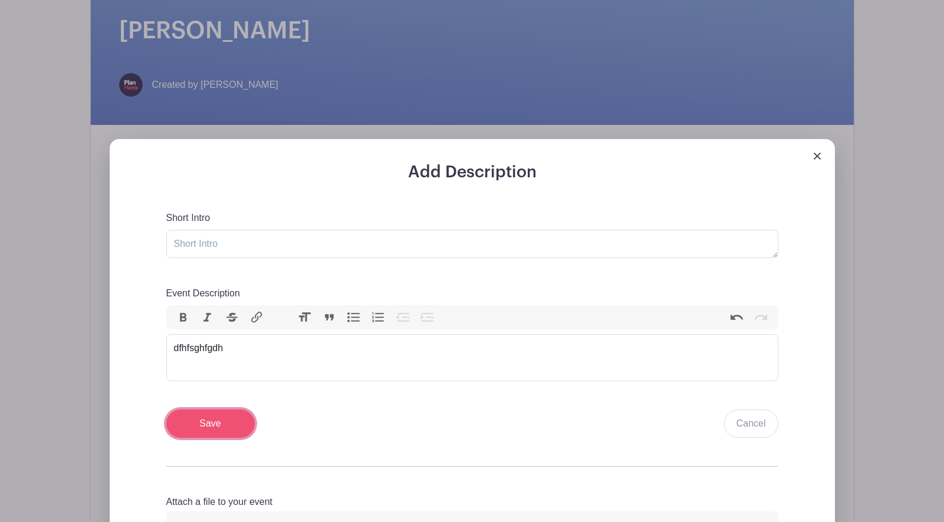
click at [189, 418] on input "Save" at bounding box center [210, 424] width 88 height 28
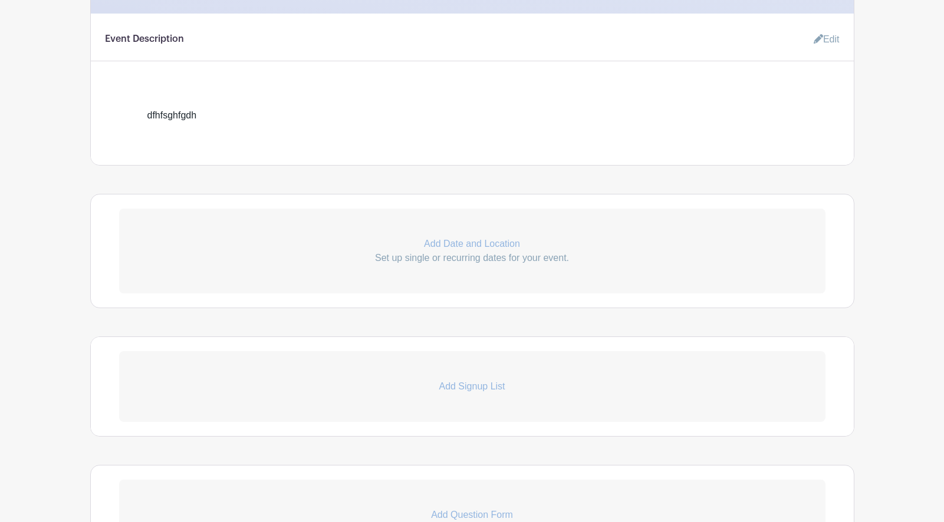
scroll to position [472, 0]
click at [472, 243] on p "Add Date and Location" at bounding box center [472, 242] width 706 height 14
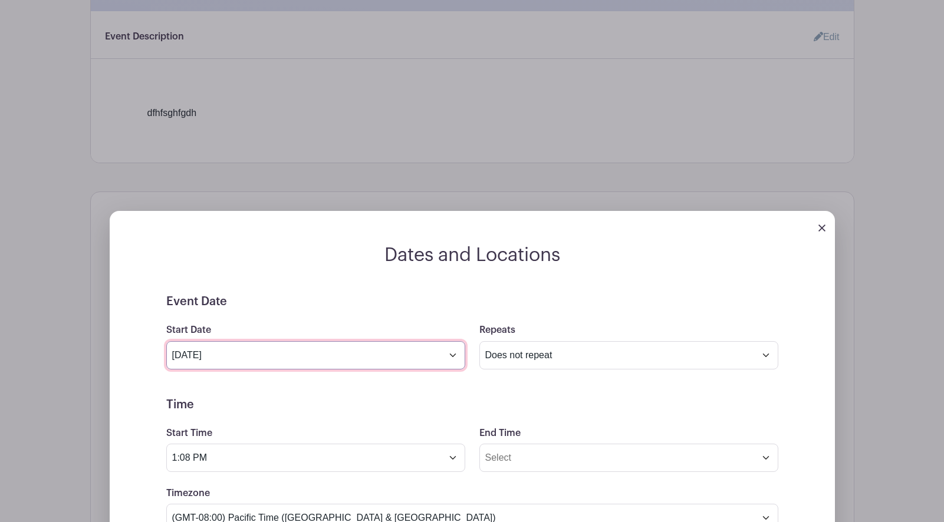
click at [455, 359] on input "Oct 4 2025" at bounding box center [315, 355] width 299 height 28
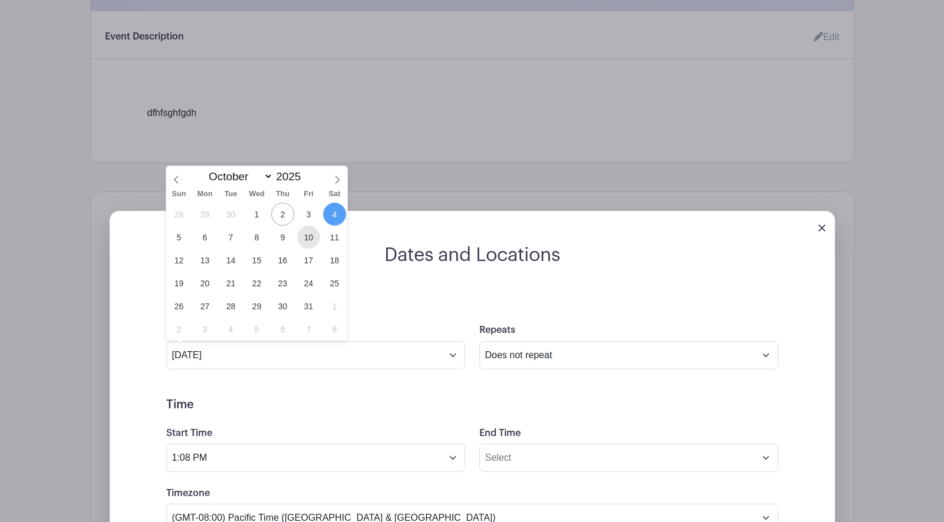
click at [305, 231] on span "10" at bounding box center [308, 237] width 23 height 23
type input "Oct 10 2025"
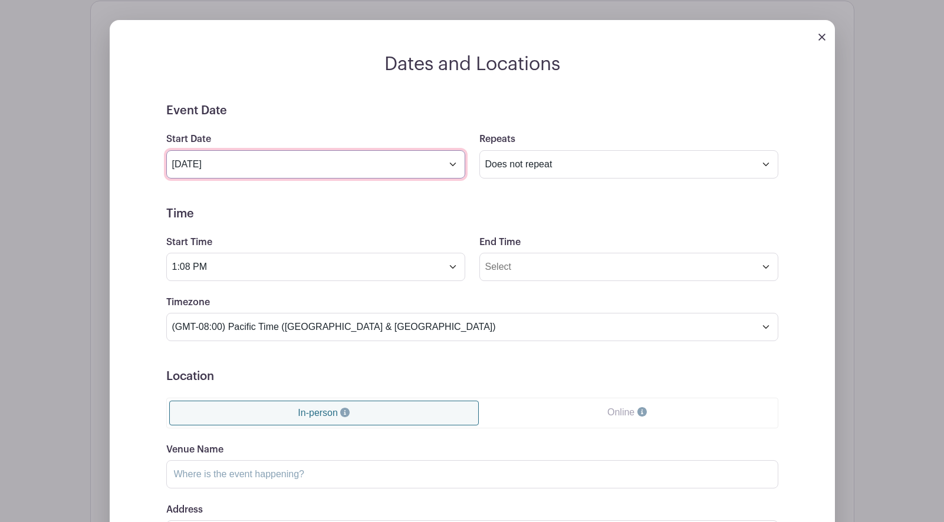
scroll to position [672, 0]
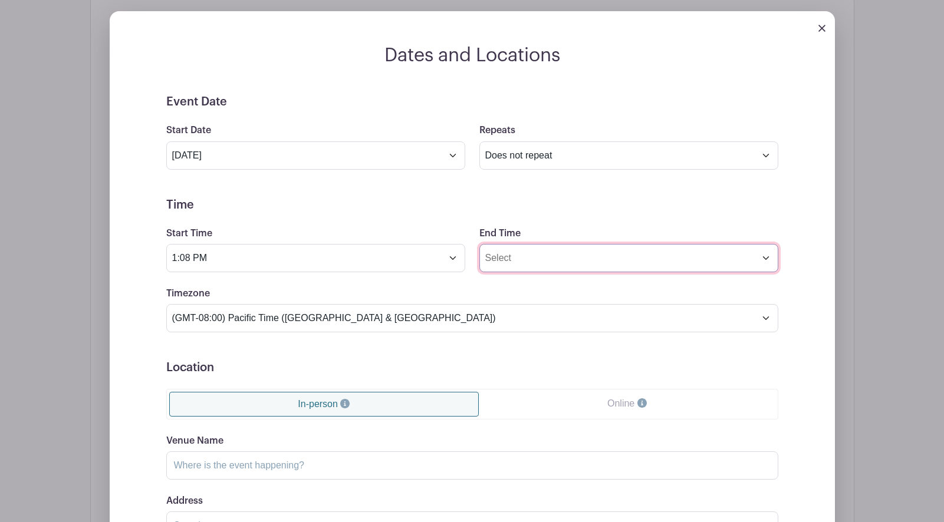
click at [525, 262] on input "End Time" at bounding box center [628, 258] width 299 height 28
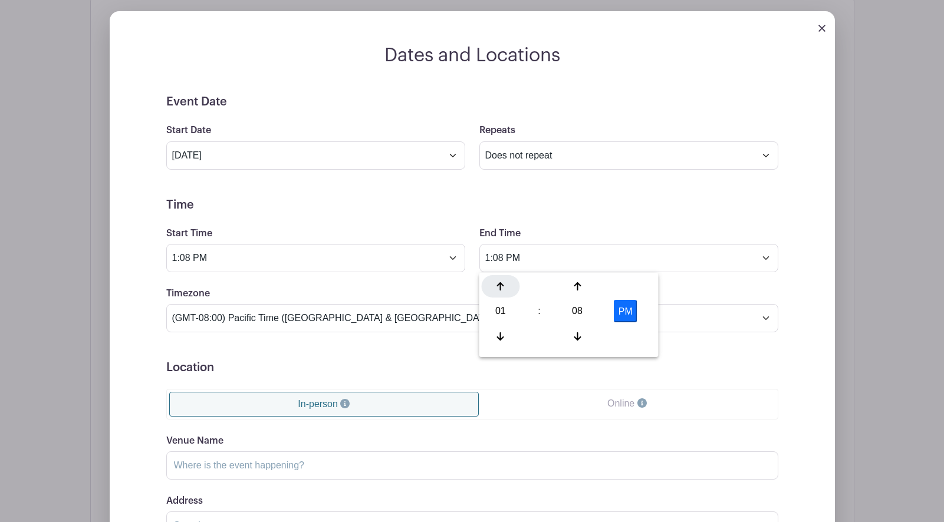
click at [493, 282] on div at bounding box center [501, 286] width 38 height 22
type input "4:08 PM"
click at [452, 199] on h5 "Time" at bounding box center [472, 205] width 612 height 14
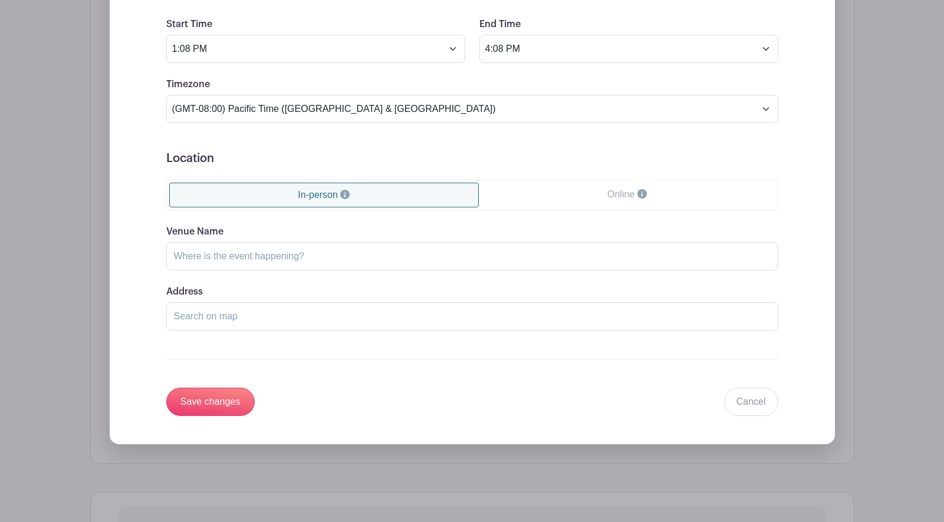
scroll to position [902, 0]
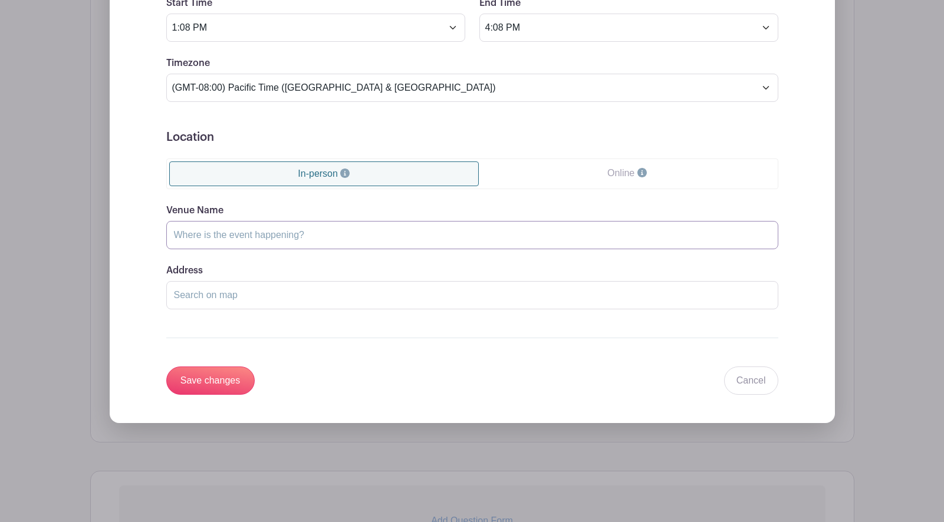
click at [186, 241] on input "Venue Name" at bounding box center [472, 235] width 612 height 28
type input "1115 Town Creek Dr"
type input "Home"
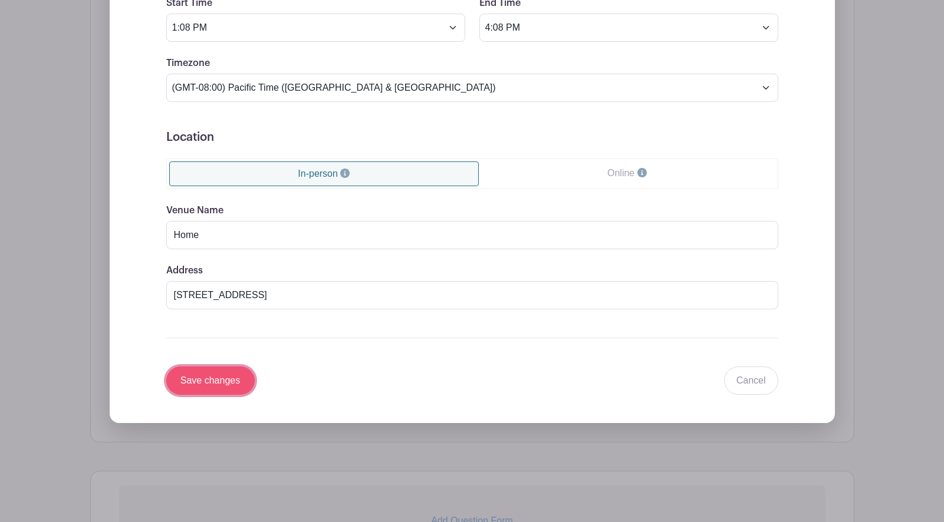
click at [202, 384] on input "Save changes" at bounding box center [210, 381] width 88 height 28
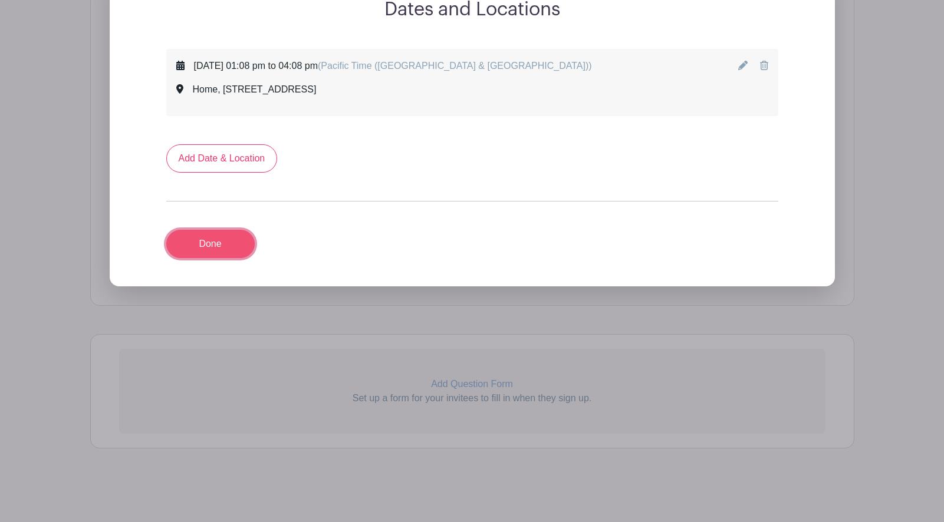
click at [199, 225] on turbo-frame "Add Date & Location Done" at bounding box center [472, 201] width 612 height 114
click at [197, 246] on link "Done" at bounding box center [210, 244] width 88 height 28
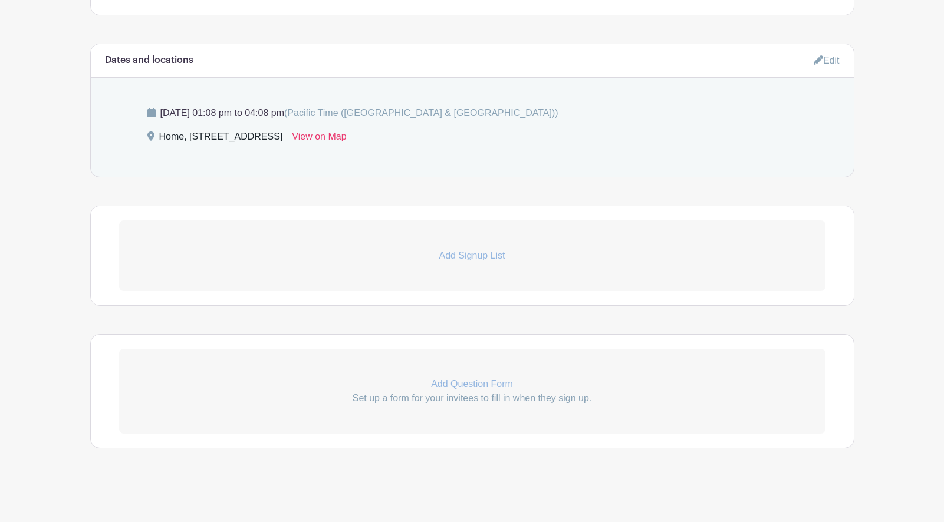
click at [463, 260] on p "Add Signup List" at bounding box center [472, 256] width 706 height 14
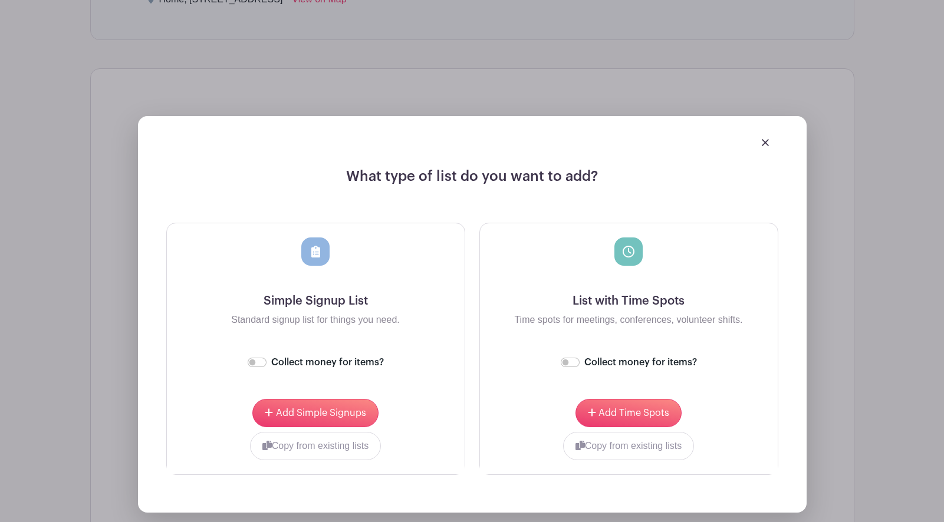
scroll to position [716, 0]
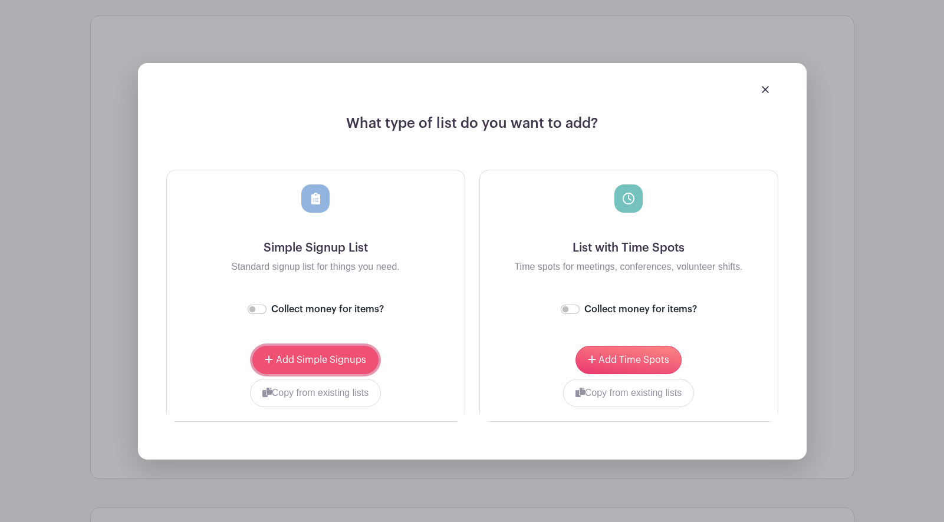
click at [333, 361] on span "Add Simple Signups" at bounding box center [321, 360] width 90 height 9
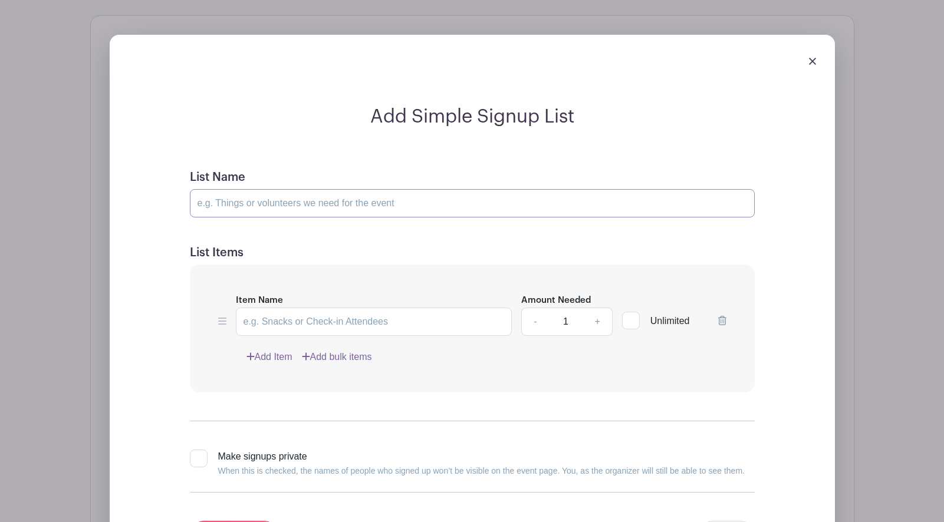
click at [317, 200] on input "List Name" at bounding box center [472, 203] width 565 height 28
type input "Volunteers"
click at [291, 332] on input "Item Name" at bounding box center [374, 322] width 277 height 28
type input "a"
click at [262, 360] on link "Add Item" at bounding box center [269, 357] width 46 height 14
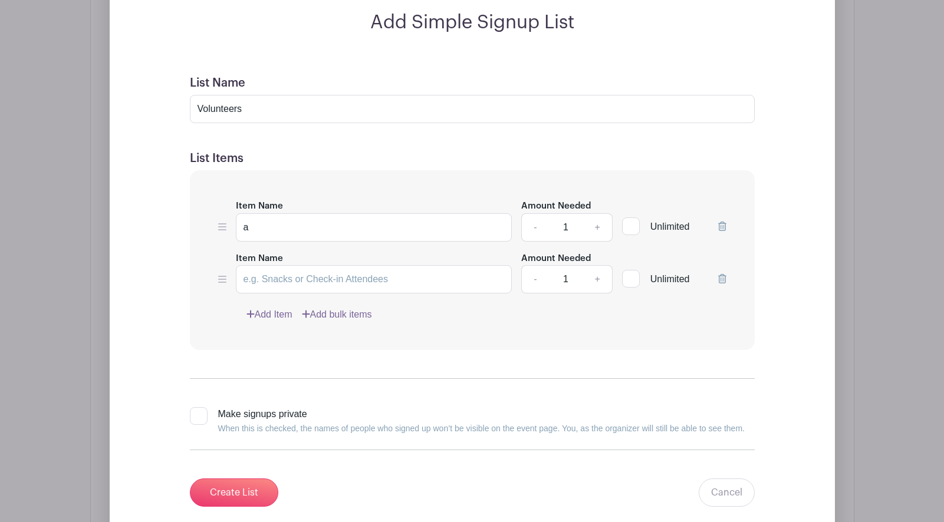
scroll to position [716, 0]
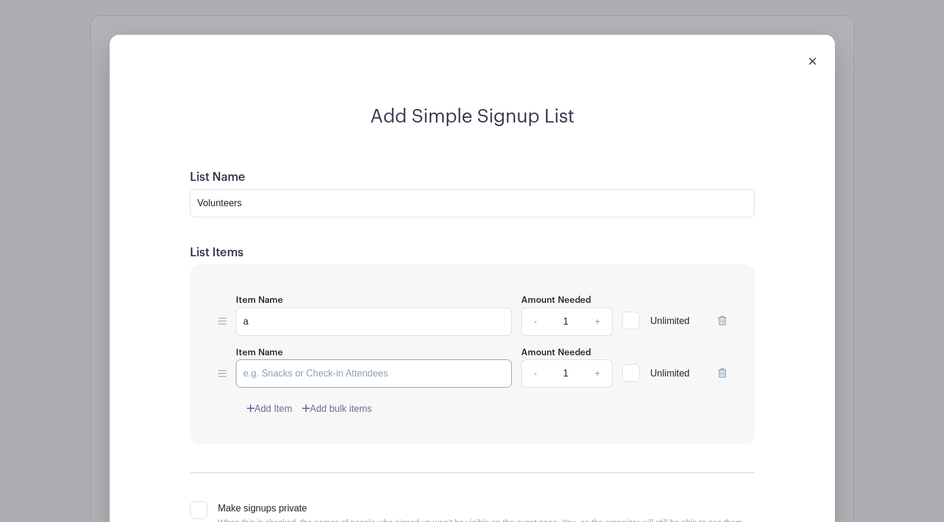
click at [257, 371] on input "Item Name" at bounding box center [374, 374] width 277 height 28
type input "b"
click at [259, 406] on link "Add Item" at bounding box center [269, 409] width 46 height 14
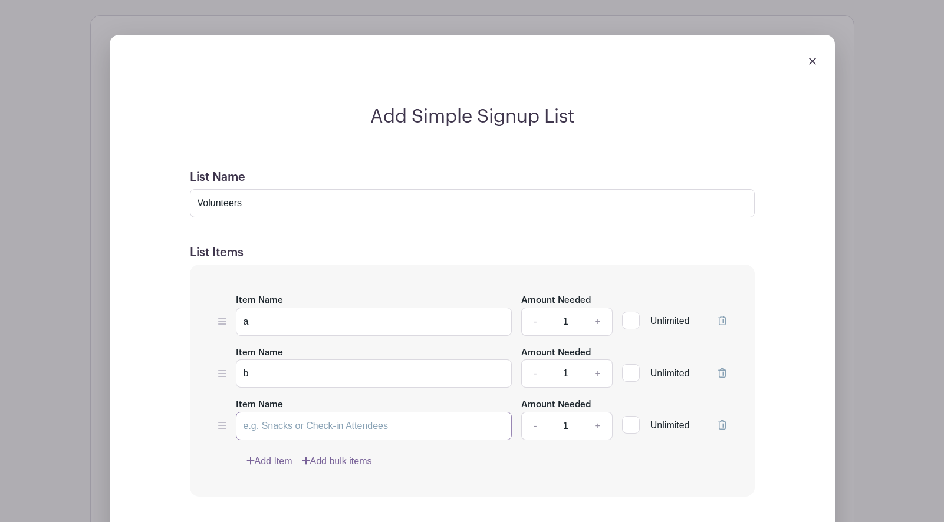
click at [254, 427] on input "Item Name" at bounding box center [374, 426] width 277 height 28
type input "c"
click at [597, 320] on link "+" at bounding box center [597, 322] width 29 height 28
type input "2"
click at [597, 376] on link "+" at bounding box center [597, 374] width 29 height 28
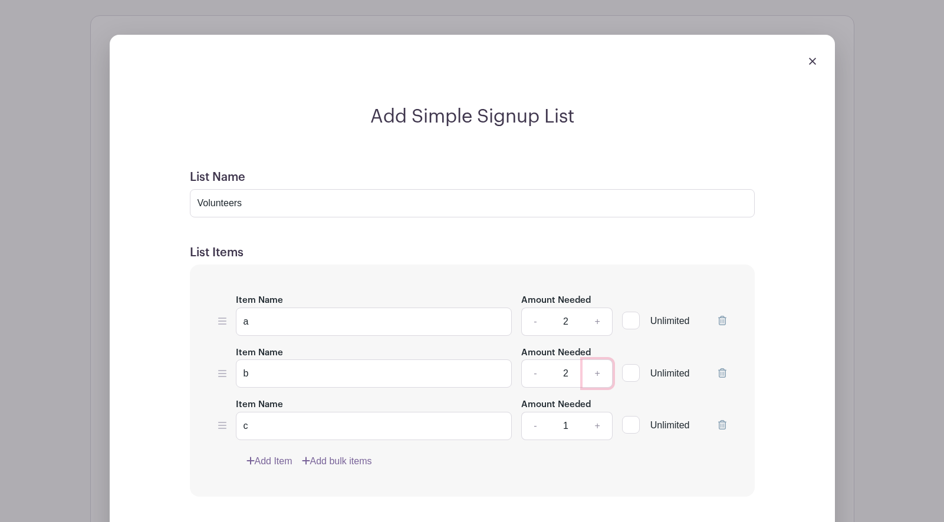
click at [597, 376] on link "+" at bounding box center [597, 374] width 29 height 28
type input "3"
click at [597, 423] on link "+" at bounding box center [597, 426] width 29 height 28
type input "2"
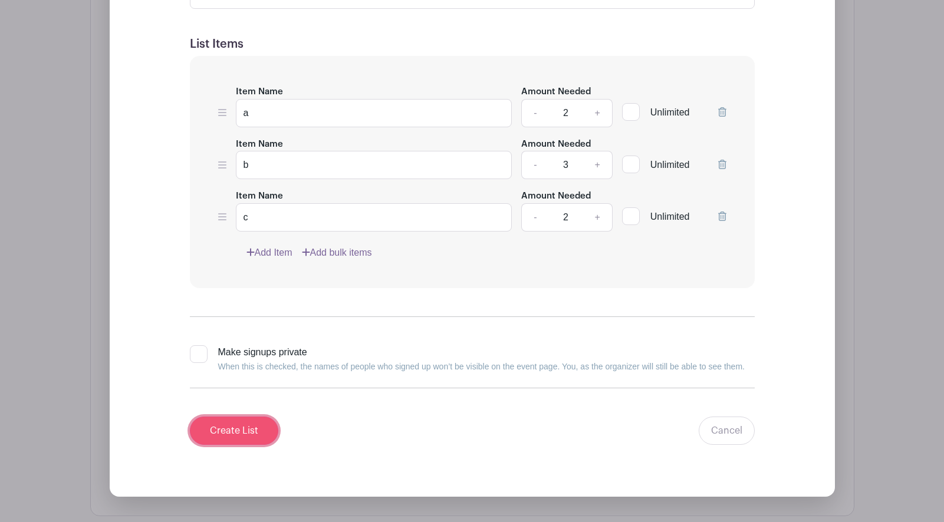
click at [245, 433] on input "Create List" at bounding box center [234, 431] width 88 height 28
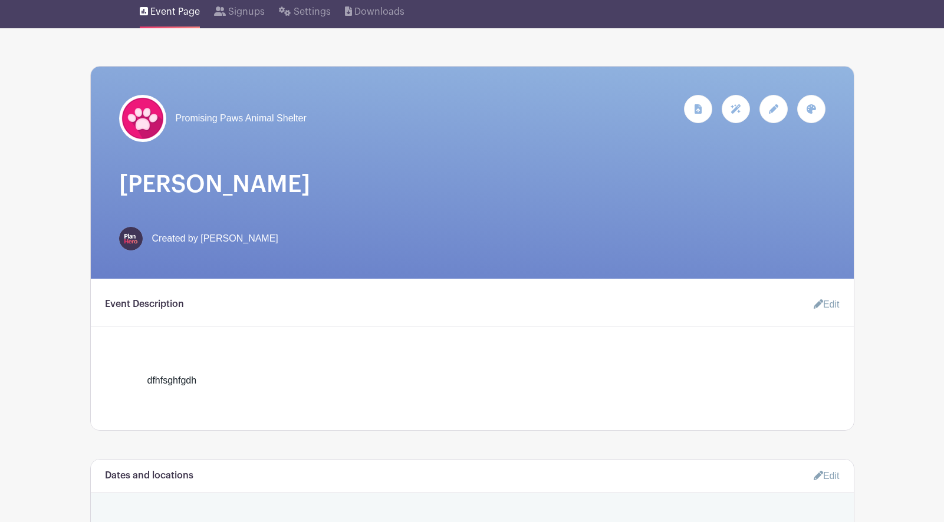
scroll to position [0, 0]
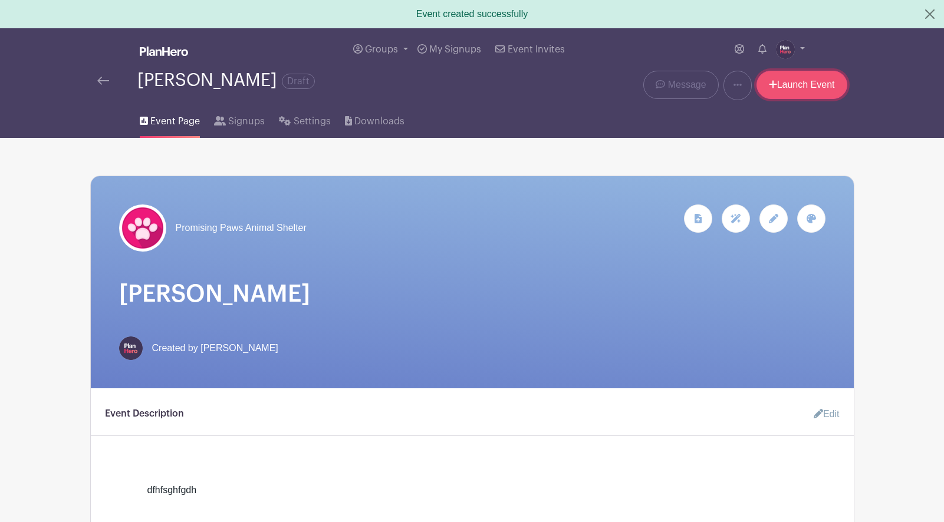
click at [791, 82] on link "Launch Event" at bounding box center [801, 85] width 91 height 28
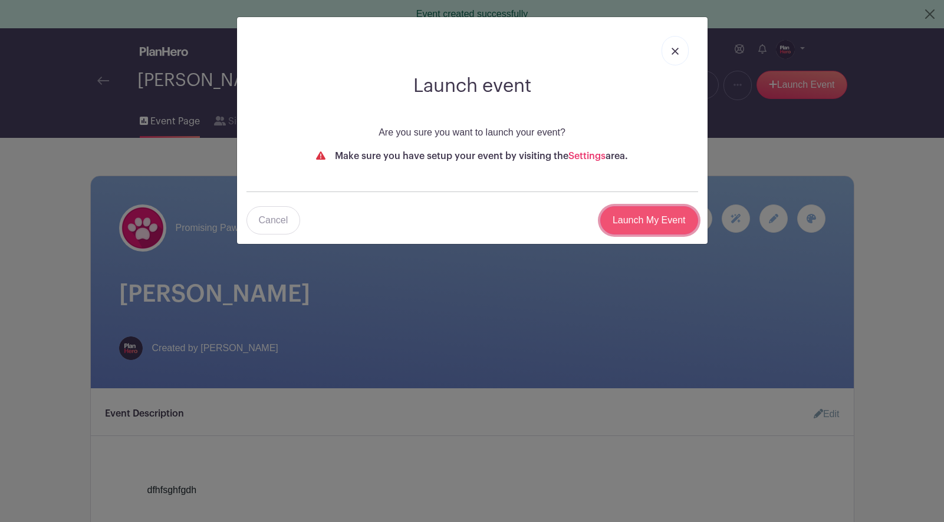
click at [624, 212] on input "Launch My Event" at bounding box center [649, 220] width 98 height 28
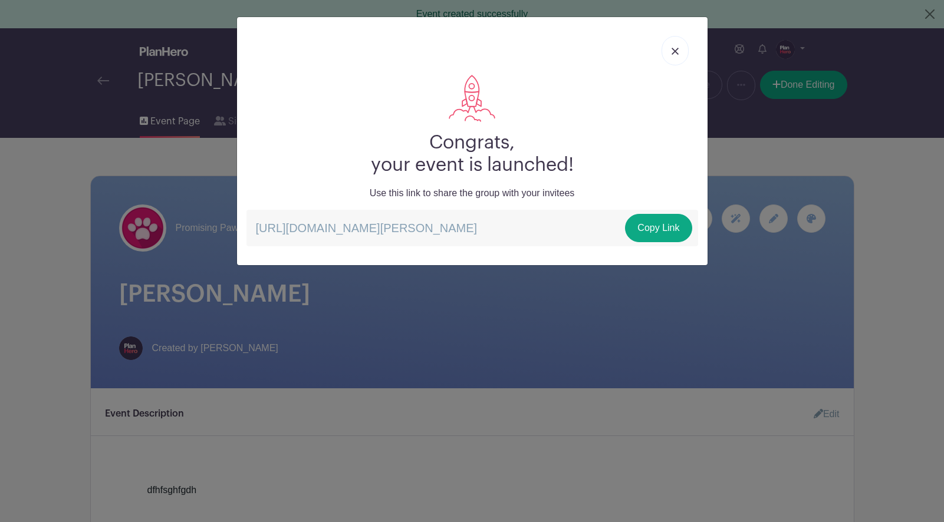
click at [672, 48] on img at bounding box center [675, 51] width 7 height 7
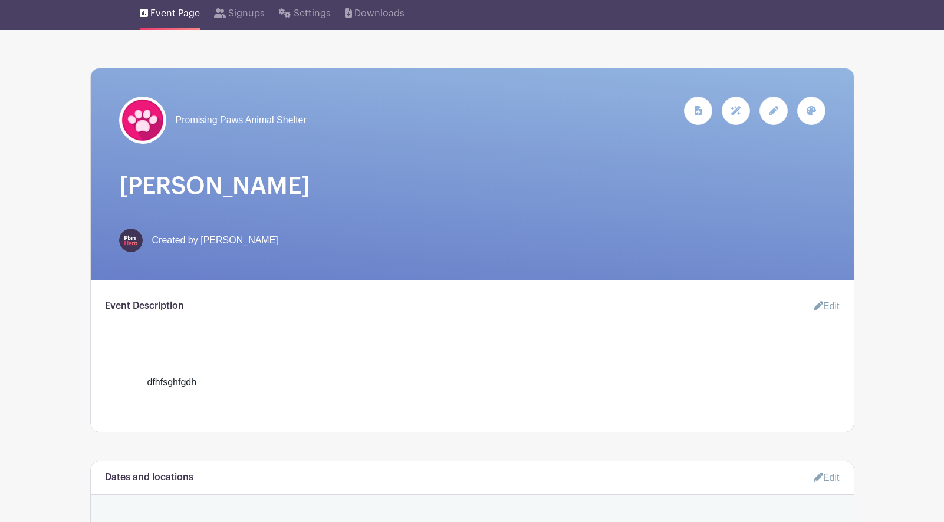
scroll to position [106, 0]
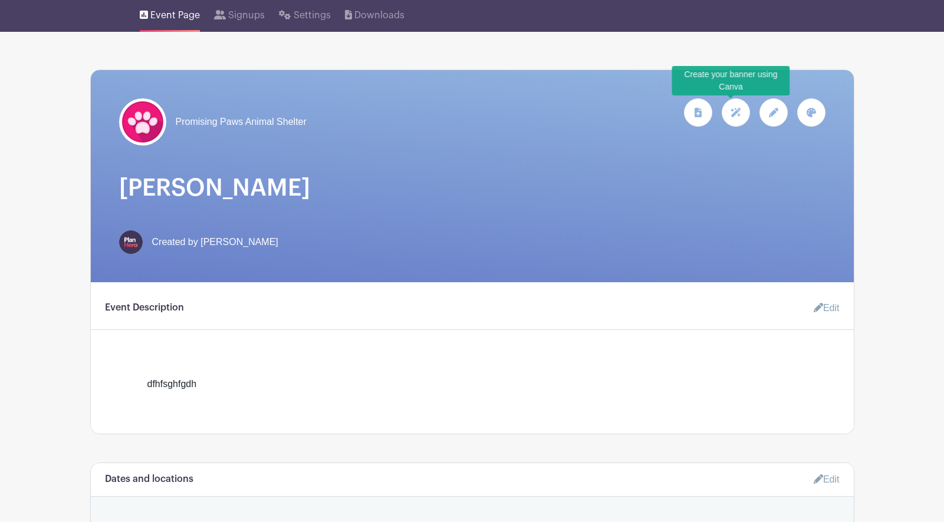
click at [738, 113] on icon at bounding box center [736, 112] width 11 height 9
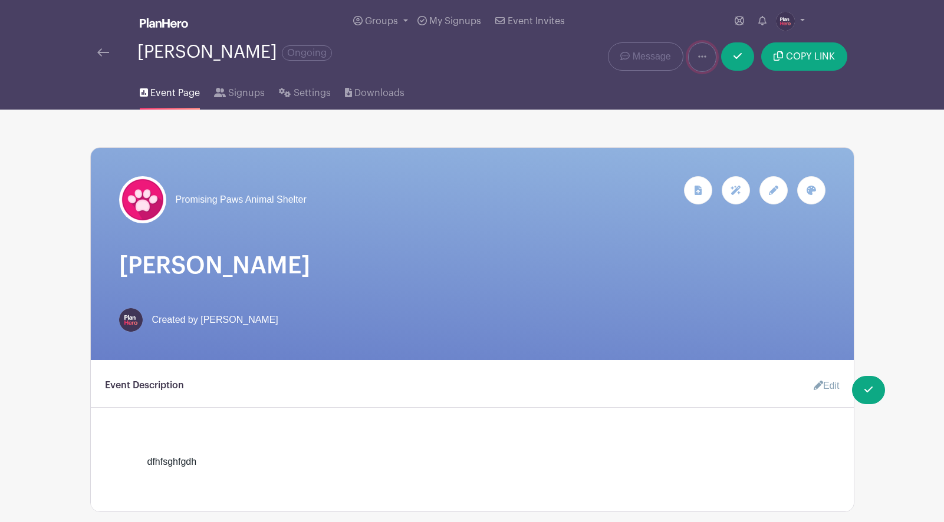
click at [702, 57] on icon at bounding box center [702, 56] width 8 height 2
click at [711, 87] on link "Duplicate" at bounding box center [735, 87] width 93 height 19
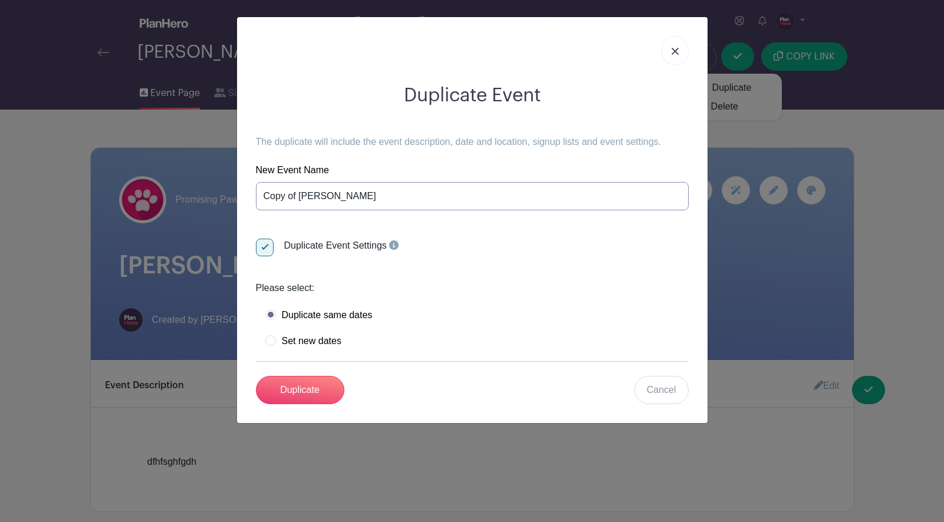
drag, startPoint x: 298, startPoint y: 198, endPoint x: 229, endPoint y: 199, distance: 69.6
click at [229, 199] on div "Duplicate Event The duplicate will include the event description, date and loca…" at bounding box center [472, 261] width 944 height 522
type input "New [PERSON_NAME]"
click at [269, 336] on label "Set new dates" at bounding box center [303, 341] width 76 height 12
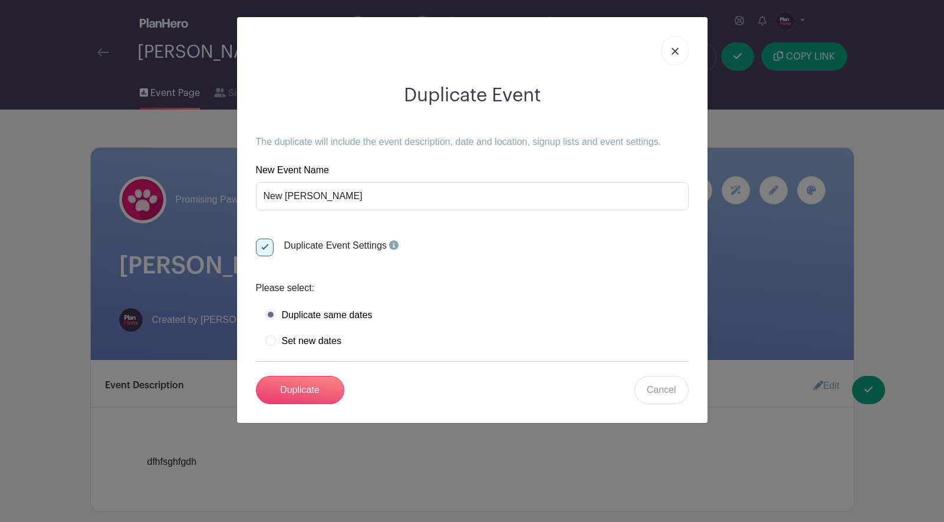
radio input "true"
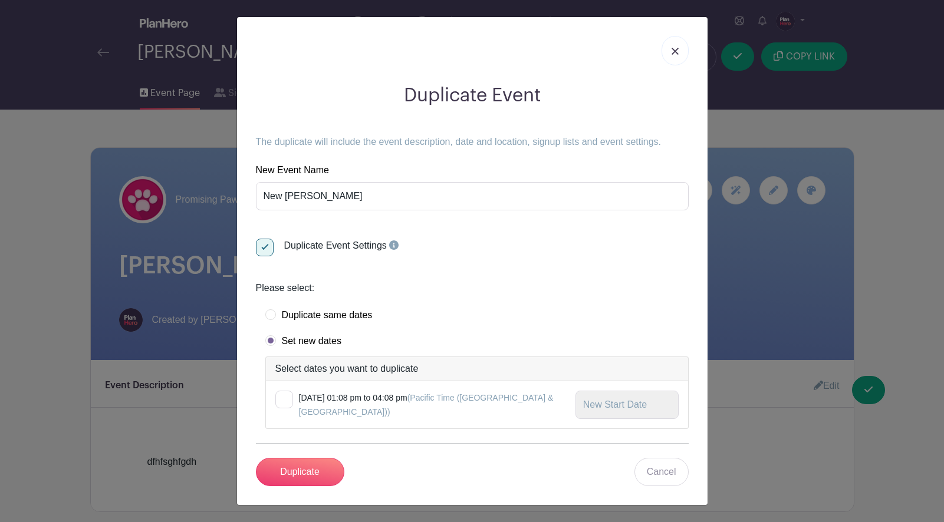
click at [285, 397] on div at bounding box center [284, 400] width 18 height 18
click at [283, 397] on input "checkbox" at bounding box center [279, 395] width 8 height 8
checkbox input "true"
click at [614, 403] on input "text" at bounding box center [626, 405] width 103 height 28
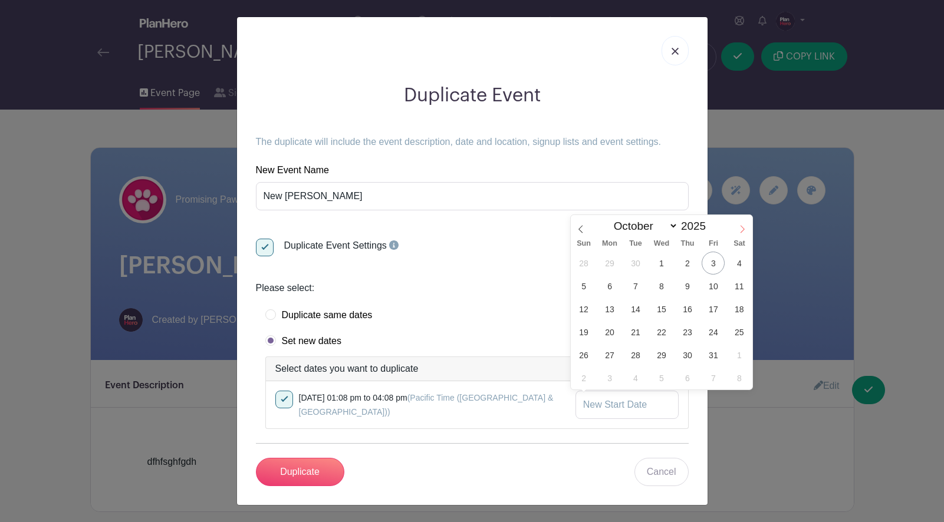
click at [743, 225] on icon at bounding box center [742, 229] width 8 height 8
select select "11"
click at [713, 287] on span "12" at bounding box center [713, 286] width 23 height 23
type input "[DATE]"
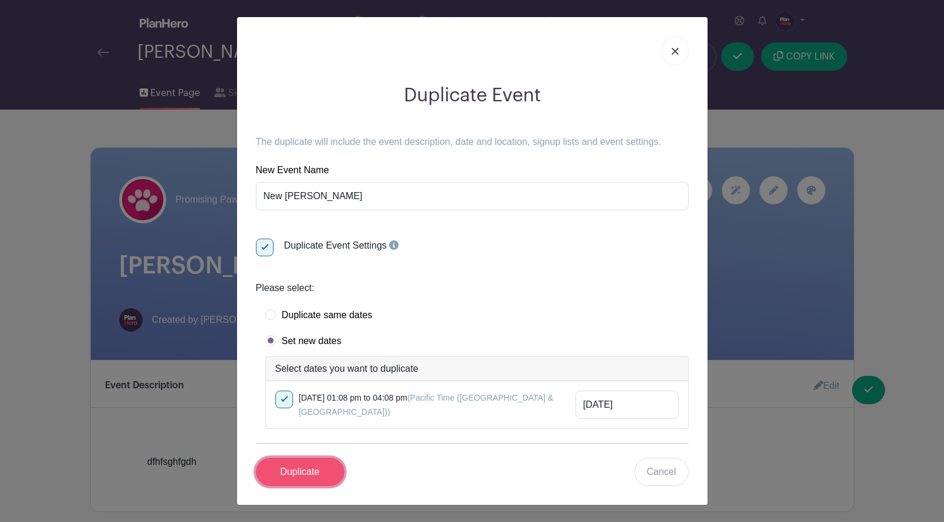
click at [301, 480] on input "Duplicate" at bounding box center [300, 472] width 88 height 28
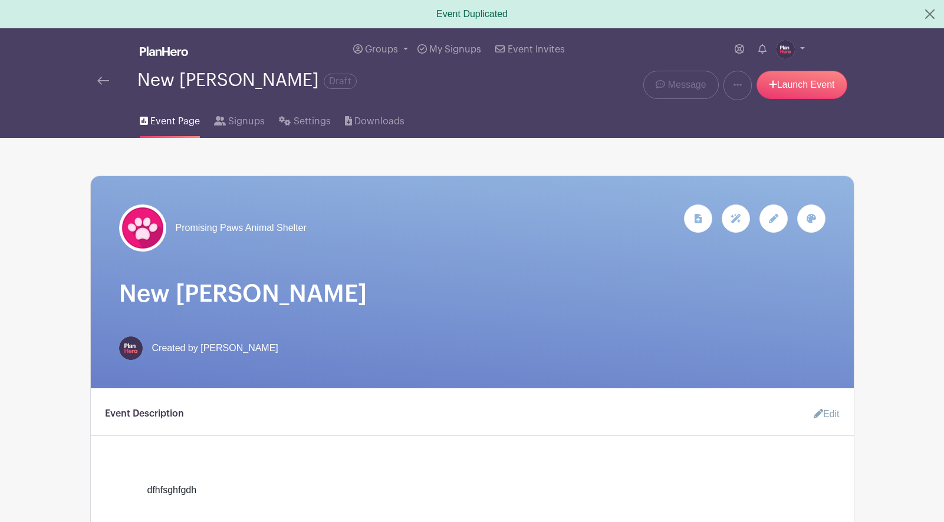
scroll to position [1, 0]
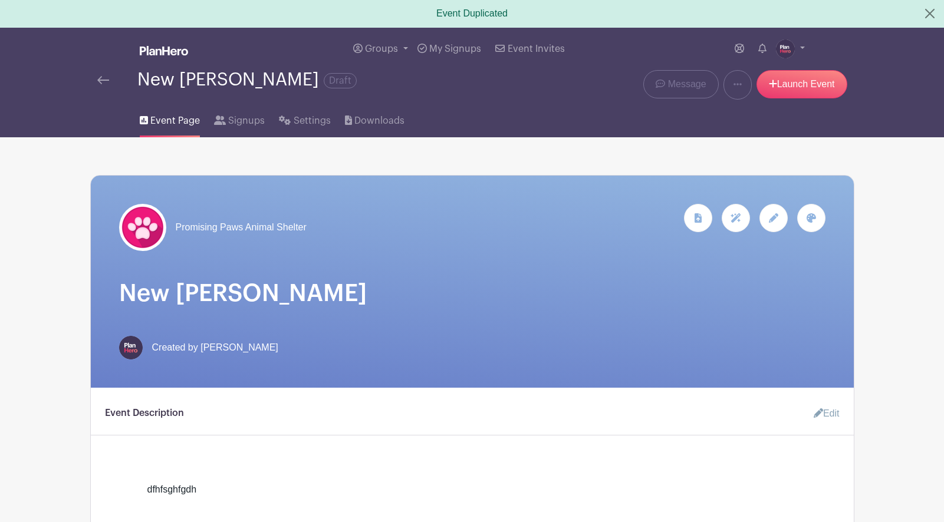
click at [101, 80] on img at bounding box center [103, 80] width 12 height 8
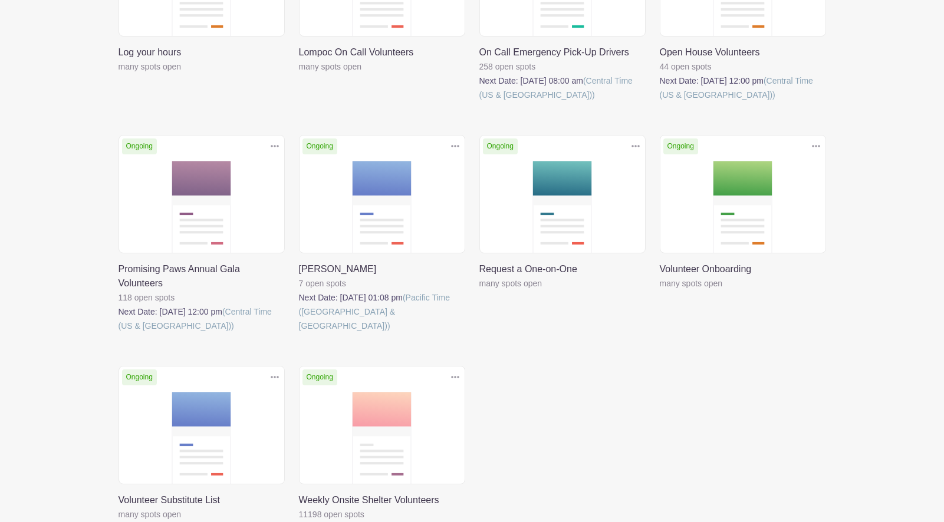
scroll to position [535, 0]
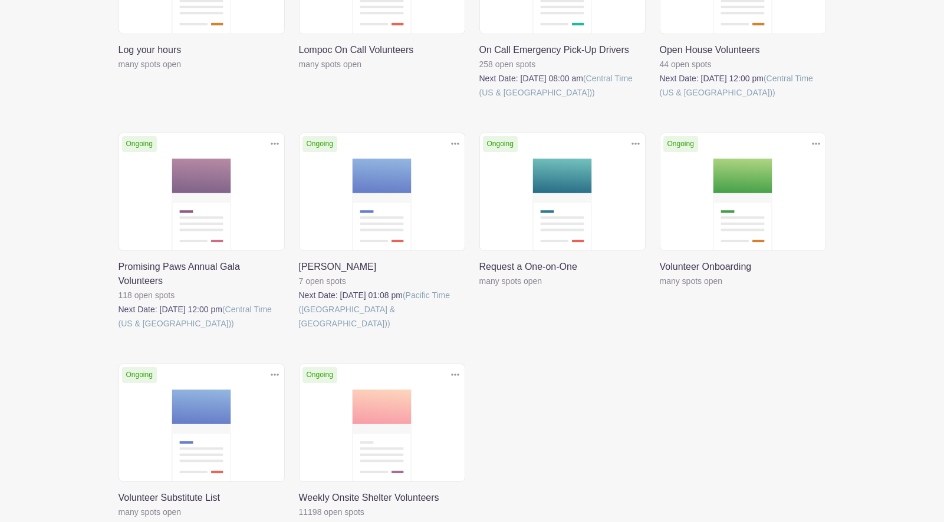
click at [455, 139] on icon at bounding box center [455, 143] width 8 height 9
click at [399, 180] on link "Delete" at bounding box center [416, 189] width 93 height 19
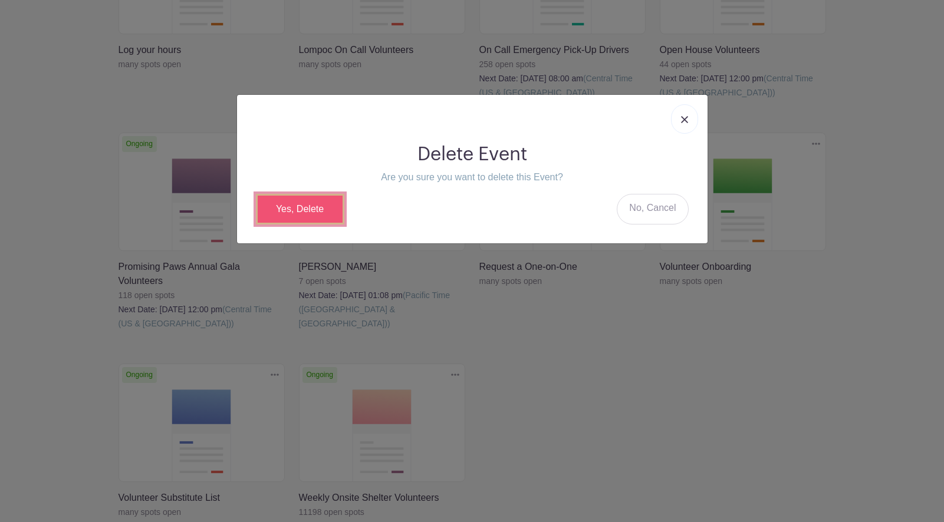
click at [312, 208] on link "Yes, Delete" at bounding box center [300, 209] width 88 height 31
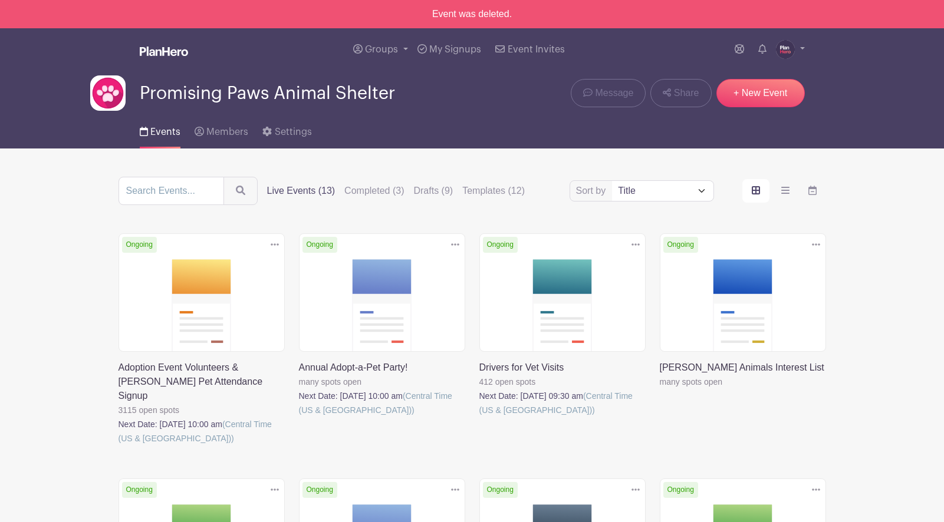
click at [472, 106] on div "Promising Paws Animal Shelter Message Share + New Event" at bounding box center [472, 92] width 764 height 35
click at [456, 139] on div "Events Members Settings" at bounding box center [472, 130] width 778 height 38
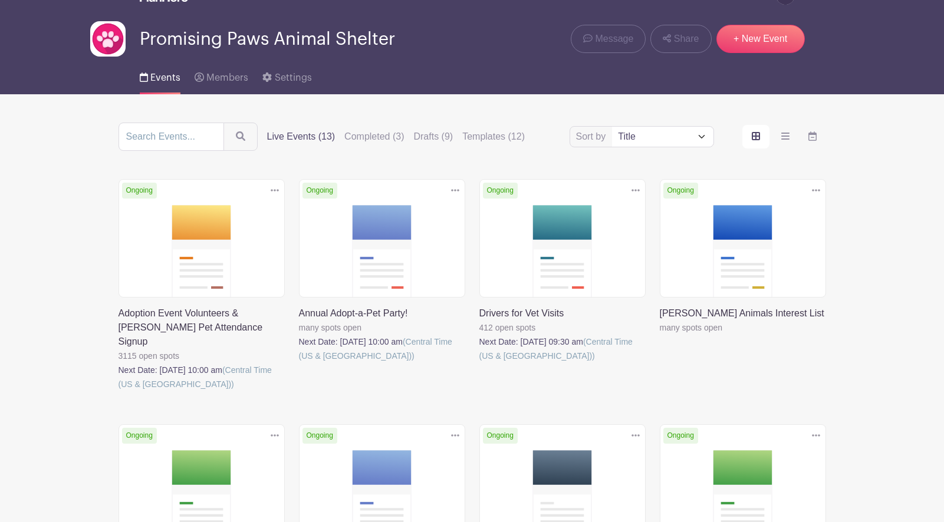
scroll to position [55, 0]
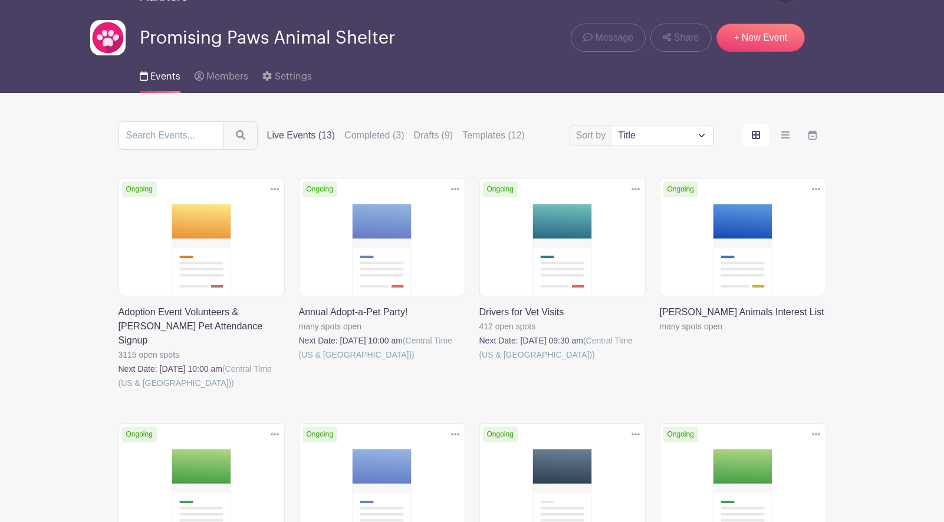
click at [299, 362] on link at bounding box center [299, 362] width 0 height 0
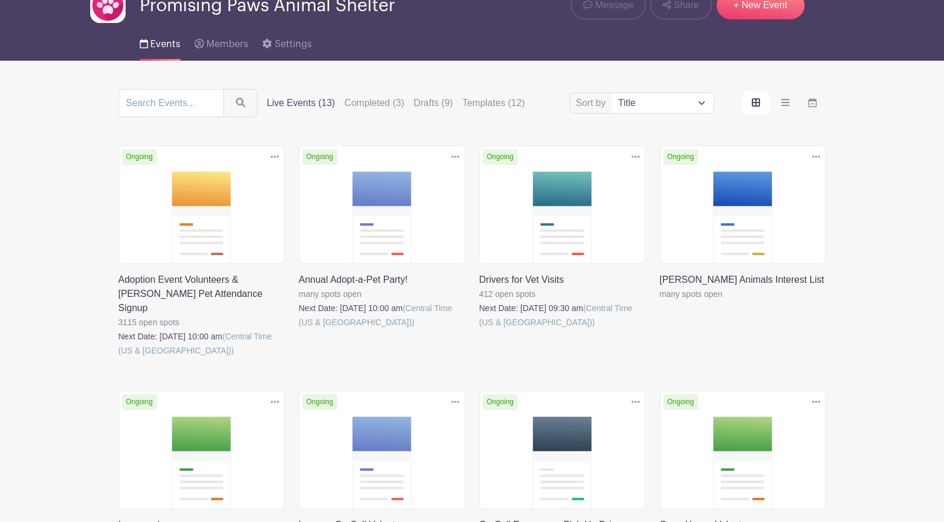
scroll to position [58, 0]
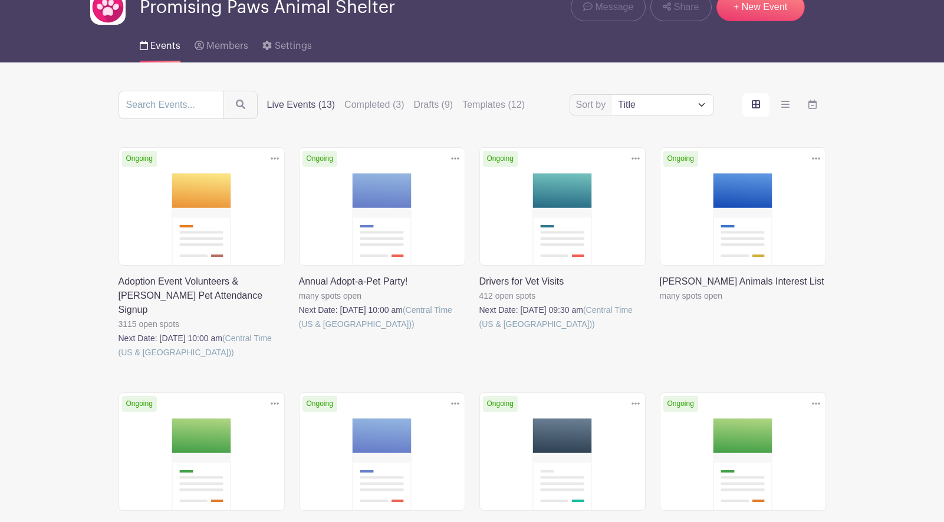
click at [299, 331] on link at bounding box center [299, 331] width 0 height 0
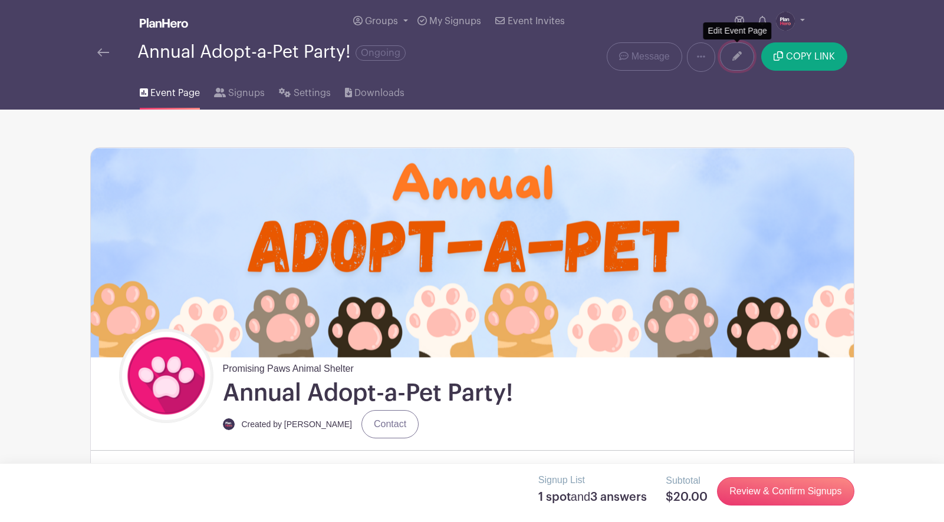
click at [736, 62] on link at bounding box center [737, 56] width 34 height 28
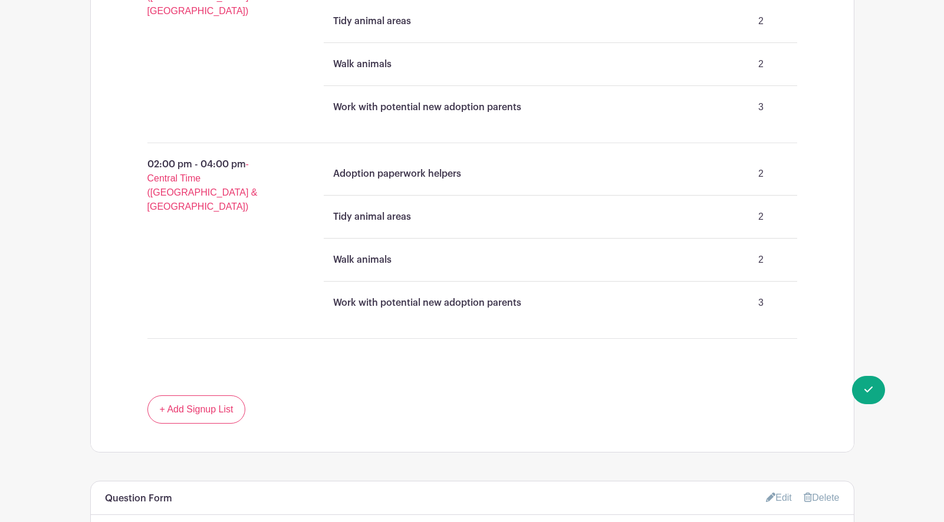
scroll to position [1520, 0]
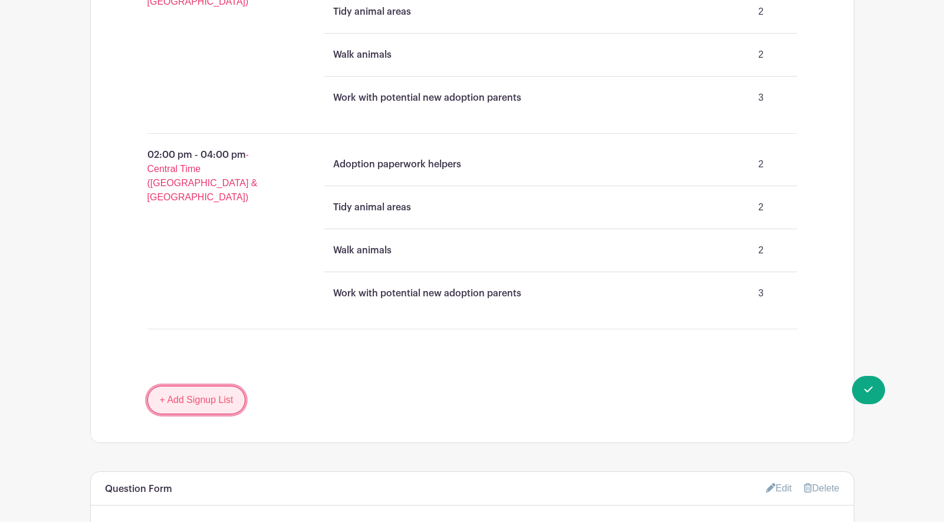
click at [179, 399] on link "+ Add Signup List" at bounding box center [196, 400] width 98 height 28
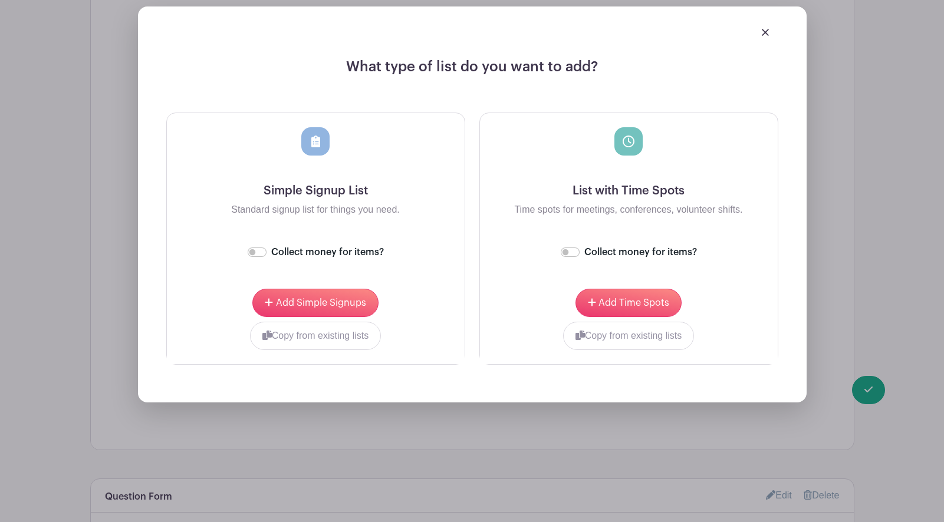
scroll to position [1970, 0]
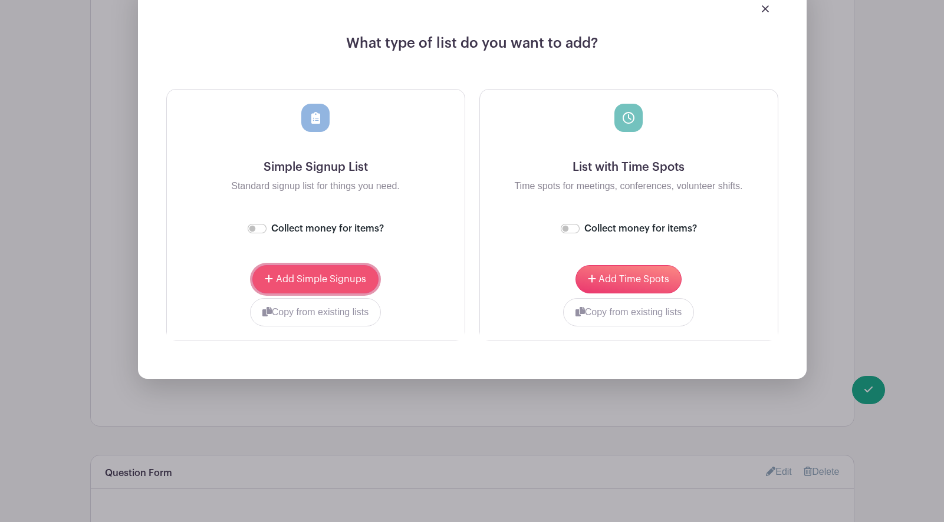
click at [318, 284] on span "Add Simple Signups" at bounding box center [321, 279] width 90 height 9
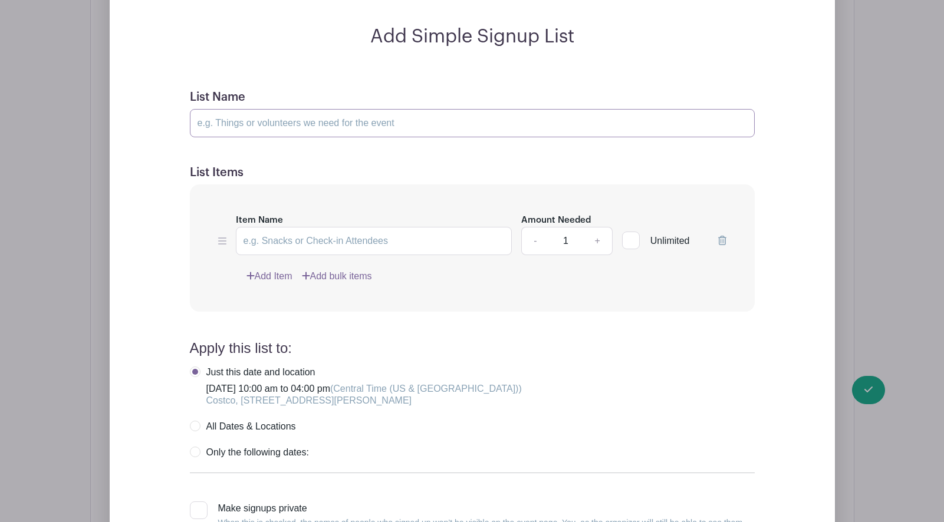
click at [238, 129] on input "List Name" at bounding box center [472, 123] width 565 height 28
type input "Volunteers"
click at [253, 241] on input "Item Name" at bounding box center [374, 241] width 277 height 28
type input "6am - 8am"
click at [275, 282] on link "Add Item" at bounding box center [269, 276] width 46 height 14
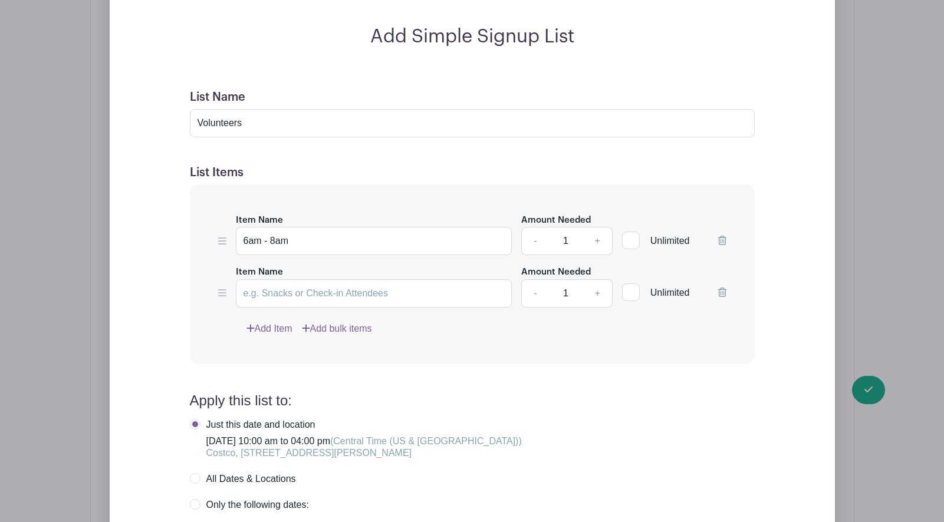
click at [720, 294] on icon at bounding box center [722, 292] width 8 height 9
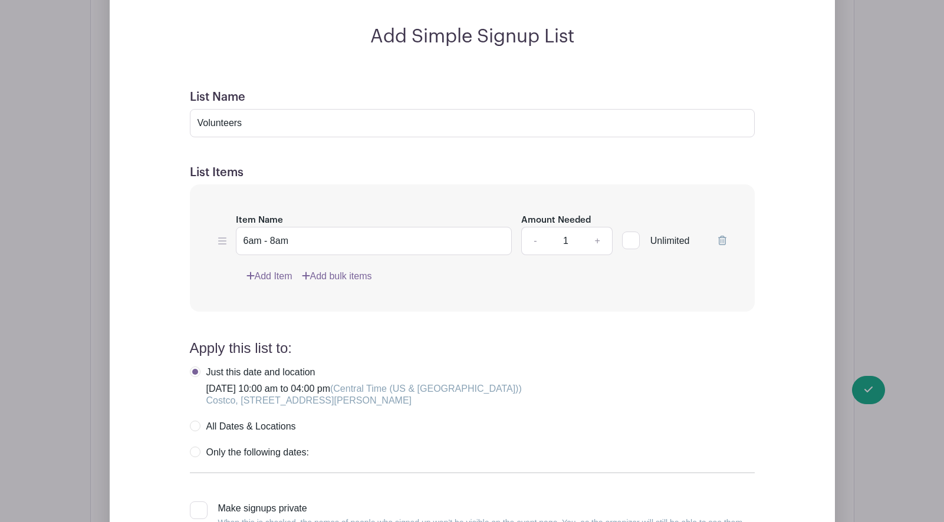
click at [722, 242] on icon at bounding box center [722, 240] width 8 height 9
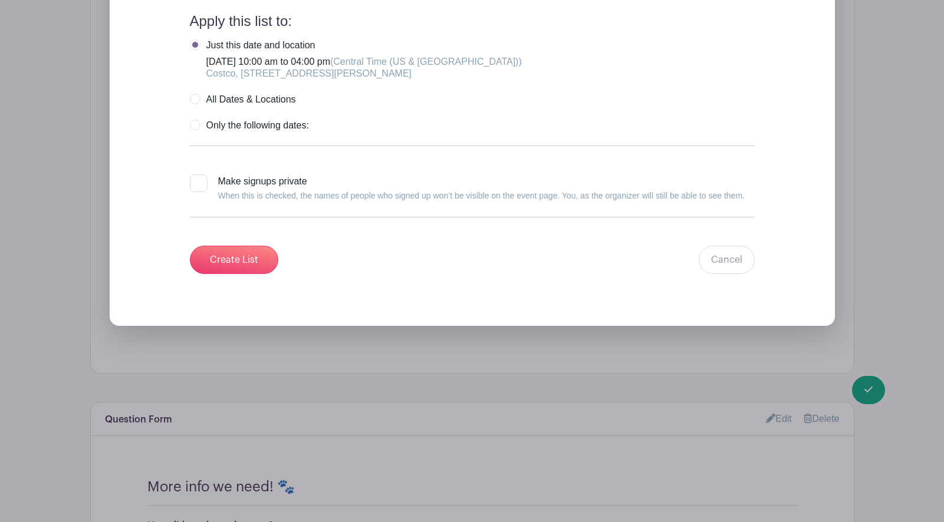
scroll to position [2268, 0]
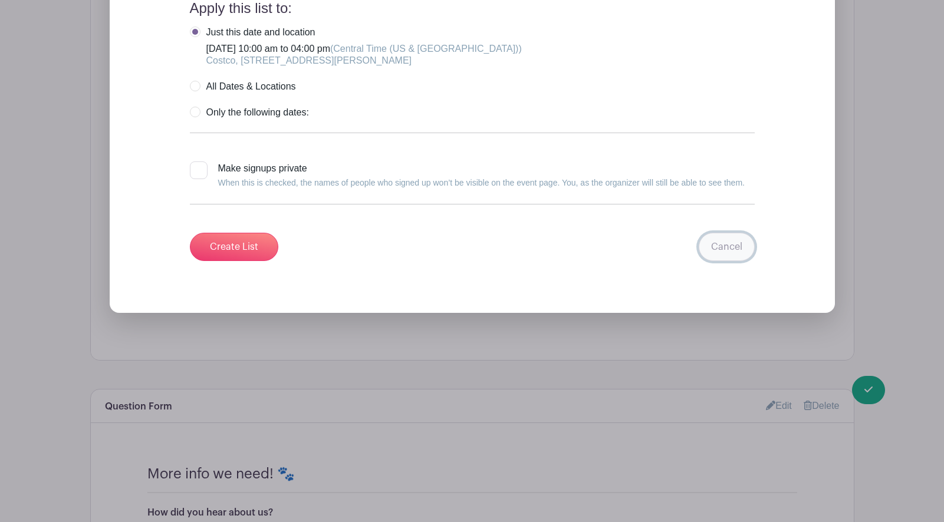
click at [727, 249] on link "Cancel" at bounding box center [727, 247] width 56 height 28
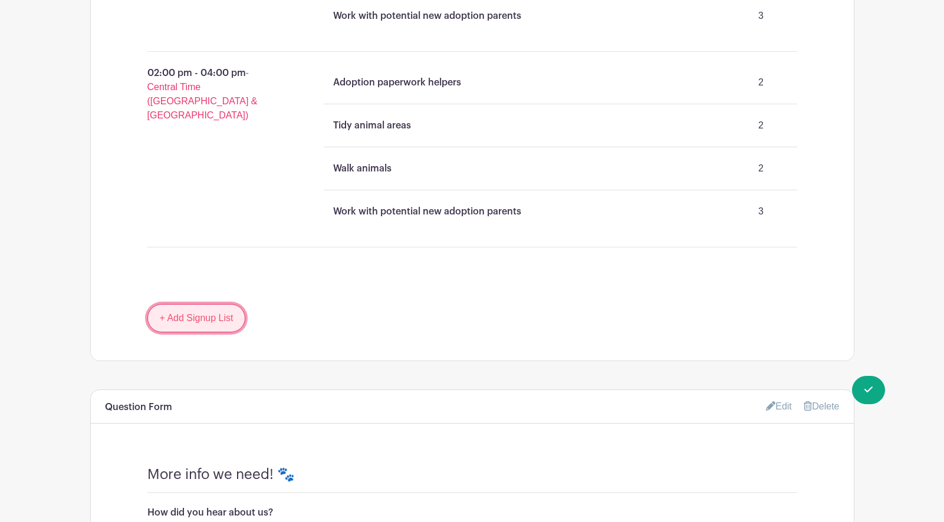
click at [222, 310] on link "+ Add Signup List" at bounding box center [196, 318] width 98 height 28
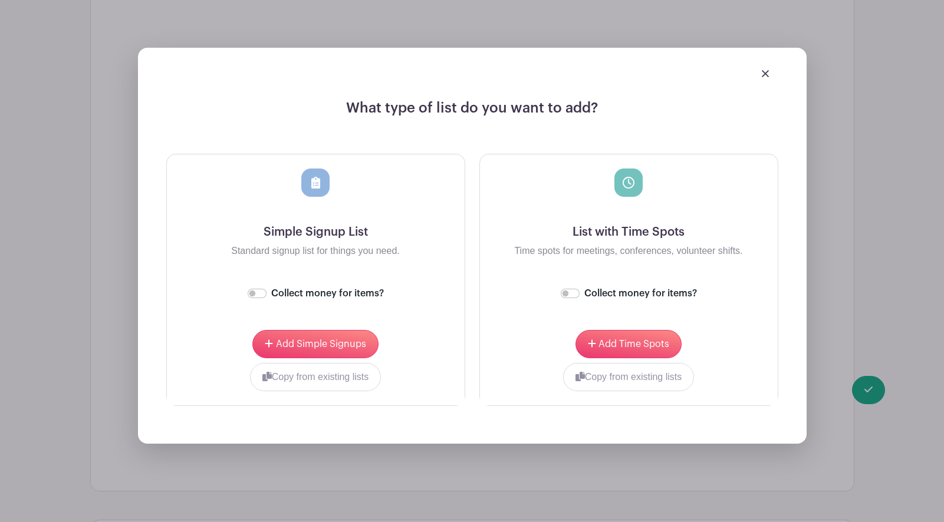
scroll to position [1947, 0]
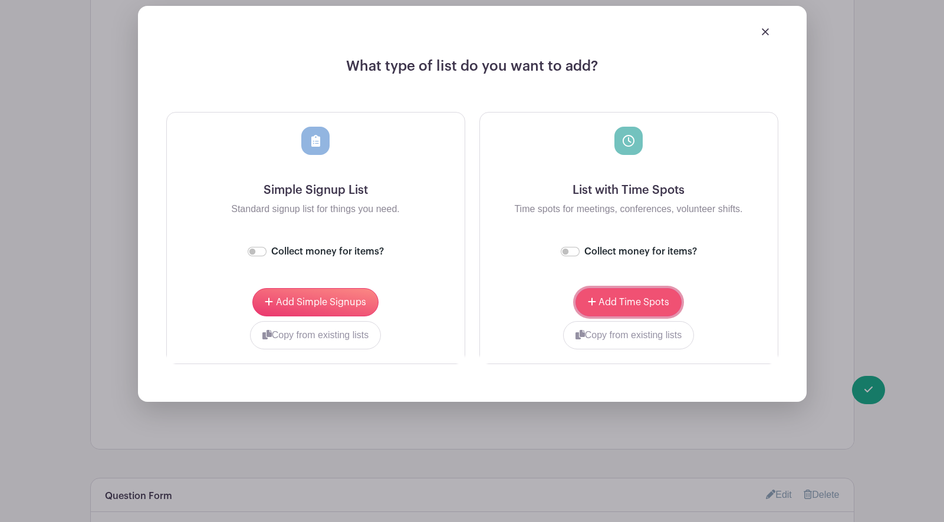
click at [626, 307] on span "Add Time Spots" at bounding box center [633, 302] width 71 height 9
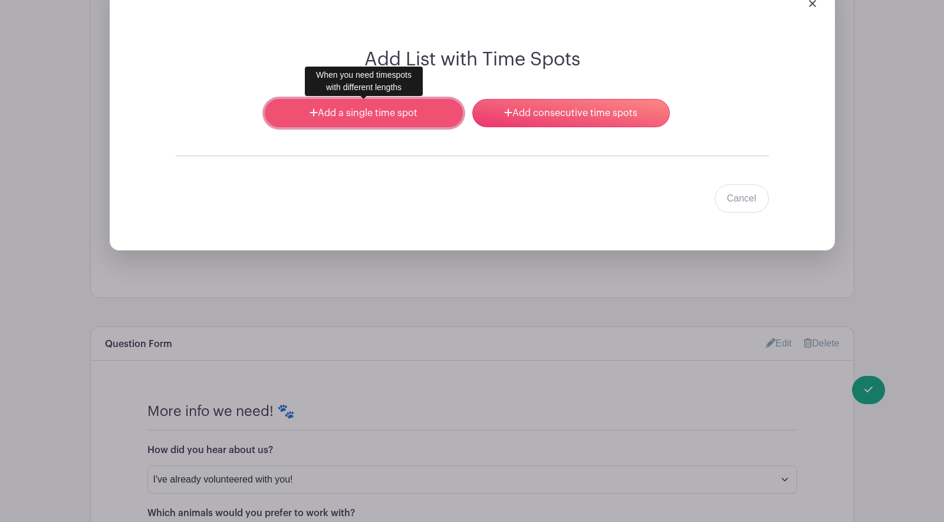
click at [383, 121] on link "Add a single time spot" at bounding box center [364, 113] width 198 height 28
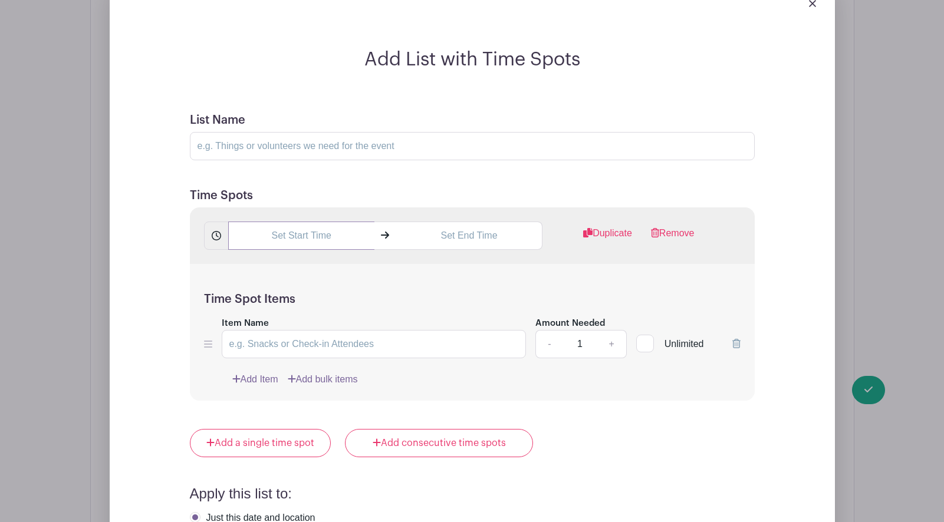
click at [292, 243] on input "text" at bounding box center [301, 236] width 146 height 28
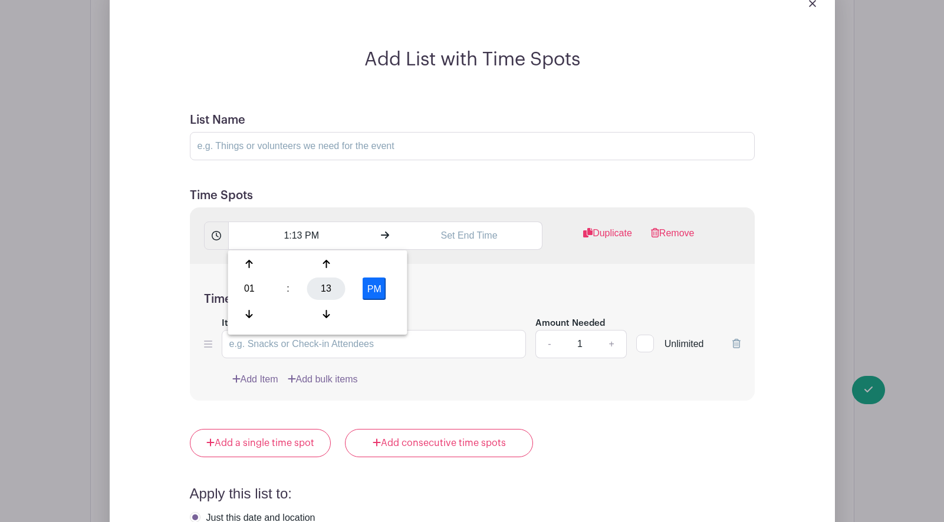
click at [321, 291] on div "13" at bounding box center [326, 289] width 38 height 22
click at [252, 264] on div "00" at bounding box center [251, 264] width 40 height 22
type input "1:00 PM"
click at [460, 238] on input "text" at bounding box center [469, 236] width 146 height 28
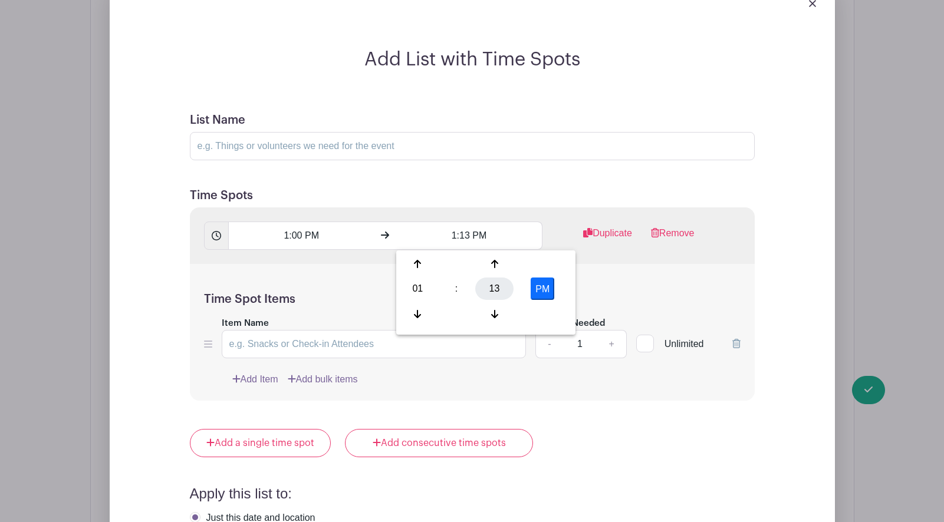
click at [491, 292] on div "13" at bounding box center [494, 289] width 38 height 22
click at [509, 287] on div "30" at bounding box center [506, 289] width 40 height 22
type input "1:30 PM"
click at [275, 340] on input "Item Name" at bounding box center [374, 344] width 305 height 28
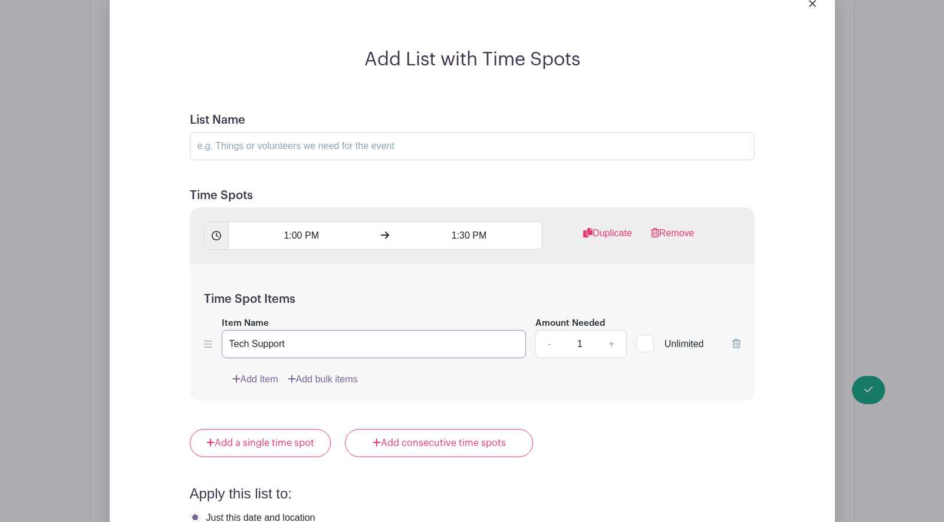
type input "Tech Support"
click at [262, 150] on input "List Name" at bounding box center [472, 146] width 565 height 28
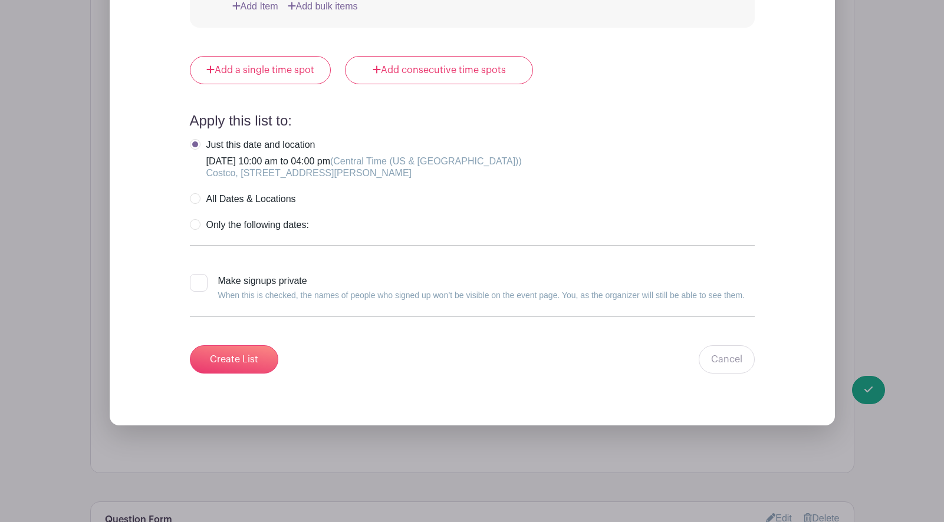
scroll to position [2431, 0]
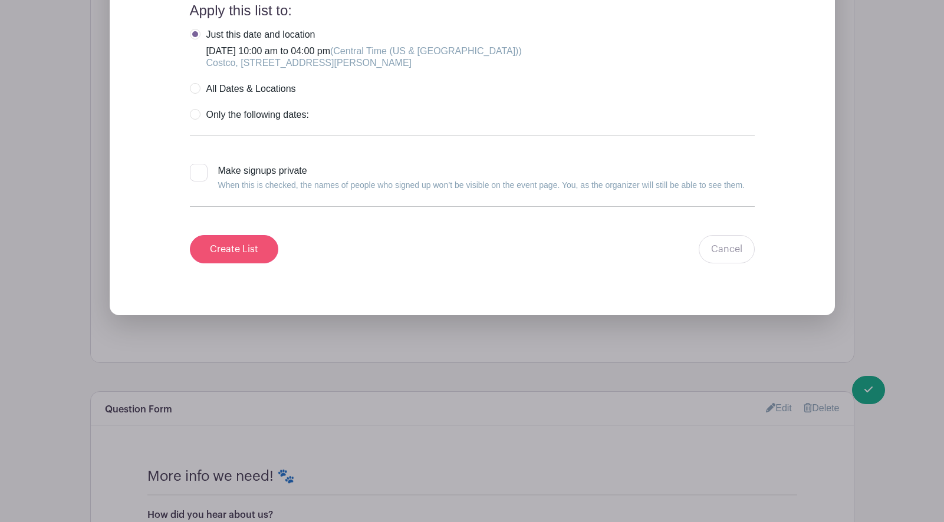
type input "v"
click at [222, 259] on input "Create List" at bounding box center [234, 249] width 88 height 28
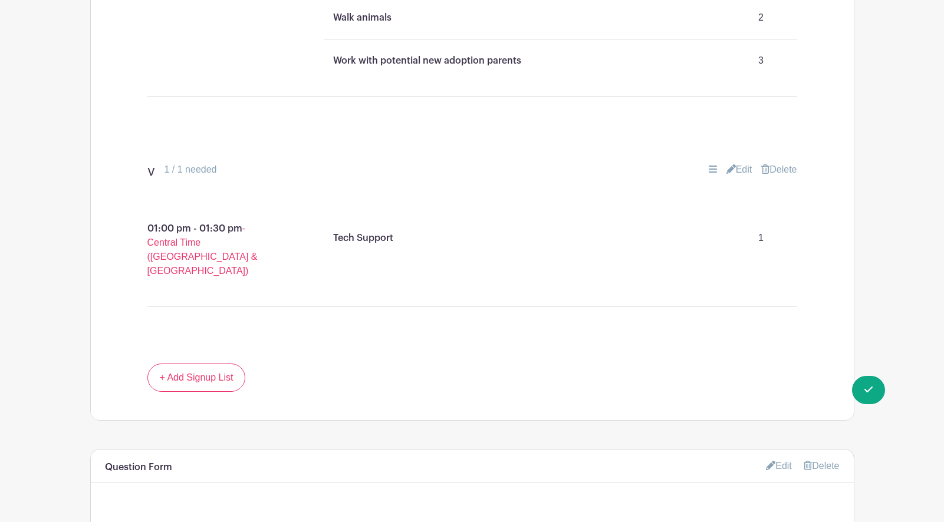
scroll to position [1742, 0]
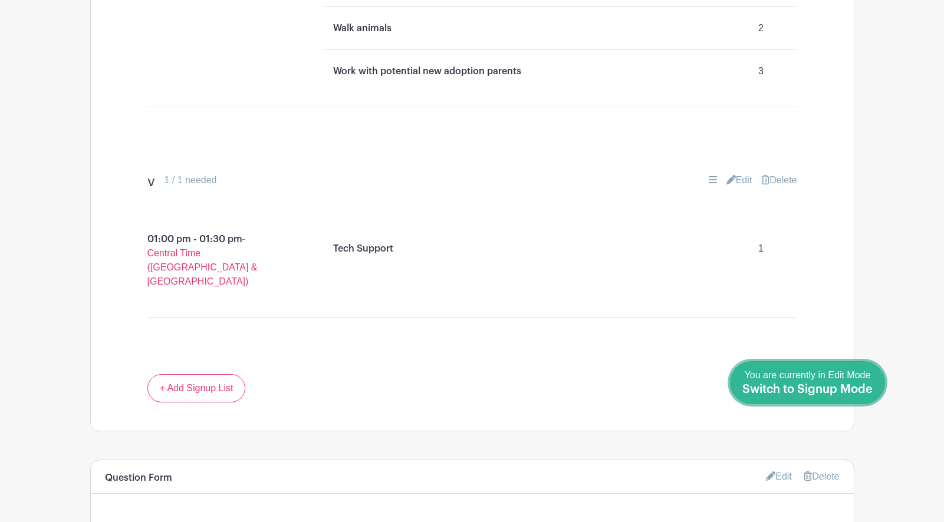
click at [859, 384] on span "Switch to Signup Mode" at bounding box center [807, 390] width 130 height 12
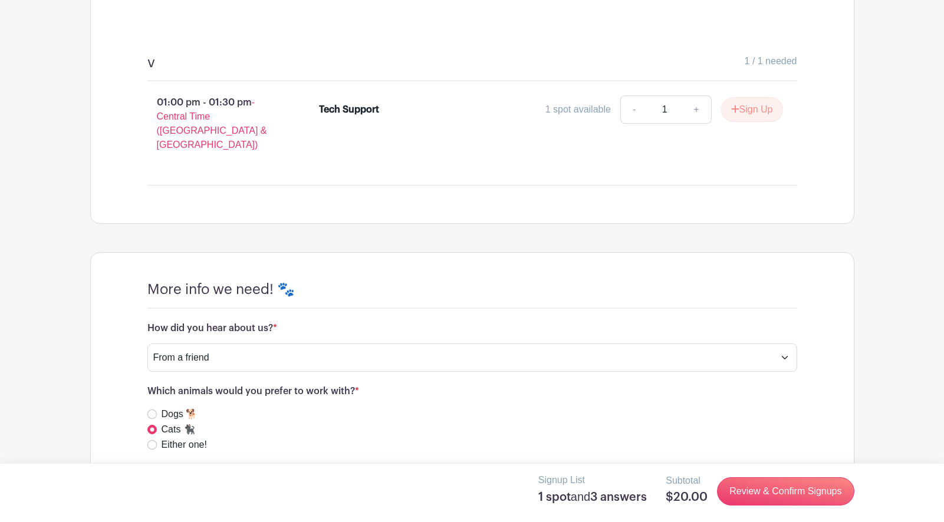
scroll to position [2031, 0]
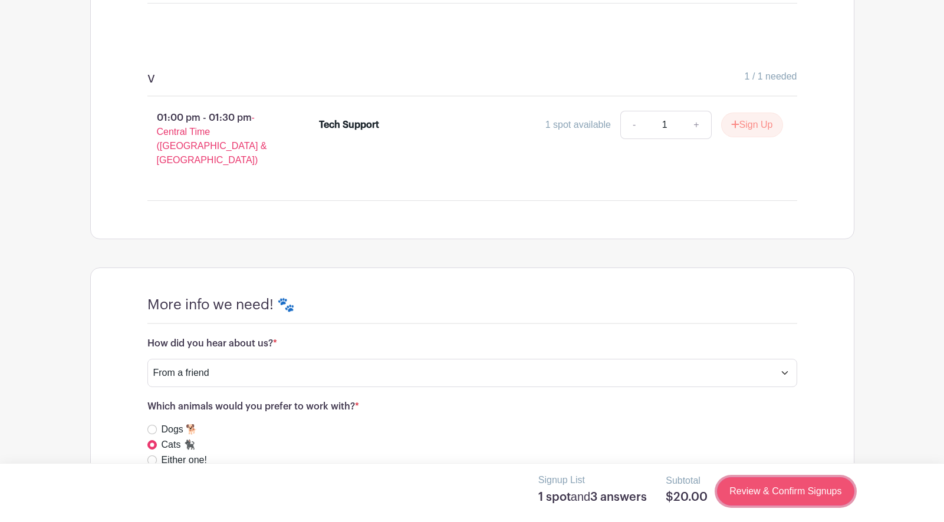
click at [779, 493] on link "Review & Confirm Signups" at bounding box center [785, 492] width 137 height 28
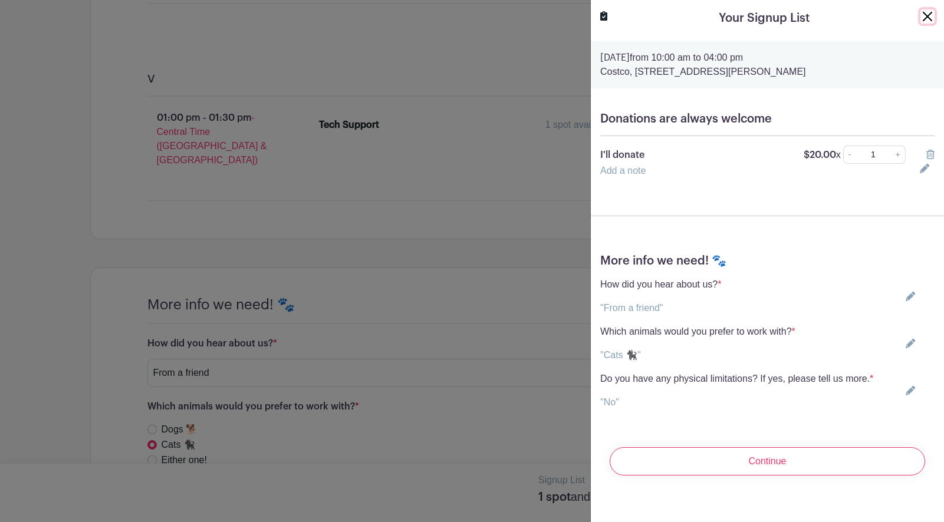
click at [926, 17] on button "Close" at bounding box center [927, 16] width 14 height 14
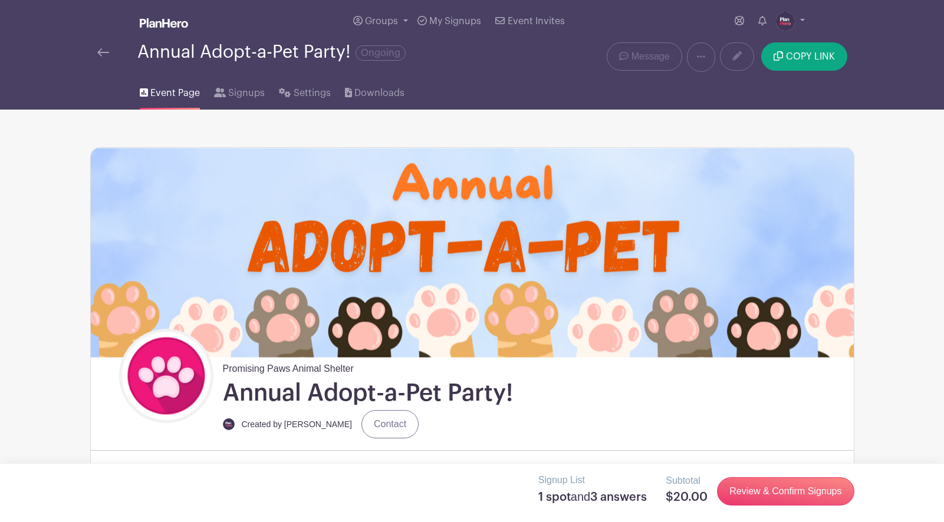
scroll to position [0, 0]
click at [724, 57] on link at bounding box center [737, 56] width 34 height 28
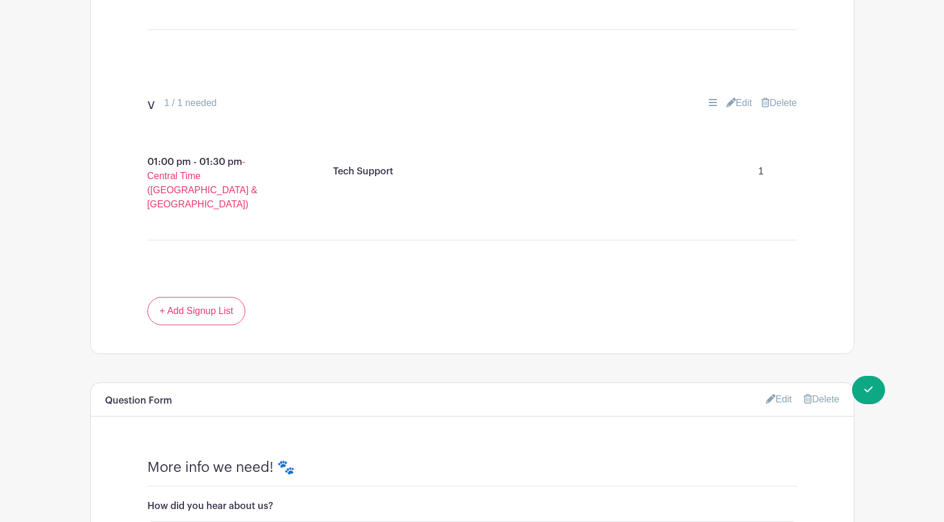
scroll to position [1845, 0]
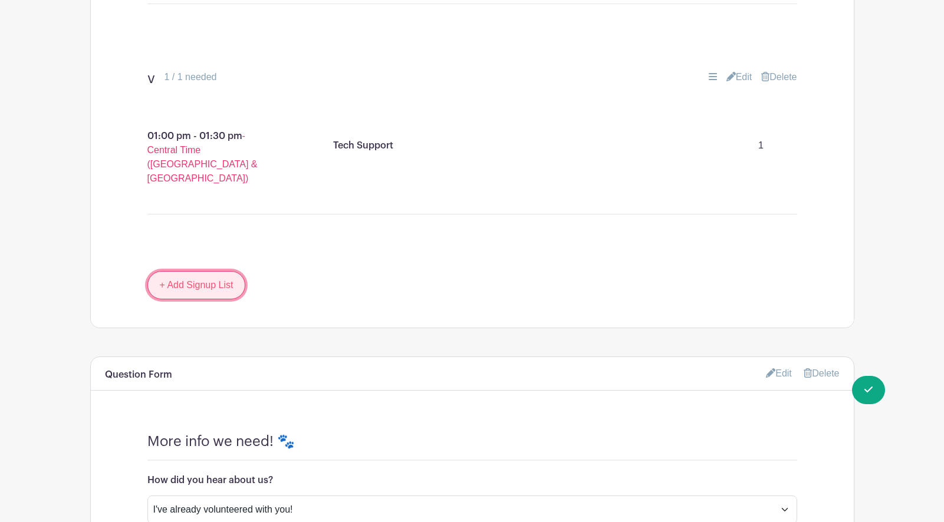
click at [185, 271] on link "+ Add Signup List" at bounding box center [196, 285] width 98 height 28
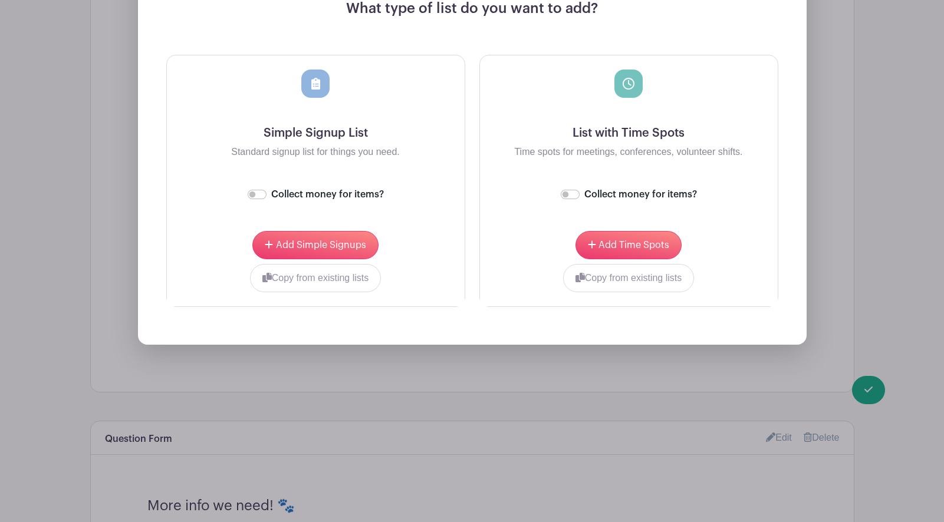
scroll to position [2237, 0]
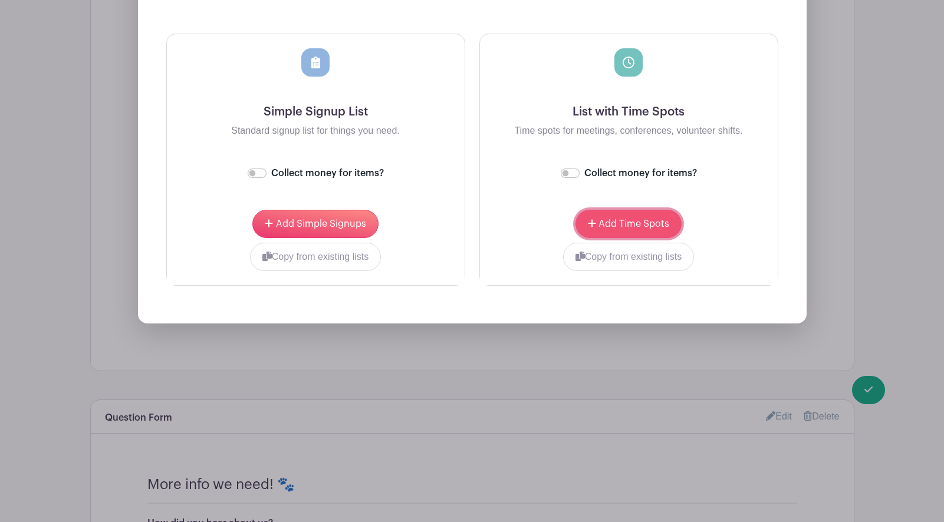
click at [624, 210] on button "Add Time Spots" at bounding box center [628, 224] width 106 height 28
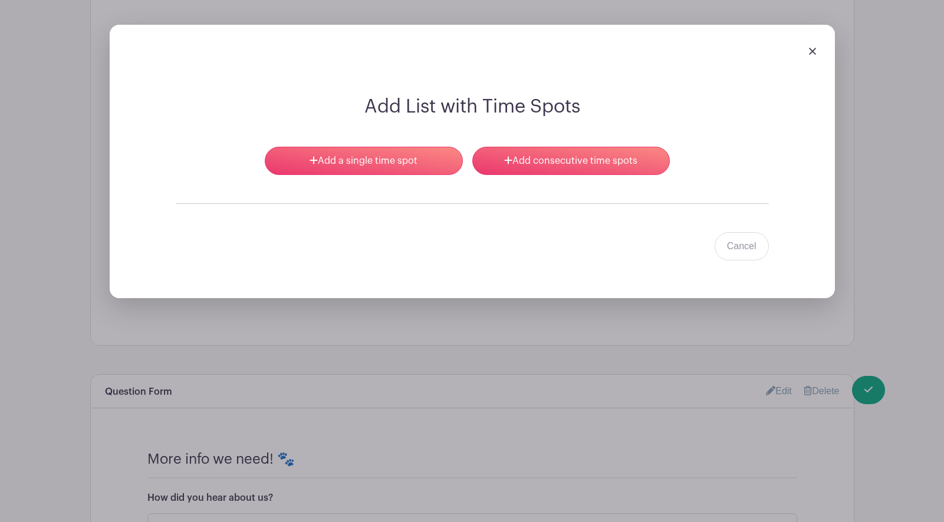
scroll to position [2092, 0]
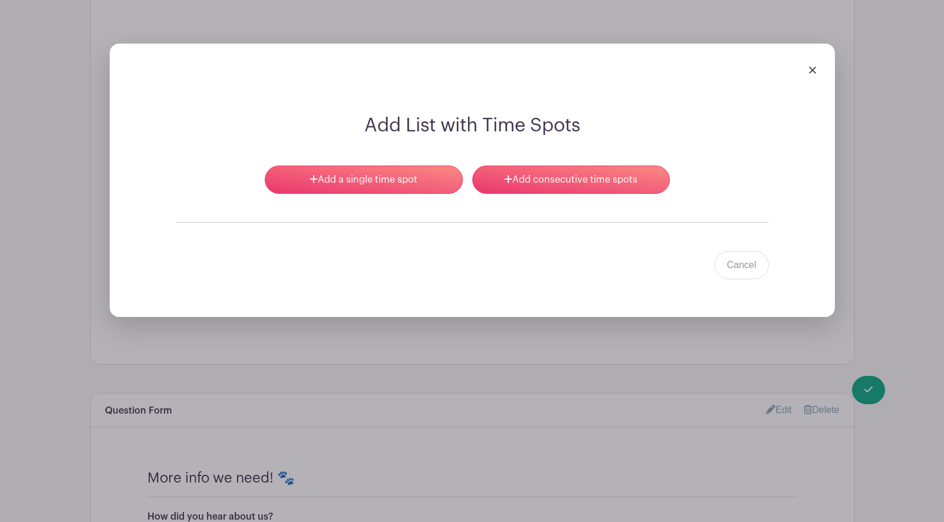
click at [811, 67] on img at bounding box center [812, 70] width 7 height 7
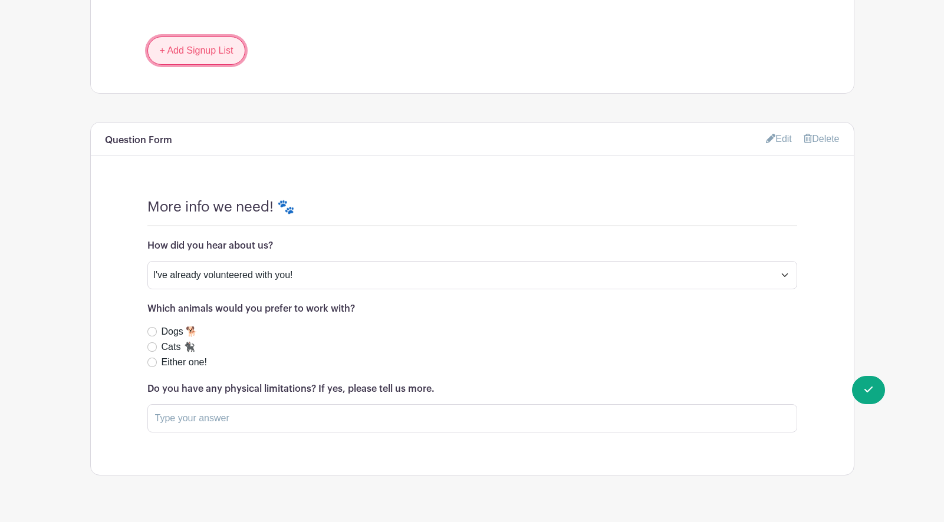
click at [205, 37] on link "+ Add Signup List" at bounding box center [196, 51] width 98 height 28
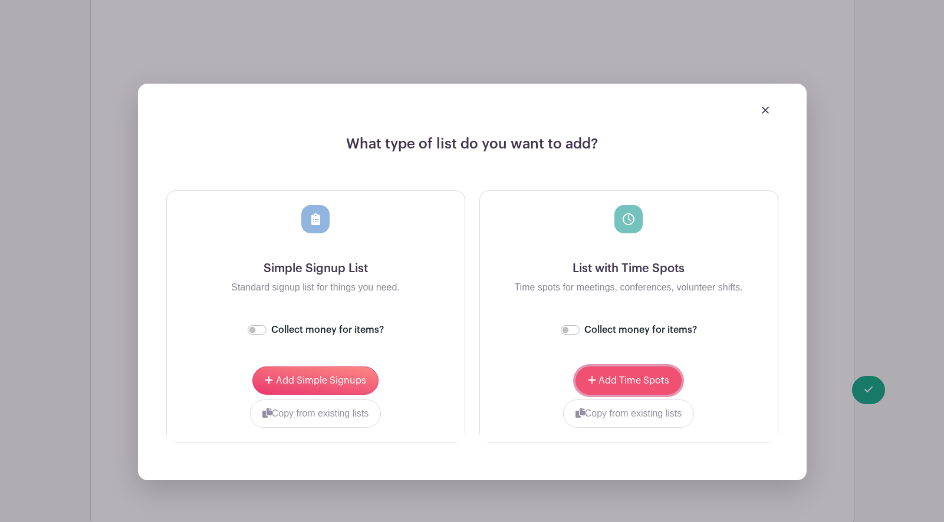
click at [603, 376] on span "Add Time Spots" at bounding box center [633, 380] width 71 height 9
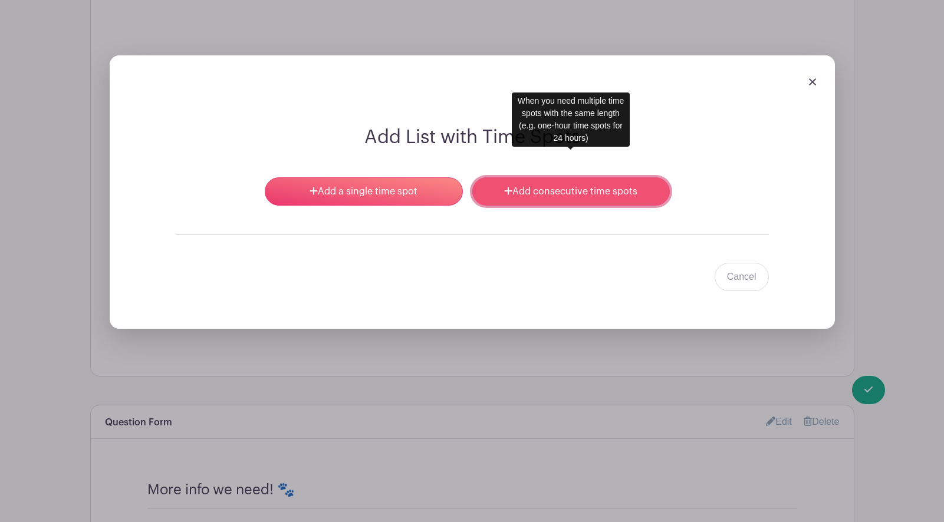
click at [533, 177] on link "Add consecutive time spots" at bounding box center [571, 191] width 198 height 28
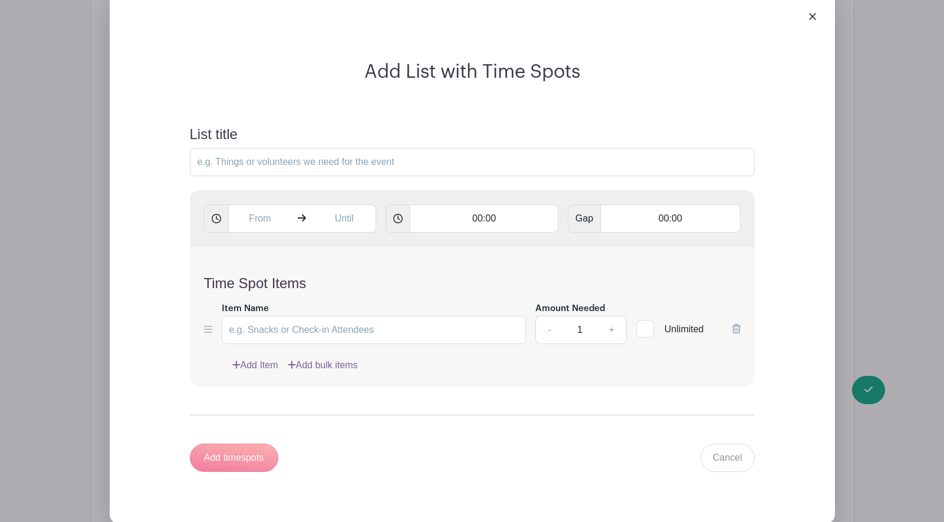
scroll to position [2149, 0]
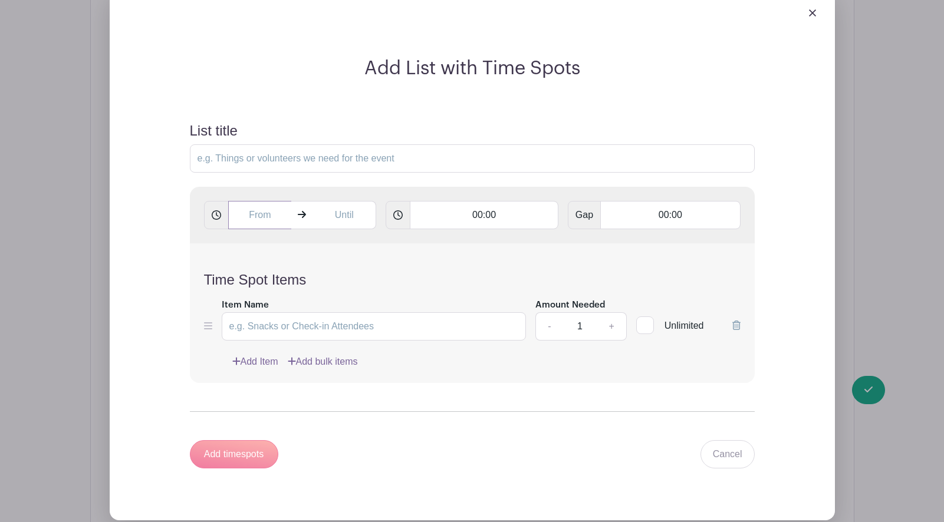
click at [251, 201] on input "text" at bounding box center [260, 215] width 64 height 28
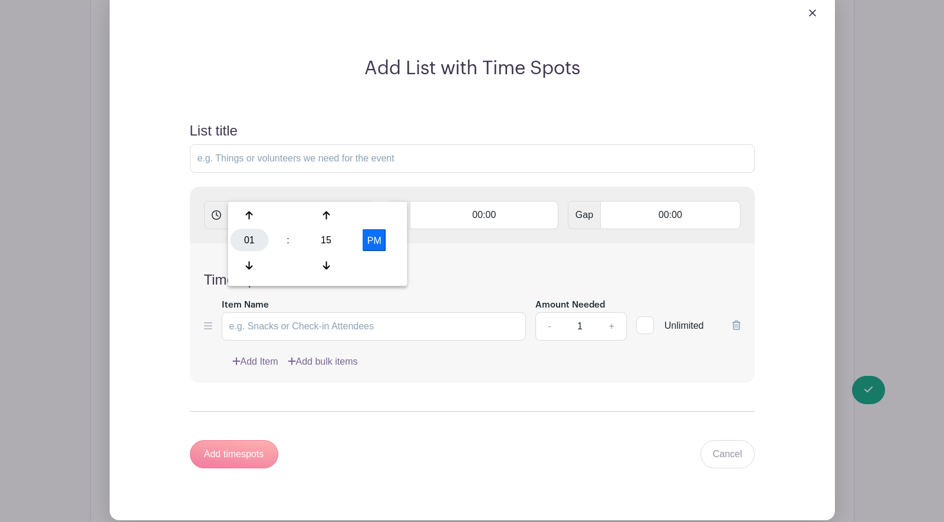
click at [244, 238] on div "01" at bounding box center [250, 240] width 38 height 22
click at [289, 261] on div "09" at bounding box center [294, 265] width 40 height 22
click at [319, 239] on div "15" at bounding box center [326, 240] width 38 height 22
click at [241, 212] on div "00" at bounding box center [251, 216] width 40 height 22
click at [370, 241] on button "PM" at bounding box center [375, 240] width 24 height 22
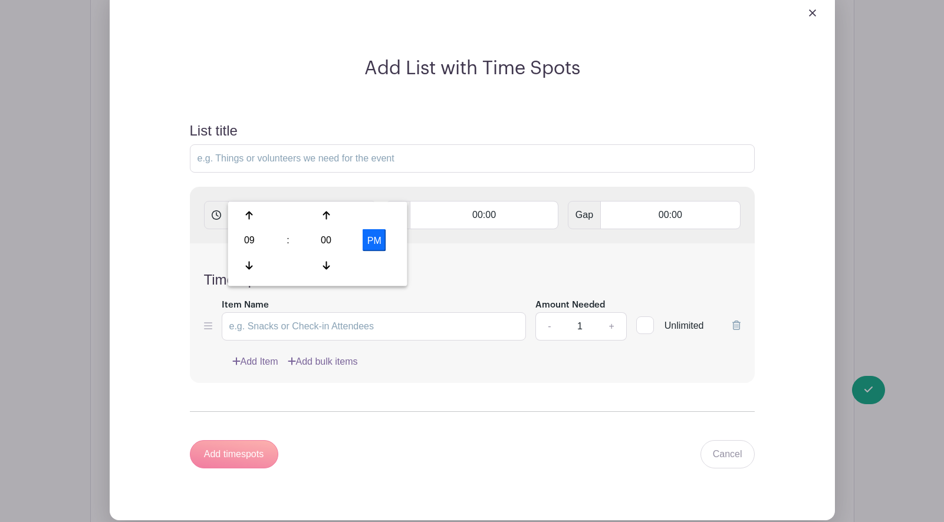
type input "9:00 AM"
click at [356, 201] on input "text" at bounding box center [344, 215] width 64 height 28
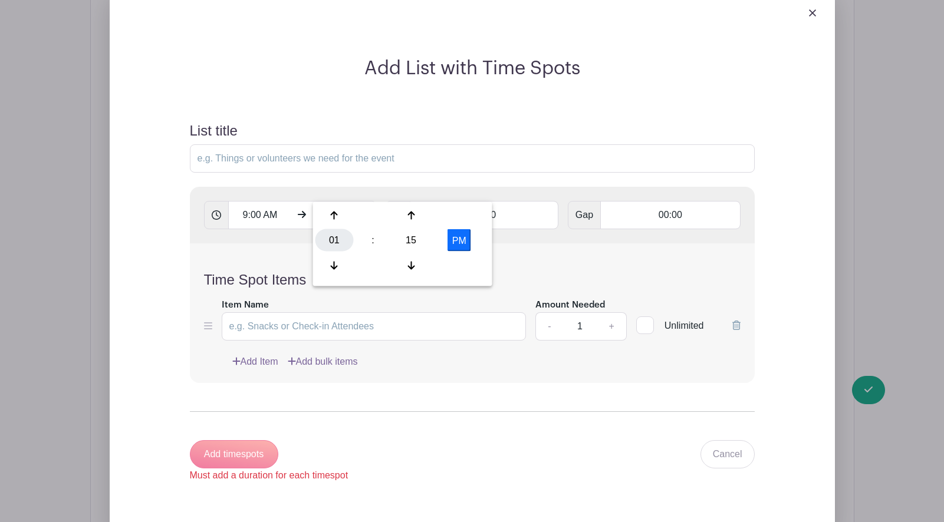
click at [334, 239] on div "01" at bounding box center [334, 240] width 38 height 22
click at [465, 217] on div "03" at bounding box center [466, 216] width 40 height 22
click at [409, 236] on div "15" at bounding box center [411, 240] width 38 height 22
click at [328, 212] on div "00" at bounding box center [335, 216] width 40 height 22
type input "3:00 PM"
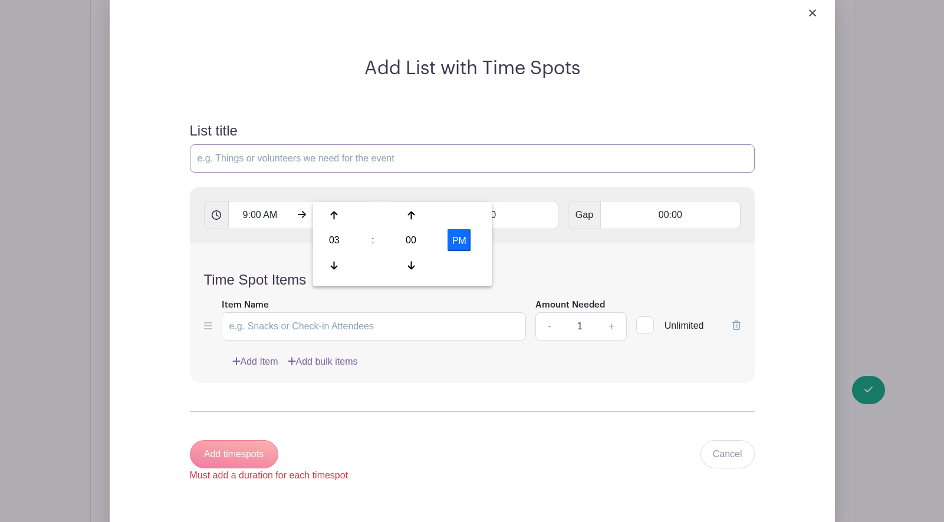
click at [427, 144] on input "List title" at bounding box center [472, 158] width 565 height 28
click at [288, 312] on input "Item Name" at bounding box center [374, 326] width 305 height 28
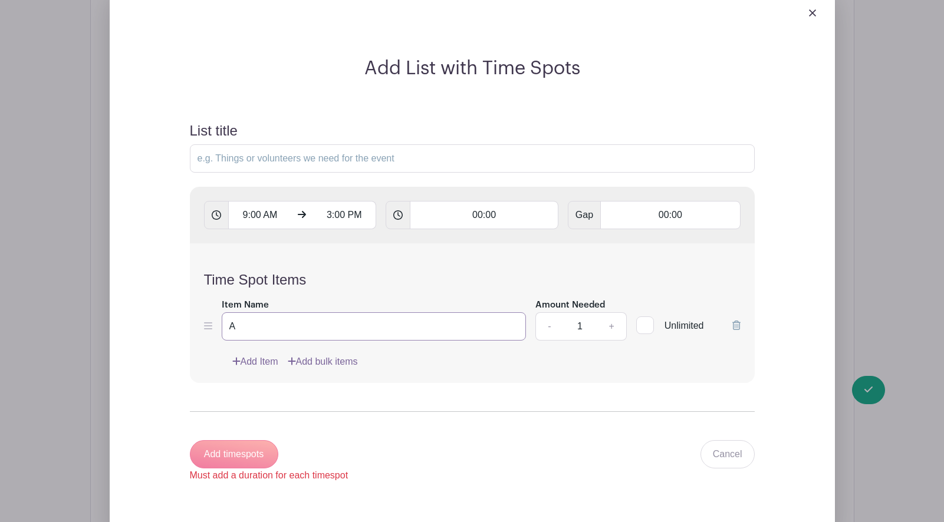
type input "A"
click at [261, 355] on link "Add Item" at bounding box center [255, 362] width 46 height 14
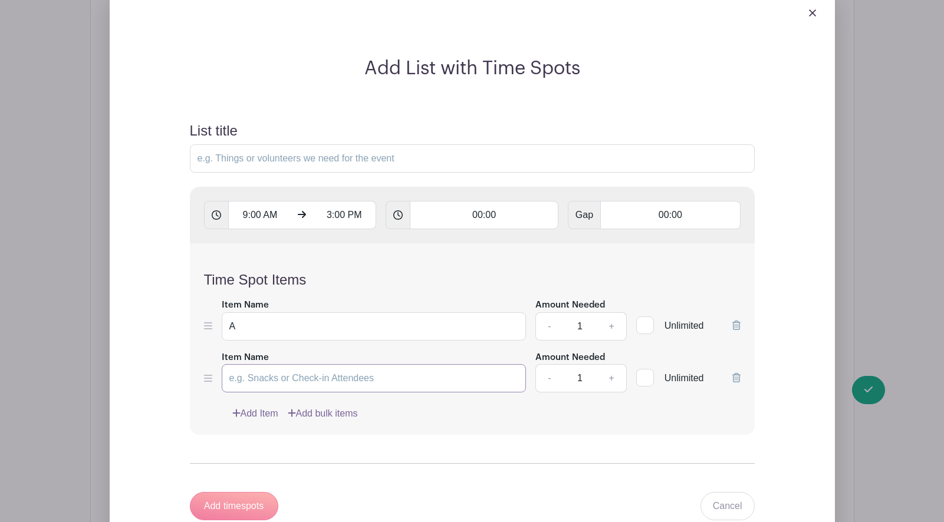
click at [251, 364] on input "Item Name" at bounding box center [374, 378] width 305 height 28
type input "V"
type input "B"
click at [255, 407] on link "Add Item" at bounding box center [255, 414] width 46 height 14
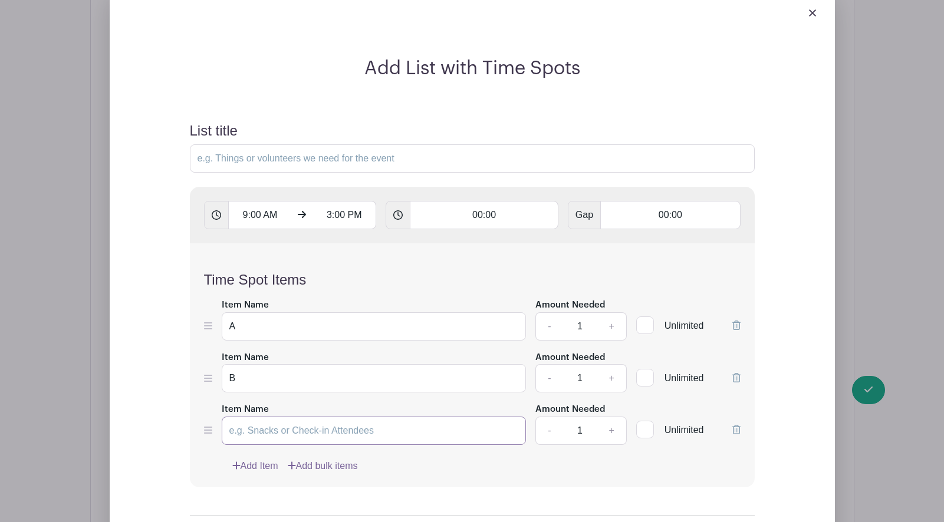
click at [254, 417] on input "Item Name" at bounding box center [374, 431] width 305 height 28
type input "C"
click at [493, 201] on input "00:00" at bounding box center [484, 215] width 149 height 28
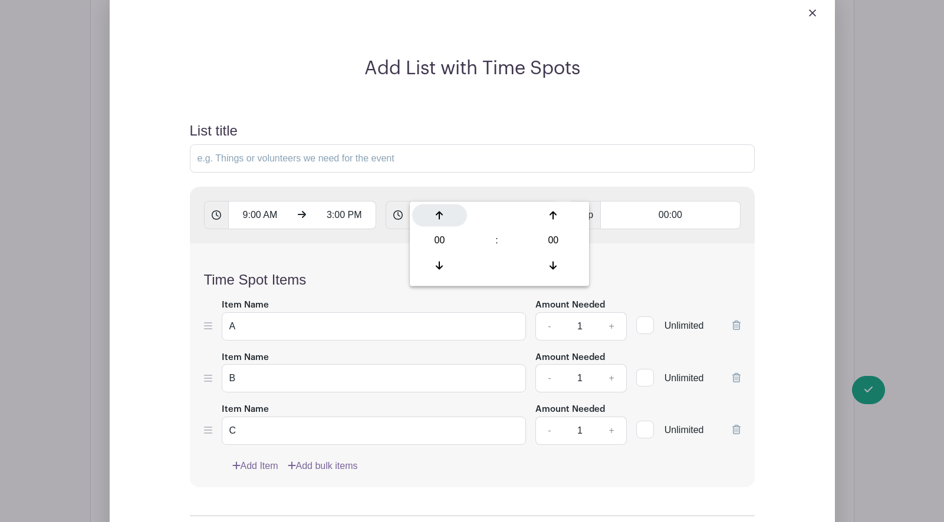
click at [438, 215] on icon at bounding box center [439, 215] width 7 height 9
type input "01:00"
type input "Add 6 timespots"
click at [438, 214] on icon at bounding box center [439, 215] width 7 height 9
type input "02:00"
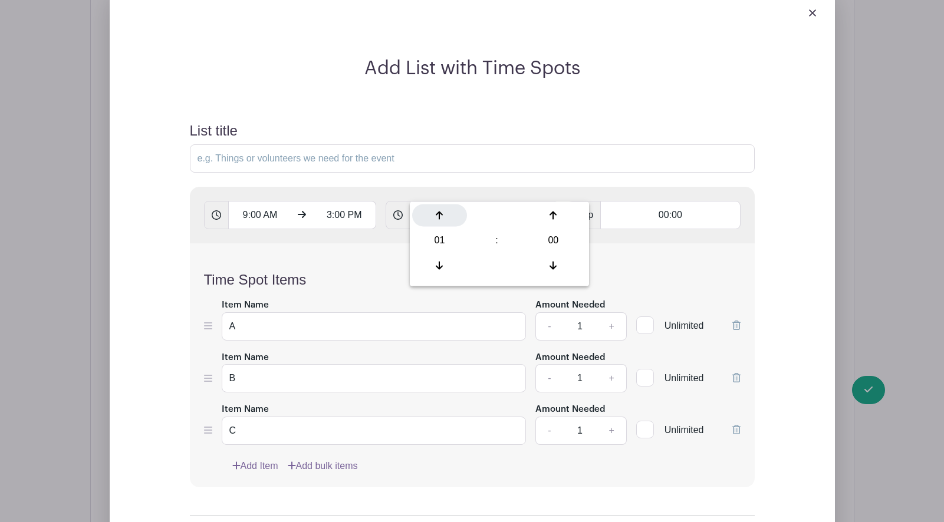
type input "Add 3 timespots"
click at [387, 244] on div "Time Spot Items Item Name A Amount Needed - 1 + Unlimited Item Name B Amount Ne…" at bounding box center [472, 366] width 565 height 244
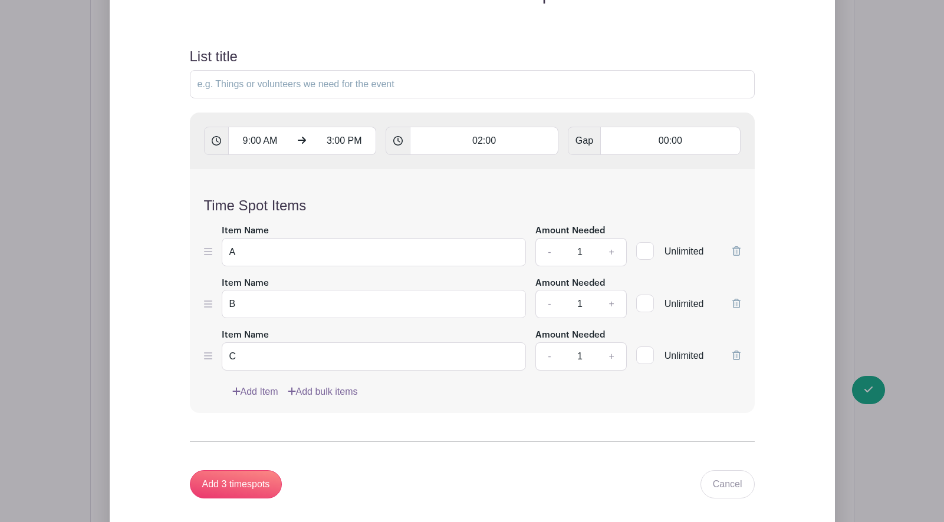
scroll to position [2237, 0]
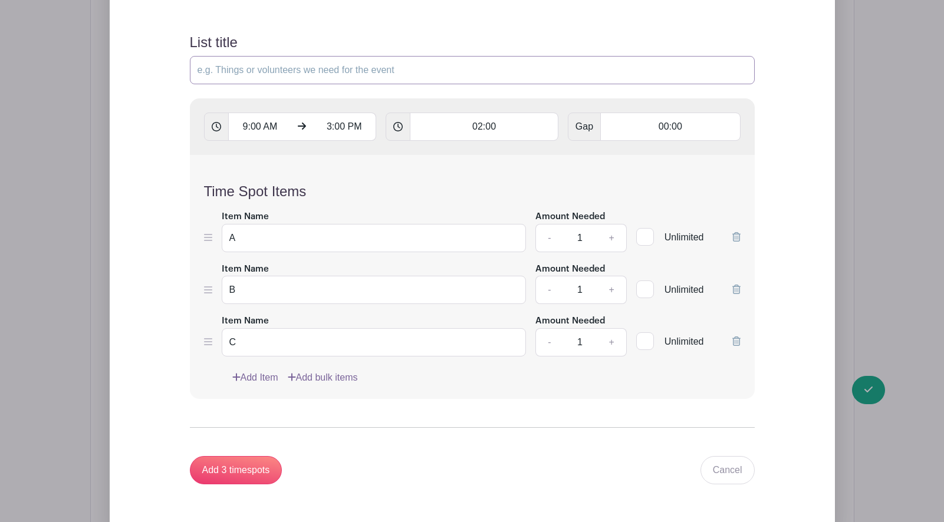
click at [245, 56] on input "List title" at bounding box center [472, 70] width 565 height 28
type input "Volun"
click at [236, 456] on input "Add 3 timespots" at bounding box center [236, 470] width 93 height 28
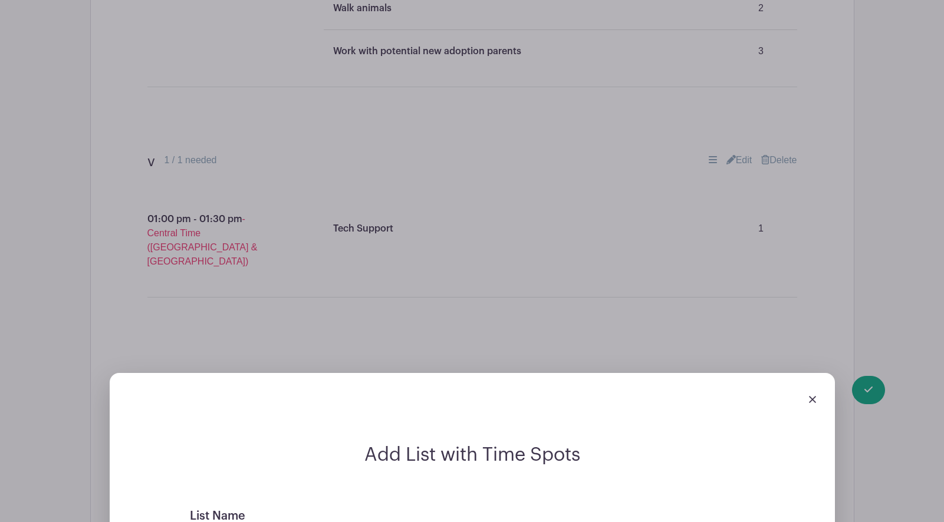
scroll to position [1731, 0]
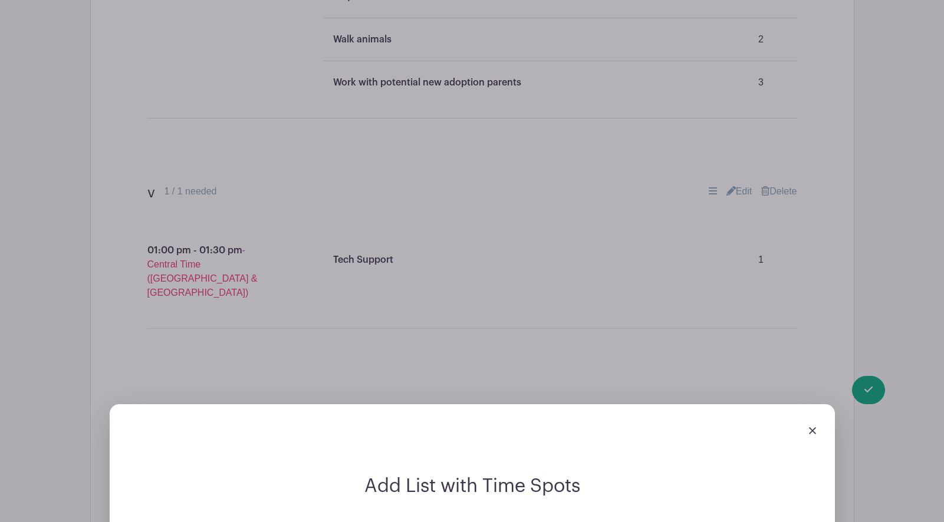
click at [811, 427] on img at bounding box center [812, 430] width 7 height 7
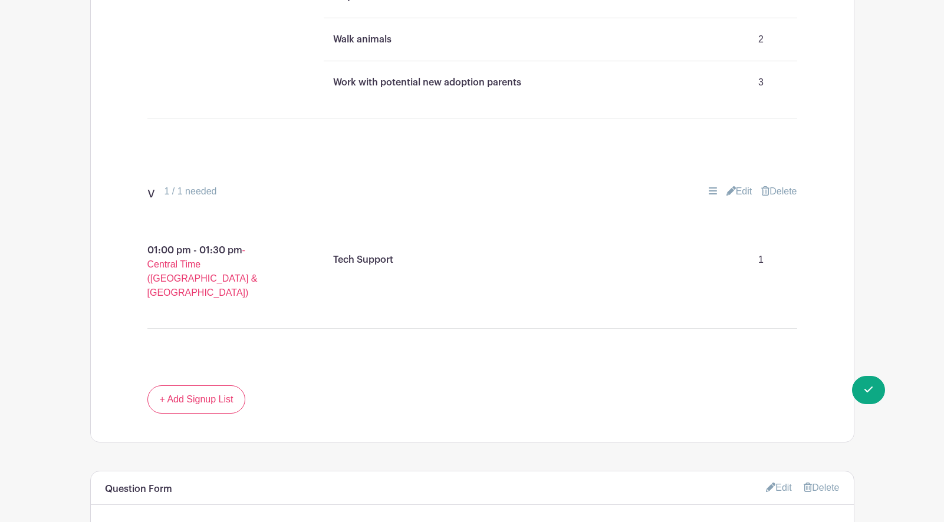
click at [785, 192] on link "Delete" at bounding box center [778, 192] width 35 height 14
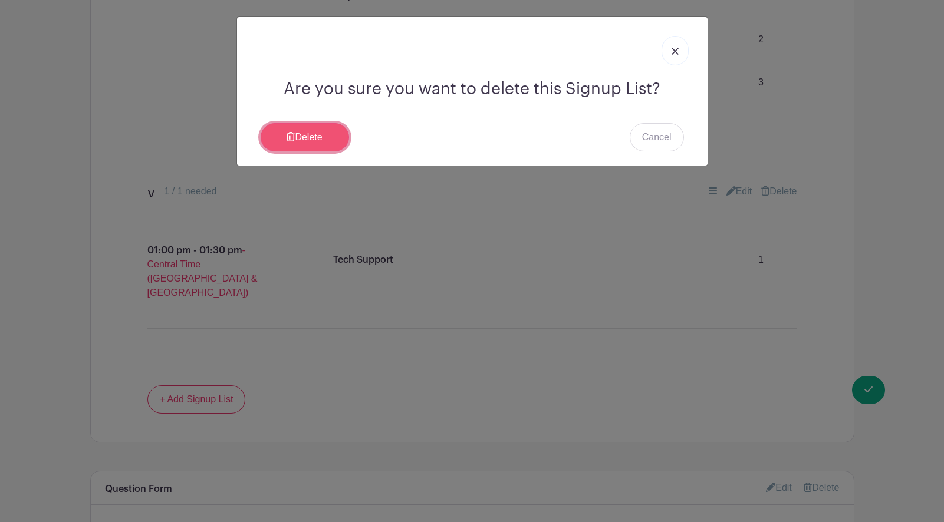
click at [315, 140] on link "Delete" at bounding box center [305, 137] width 88 height 28
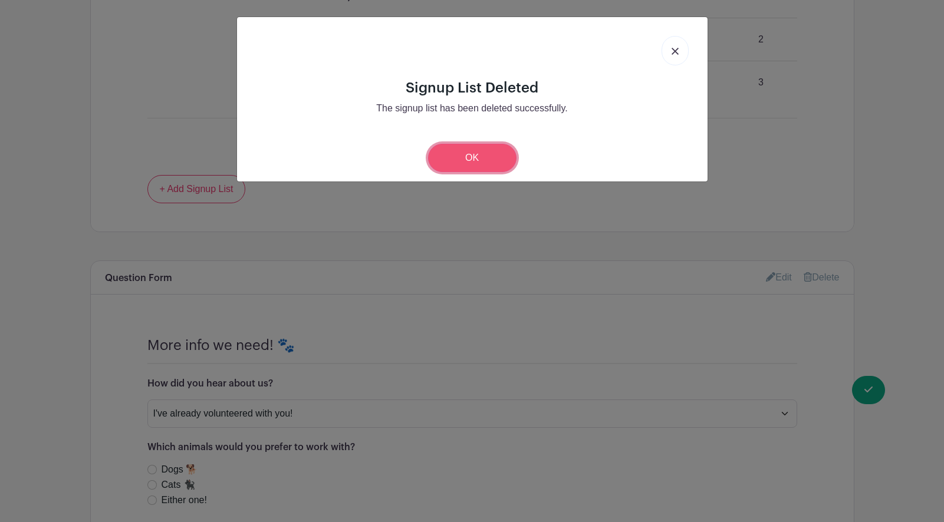
click at [453, 166] on link "OK" at bounding box center [472, 158] width 88 height 28
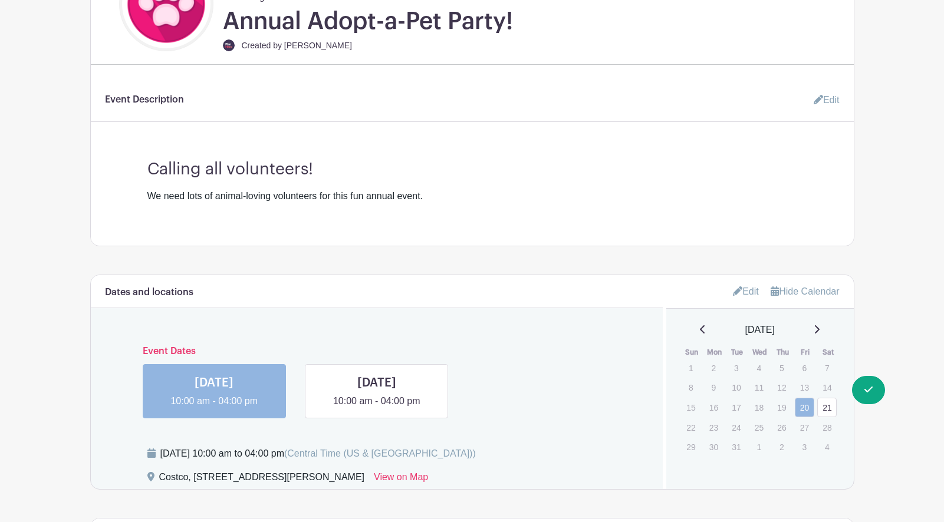
scroll to position [0, 0]
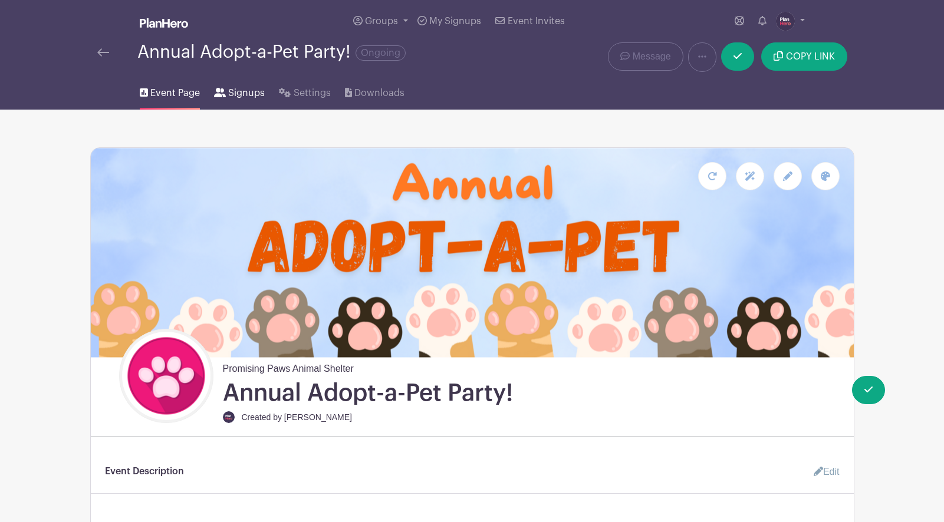
click at [235, 92] on span "Signups" at bounding box center [246, 93] width 37 height 14
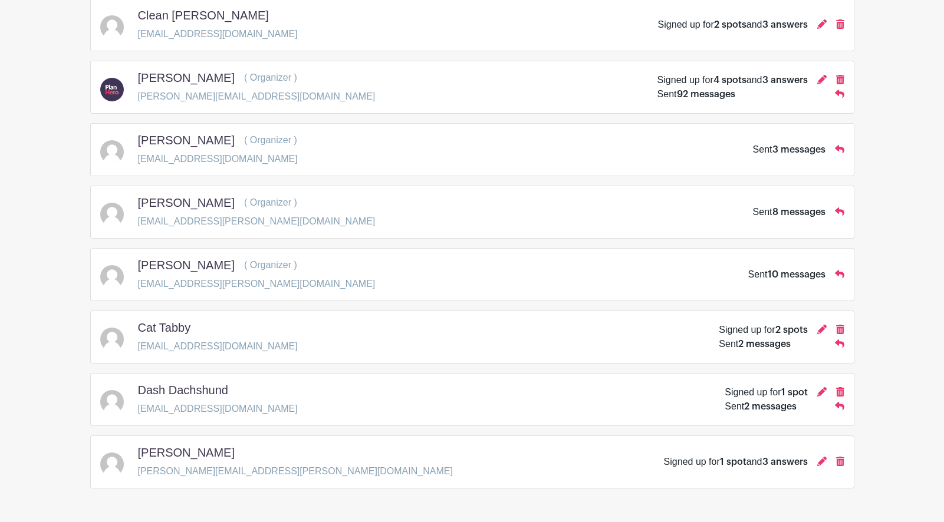
scroll to position [412, 0]
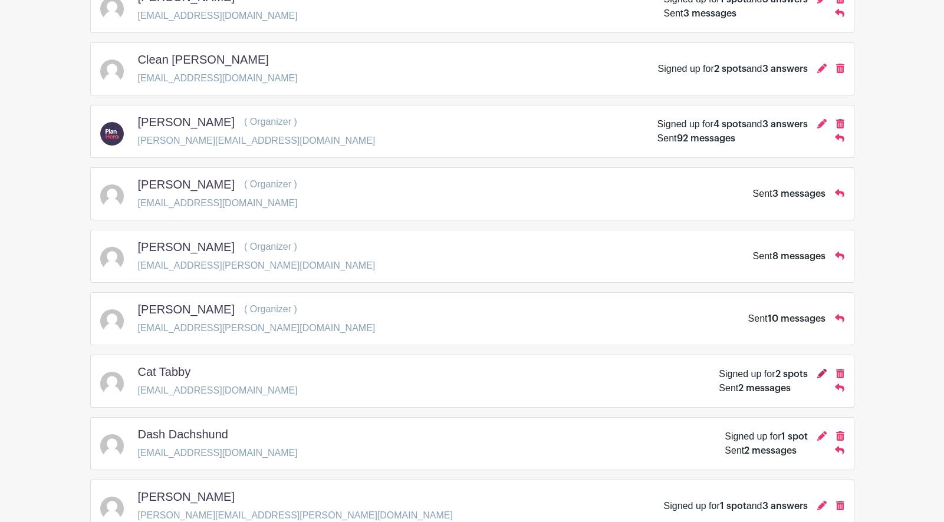
click at [821, 372] on icon at bounding box center [821, 373] width 9 height 9
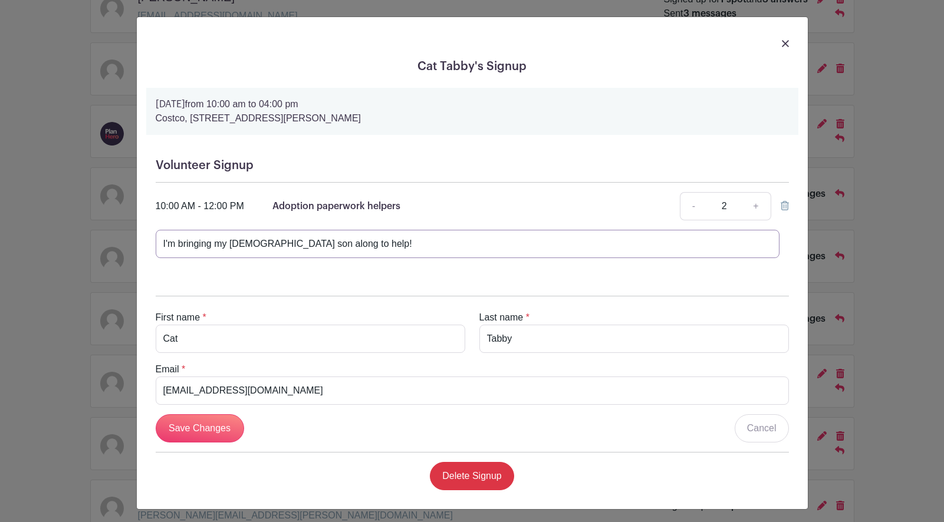
drag, startPoint x: 366, startPoint y: 248, endPoint x: 130, endPoint y: 244, distance: 235.9
click at [130, 244] on div "Cat Tabby's Signup Friday, October 20, 2028 from 10:00 am to 04:00 pm Costco, 3…" at bounding box center [472, 261] width 944 height 522
click at [693, 209] on link "-" at bounding box center [693, 206] width 27 height 28
click at [753, 207] on link "+" at bounding box center [755, 206] width 29 height 28
type input "2"
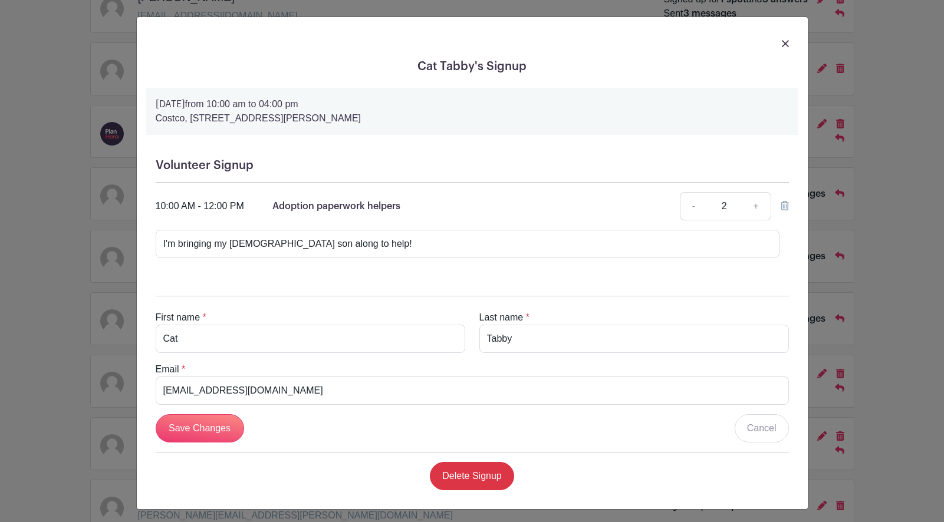
click at [787, 44] on img at bounding box center [785, 43] width 7 height 7
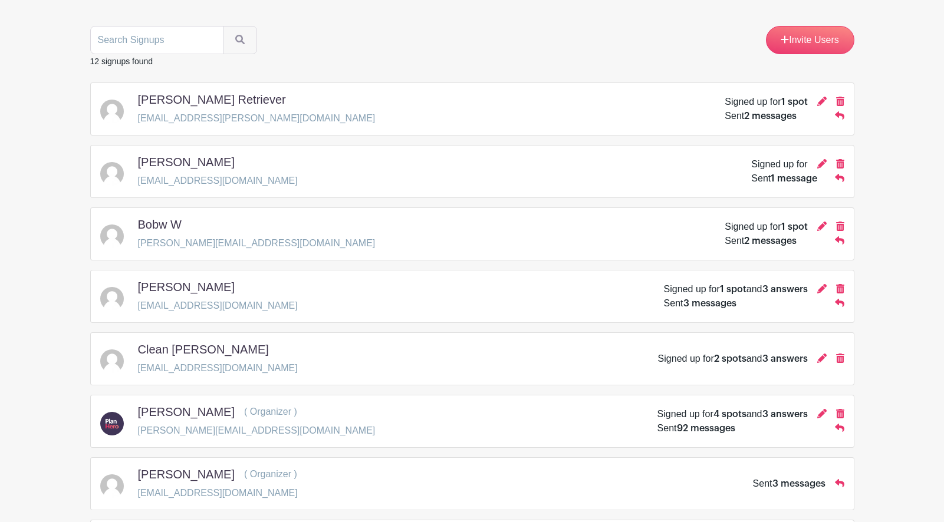
scroll to position [0, 0]
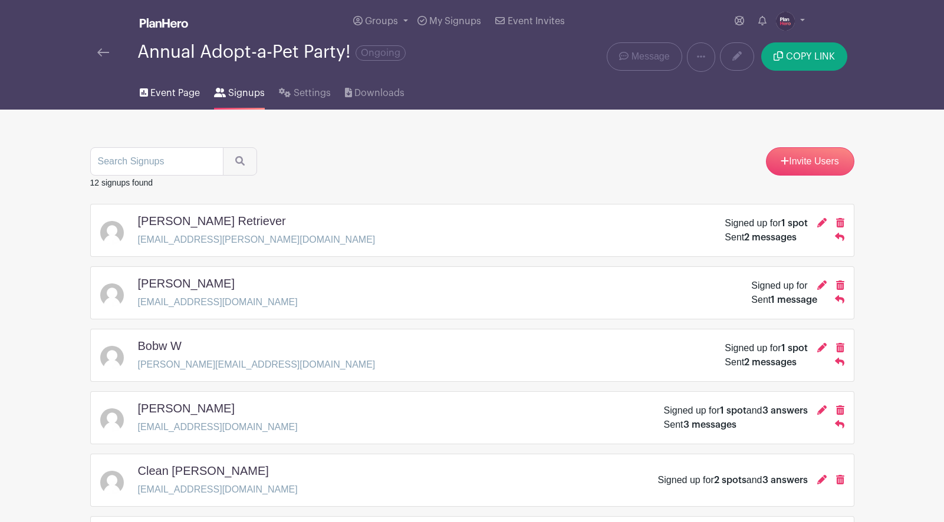
click at [179, 91] on span "Event Page" at bounding box center [175, 93] width 50 height 14
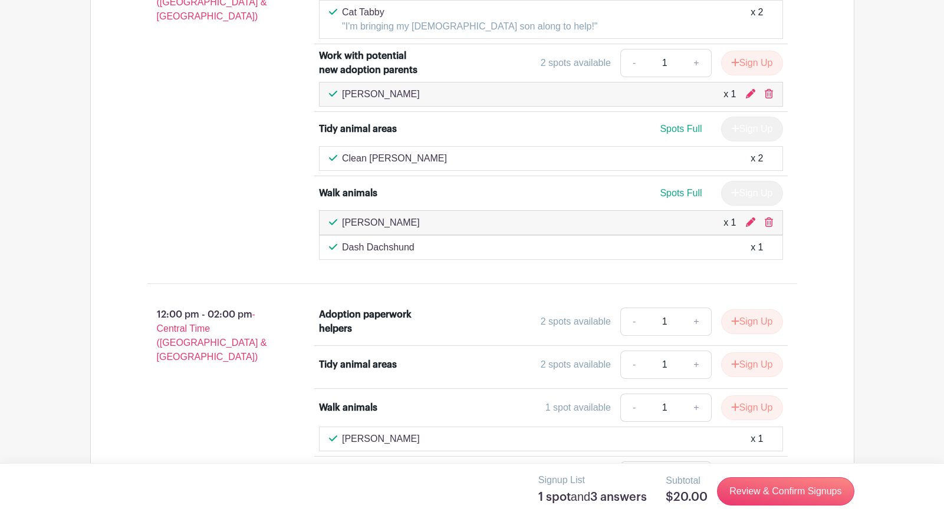
scroll to position [1278, 0]
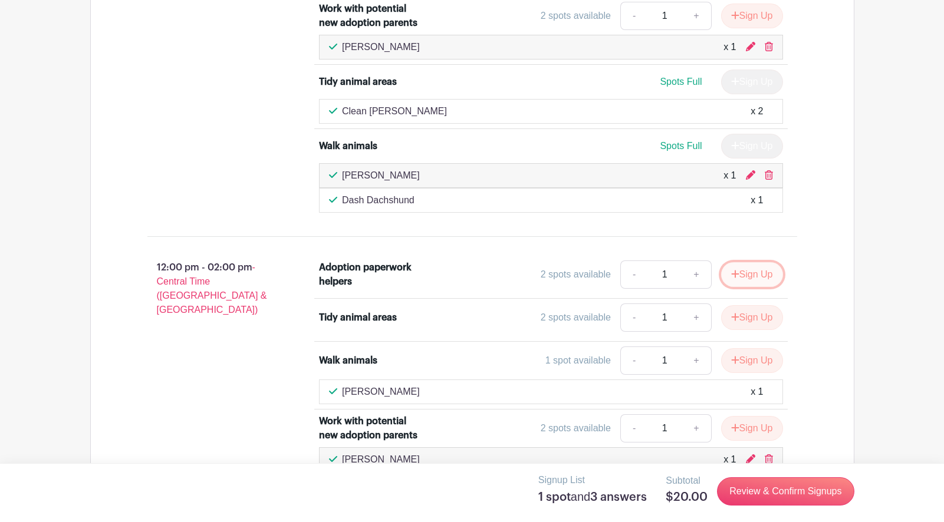
click at [738, 272] on button "Sign Up" at bounding box center [752, 274] width 62 height 25
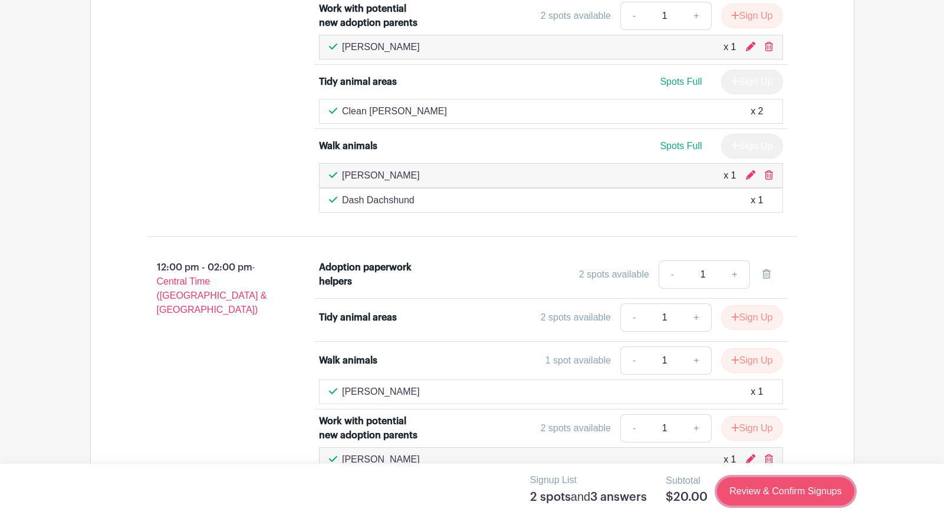
click at [797, 501] on link "Review & Confirm Signups" at bounding box center [785, 492] width 137 height 28
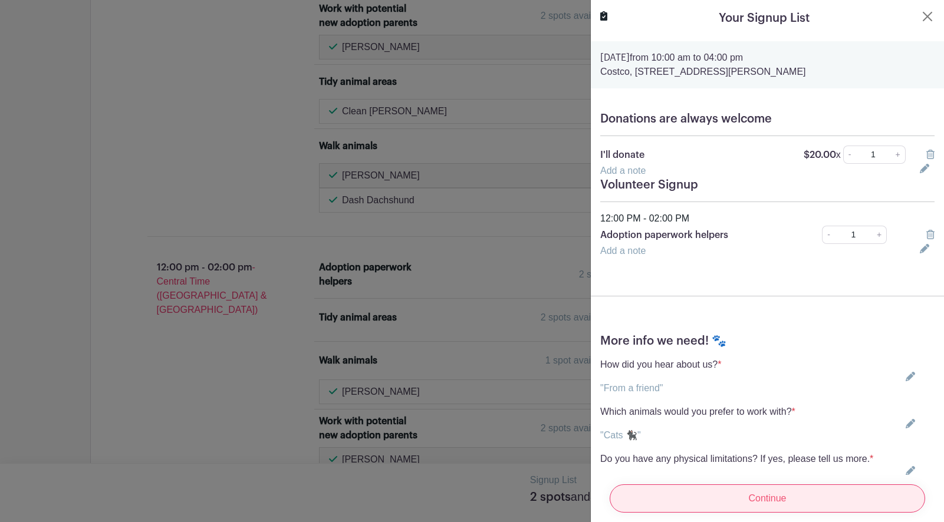
click at [789, 499] on input "Continue" at bounding box center [767, 499] width 315 height 28
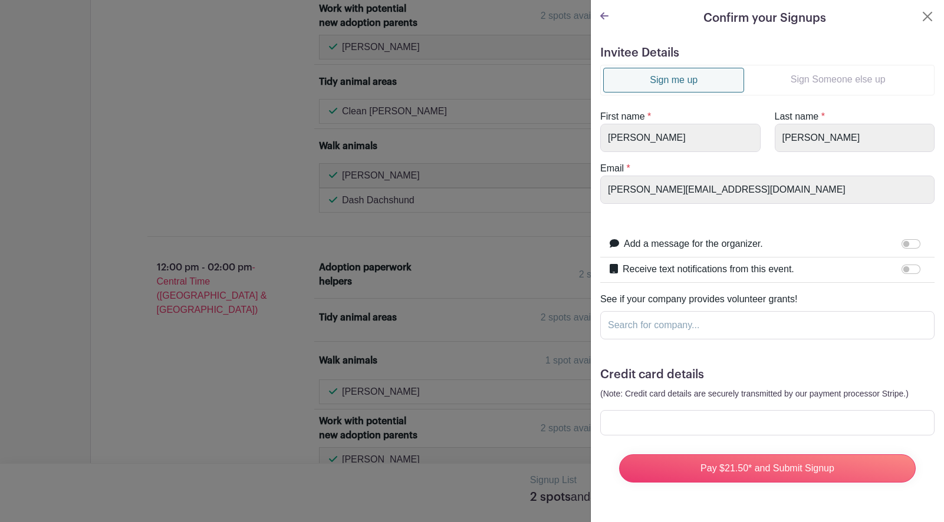
click at [817, 80] on link "Sign Someone else up" at bounding box center [837, 80] width 187 height 24
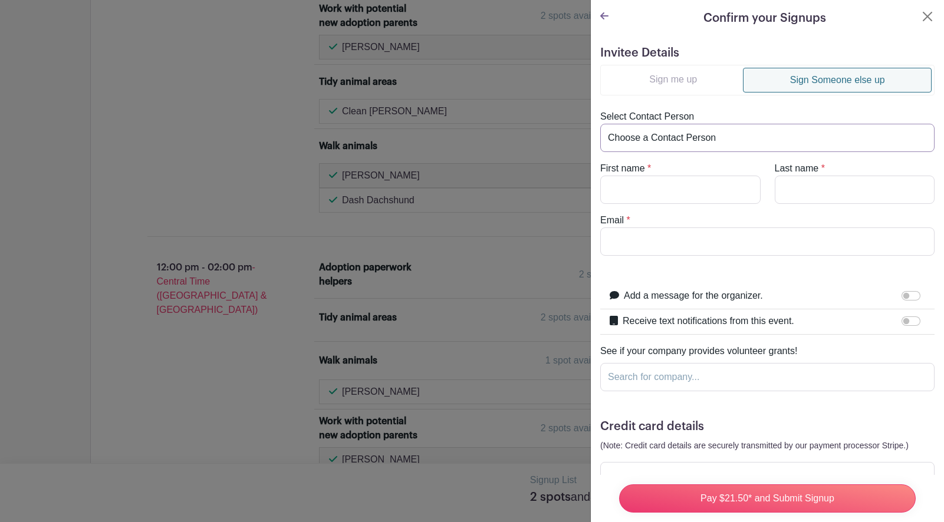
click at [806, 140] on select "Choose a Contact Person Bob W (bobw@bobwwwwww.com) Bobby P (pattisonrobert59@gm…" at bounding box center [767, 138] width 334 height 28
select select "jpfarrell77+member10@gmail.com"
click at [600, 124] on select "Choose a Contact Person Bob W (bobw@bobwwwwww.com) Bobby P (pattisonrobert59@gm…" at bounding box center [767, 138] width 334 height 28
type input "Member"
type input "jpfarrell77+member10@gmail.com"
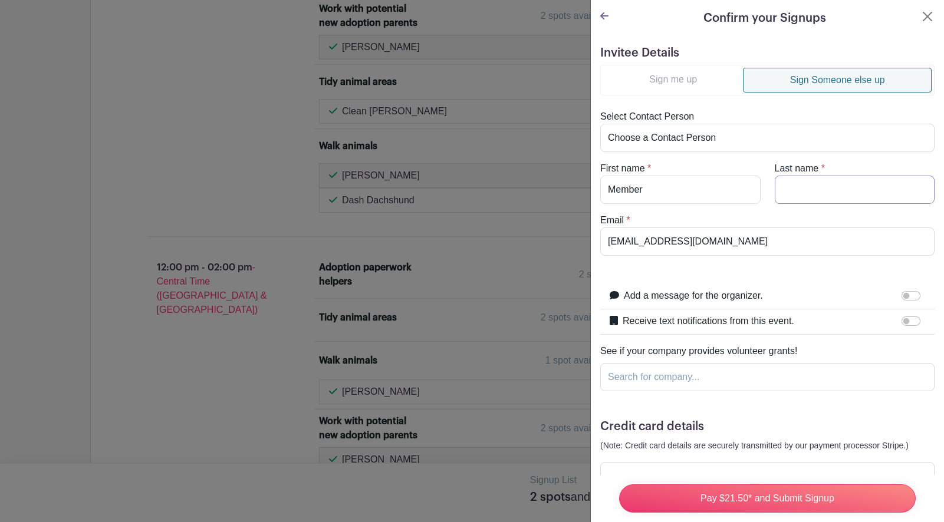
click at [816, 191] on input "Last name" at bounding box center [855, 190] width 160 height 28
type input "TEN"
click at [756, 185] on input "Member" at bounding box center [680, 190] width 160 height 28
click at [807, 256] on form "Invitee Details Sign me up Sign Someone else up Select Contact Person Choose a …" at bounding box center [767, 295] width 334 height 498
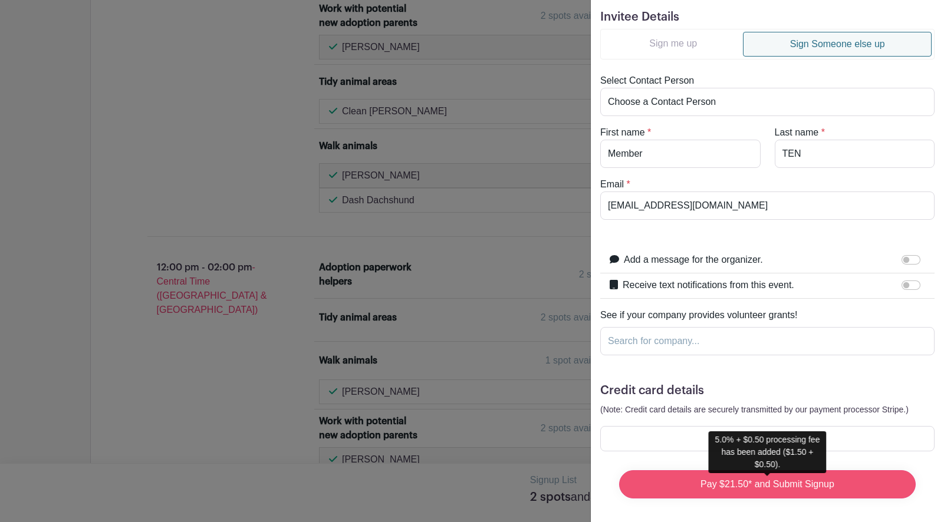
scroll to position [0, 0]
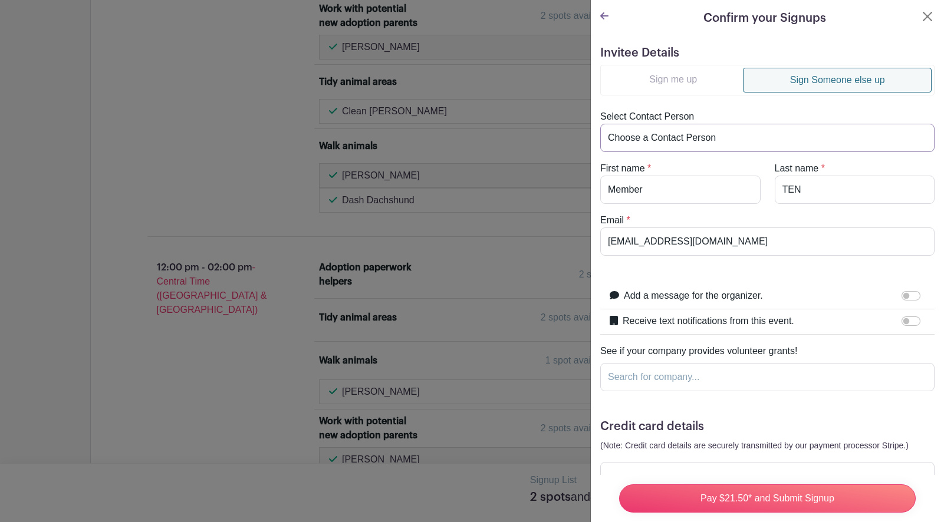
click at [817, 138] on select "Choose a Contact Person Bob W (bobw@bobwwwwww.com) Bobby P (pattisonrobert59@gm…" at bounding box center [767, 138] width 334 height 28
click at [600, 124] on select "Choose a Contact Person Bob W (bobw@bobwwwwww.com) Bobby P (pattisonrobert59@gm…" at bounding box center [767, 138] width 334 height 28
click at [769, 135] on select "Choose a Contact Person Bob W (bobw@bobwwwwww.com) Bobby P (pattisonrobert59@gm…" at bounding box center [767, 138] width 334 height 28
select select
click at [600, 124] on select "Choose a Contact Person Bob W (bobw@bobwwwwww.com) Bobby P (pattisonrobert59@gm…" at bounding box center [767, 138] width 334 height 28
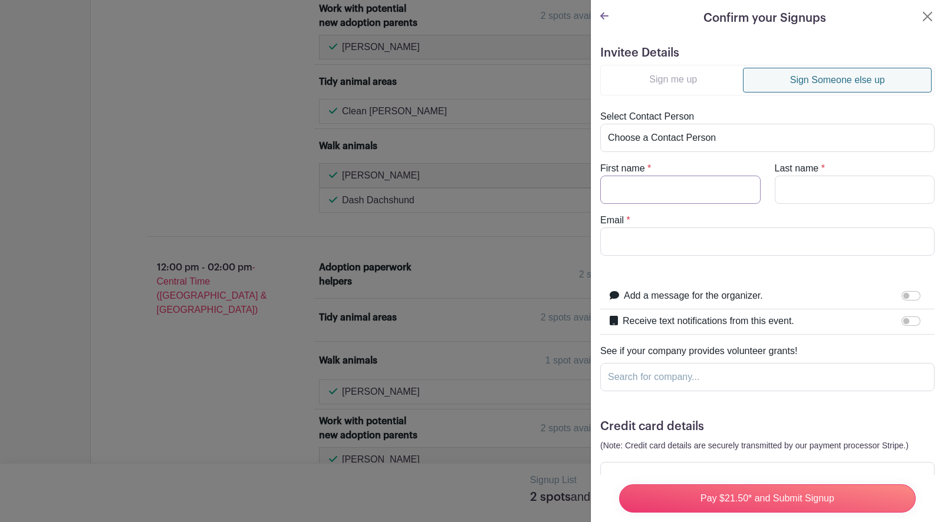
click at [616, 194] on input "First name" at bounding box center [680, 190] width 160 height 28
click at [807, 185] on input "Last name" at bounding box center [855, 190] width 160 height 28
click at [673, 235] on input "Email" at bounding box center [767, 242] width 334 height 28
click at [705, 218] on div "Email *" at bounding box center [767, 234] width 348 height 42
click at [924, 17] on button "Close" at bounding box center [927, 16] width 14 height 14
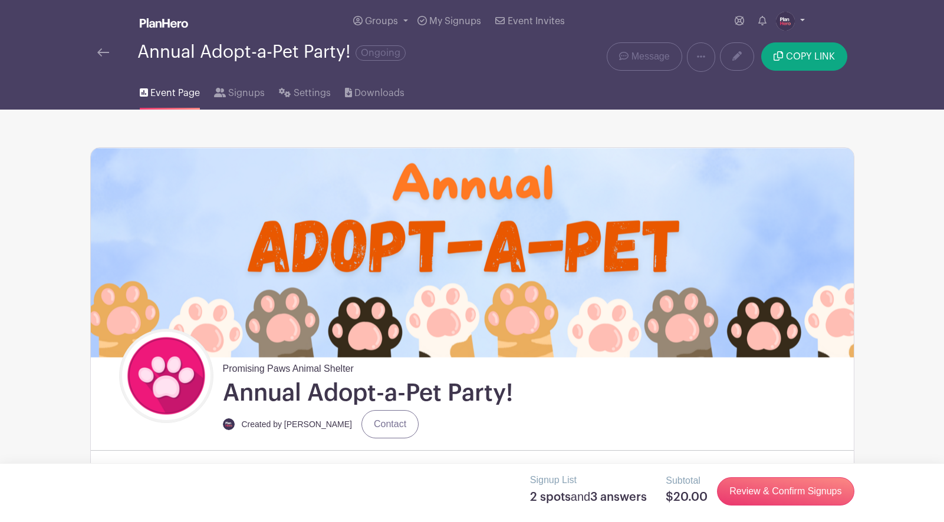
click at [781, 19] on img at bounding box center [785, 21] width 19 height 19
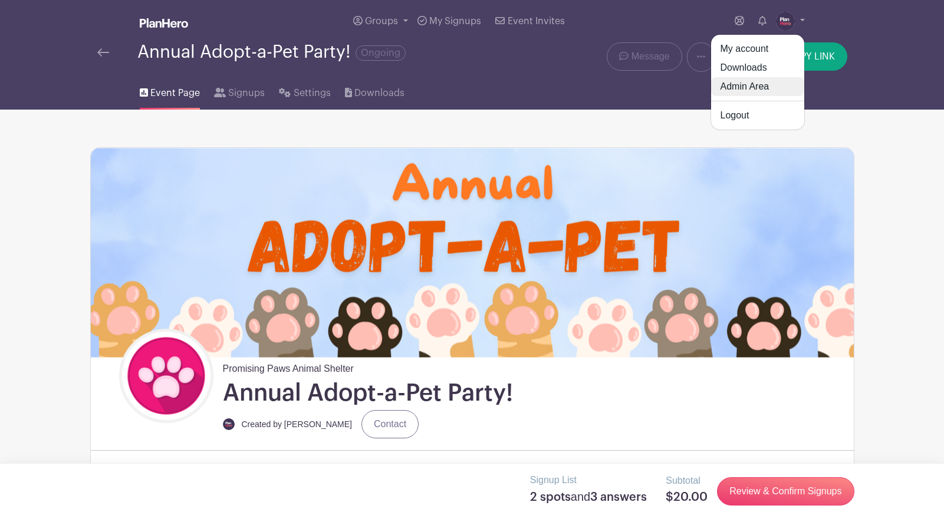
click at [772, 87] on link "Admin Area" at bounding box center [757, 86] width 93 height 19
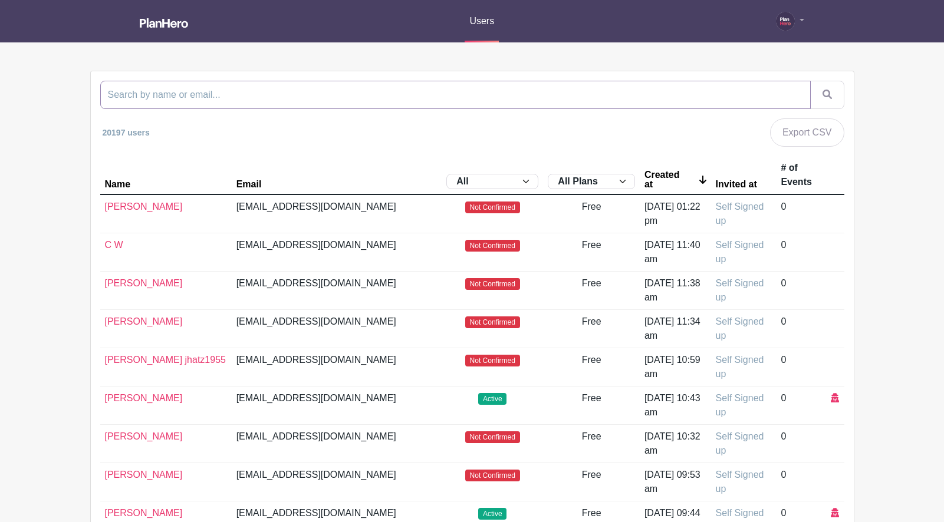
click at [261, 93] on input "search" at bounding box center [455, 95] width 710 height 28
type input "chico"
click at [810, 81] on button "submit" at bounding box center [827, 95] width 34 height 28
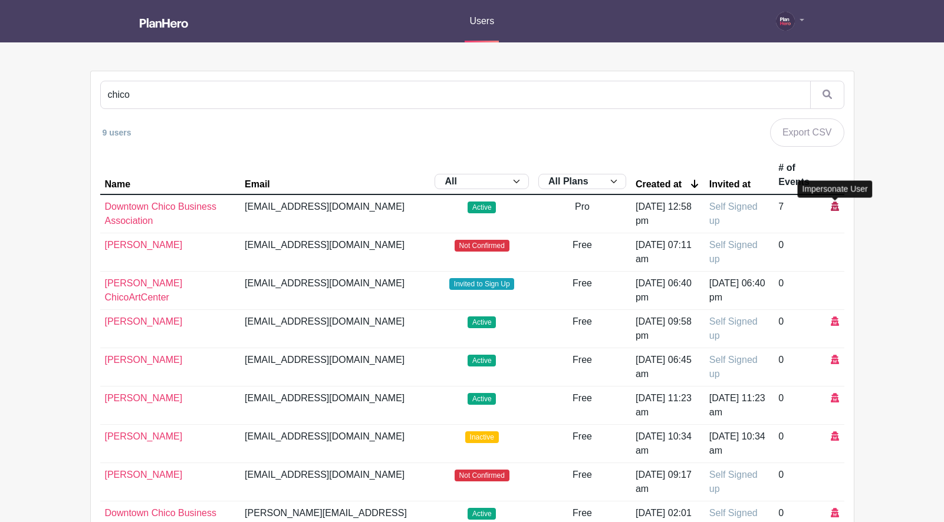
click at [838, 208] on icon at bounding box center [835, 206] width 8 height 9
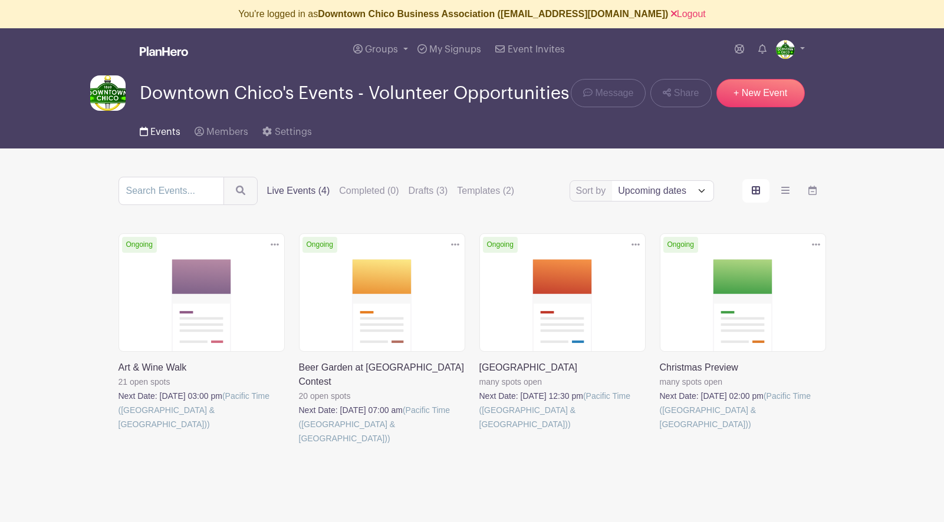
scroll to position [2, 0]
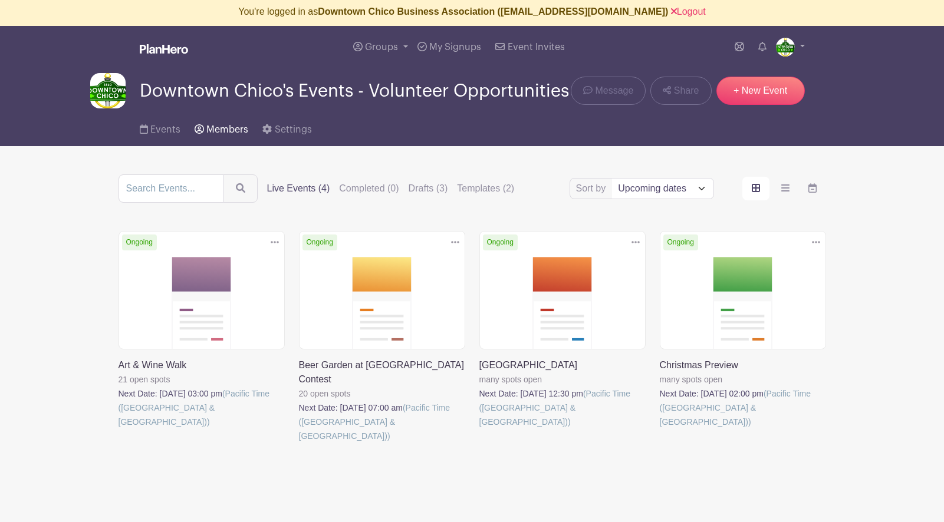
click at [219, 133] on span "Members" at bounding box center [227, 129] width 42 height 9
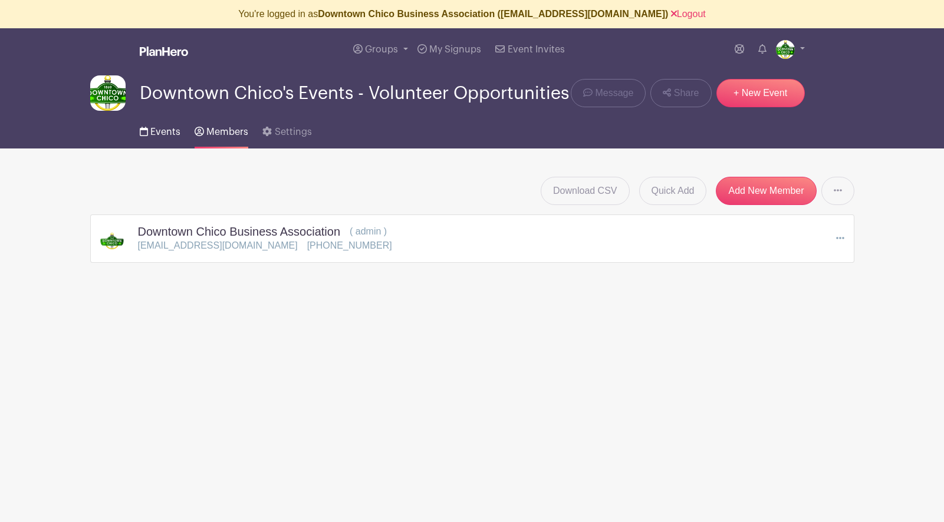
click at [159, 131] on span "Events" at bounding box center [165, 131] width 30 height 9
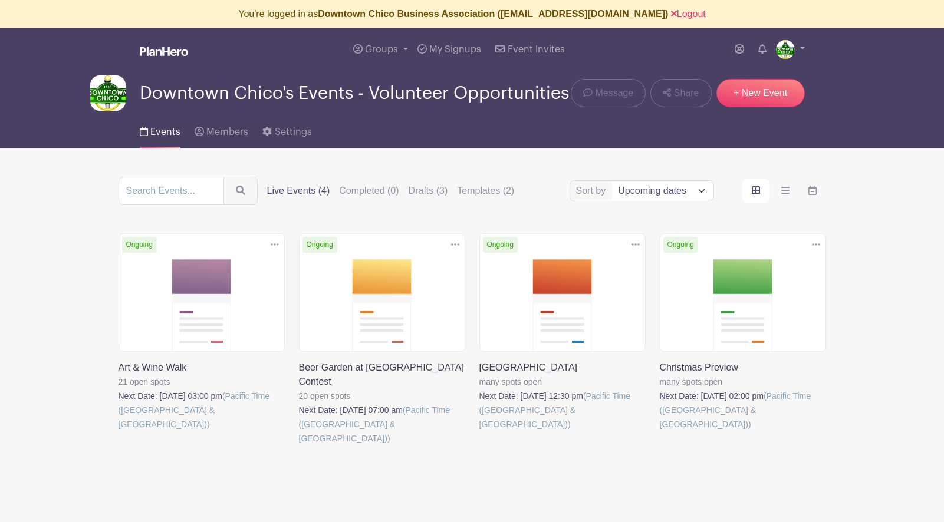
click at [119, 432] on link at bounding box center [119, 432] width 0 height 0
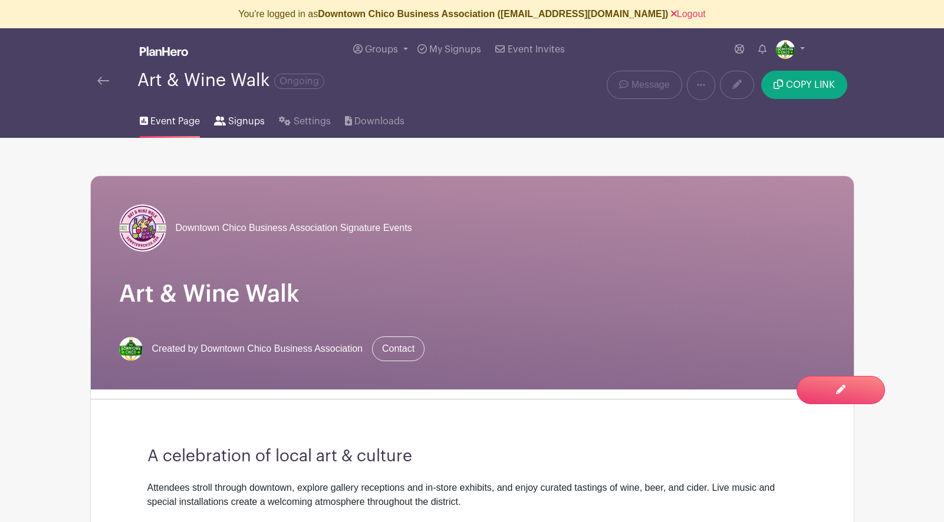
click at [236, 120] on span "Signups" at bounding box center [246, 121] width 37 height 14
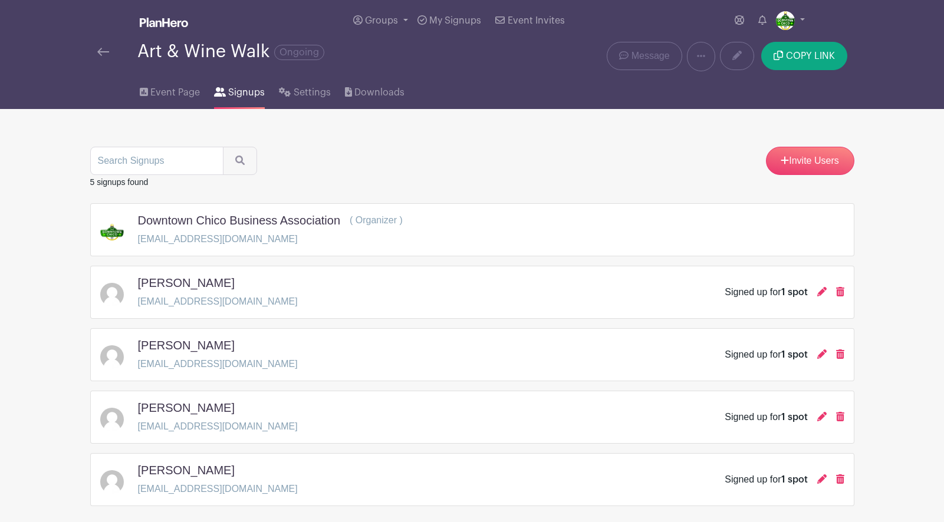
scroll to position [21, 0]
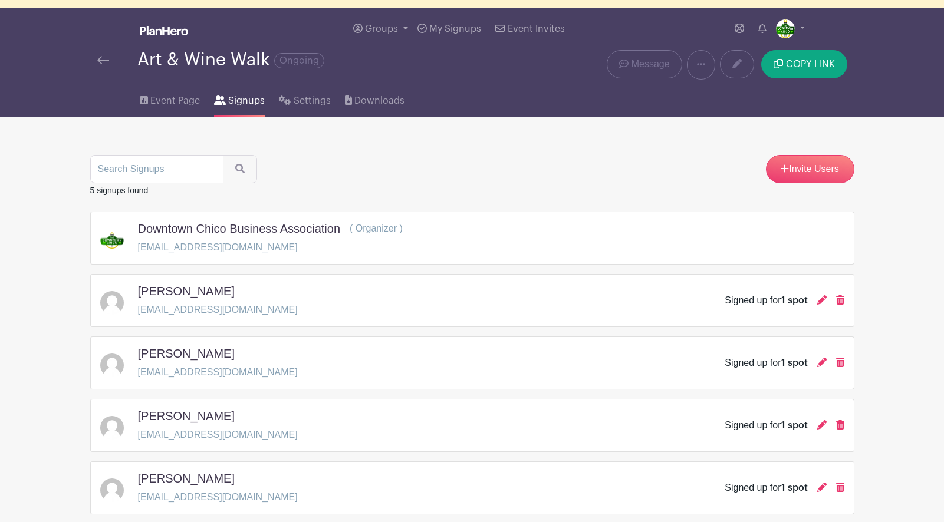
click at [106, 64] on img at bounding box center [103, 60] width 12 height 8
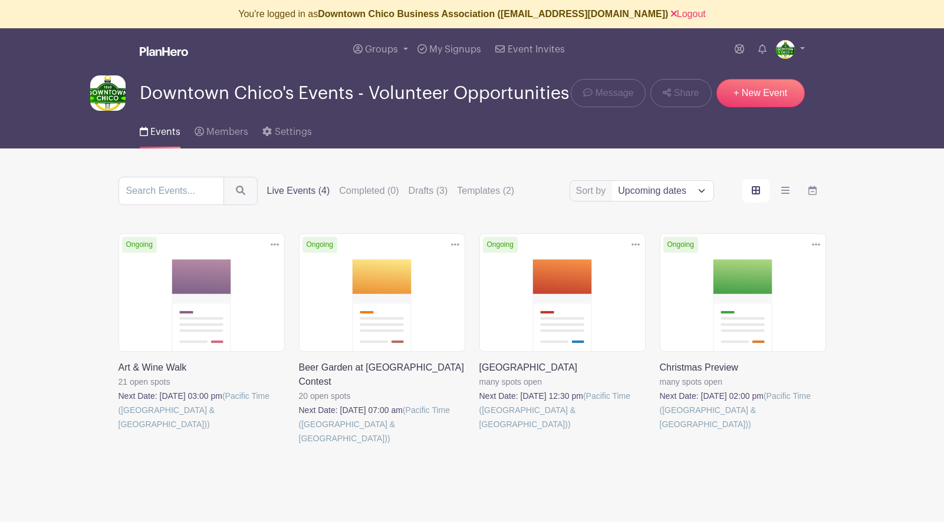
click at [299, 446] on link at bounding box center [299, 446] width 0 height 0
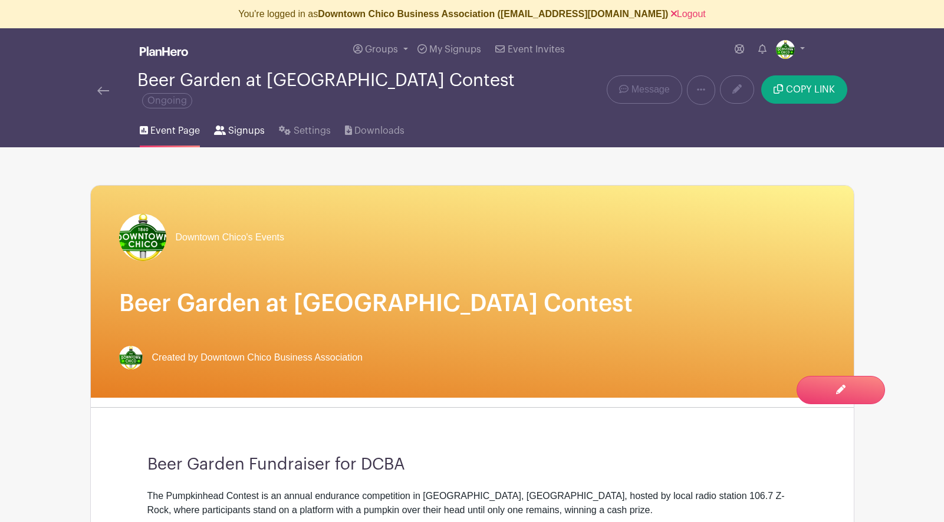
click at [240, 126] on span "Signups" at bounding box center [246, 131] width 37 height 14
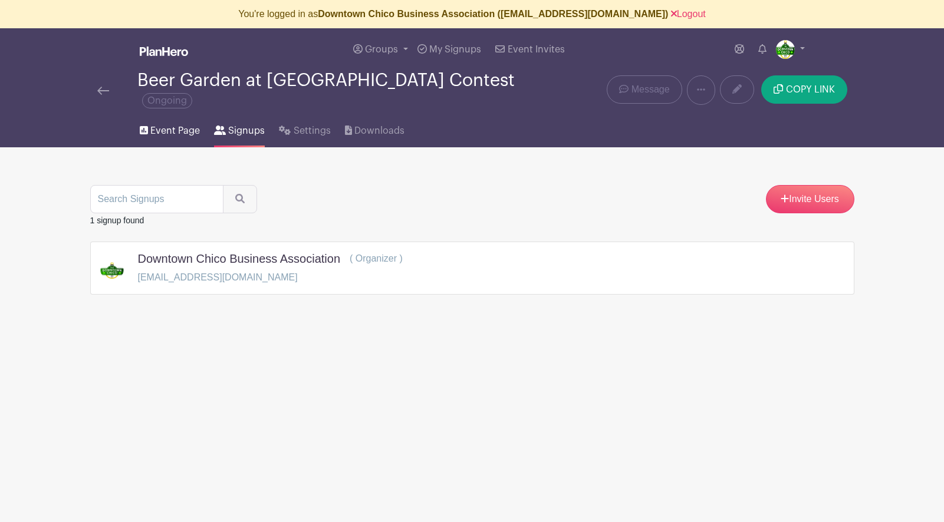
click at [172, 124] on span "Event Page" at bounding box center [175, 131] width 50 height 14
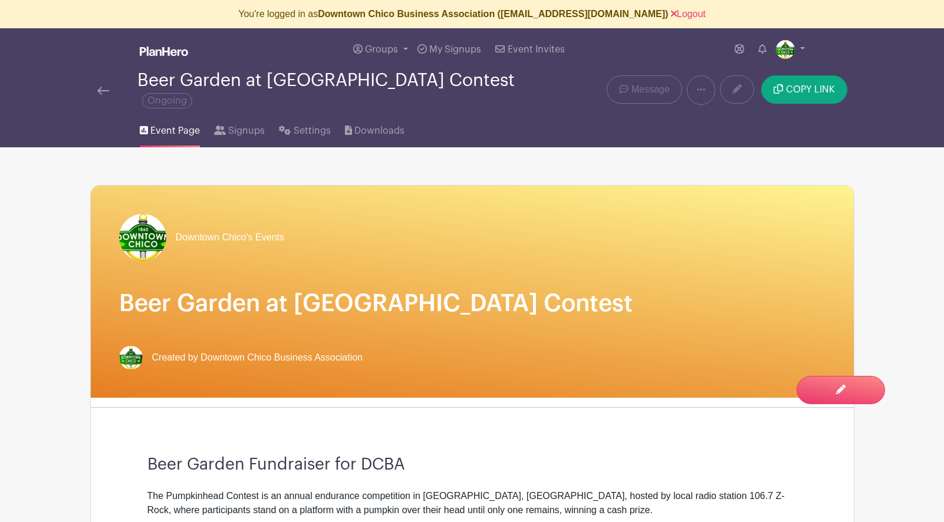
click at [101, 87] on img at bounding box center [103, 91] width 12 height 8
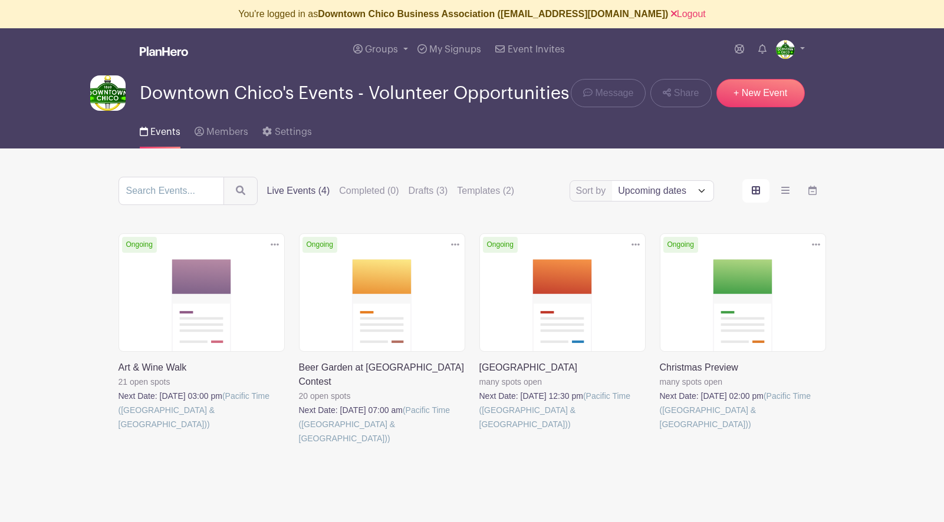
click at [479, 432] on link at bounding box center [479, 432] width 0 height 0
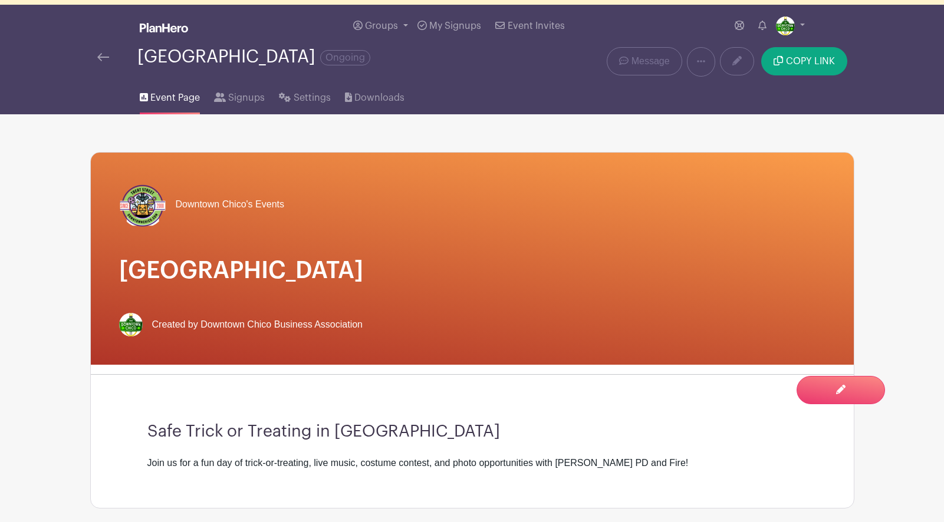
scroll to position [19, 0]
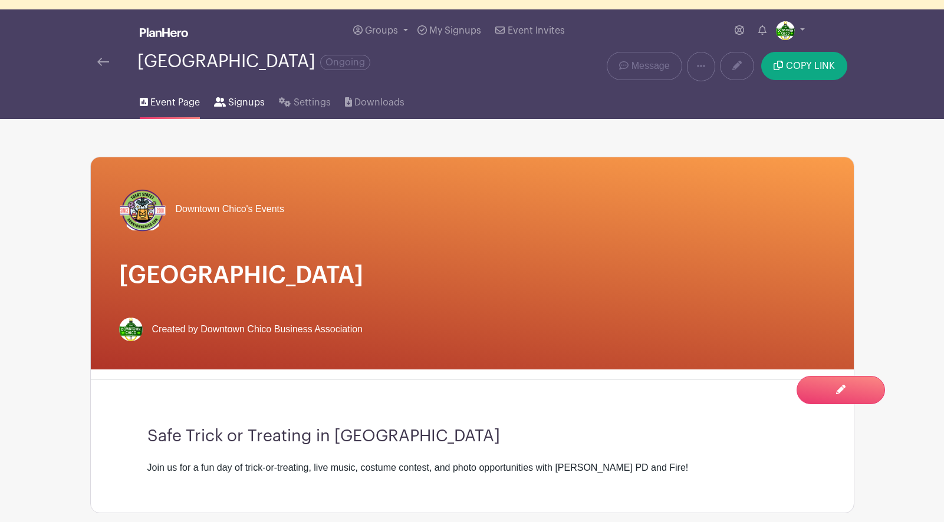
click at [242, 106] on span "Signups" at bounding box center [246, 103] width 37 height 14
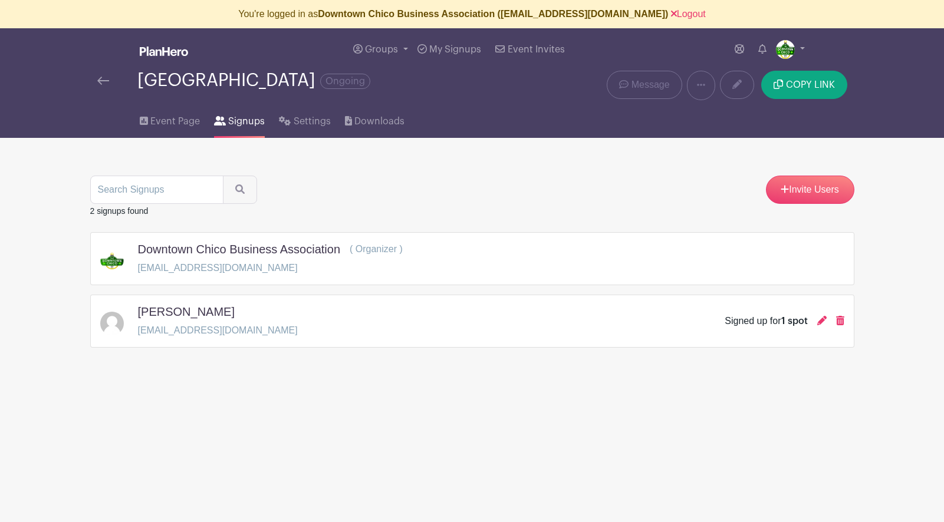
click at [101, 84] on img at bounding box center [103, 81] width 12 height 8
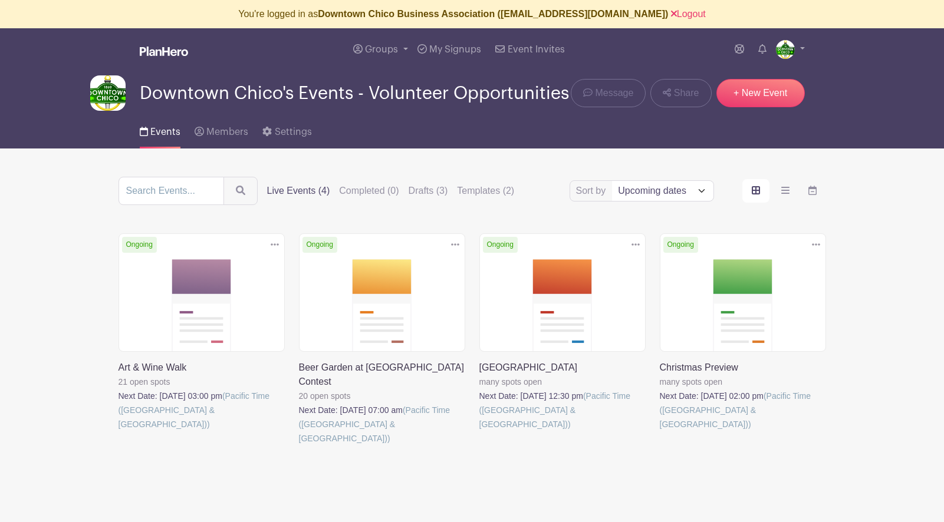
click at [119, 432] on link at bounding box center [119, 432] width 0 height 0
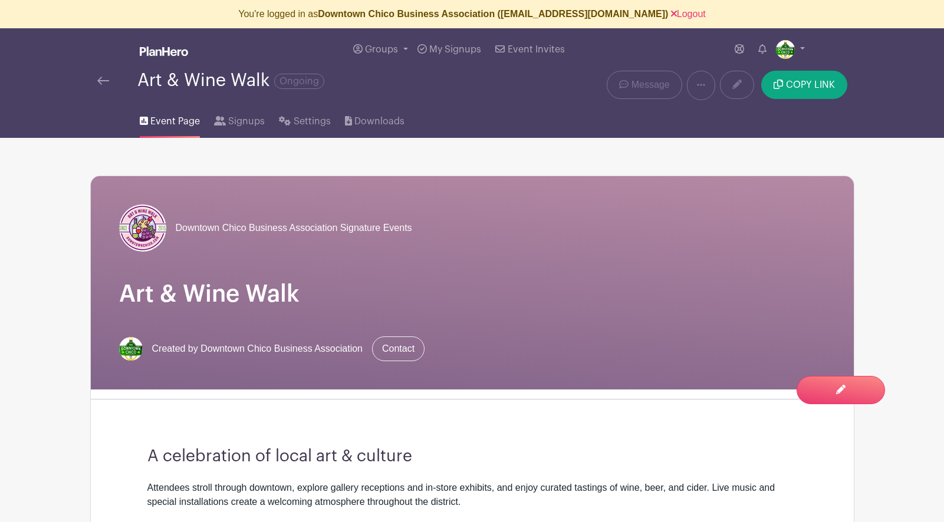
click at [104, 78] on img at bounding box center [103, 81] width 12 height 8
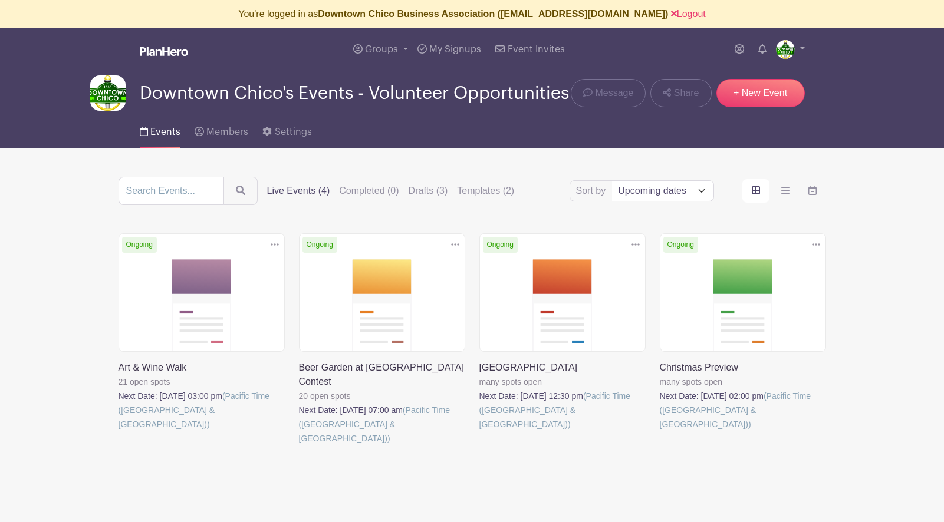
click at [299, 446] on link at bounding box center [299, 446] width 0 height 0
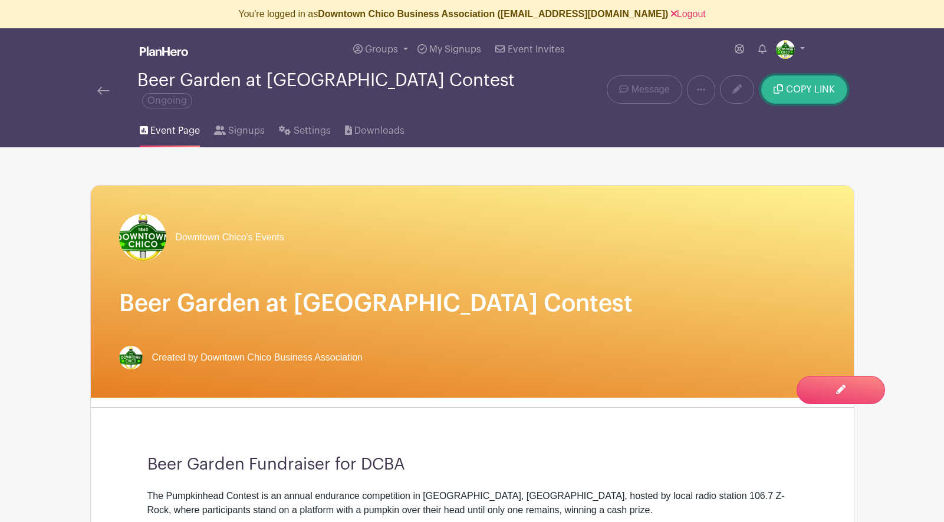
click at [802, 90] on button "COPY LINK" at bounding box center [803, 89] width 85 height 28
click at [104, 87] on img at bounding box center [103, 91] width 12 height 8
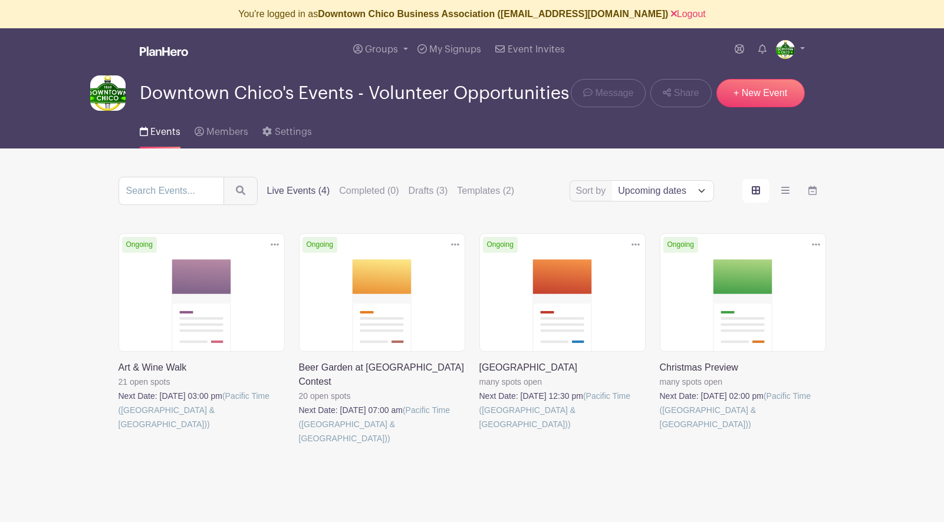
click at [479, 432] on link at bounding box center [479, 432] width 0 height 0
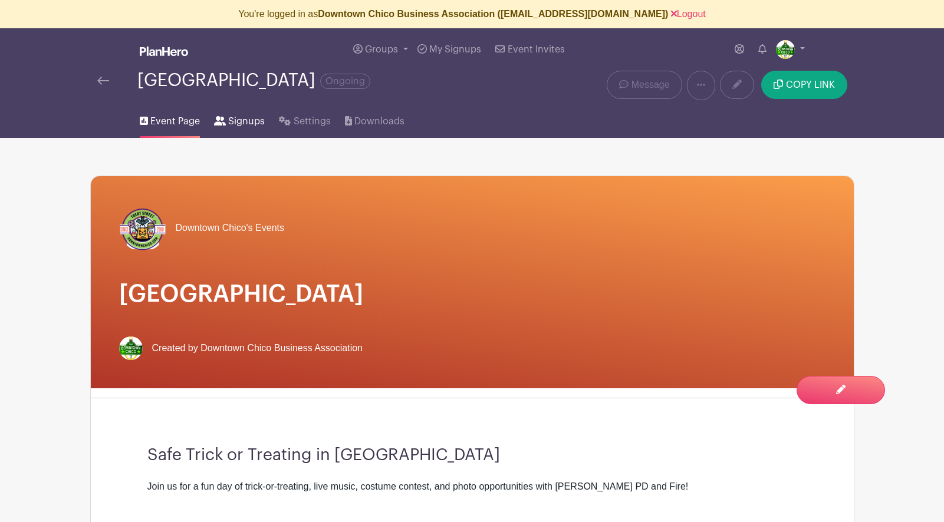
click at [244, 123] on span "Signups" at bounding box center [246, 121] width 37 height 14
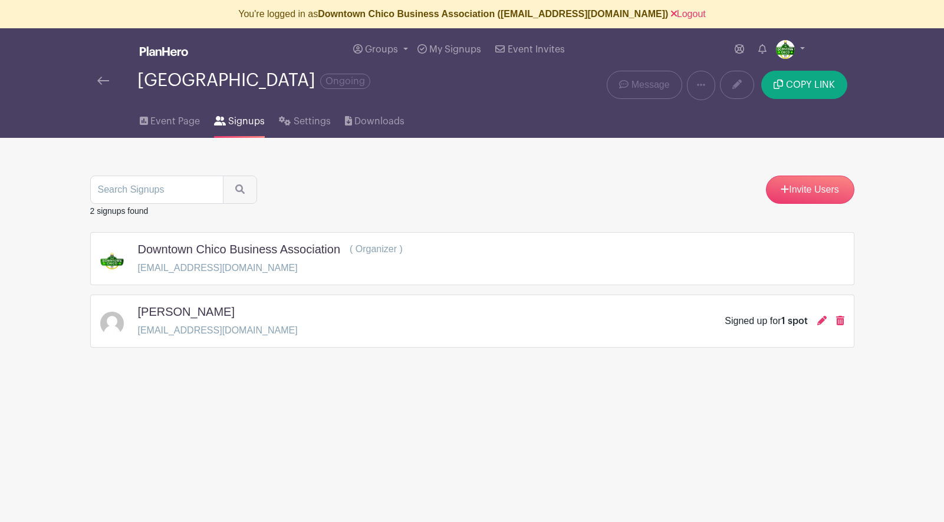
click at [102, 81] on img at bounding box center [103, 81] width 12 height 8
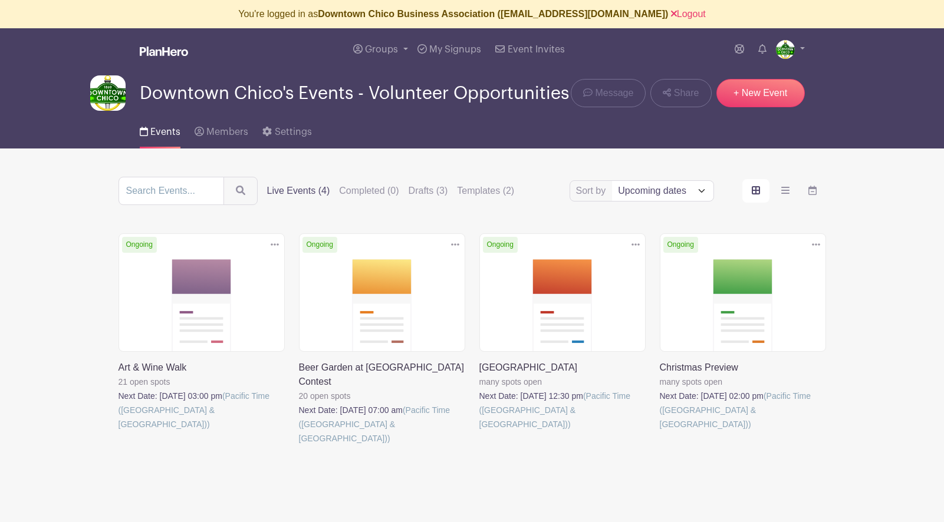
click at [479, 432] on link at bounding box center [479, 432] width 0 height 0
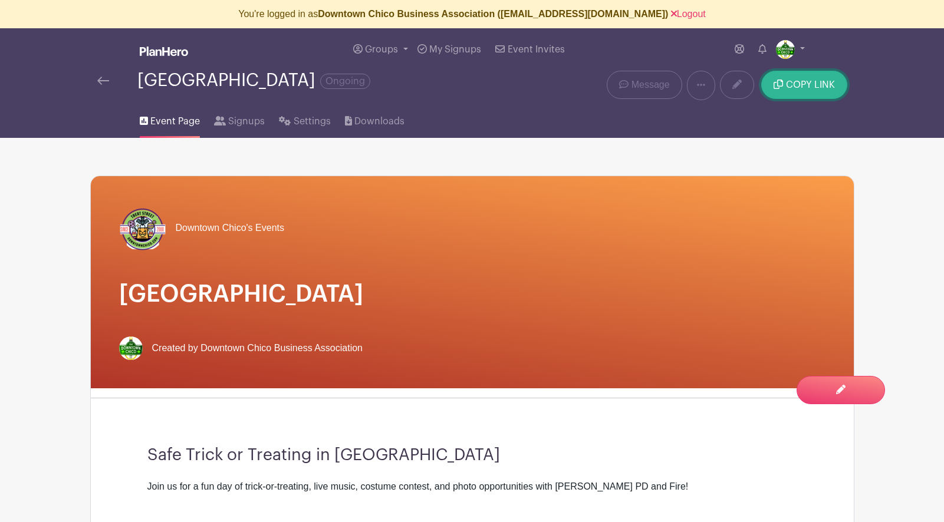
click at [794, 90] on button "COPY LINK" at bounding box center [803, 85] width 85 height 28
